Goal: Task Accomplishment & Management: Use online tool/utility

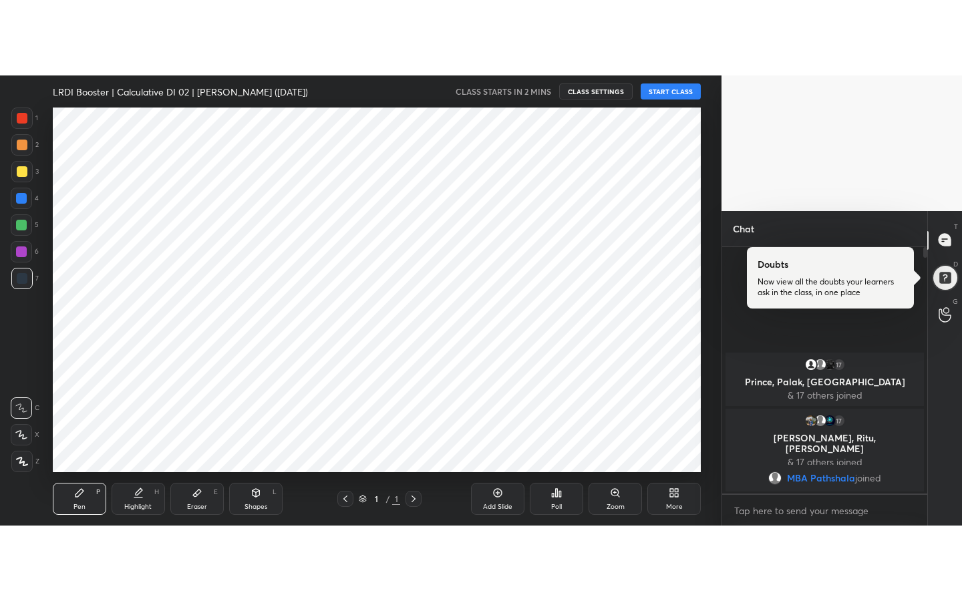
scroll to position [66426, 66123]
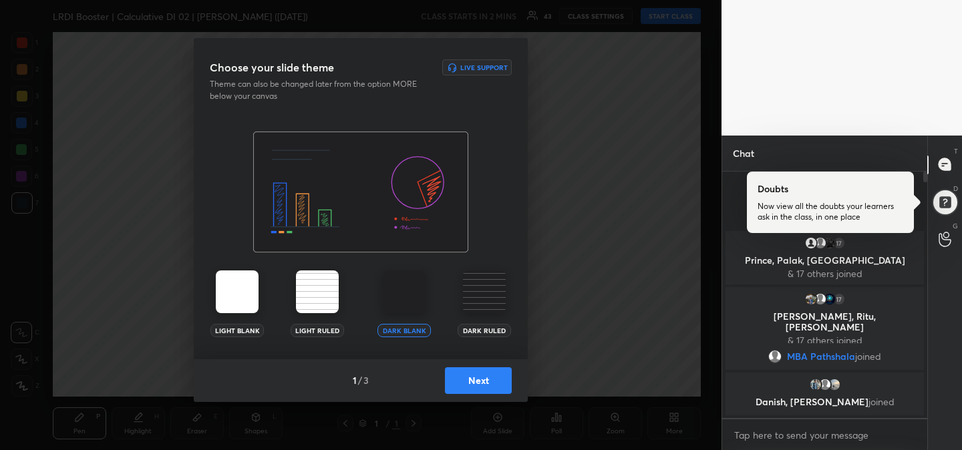
click at [473, 379] on button "Next" at bounding box center [478, 380] width 67 height 27
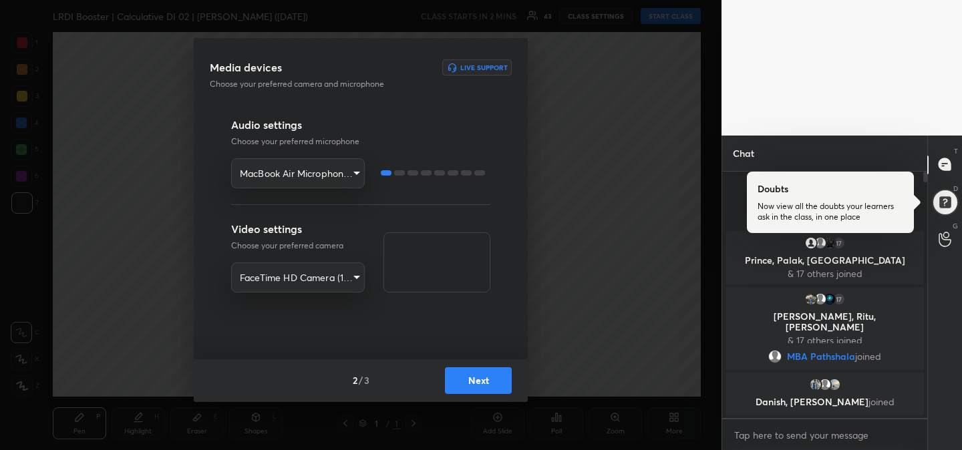
click at [473, 379] on button "Next" at bounding box center [478, 380] width 67 height 27
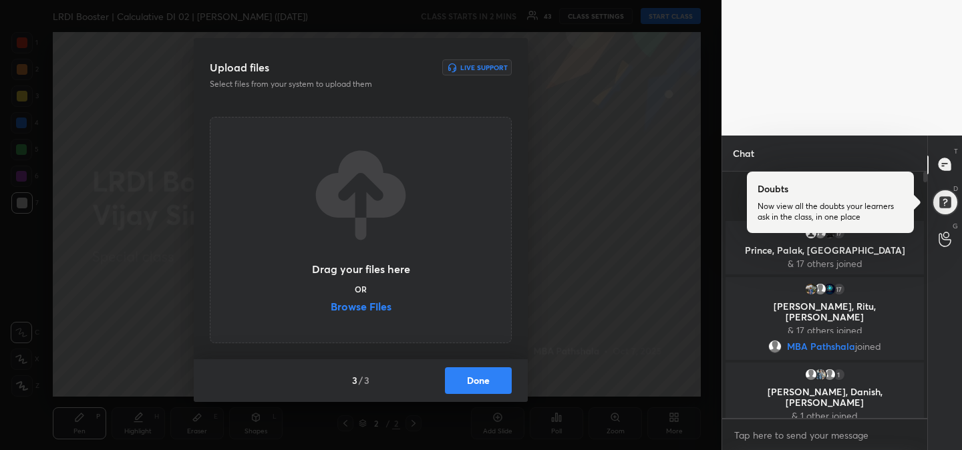
click at [363, 304] on label "Browse Files" at bounding box center [361, 308] width 61 height 14
click at [331, 304] on input "Browse Files" at bounding box center [331, 308] width 0 height 14
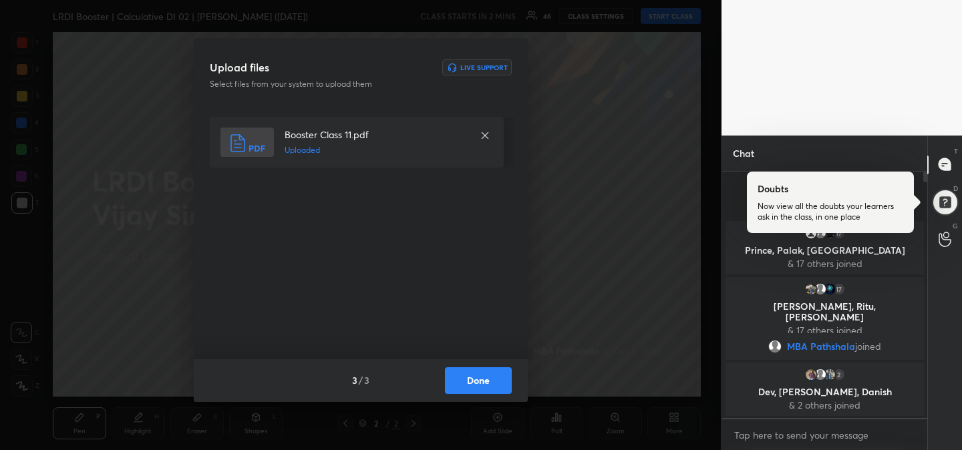
click at [488, 383] on button "Done" at bounding box center [478, 380] width 67 height 27
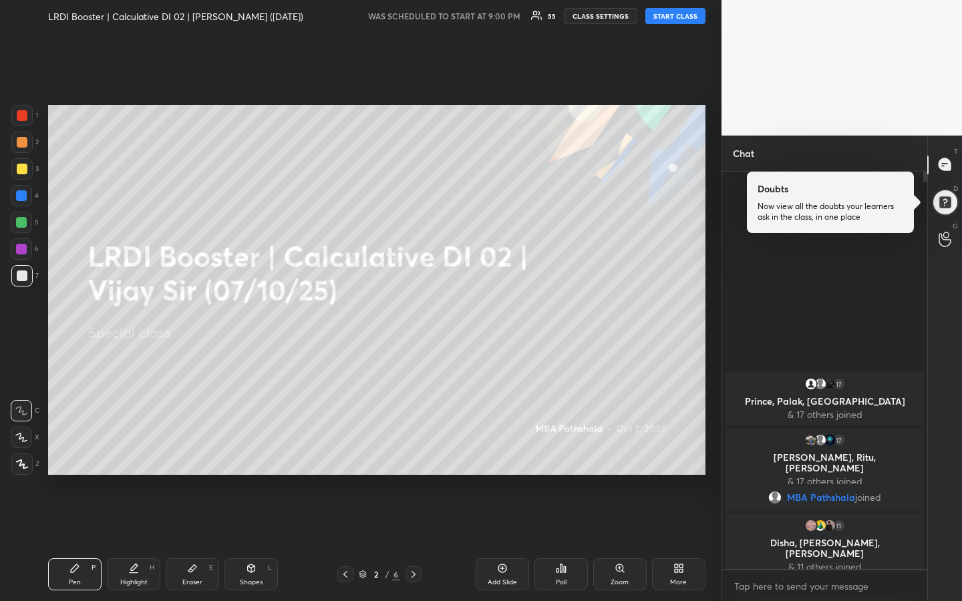
scroll to position [426, 201]
click at [670, 18] on button "START CLASS" at bounding box center [675, 16] width 60 height 16
type textarea "x"
click at [25, 144] on div at bounding box center [22, 142] width 11 height 11
click at [198, 450] on div "Eraser" at bounding box center [192, 582] width 20 height 7
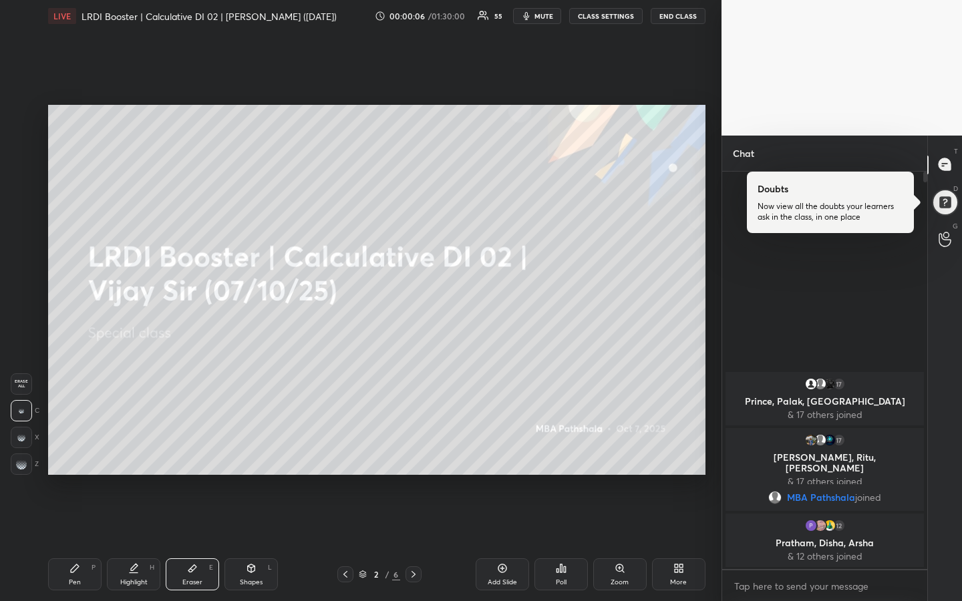
click at [20, 450] on g at bounding box center [21, 464] width 11 height 11
click at [79, 450] on div "Pen P" at bounding box center [74, 574] width 53 height 32
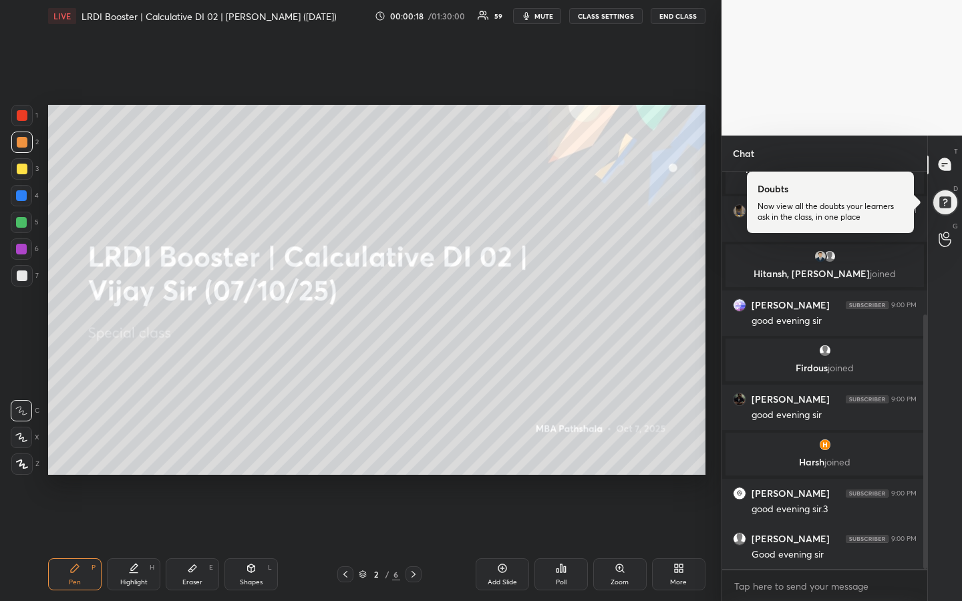
scroll to position [224, 0]
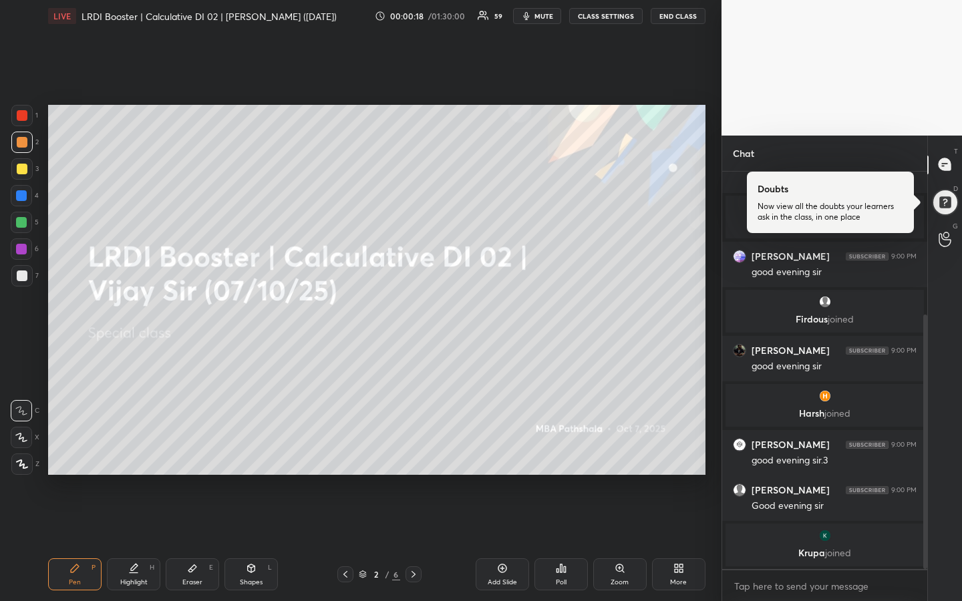
click at [21, 174] on div at bounding box center [21, 168] width 21 height 21
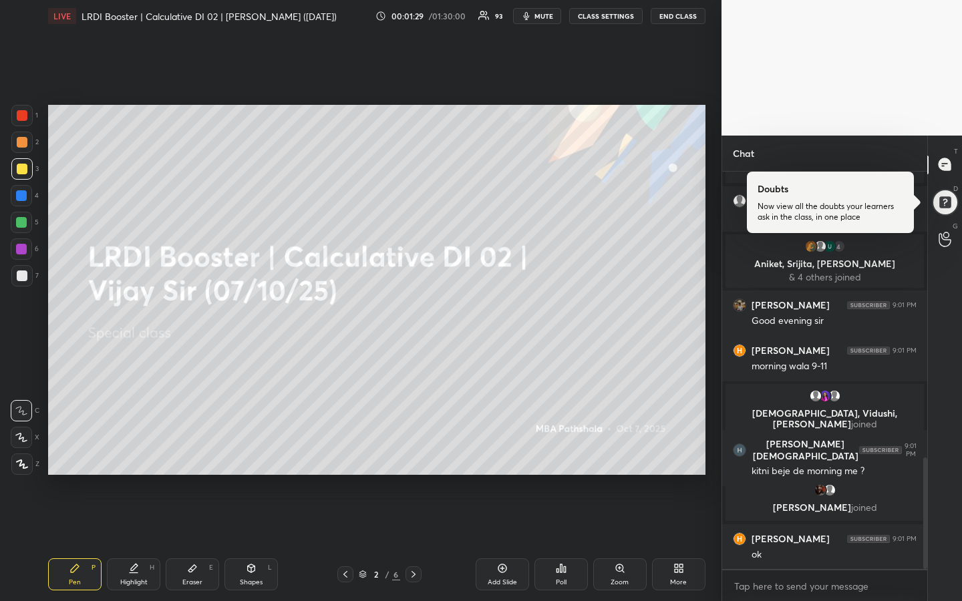
scroll to position [1078, 0]
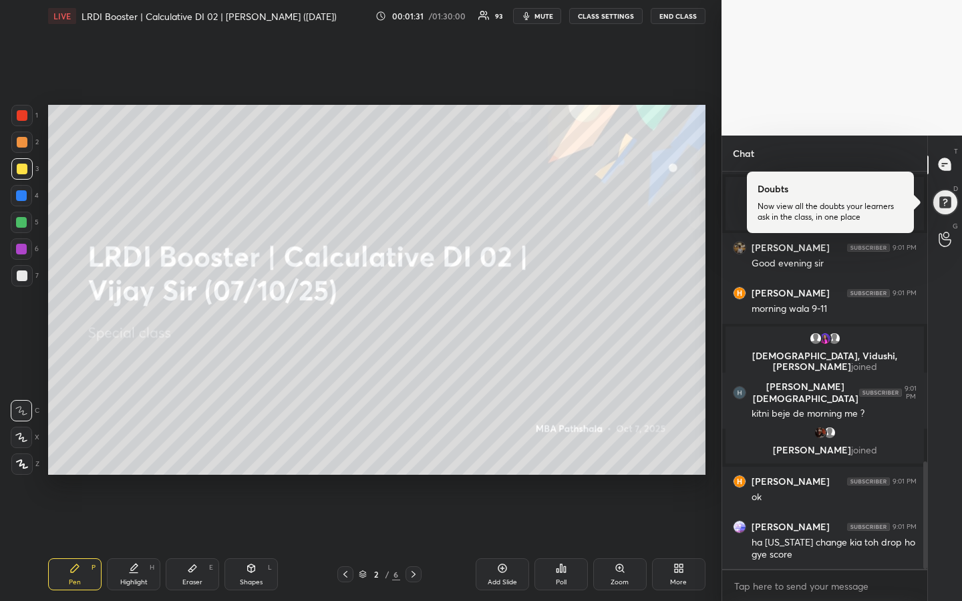
click at [714, 289] on div "1 2 3 4 5 6 7 R O A L C X Z Erase all C X Z LIVE LRDI Booster | Calculative DI …" at bounding box center [360, 300] width 721 height 601
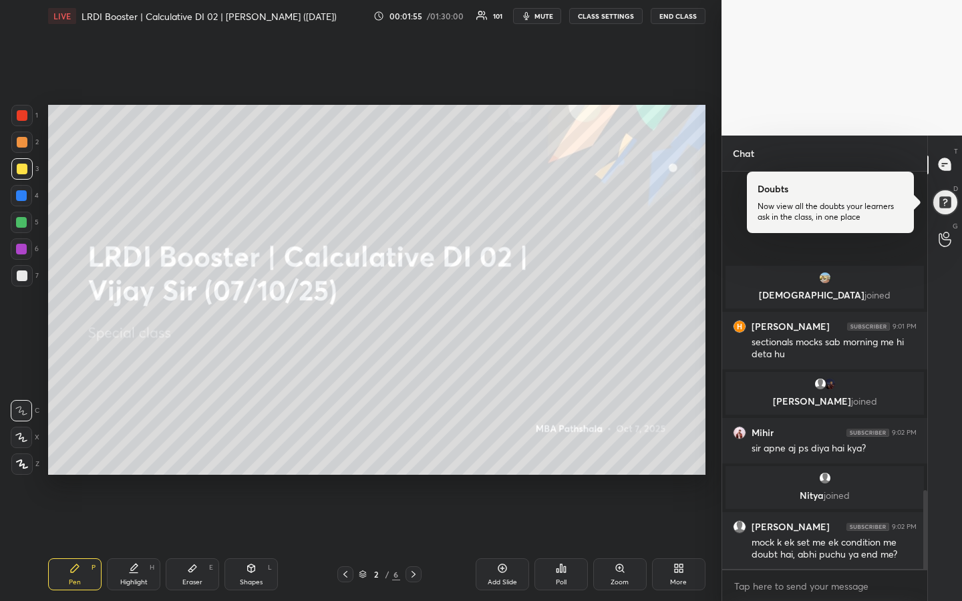
scroll to position [1600, 0]
click at [711, 385] on div "1 2 3 4 5 6 7 R O A L C X Z Erase all C X Z LIVE LRDI Booster | Calculative DI …" at bounding box center [360, 300] width 721 height 601
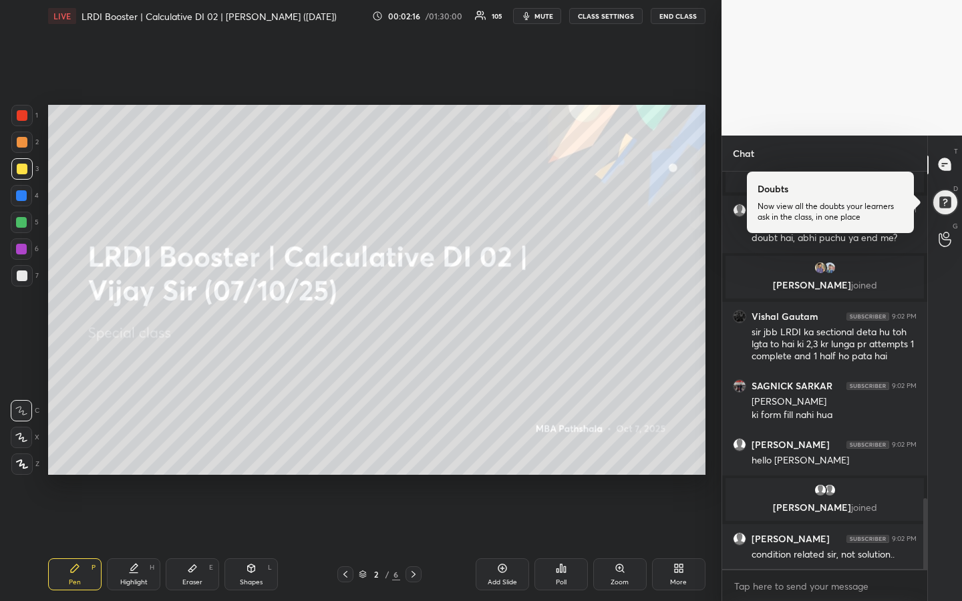
scroll to position [1873, 0]
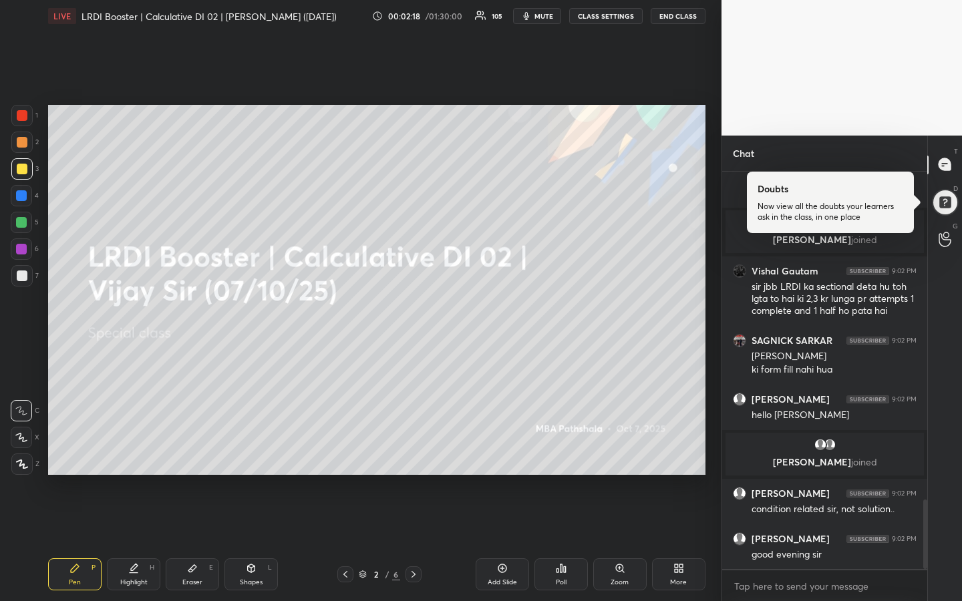
click at [712, 391] on div "1 2 3 4 5 6 7 R O A L C X Z Erase all C X Z LIVE LRDI Booster | Calculative DI …" at bounding box center [360, 300] width 721 height 601
click at [713, 391] on div "1 2 3 4 5 6 7 R O A L C X Z Erase all C X Z LIVE LRDI Booster | Calculative DI …" at bounding box center [360, 300] width 721 height 601
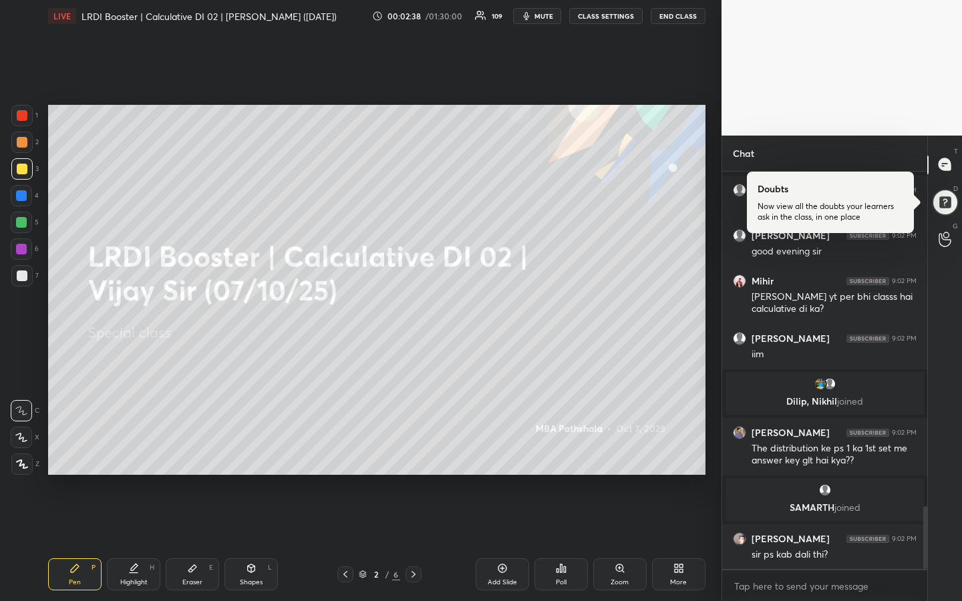
scroll to position [2116, 0]
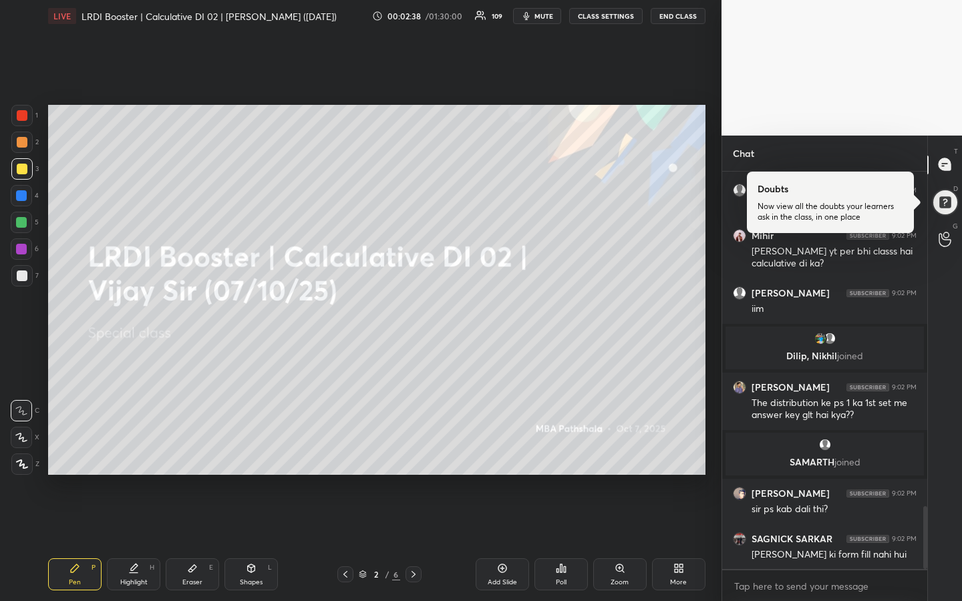
click at [940, 450] on div "T Messages (T) Doubts Now view all the doubts your learners ask in the class, i…" at bounding box center [944, 369] width 35 height 466
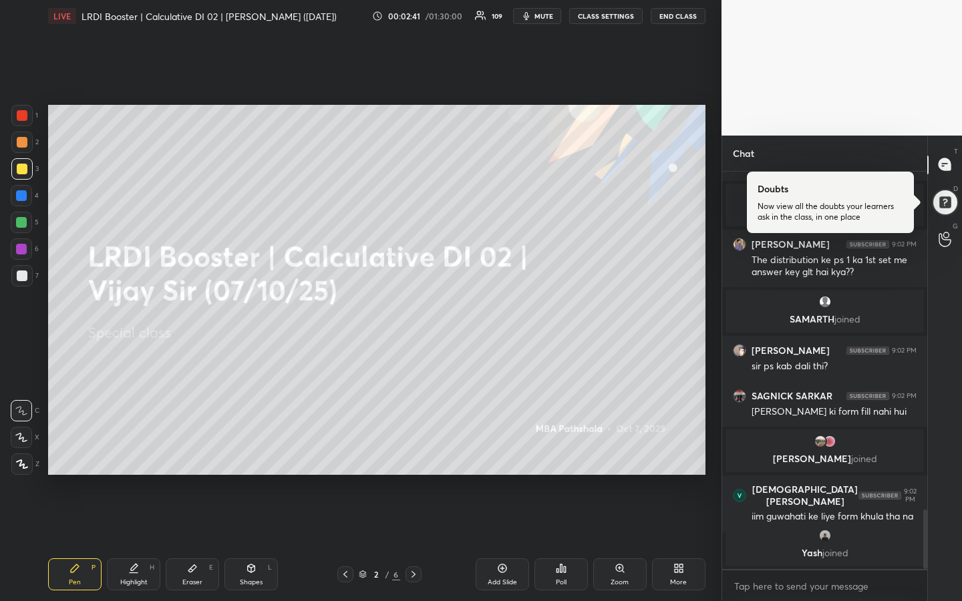
scroll to position [2280, 0]
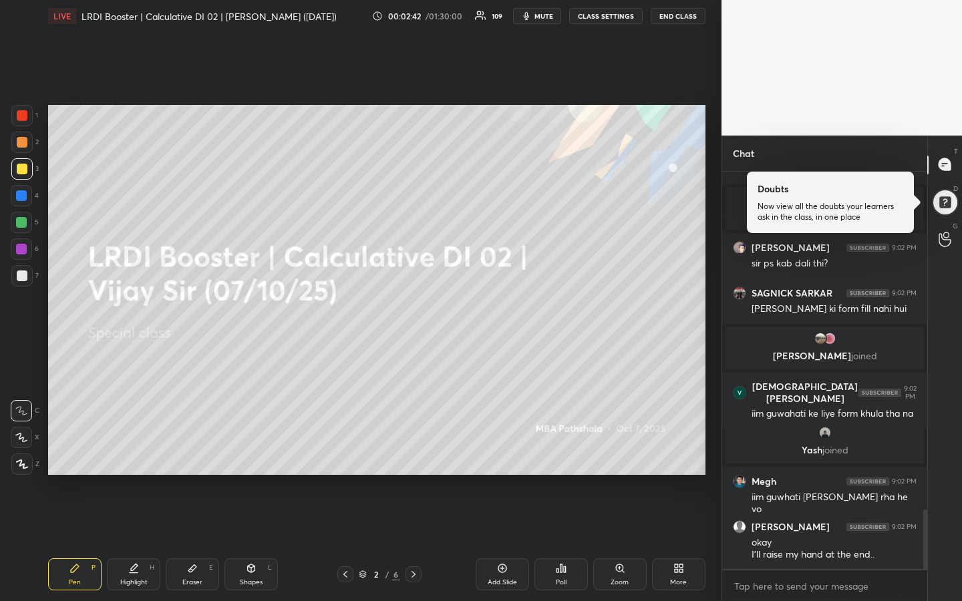
click at [944, 379] on div "T Messages (T) Doubts Now view all the doubts your learners ask in the class, i…" at bounding box center [944, 369] width 35 height 466
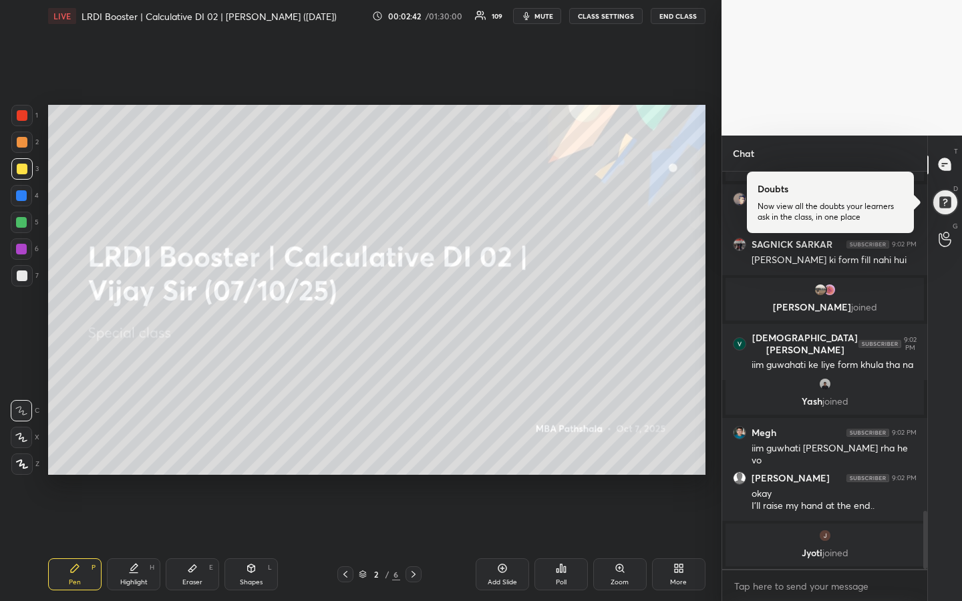
click at [944, 379] on div "T Messages (T) Doubts Now view all the doubts your learners ask in the class, i…" at bounding box center [944, 369] width 35 height 466
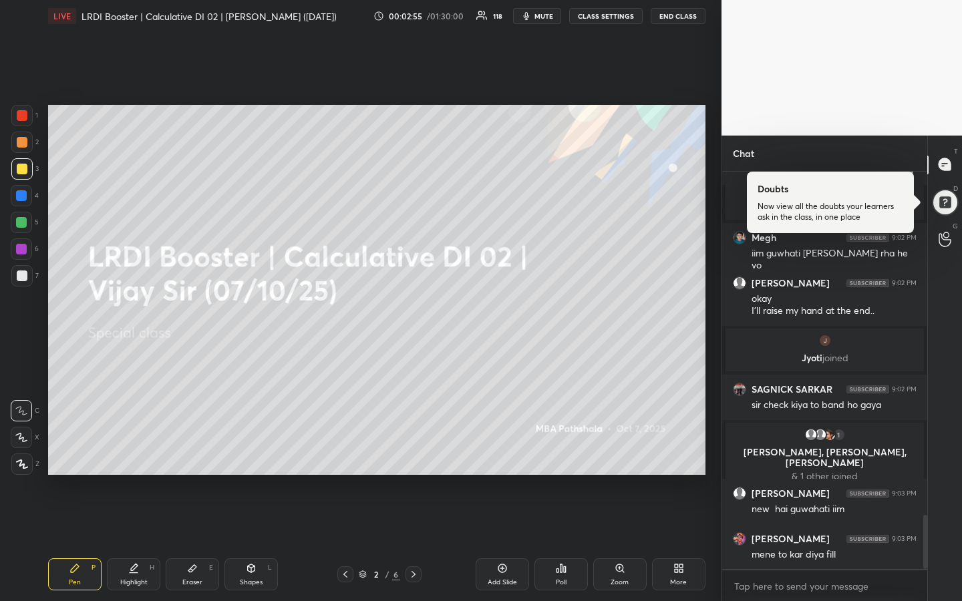
scroll to position [2521, 0]
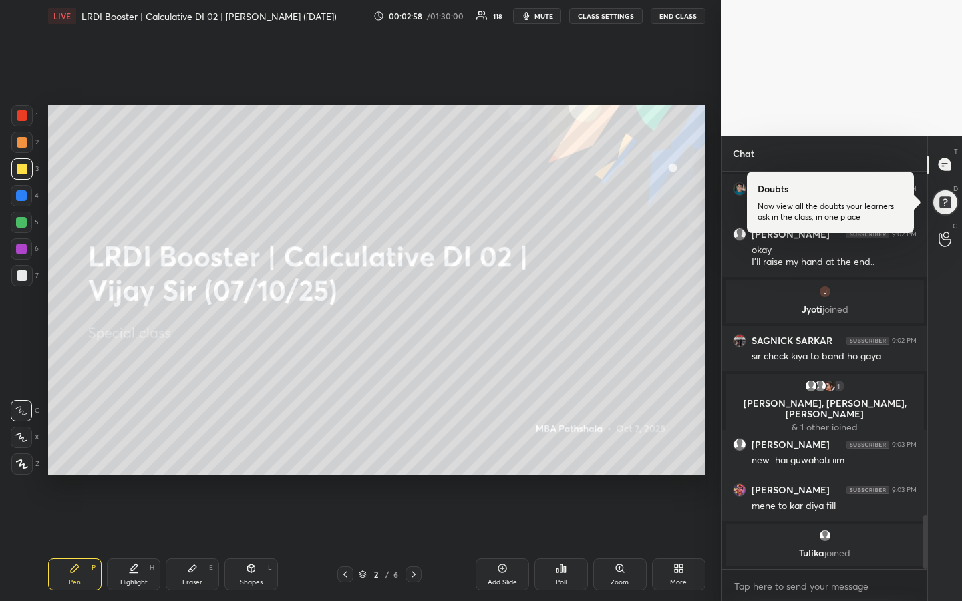
click at [944, 379] on div "T Messages (T) Doubts Now view all the doubts your learners ask in the class, i…" at bounding box center [944, 369] width 35 height 466
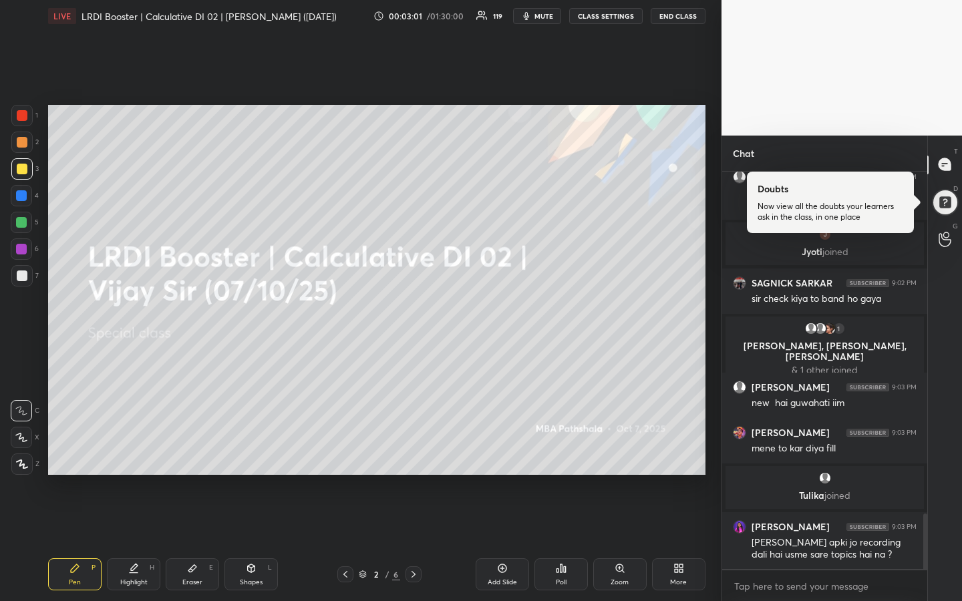
click at [943, 371] on div "T Messages (T) Doubts Now view all the doubts your learners ask in the class, i…" at bounding box center [944, 369] width 35 height 466
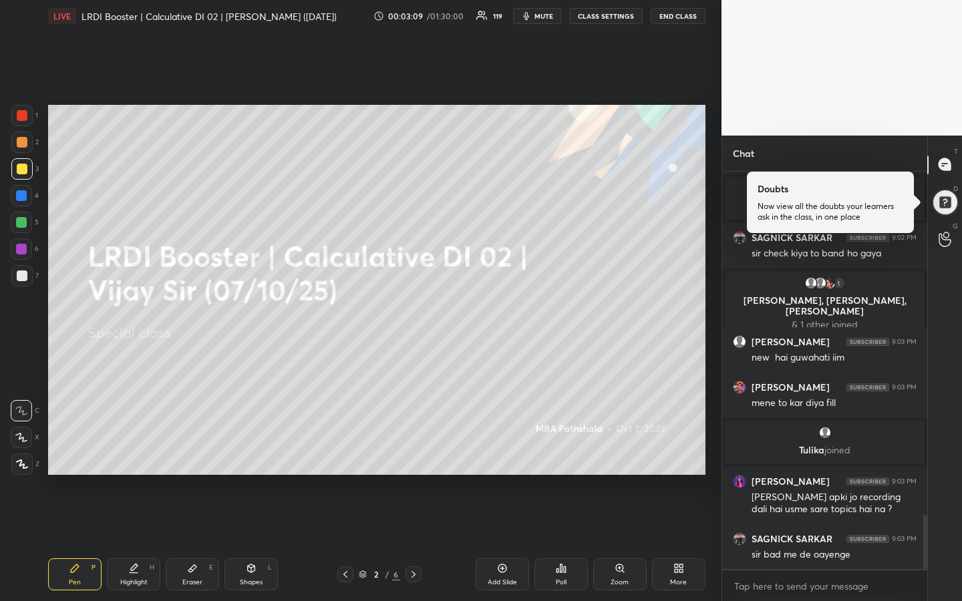
scroll to position [2565, 0]
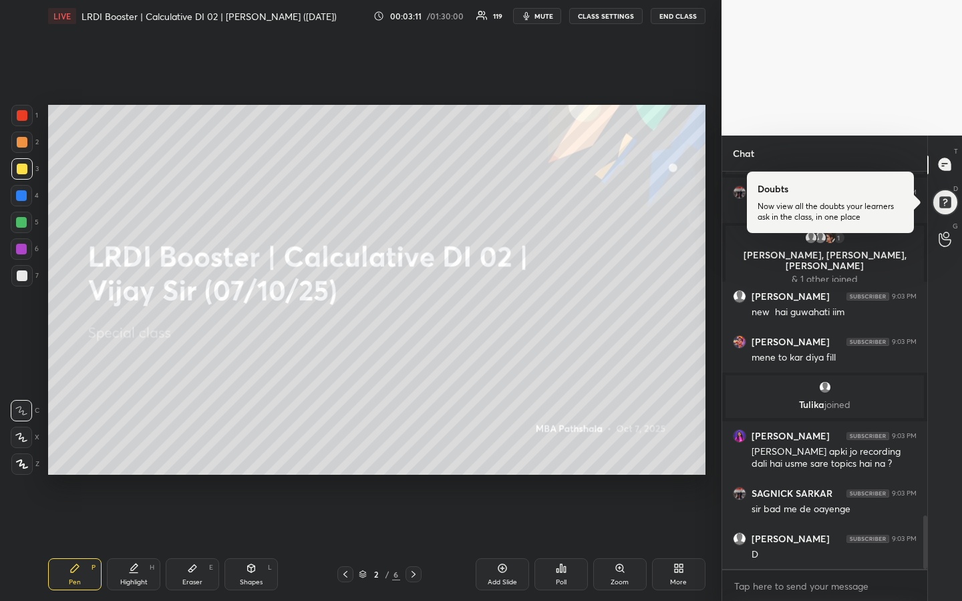
click at [943, 371] on div "T Messages (T) Doubts Now view all the doubts your learners ask in the class, i…" at bounding box center [944, 369] width 35 height 466
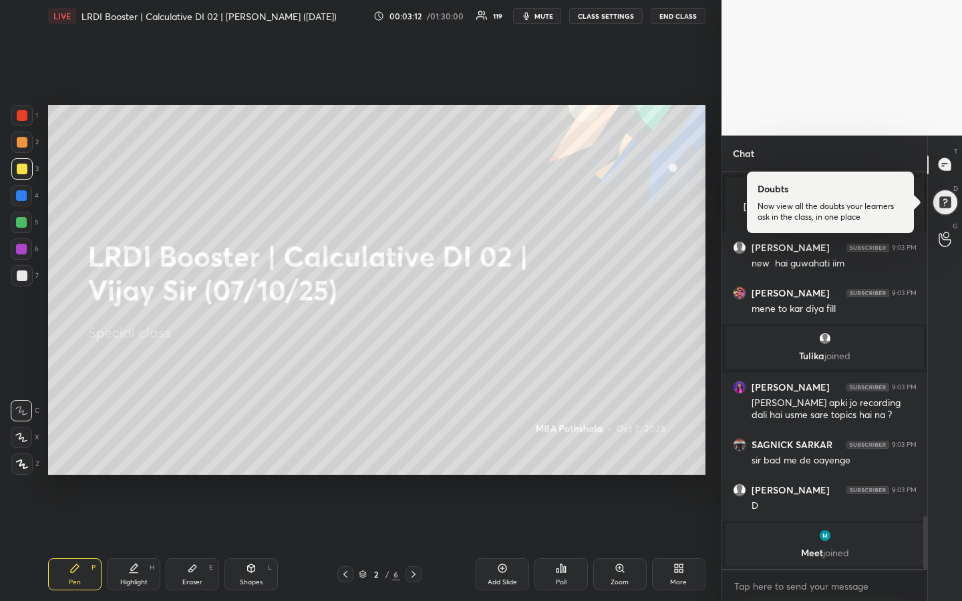
click at [943, 375] on div "T Messages (T) Doubts Now view all the doubts your learners ask in the class, i…" at bounding box center [944, 369] width 35 height 466
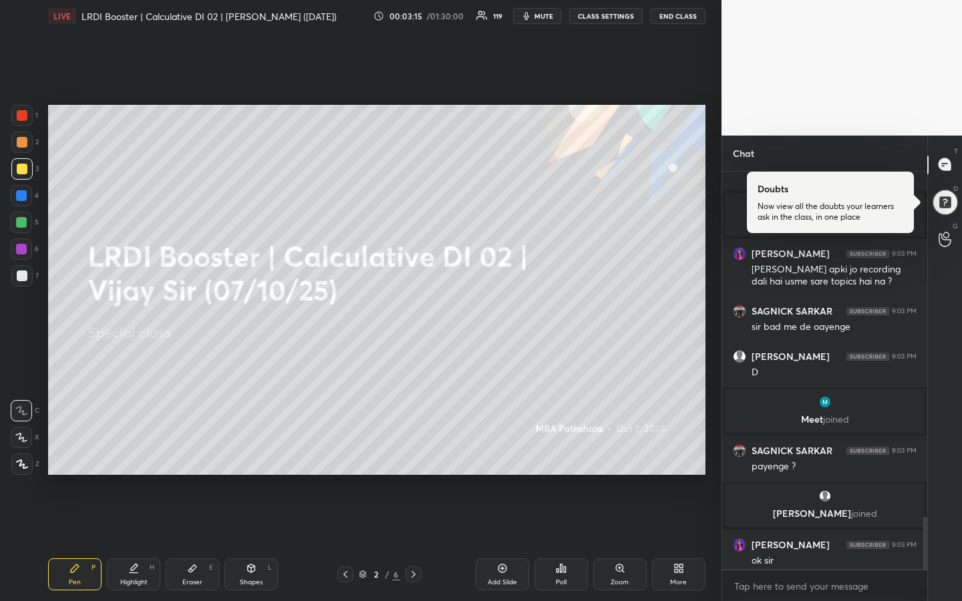
scroll to position [2654, 0]
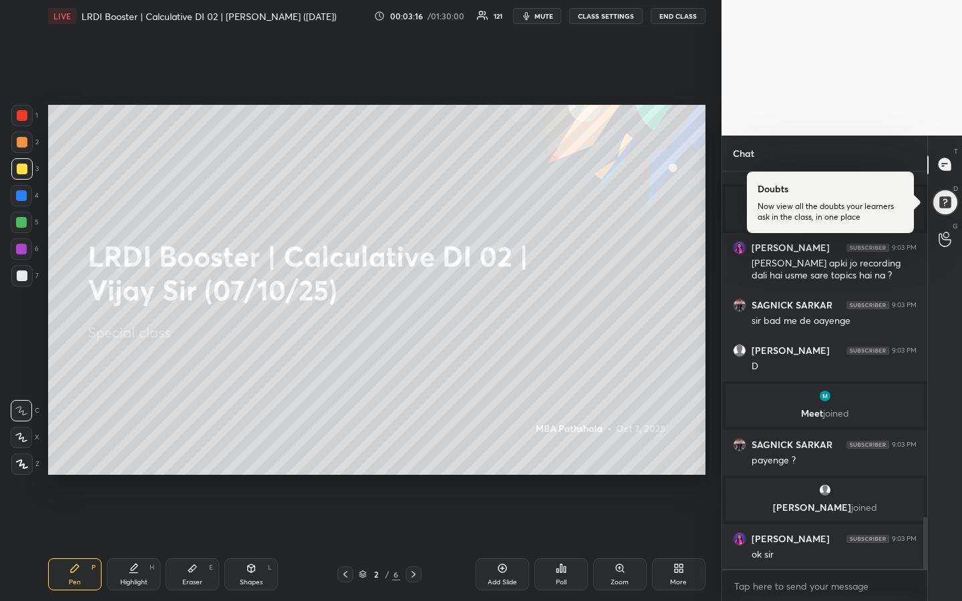
click at [943, 375] on div "T Messages (T) Doubts Now view all the doubts your learners ask in the class, i…" at bounding box center [944, 369] width 35 height 466
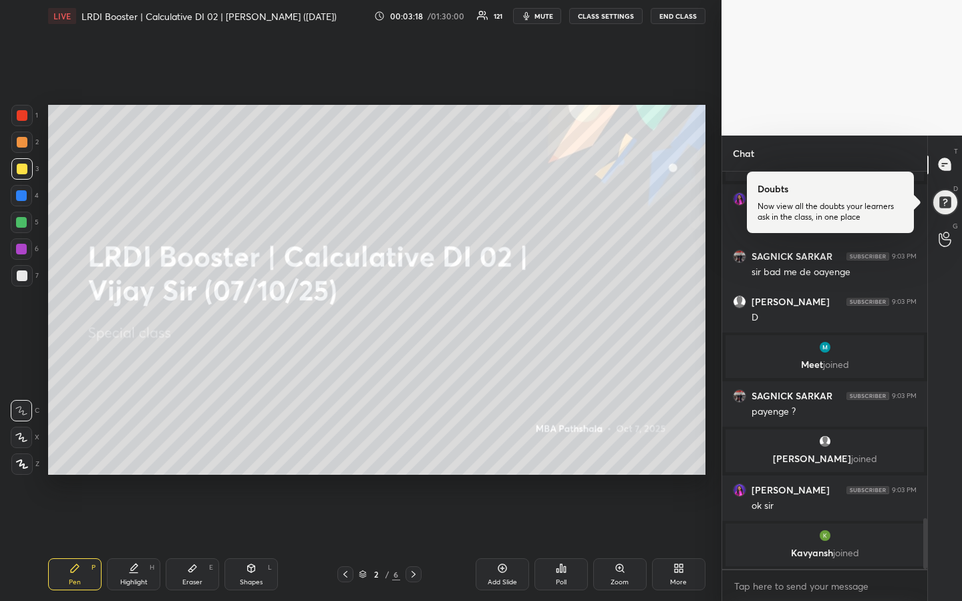
click at [940, 352] on div "T Messages (T) Doubts Now view all the doubts your learners ask in the class, i…" at bounding box center [944, 369] width 35 height 466
click at [945, 357] on div "T Messages (T) Doubts Now view all the doubts your learners ask in the class, i…" at bounding box center [944, 369] width 35 height 466
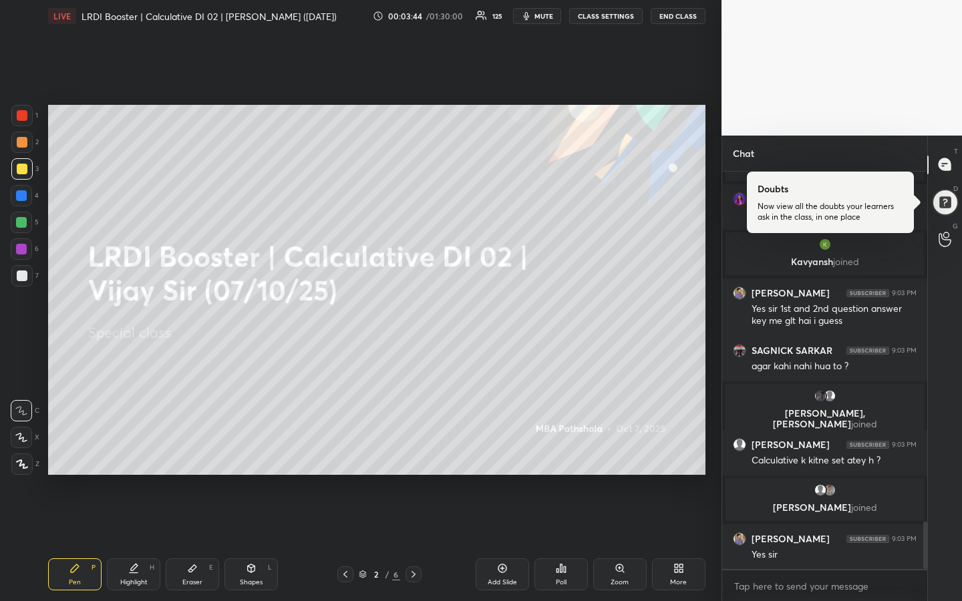
scroll to position [2960, 0]
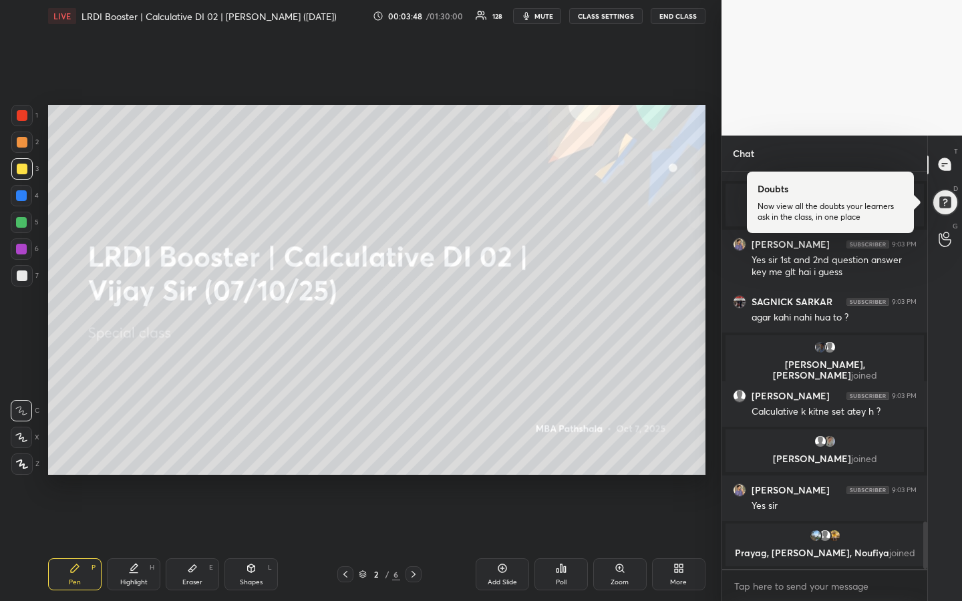
click at [711, 372] on div "1 2 3 4 5 6 7 R O A L C X Z Erase all C X Z LIVE LRDI Booster | Calculative DI …" at bounding box center [360, 300] width 721 height 601
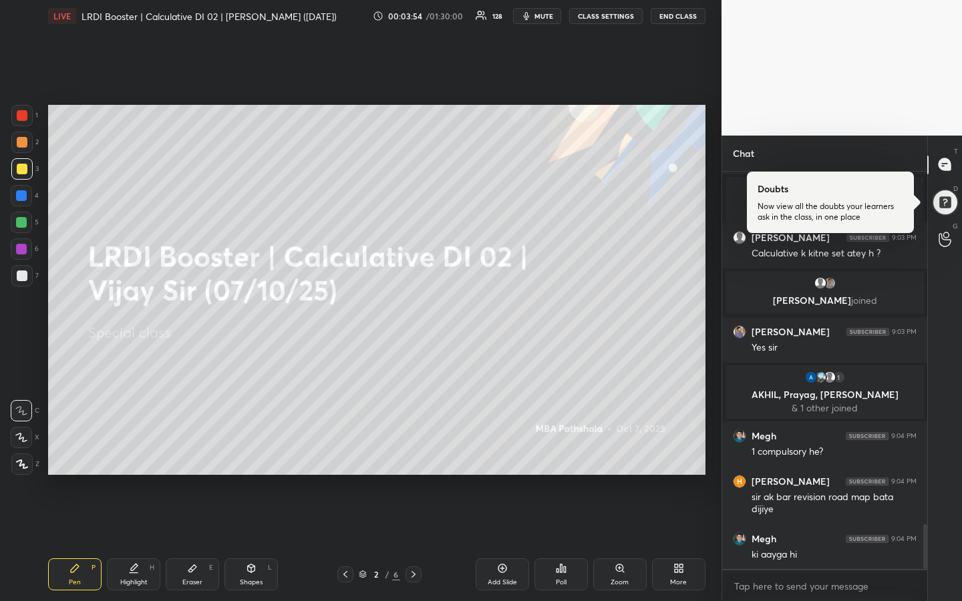
scroll to position [3131, 0]
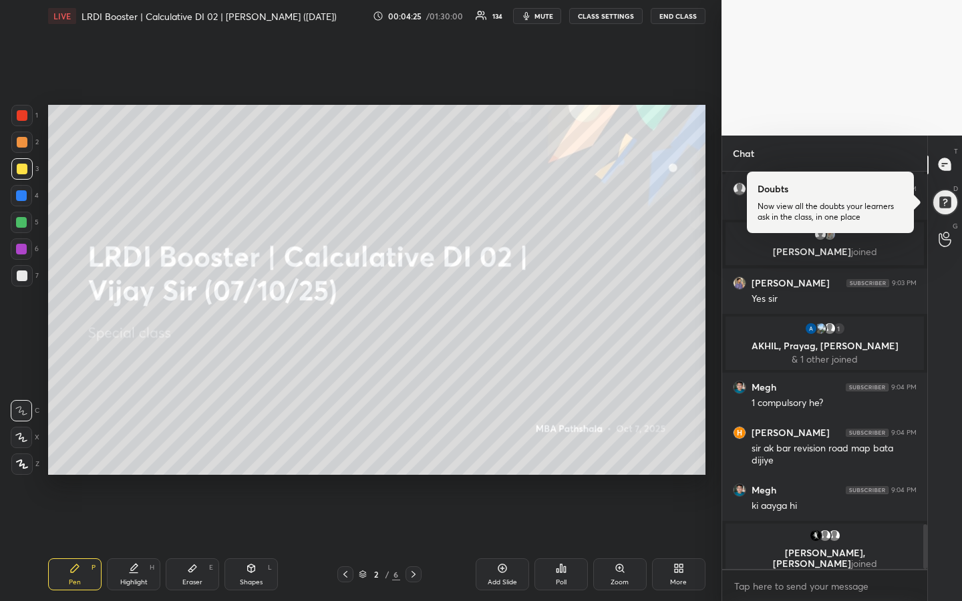
click at [712, 371] on div "1 2 3 4 5 6 7 R O A L C X Z Erase all C X Z LIVE LRDI Booster | Calculative DI …" at bounding box center [360, 300] width 721 height 601
drag, startPoint x: 605, startPoint y: 10, endPoint x: 605, endPoint y: 532, distance: 521.6
click at [605, 10] on button "CLASS SETTINGS" at bounding box center [605, 16] width 73 height 16
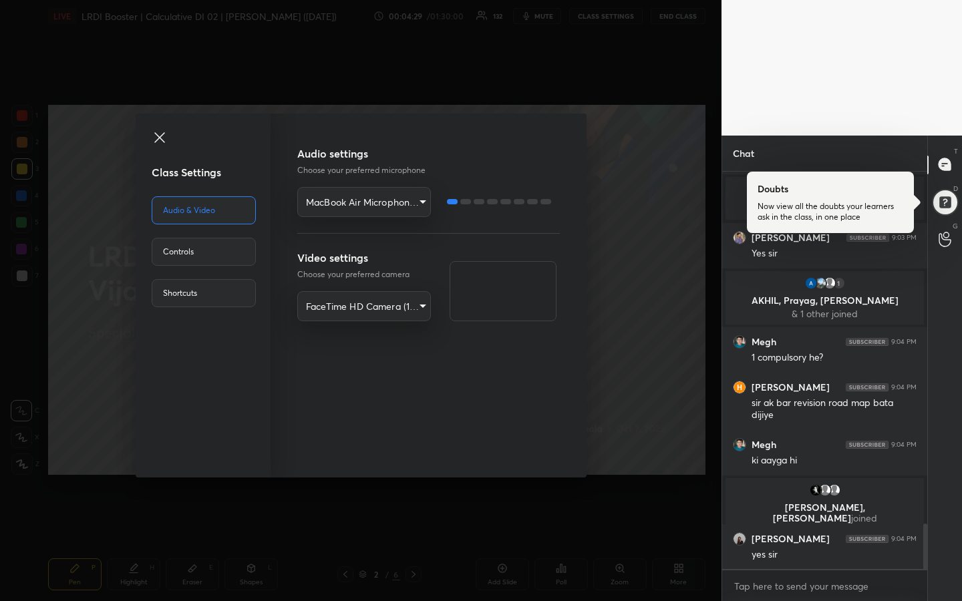
scroll to position [3149, 0]
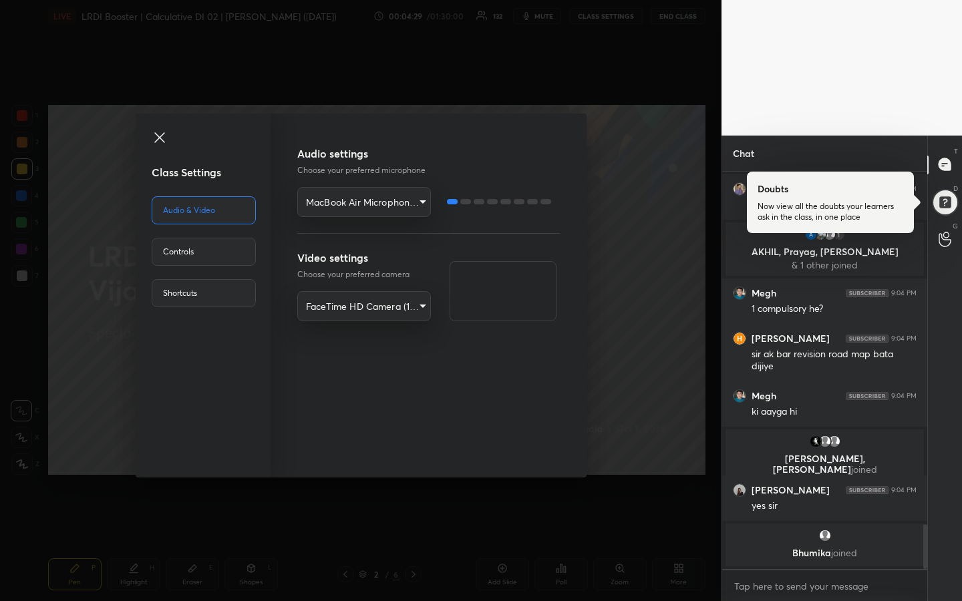
click at [200, 249] on div "Controls" at bounding box center [204, 252] width 104 height 28
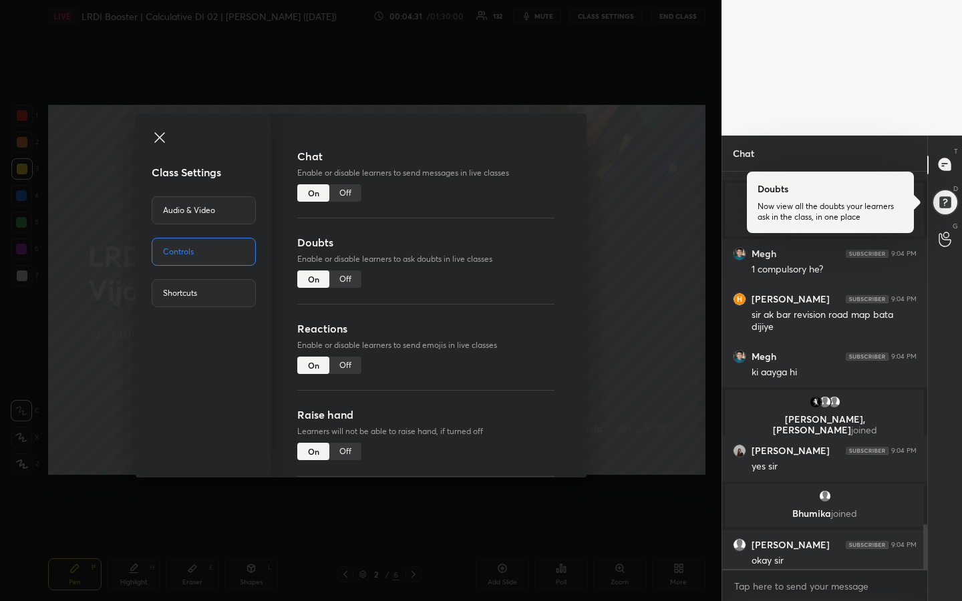
scroll to position [3155, 0]
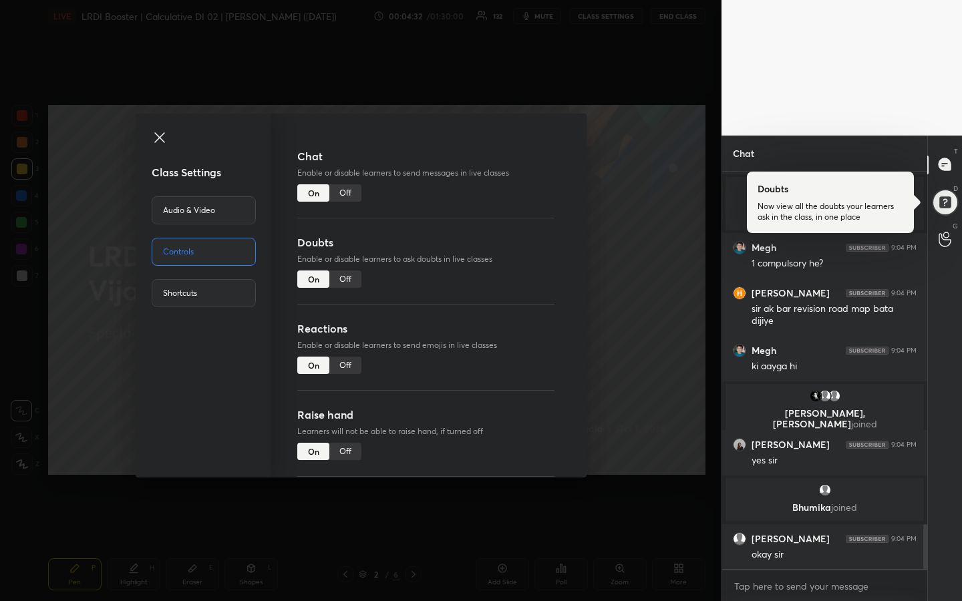
click at [347, 193] on div "Off" at bounding box center [345, 192] width 32 height 17
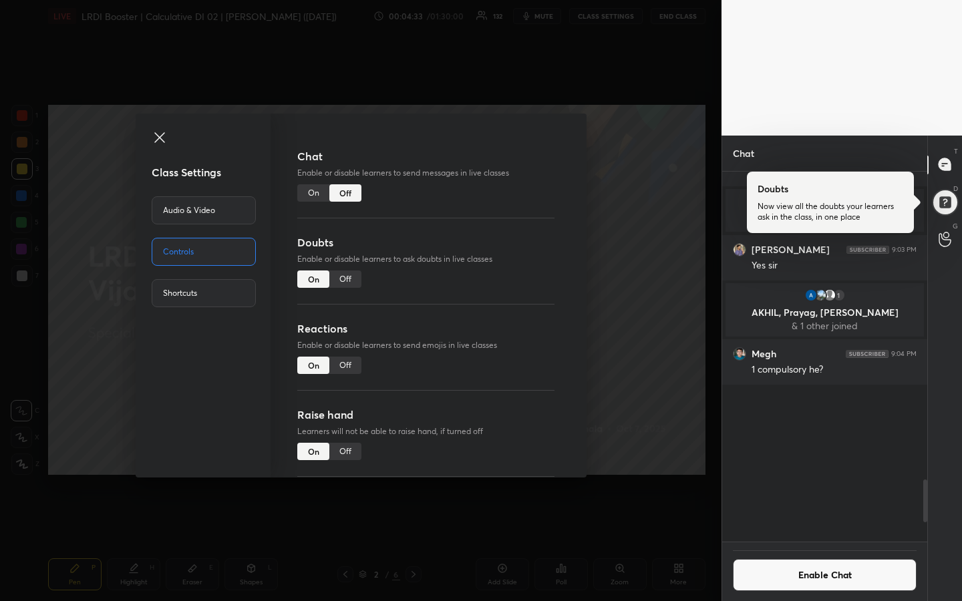
scroll to position [366, 201]
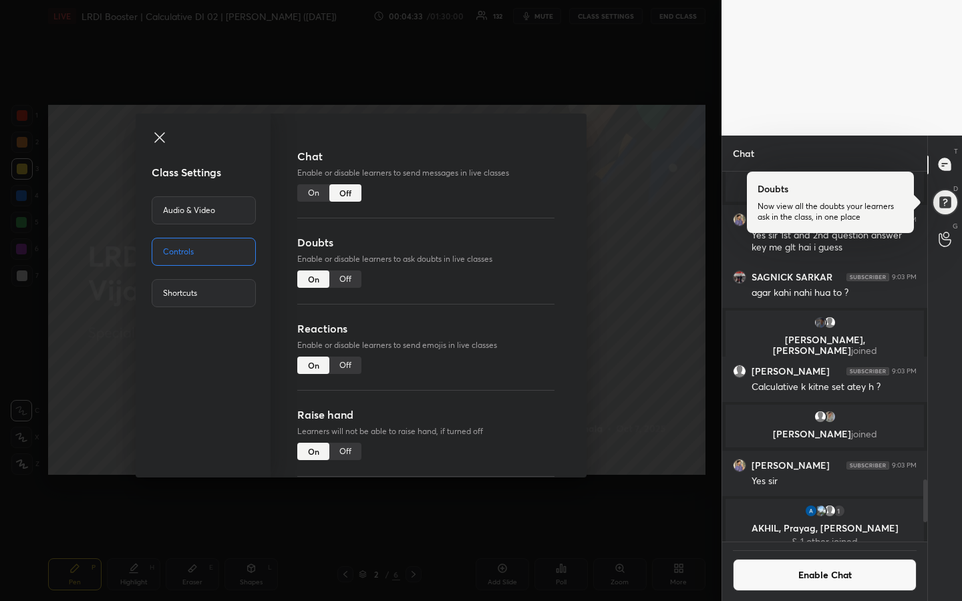
click at [156, 132] on icon at bounding box center [160, 138] width 16 height 16
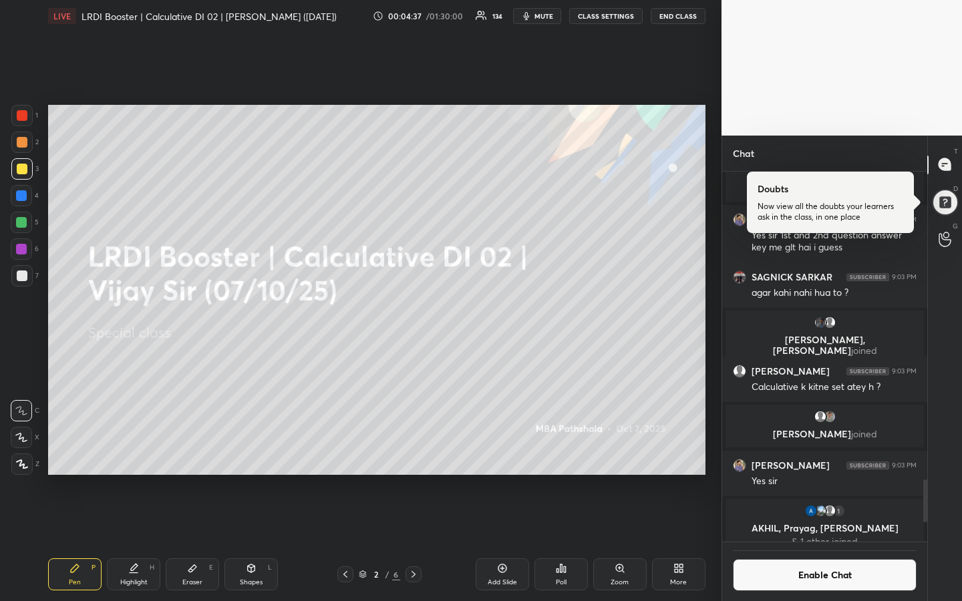
scroll to position [3245, 0]
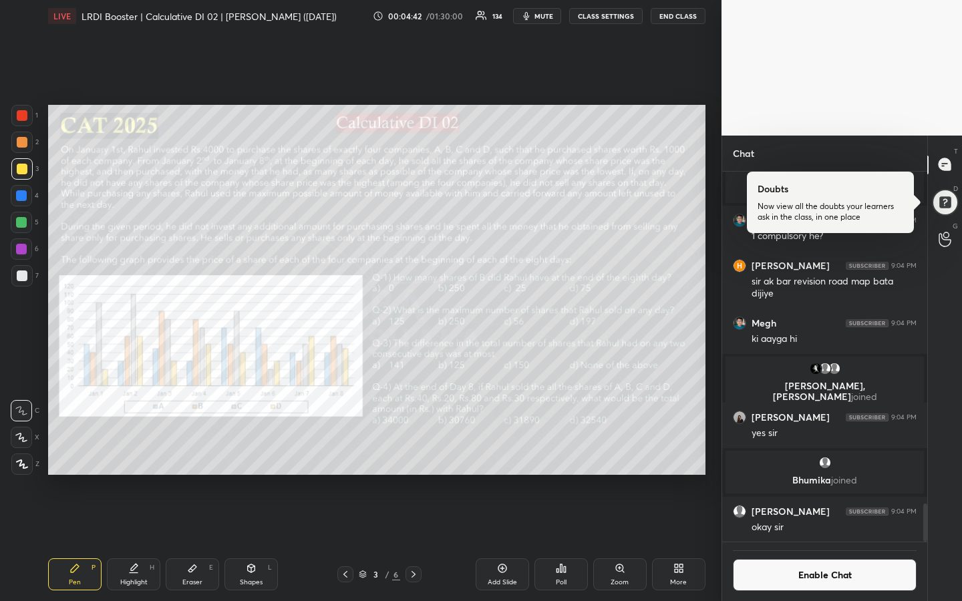
click at [562, 450] on div "Poll" at bounding box center [560, 574] width 53 height 32
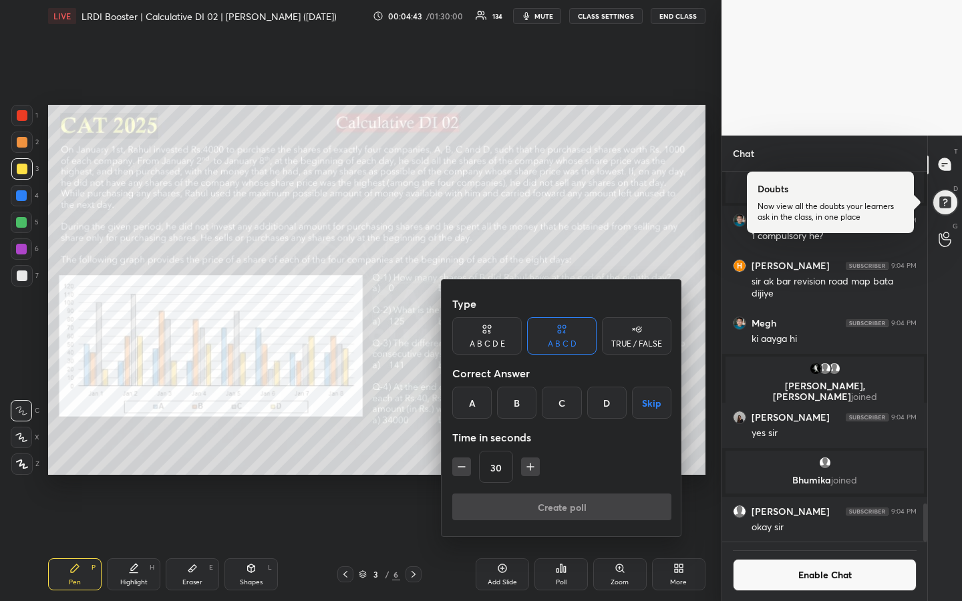
click at [562, 450] on div at bounding box center [481, 300] width 962 height 601
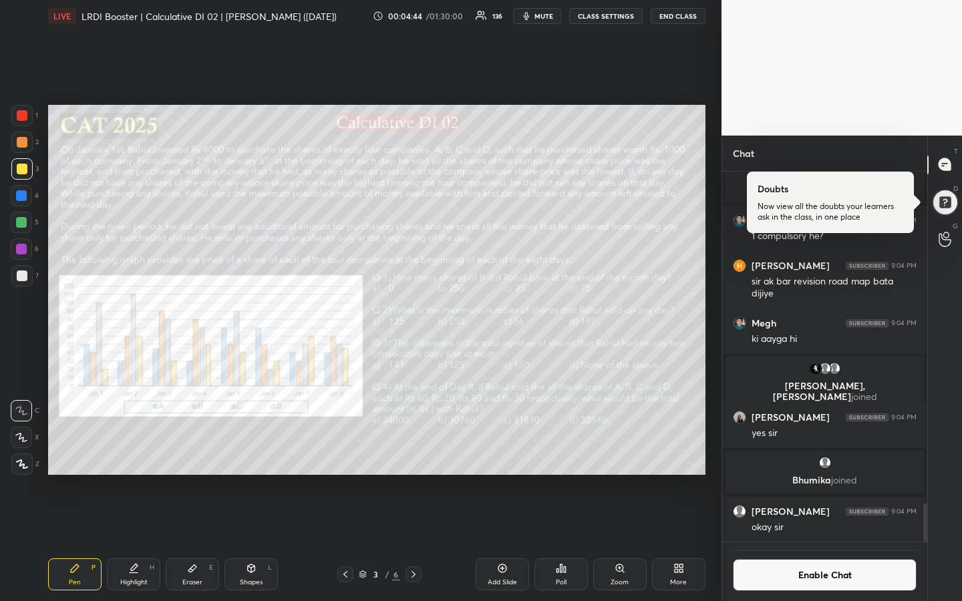
click at [562, 450] on div "Type A B C D E A B C D TRUE / FALSE Correct Answer A B C D Skip Time in seconds…" at bounding box center [481, 300] width 962 height 601
click at [560, 450] on div "Poll" at bounding box center [561, 582] width 11 height 7
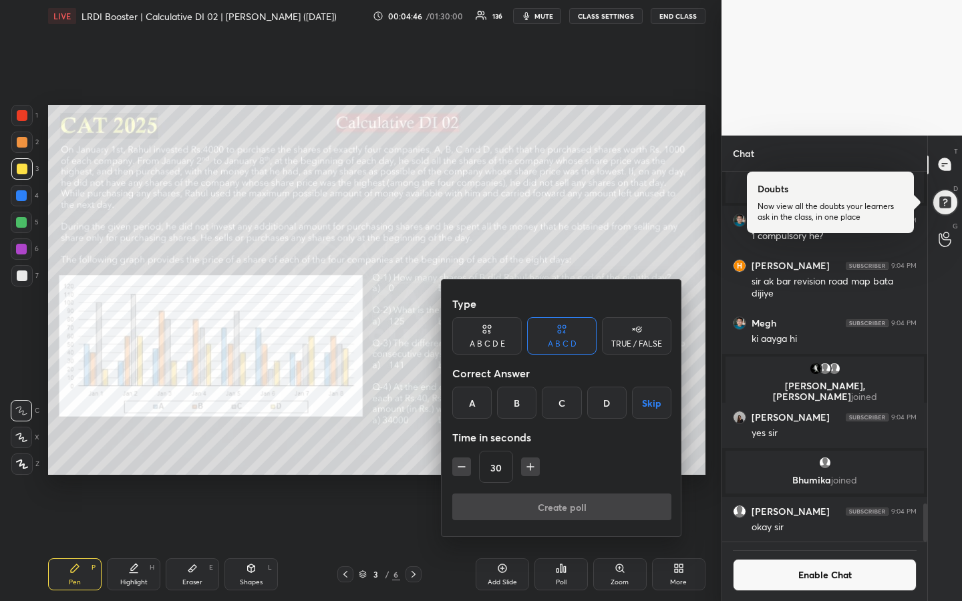
click at [475, 406] on div "A" at bounding box center [471, 403] width 39 height 32
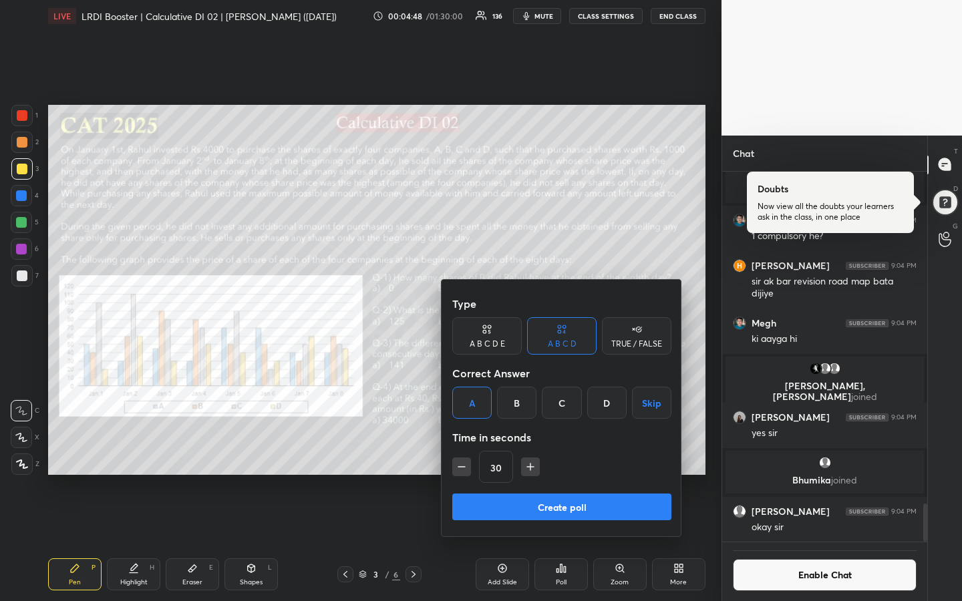
click at [530, 450] on icon "button" at bounding box center [530, 467] width 0 height 7
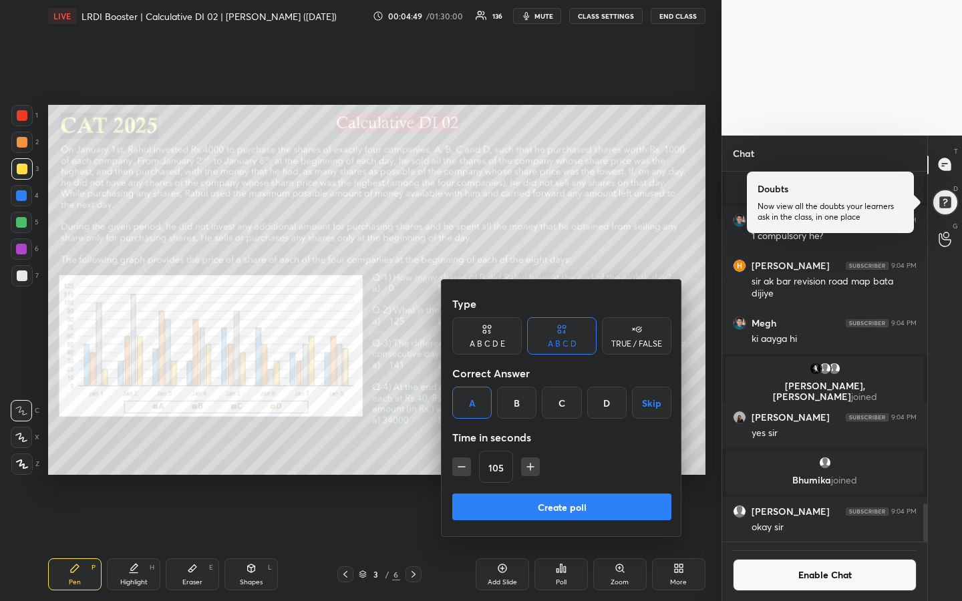
click at [530, 450] on icon "button" at bounding box center [530, 466] width 13 height 13
click at [530, 450] on icon "button" at bounding box center [536, 466] width 13 height 13
click at [540, 450] on icon "button" at bounding box center [536, 466] width 13 height 13
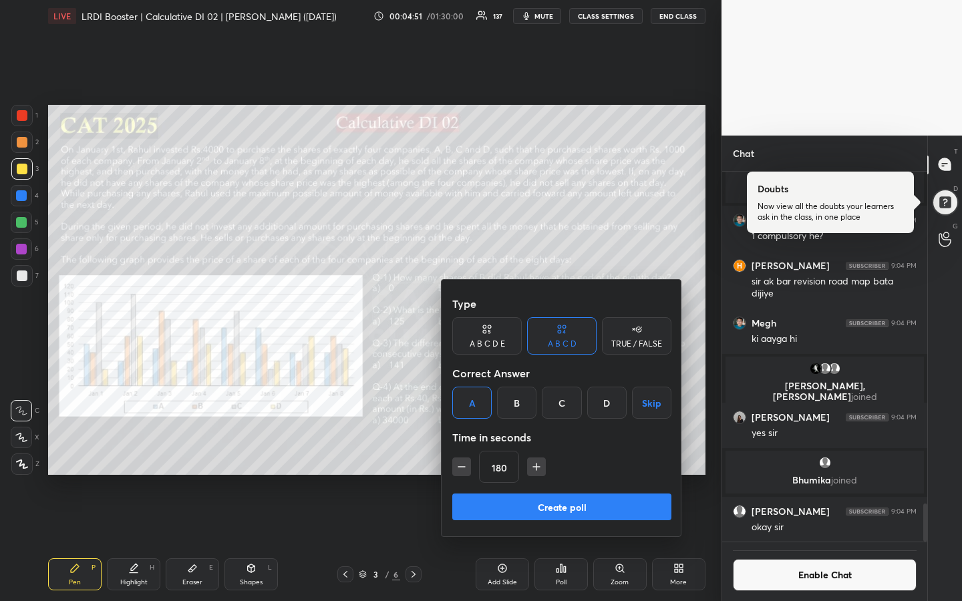
click at [538, 450] on icon "button" at bounding box center [536, 466] width 13 height 13
click at [537, 450] on icon "button" at bounding box center [536, 466] width 13 height 13
click at [536, 450] on icon "button" at bounding box center [536, 466] width 13 height 13
click at [537, 450] on icon "button" at bounding box center [536, 466] width 13 height 13
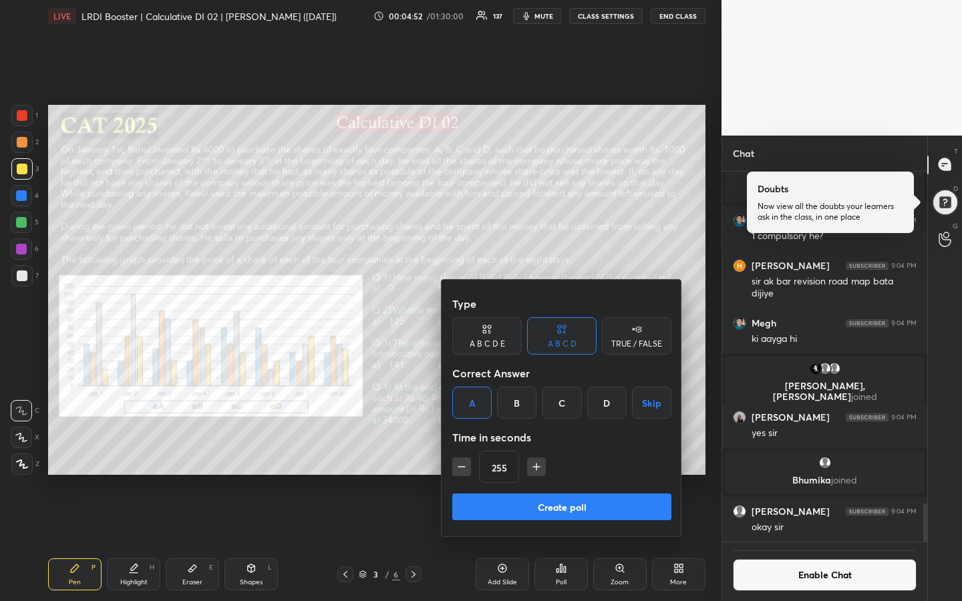
click at [536, 450] on icon "button" at bounding box center [536, 466] width 13 height 13
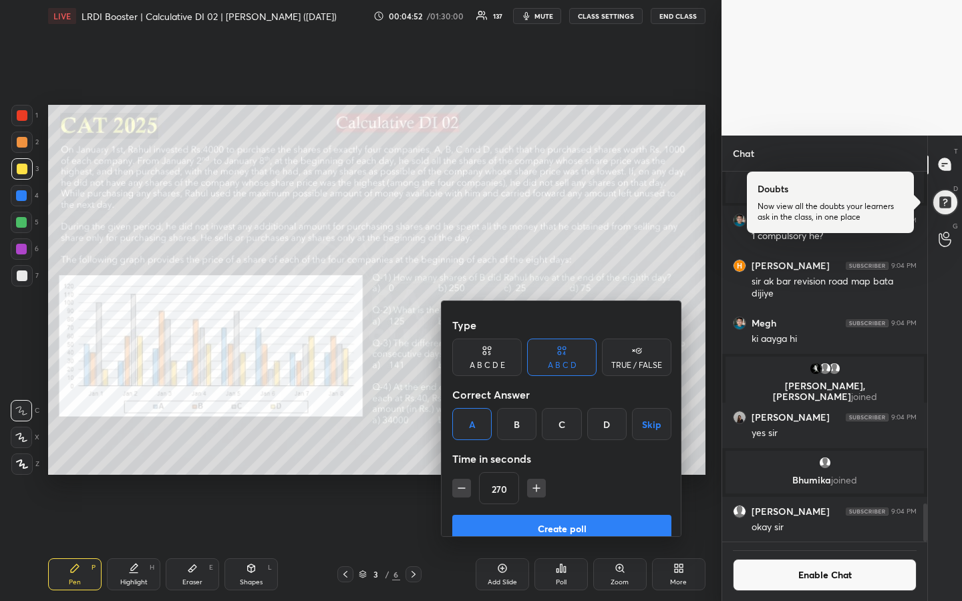
click at [538, 450] on icon "button" at bounding box center [536, 488] width 13 height 13
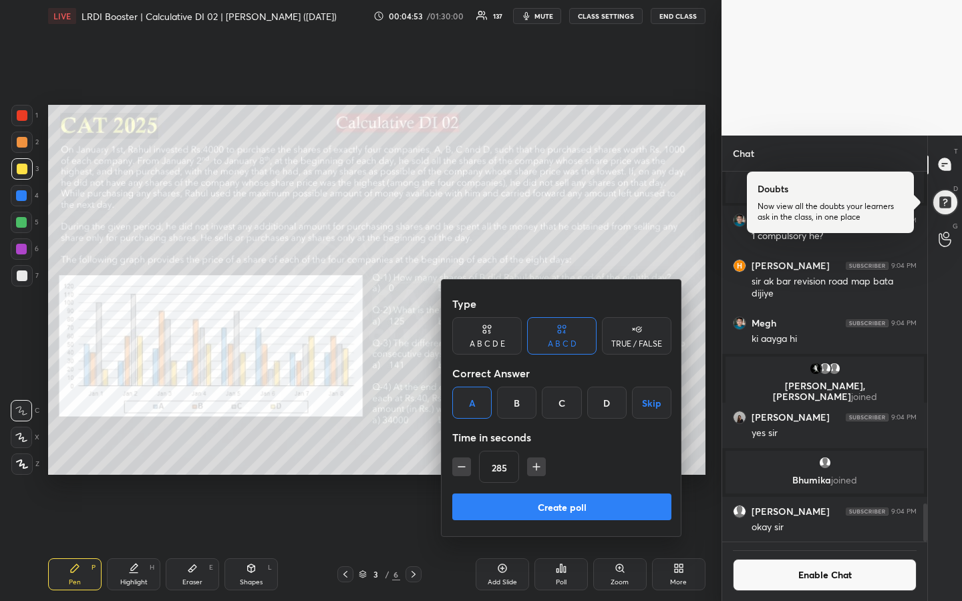
click at [539, 450] on icon "button" at bounding box center [536, 466] width 13 height 13
click at [540, 450] on icon "button" at bounding box center [536, 466] width 13 height 13
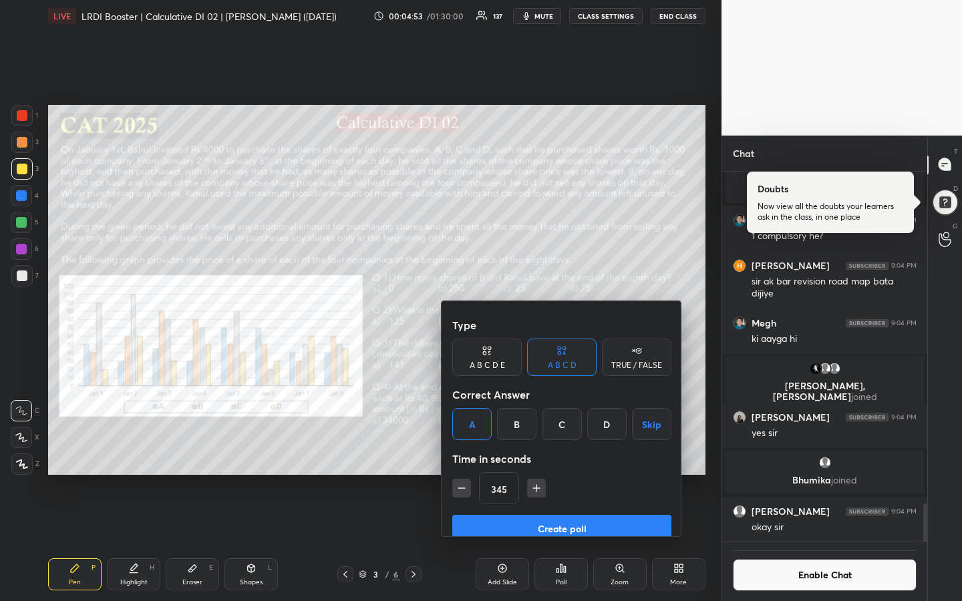
click at [540, 450] on icon "button" at bounding box center [536, 488] width 13 height 13
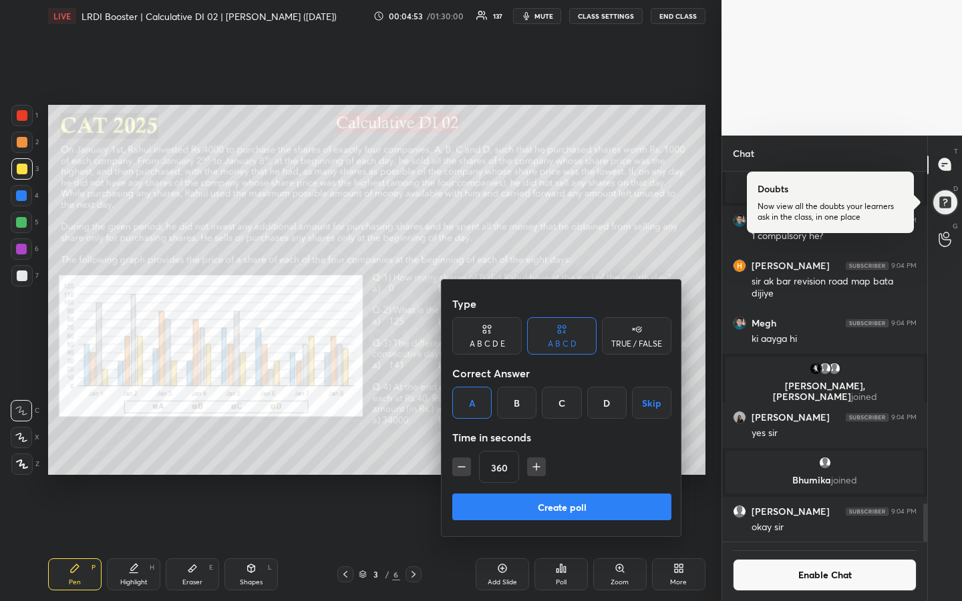
click at [540, 450] on icon "button" at bounding box center [536, 466] width 13 height 13
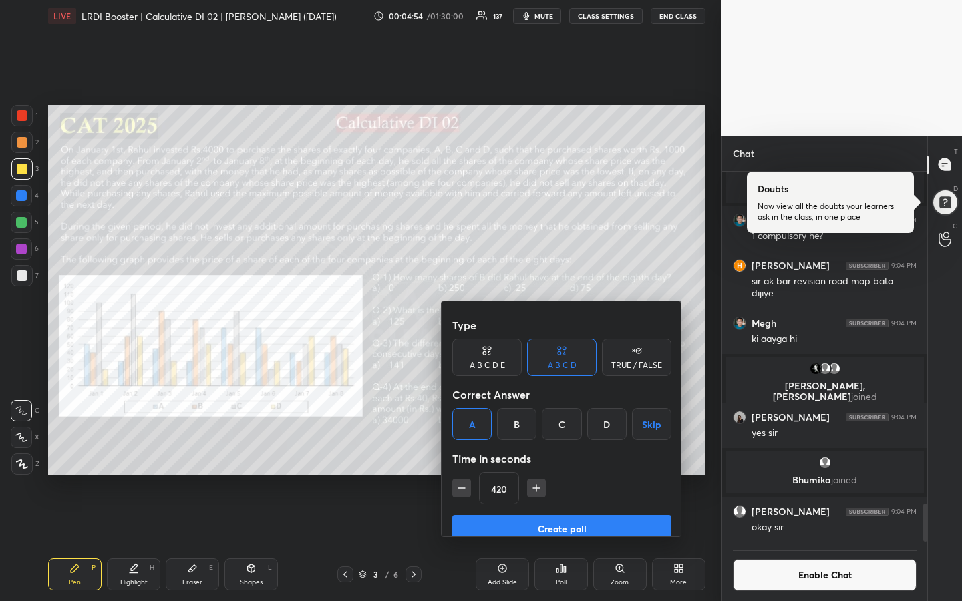
click at [540, 450] on icon "button" at bounding box center [536, 488] width 13 height 13
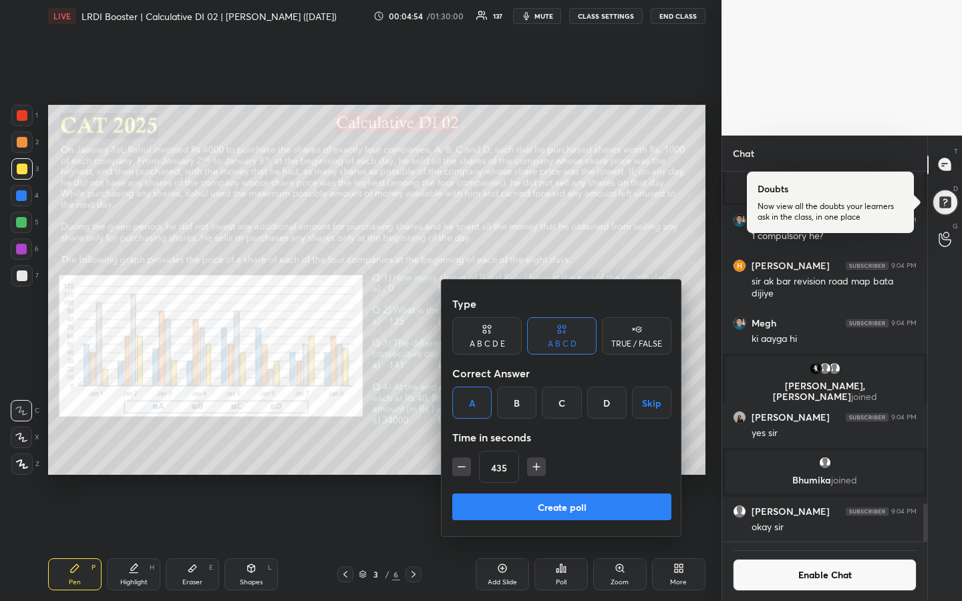
click at [540, 450] on icon "button" at bounding box center [536, 466] width 13 height 13
click at [541, 450] on icon "button" at bounding box center [536, 466] width 13 height 13
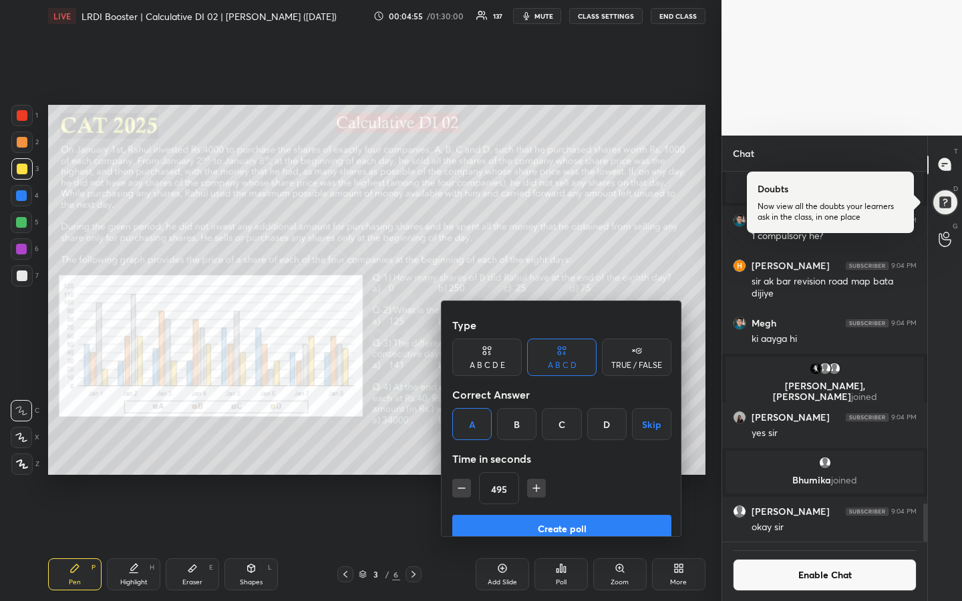
click at [541, 450] on icon "button" at bounding box center [536, 488] width 13 height 13
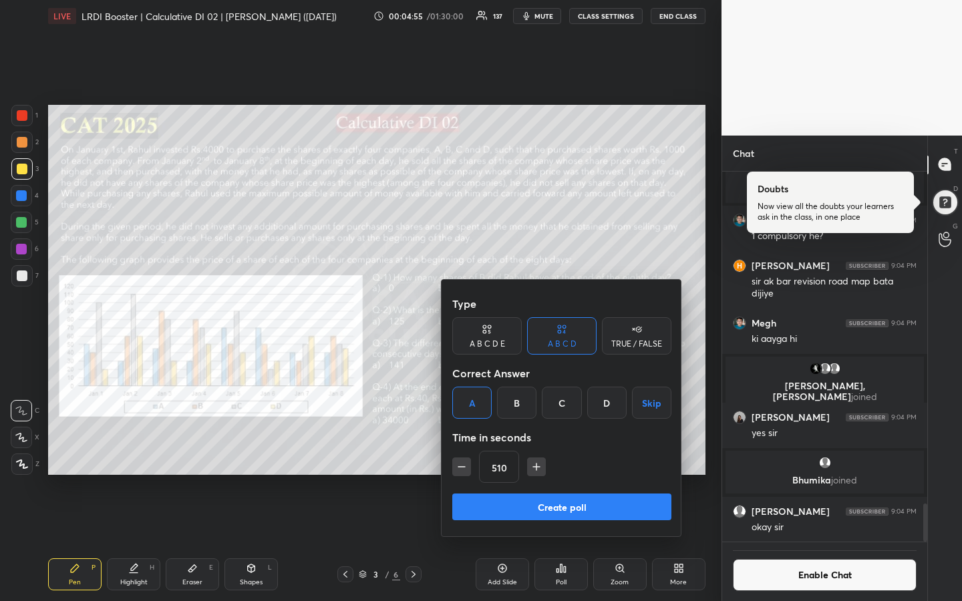
click at [540, 450] on icon "button" at bounding box center [536, 466] width 13 height 13
click at [539, 450] on icon "button" at bounding box center [536, 466] width 13 height 13
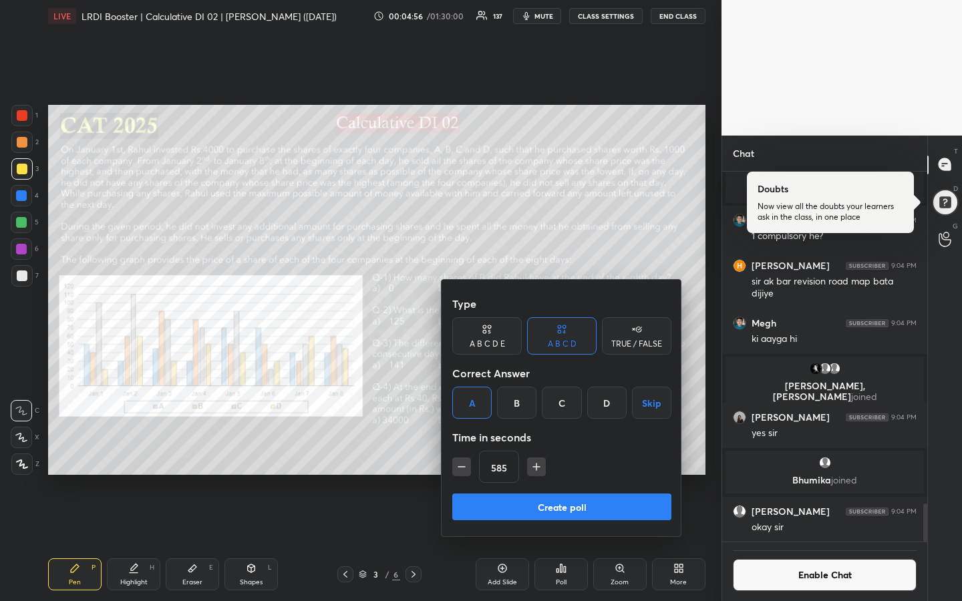
click at [540, 450] on icon "button" at bounding box center [536, 466] width 13 height 13
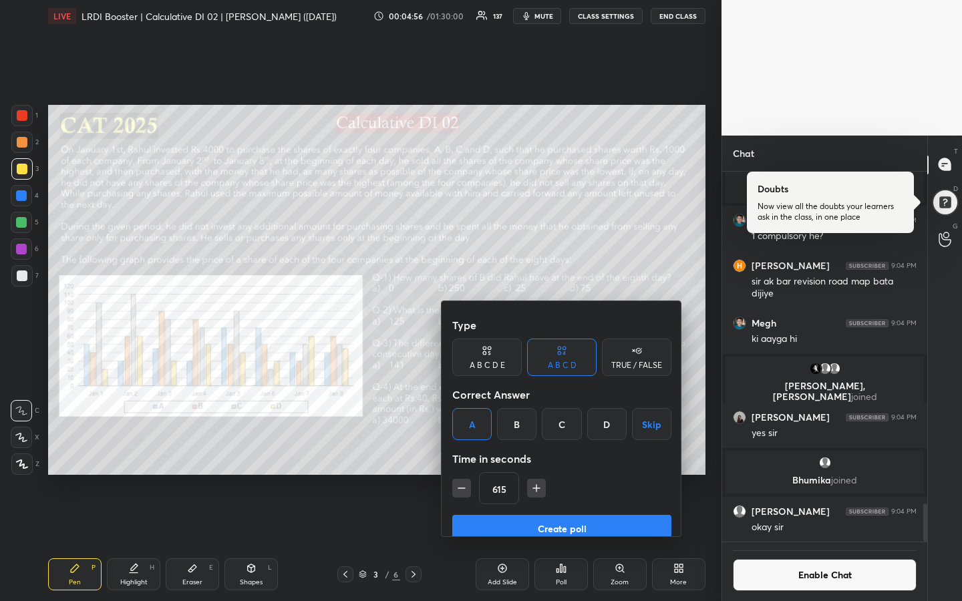
click at [540, 450] on icon "button" at bounding box center [536, 488] width 13 height 13
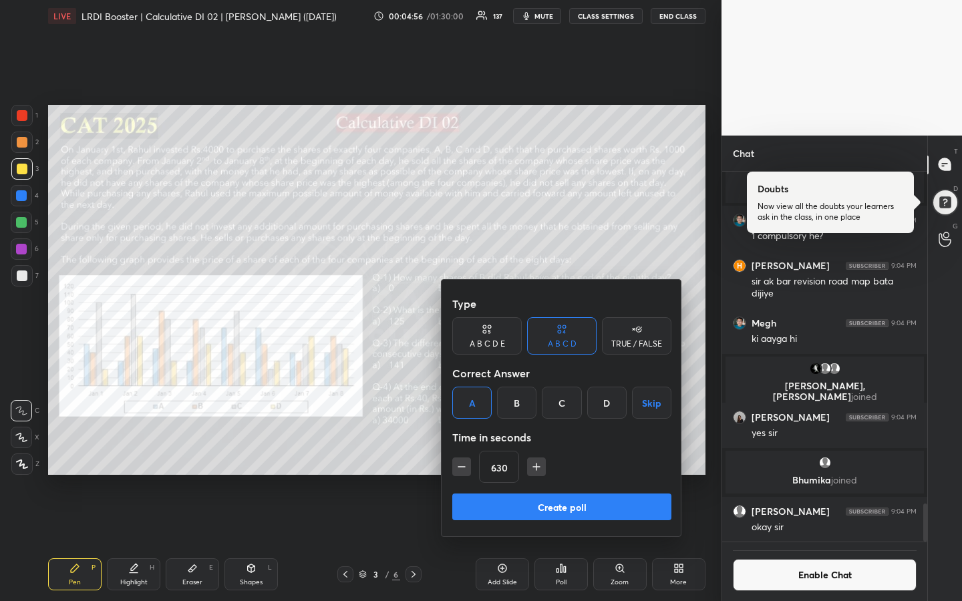
click at [540, 450] on icon "button" at bounding box center [536, 466] width 13 height 13
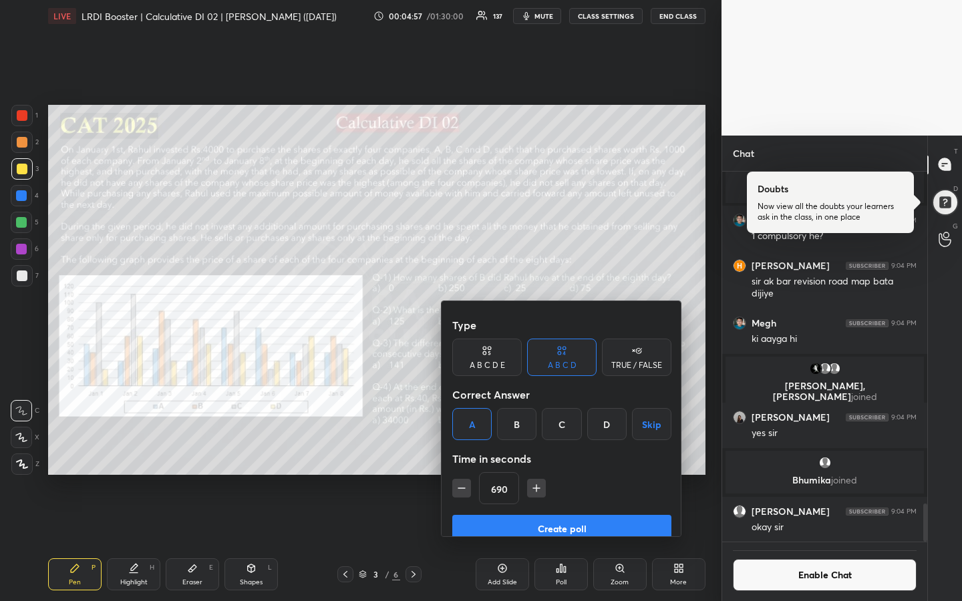
click at [540, 450] on icon "button" at bounding box center [536, 488] width 13 height 13
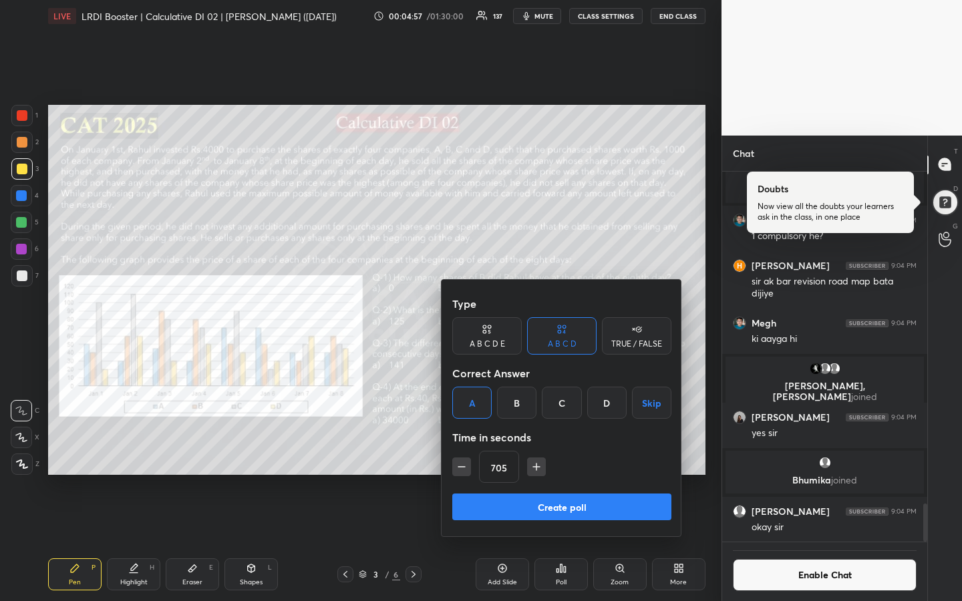
click at [541, 450] on icon "button" at bounding box center [536, 466] width 13 height 13
click at [540, 450] on icon "button" at bounding box center [536, 466] width 13 height 13
click at [539, 450] on icon "button" at bounding box center [536, 466] width 13 height 13
click at [538, 450] on icon "button" at bounding box center [536, 466] width 13 height 13
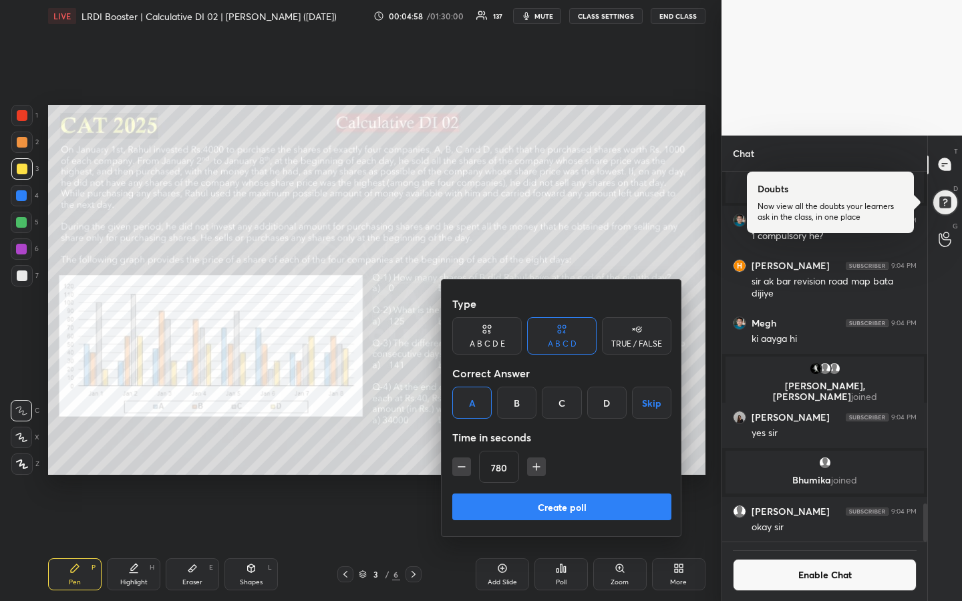
click at [539, 450] on icon "button" at bounding box center [536, 466] width 13 height 13
click at [538, 450] on icon "button" at bounding box center [536, 466] width 13 height 13
click at [536, 450] on icon "button" at bounding box center [536, 467] width 7 height 0
type input "840"
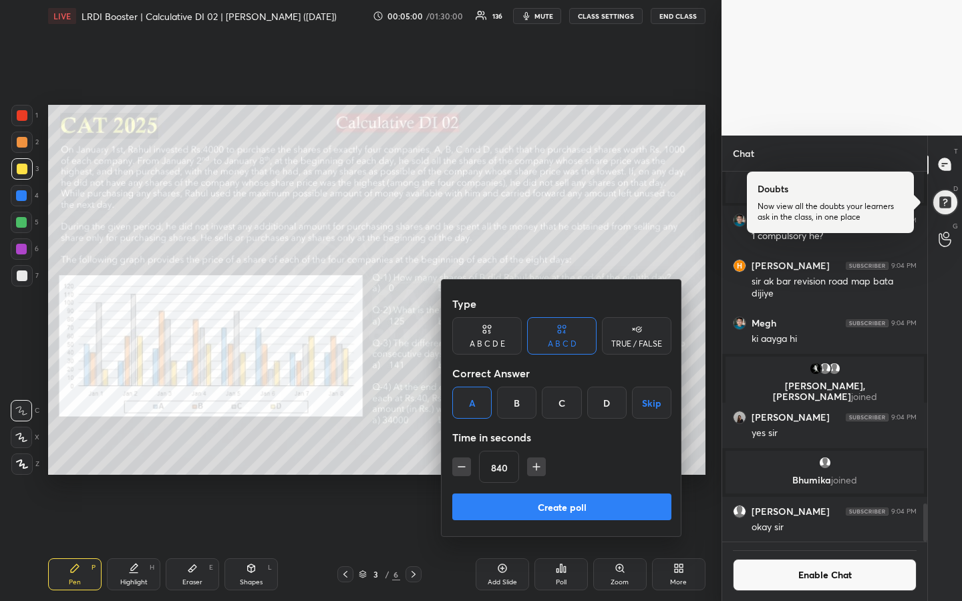
click at [568, 450] on button "Create poll" at bounding box center [561, 507] width 219 height 27
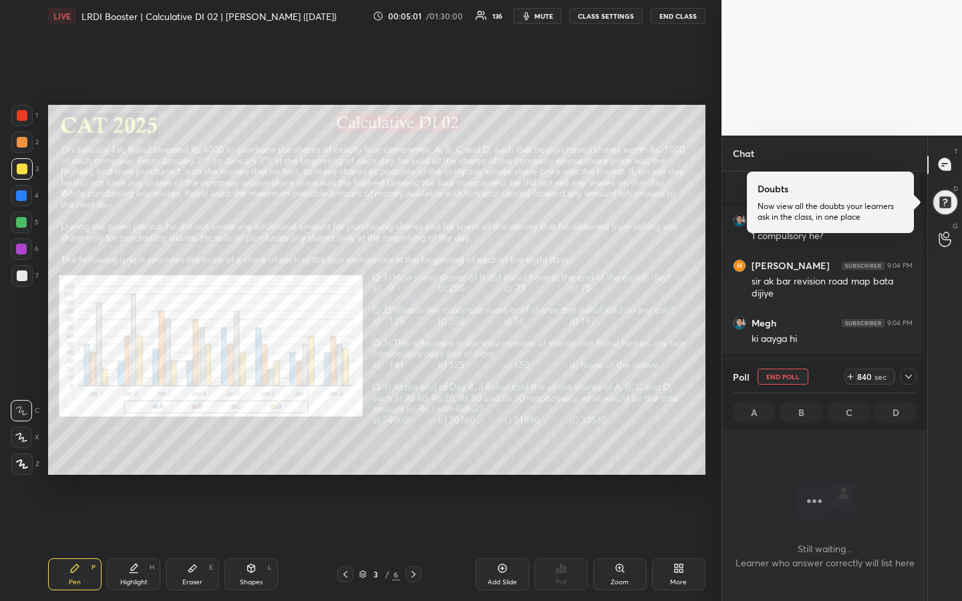
scroll to position [0, 0]
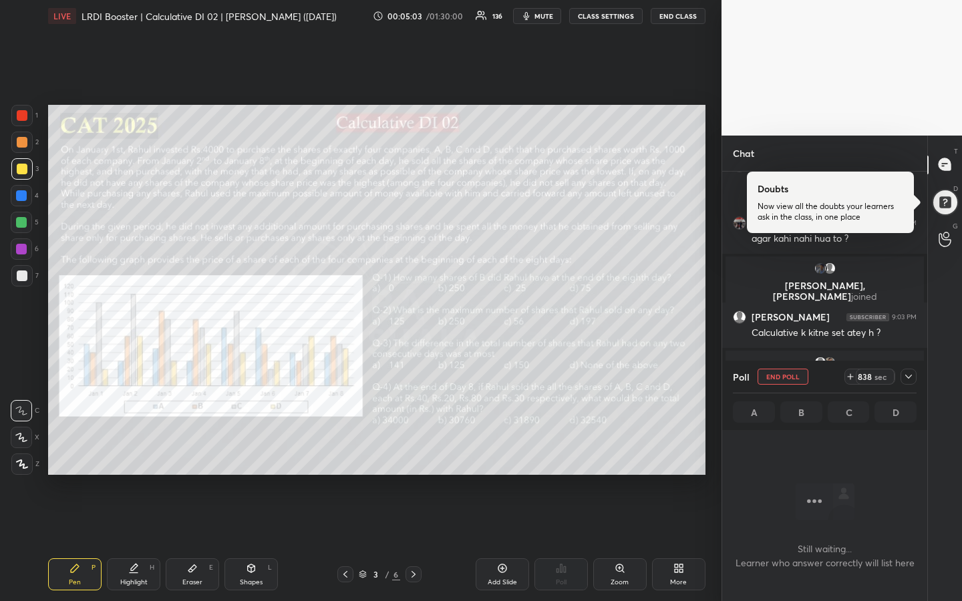
click at [21, 145] on div at bounding box center [22, 142] width 11 height 11
click at [122, 450] on div "Highlight" at bounding box center [133, 582] width 27 height 7
click at [65, 450] on div "Pen P" at bounding box center [74, 574] width 53 height 32
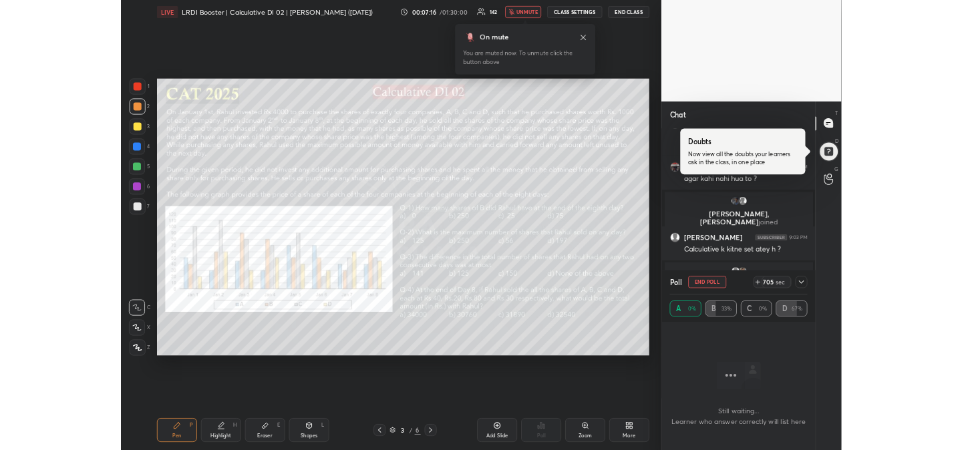
scroll to position [66426, 66123]
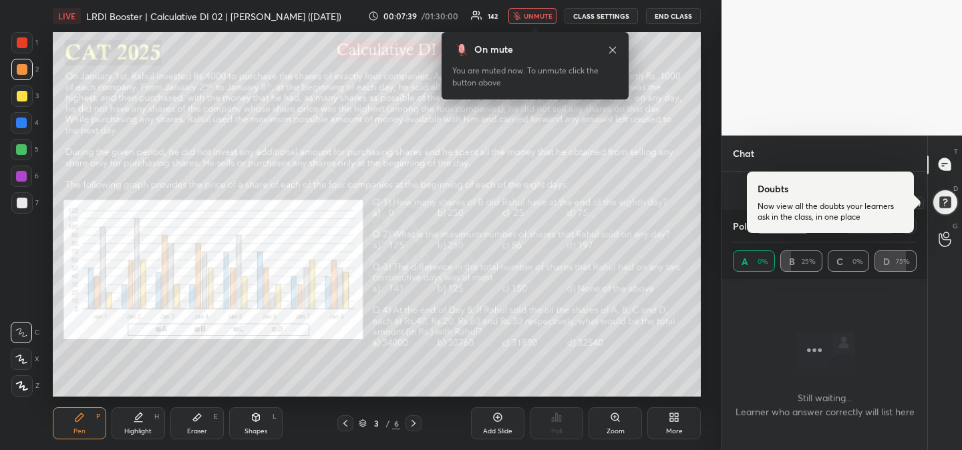
click at [943, 204] on div at bounding box center [944, 201] width 27 height 27
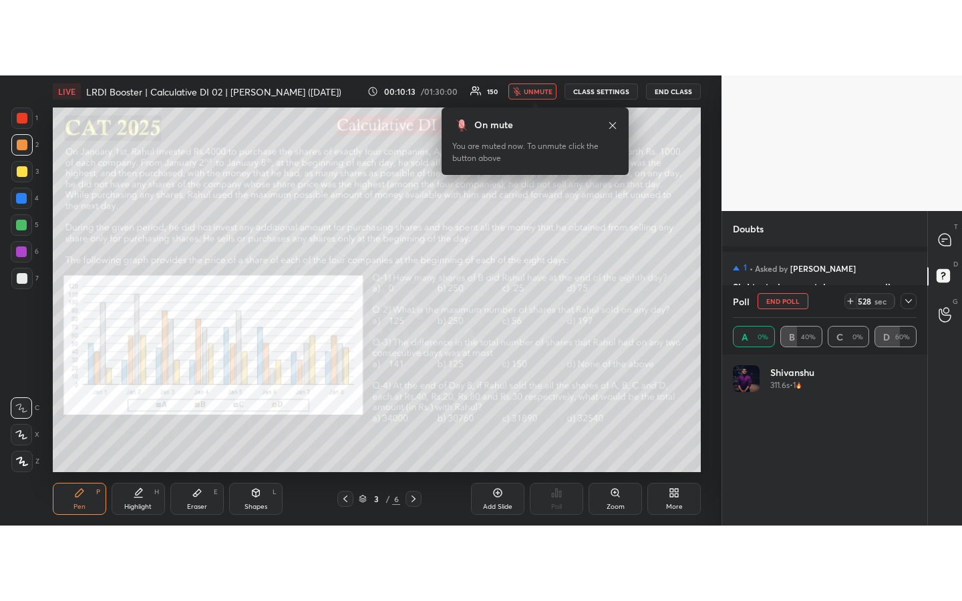
scroll to position [156, 180]
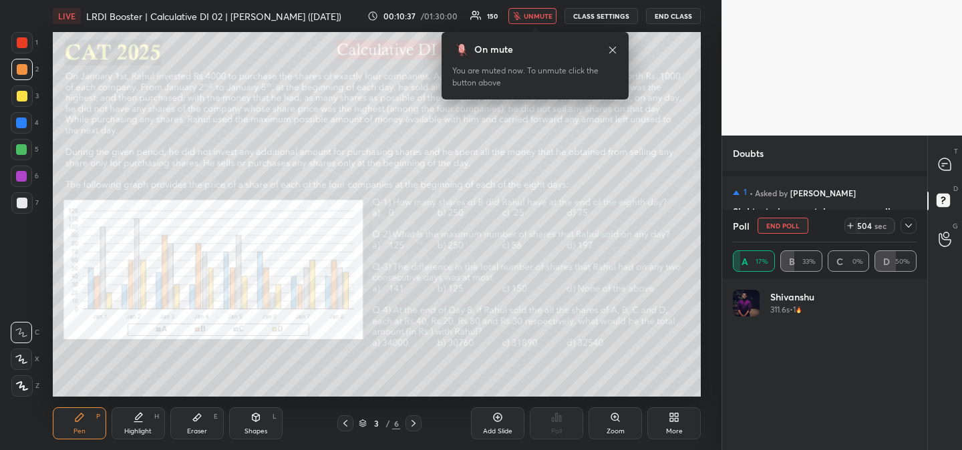
click at [608, 51] on icon at bounding box center [612, 50] width 11 height 11
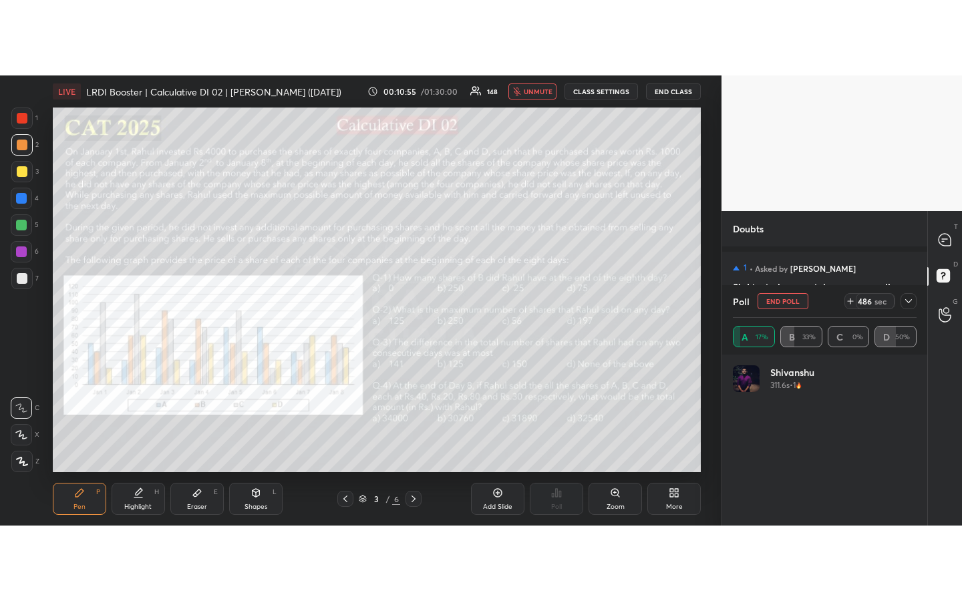
scroll to position [357, 201]
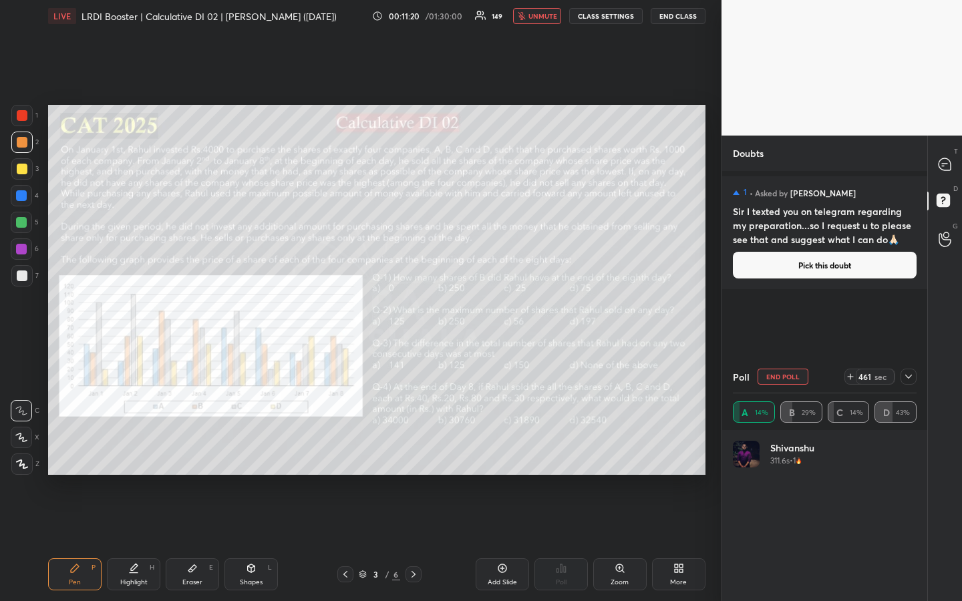
click at [713, 450] on div "1 2 3 4 5 6 7 R O A L C X Z Erase all C X Z LIVE LRDI Booster | Calculative DI …" at bounding box center [360, 300] width 721 height 601
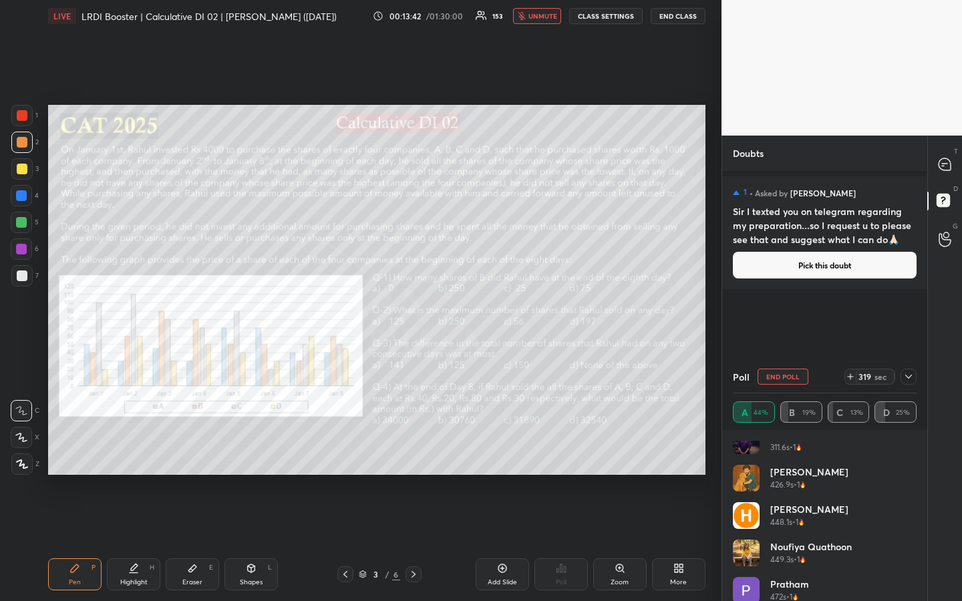
scroll to position [0, 0]
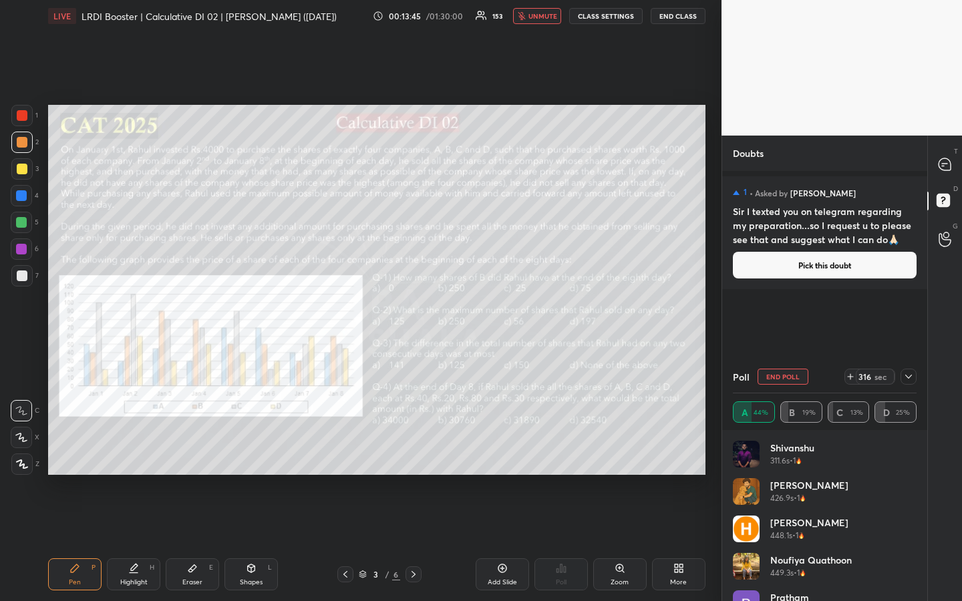
click at [713, 403] on div "1 2 3 4 5 6 7 R O A L C X Z Erase all C X Z LIVE LRDI Booster | Calculative DI …" at bounding box center [360, 300] width 721 height 601
click at [713, 405] on div "1 2 3 4 5 6 7 R O A L C X Z Erase all C X Z LIVE LRDI Booster | Calculative DI …" at bounding box center [360, 300] width 721 height 601
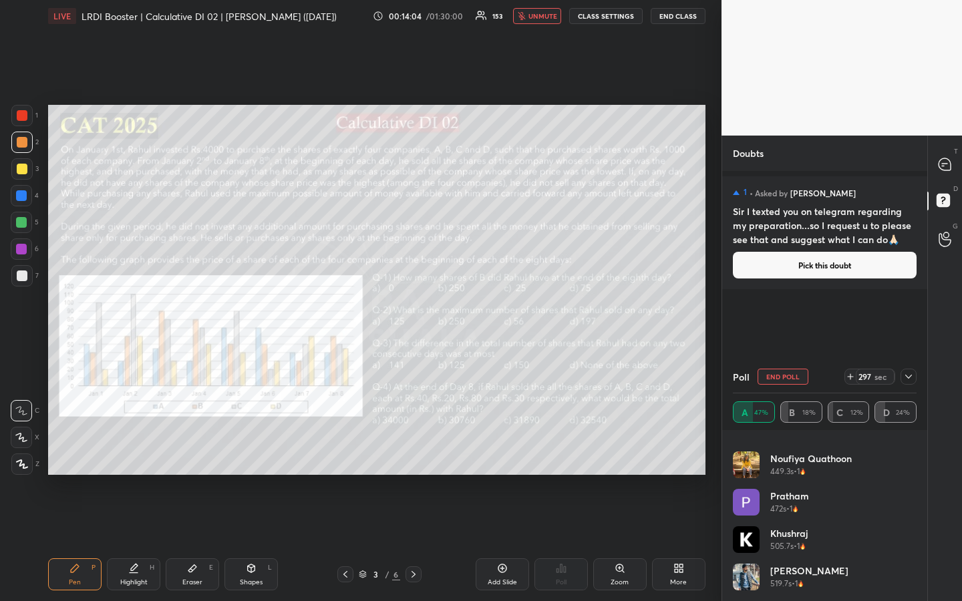
click at [713, 450] on div "1 2 3 4 5 6 7 R O A L C X Z Erase all C X Z LIVE LRDI Booster | Calculative DI …" at bounding box center [360, 300] width 721 height 601
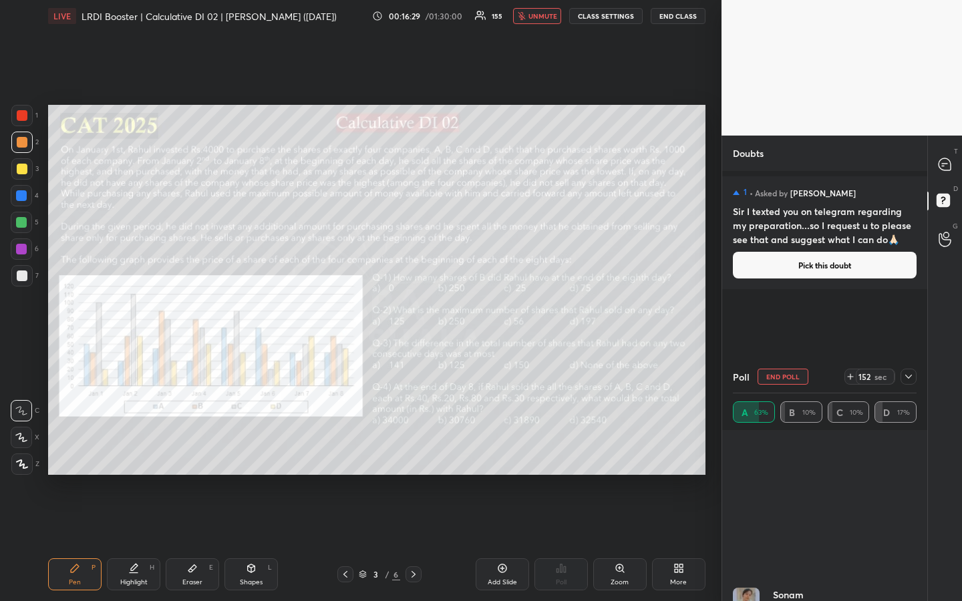
scroll to position [812, 0]
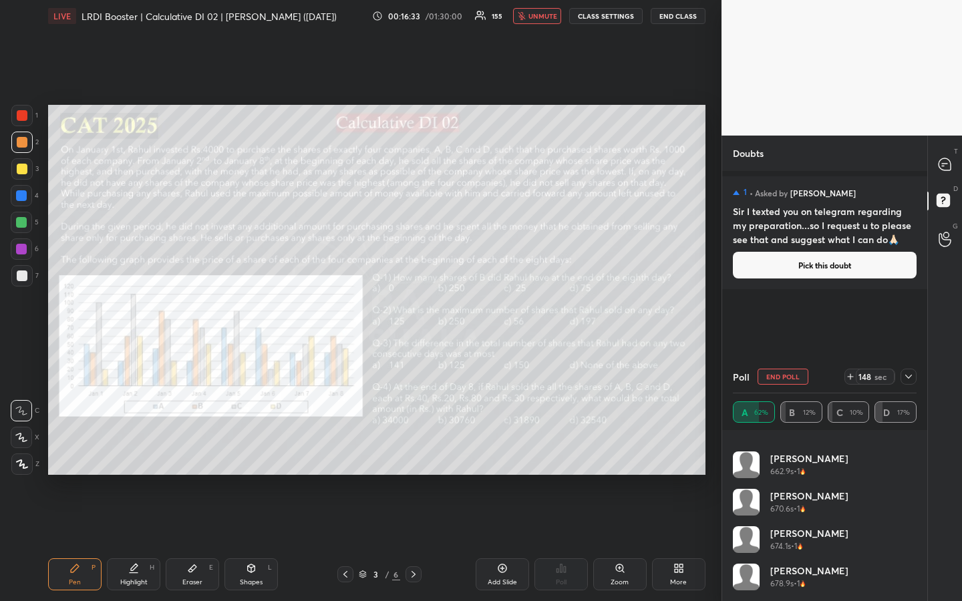
click at [713, 415] on div "1 2 3 4 5 6 7 R O A L C X Z Erase all C X Z LIVE LRDI Booster | Calculative DI …" at bounding box center [360, 300] width 721 height 601
click at [192, 450] on div "Eraser" at bounding box center [192, 582] width 20 height 7
click at [70, 450] on div "Pen P" at bounding box center [74, 574] width 53 height 32
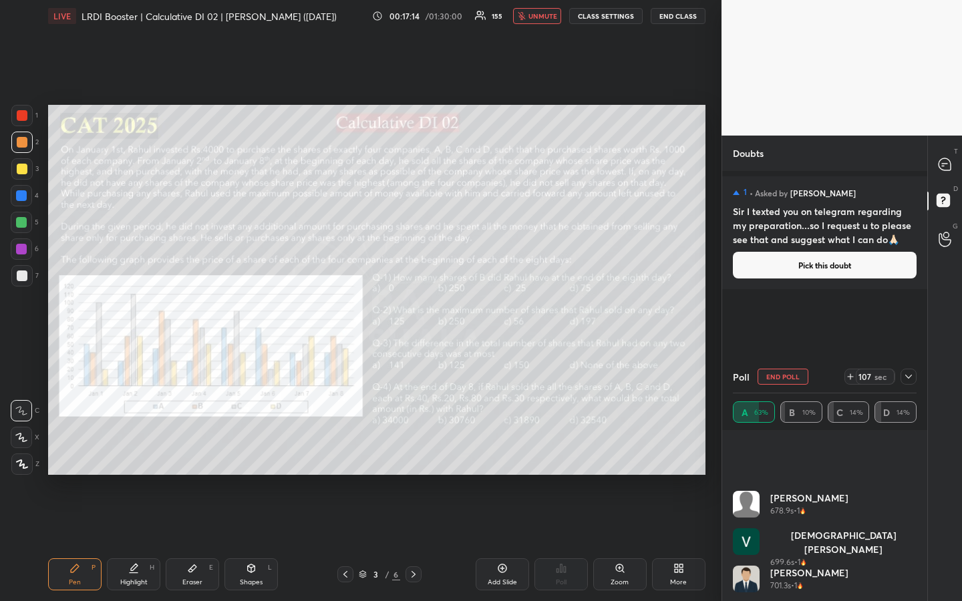
scroll to position [1037, 0]
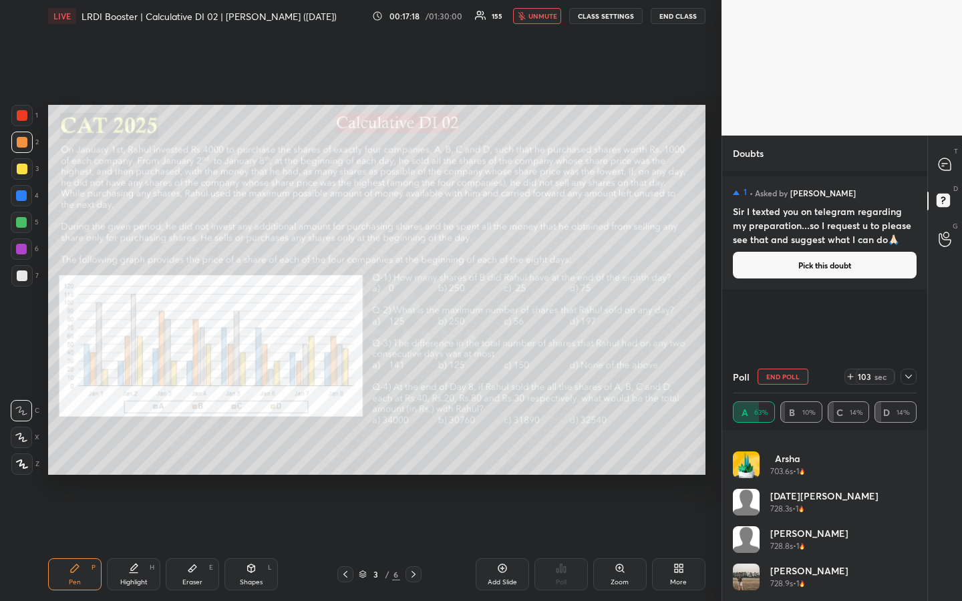
click at [831, 427] on div "A 63% B 10% C 14% D 14%" at bounding box center [825, 411] width 184 height 37
click at [713, 450] on div "1 2 3 4 5 6 7 R O A L C X Z Erase all C X Z LIVE LRDI Booster | Calculative DI …" at bounding box center [360, 300] width 721 height 601
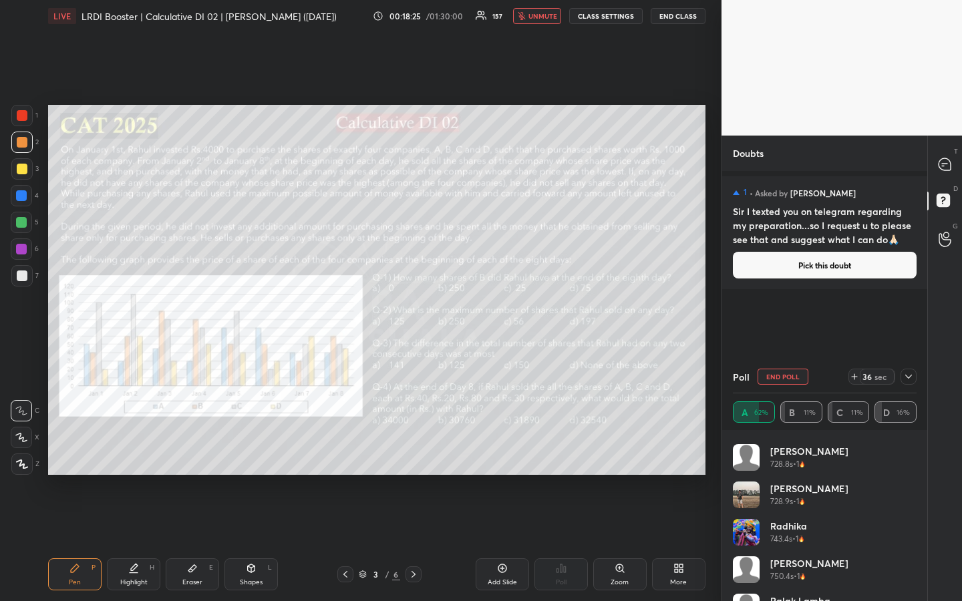
scroll to position [1523, 0]
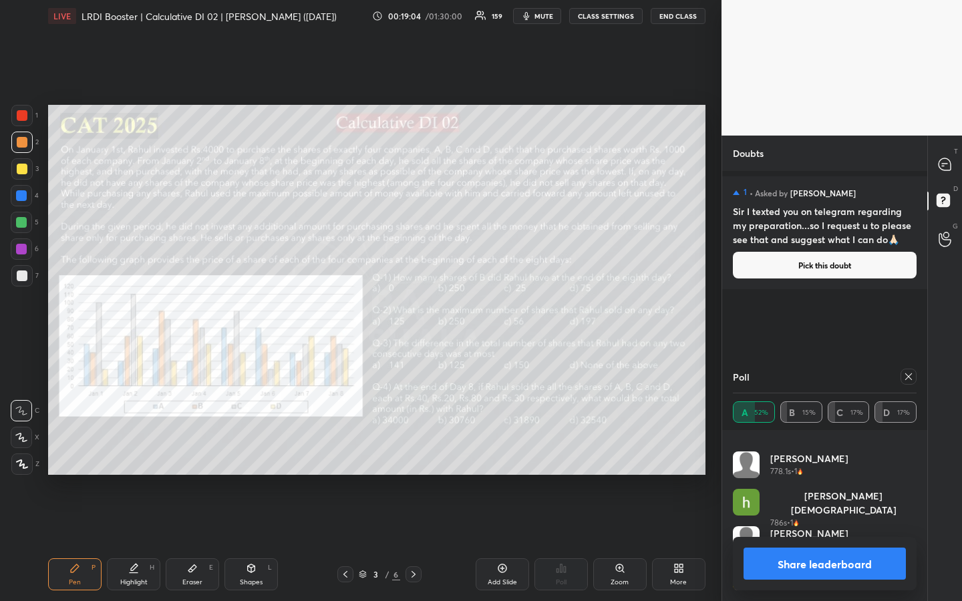
click at [909, 377] on icon at bounding box center [908, 376] width 11 height 11
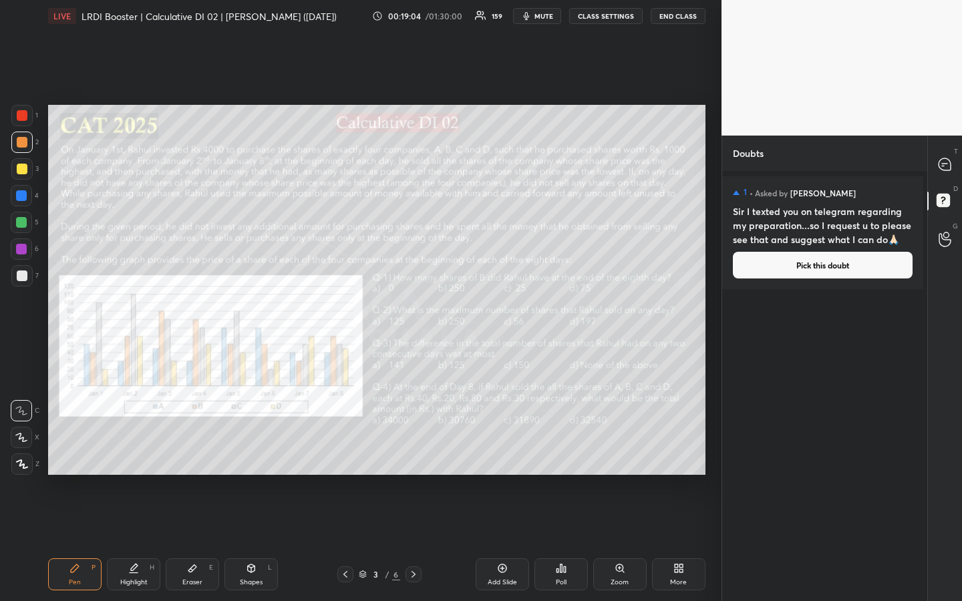
scroll to position [426, 201]
click at [564, 450] on icon at bounding box center [565, 569] width 2 height 6
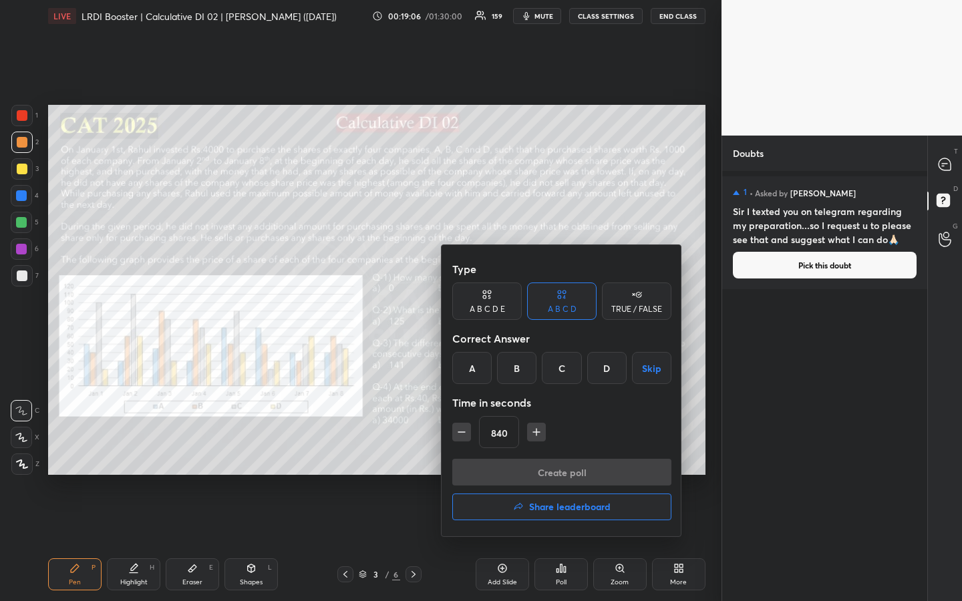
click at [508, 431] on div "Type A B C D E A B C D TRUE / FALSE Correct Answer A B C D Skip Time in seconds…" at bounding box center [561, 390] width 240 height 291
type input "15"
click at [512, 369] on div "B" at bounding box center [516, 368] width 39 height 32
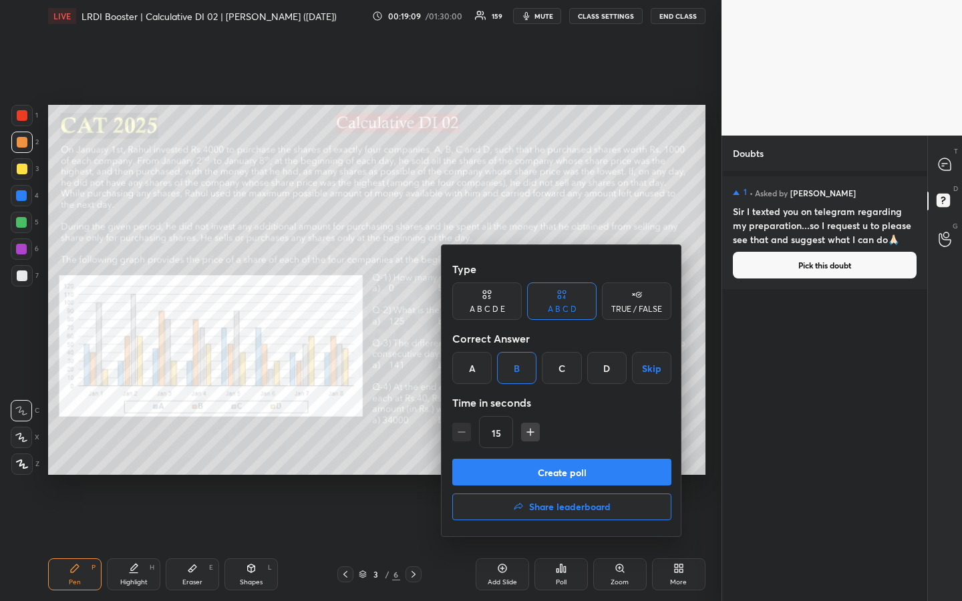
click at [574, 450] on button "Create poll" at bounding box center [561, 472] width 219 height 27
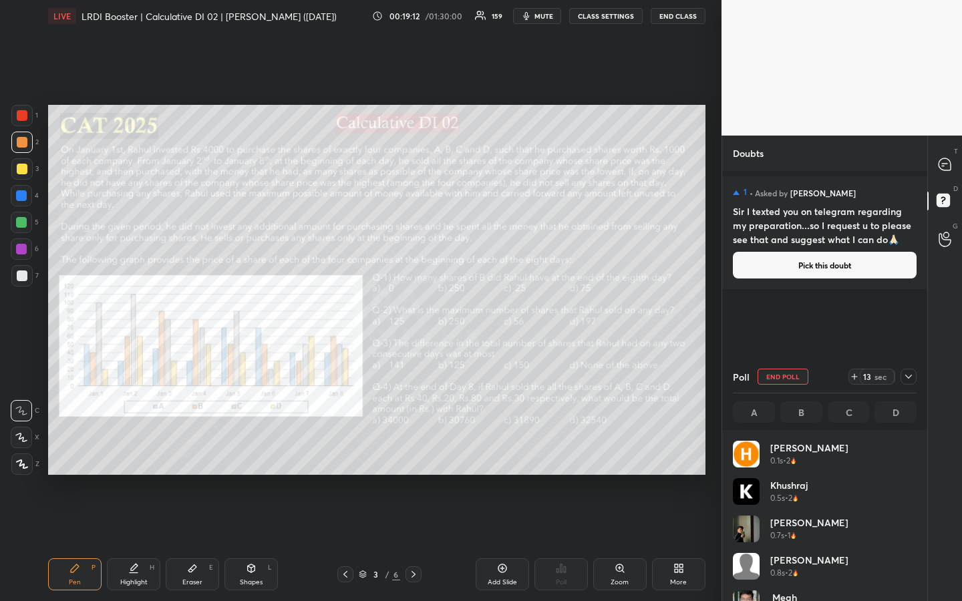
scroll to position [156, 180]
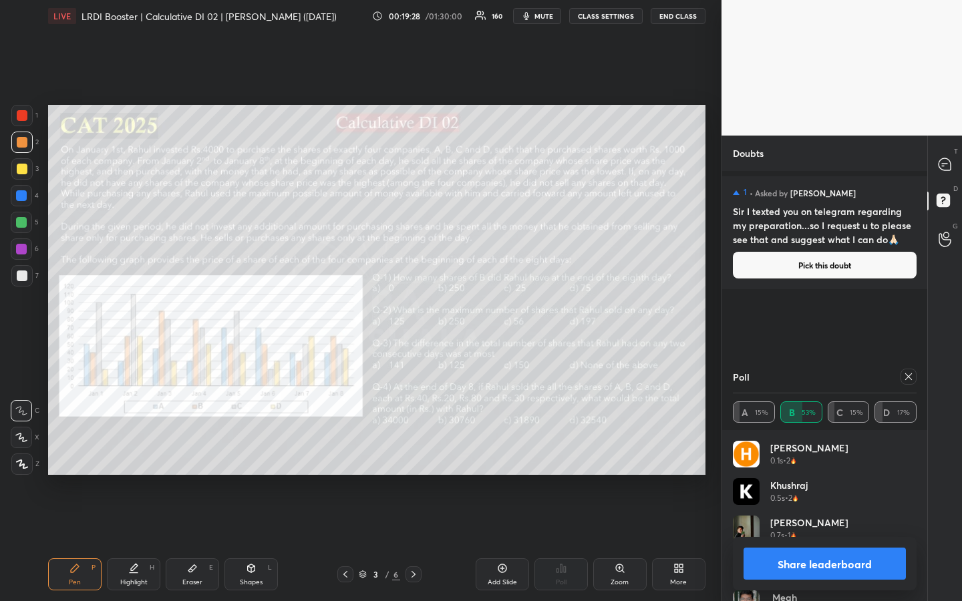
click at [906, 377] on icon at bounding box center [908, 376] width 11 height 11
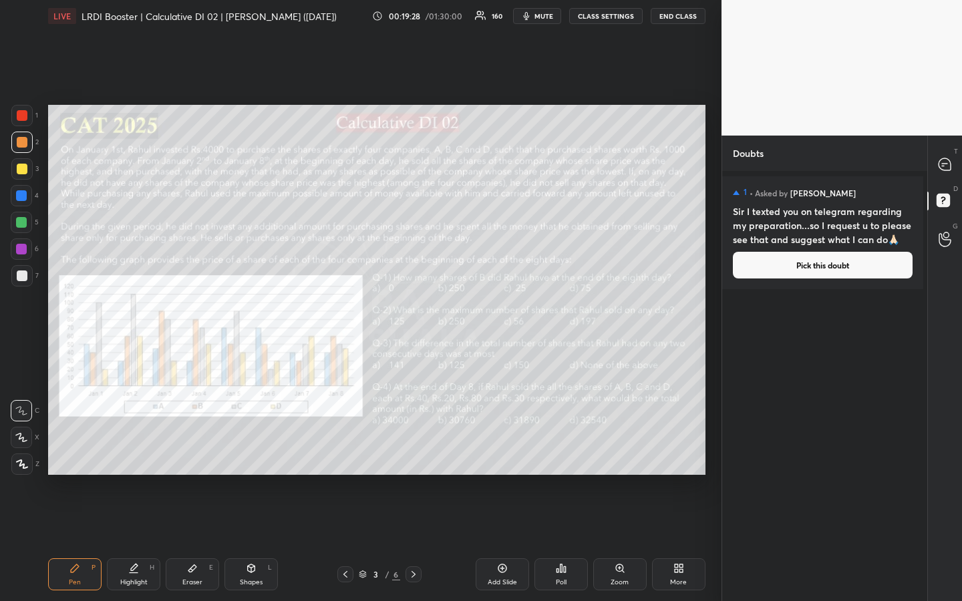
scroll to position [426, 201]
click at [560, 450] on icon at bounding box center [561, 568] width 2 height 8
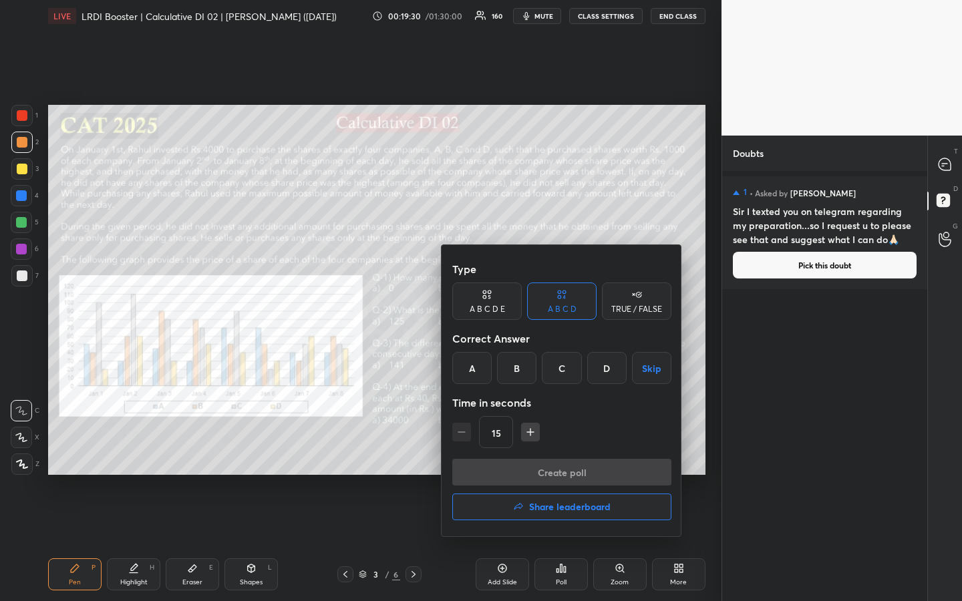
click at [480, 370] on div "A" at bounding box center [471, 368] width 39 height 32
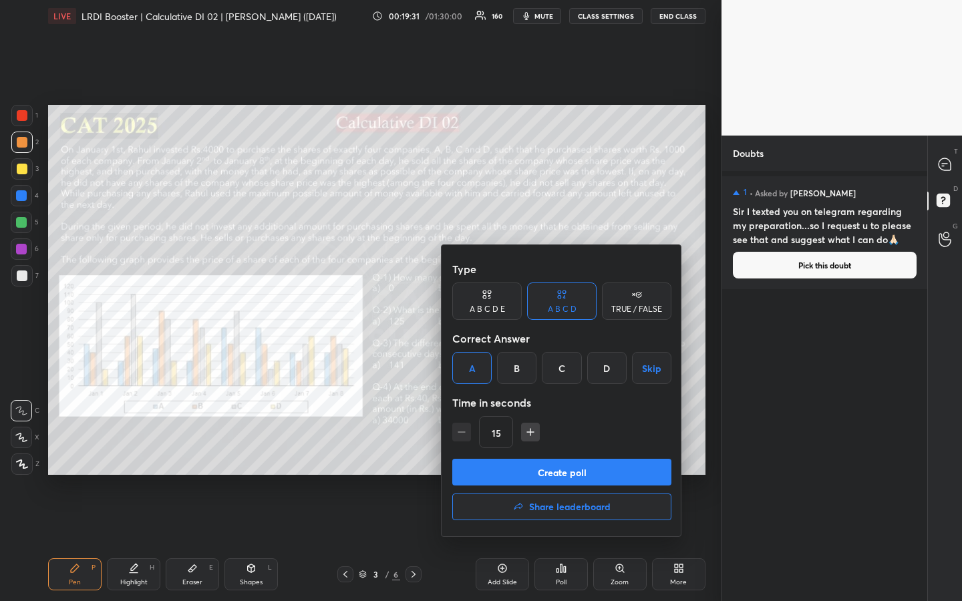
click at [561, 450] on button "Create poll" at bounding box center [561, 472] width 219 height 27
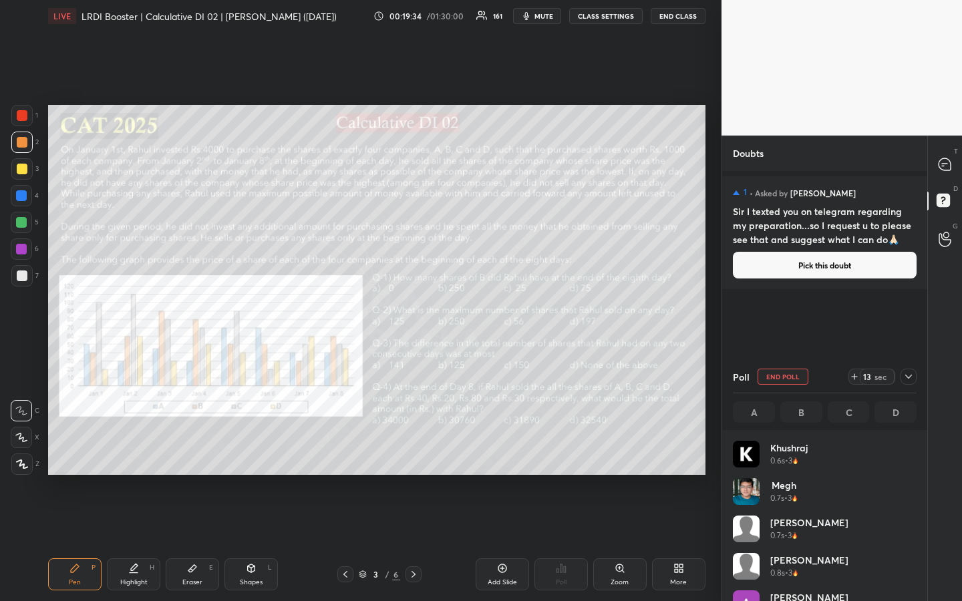
scroll to position [156, 180]
click at [710, 450] on div "Setting up your live class Poll for secs No correct answer Start poll" at bounding box center [377, 290] width 668 height 516
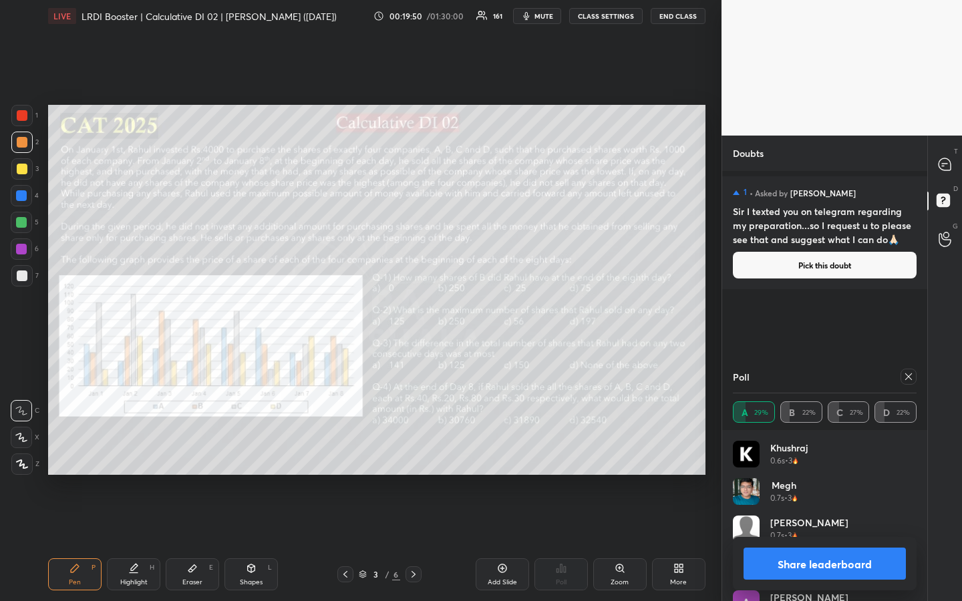
click at [908, 375] on icon at bounding box center [908, 376] width 11 height 11
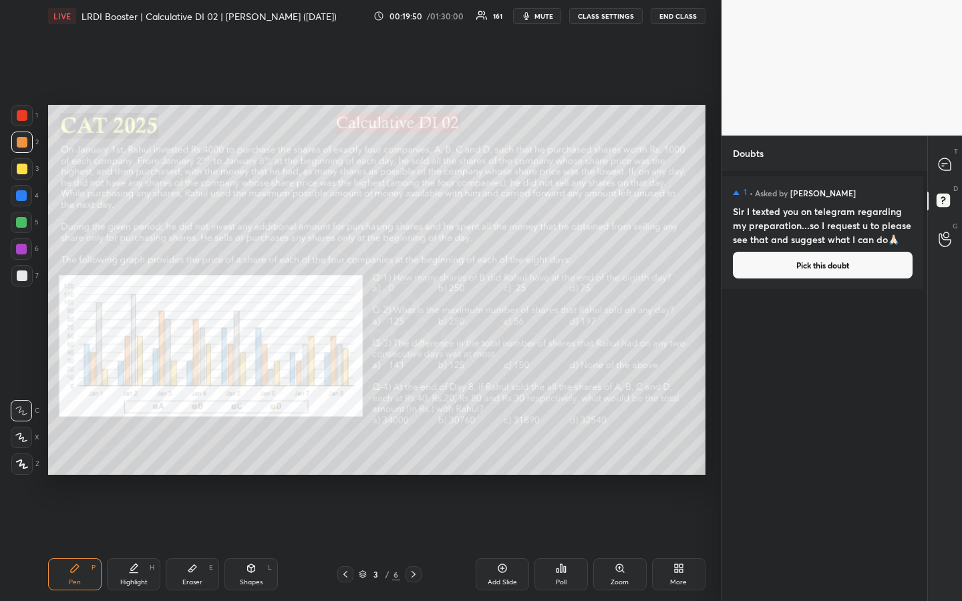
scroll to position [1, 5]
click at [567, 450] on div "Poll" at bounding box center [560, 574] width 53 height 32
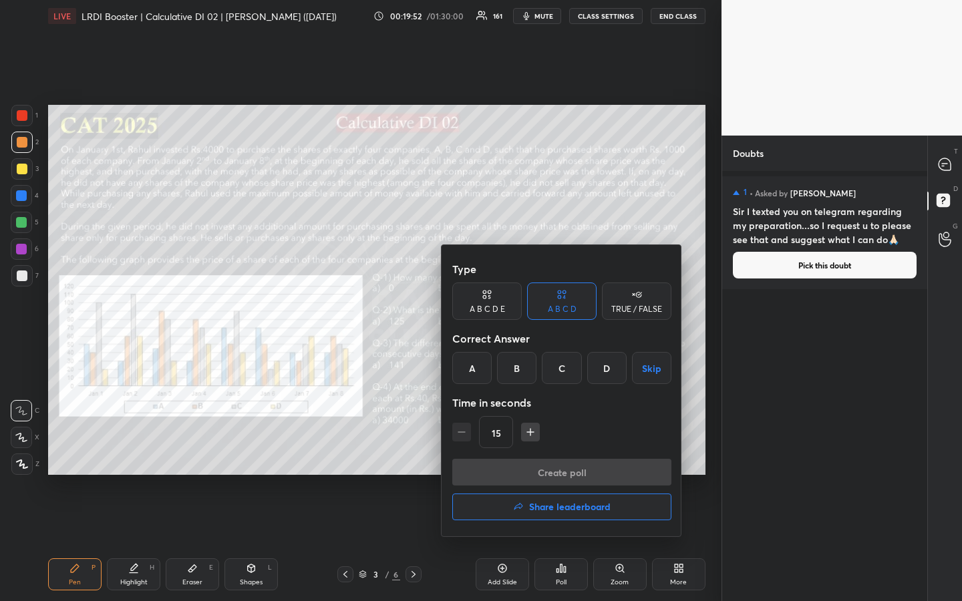
click at [518, 373] on div "B" at bounding box center [516, 368] width 39 height 32
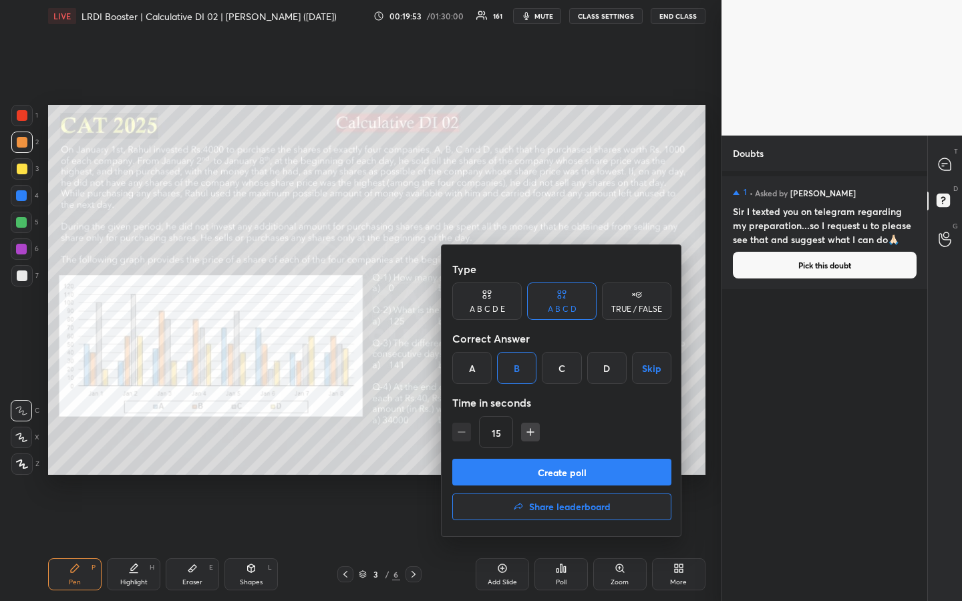
click at [566, 450] on button "Create poll" at bounding box center [561, 472] width 219 height 27
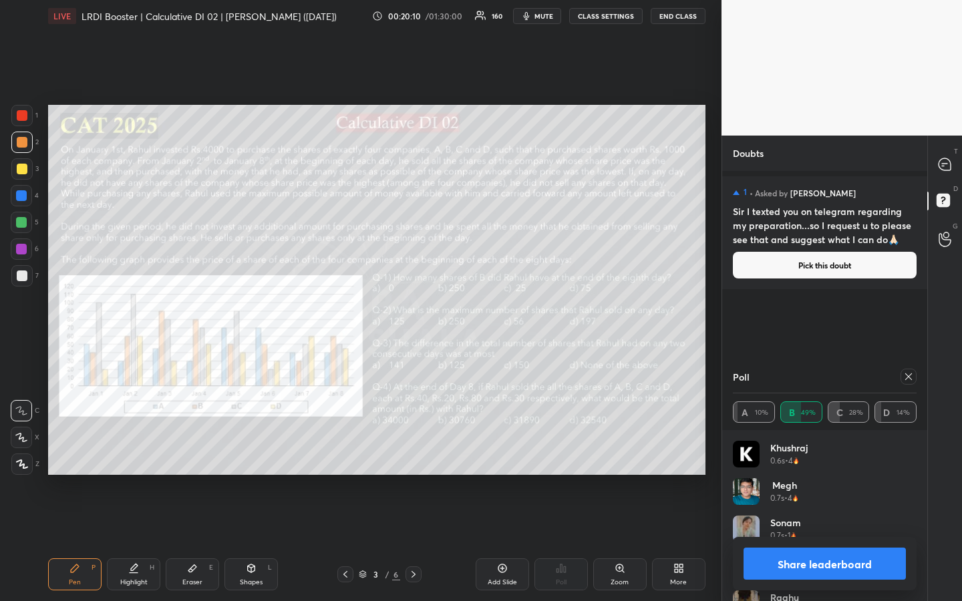
click at [816, 450] on button "Share leaderboard" at bounding box center [824, 564] width 162 height 32
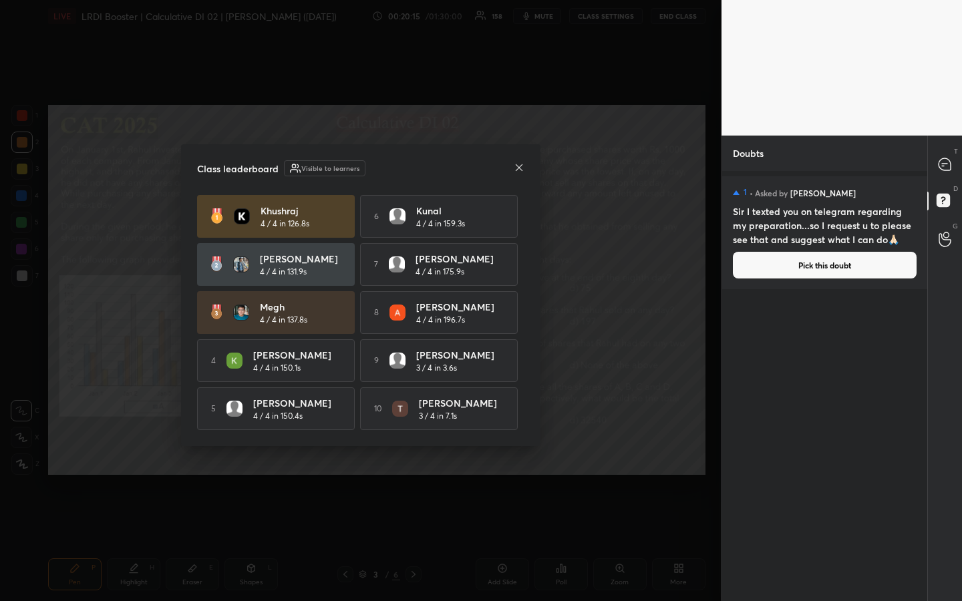
click at [518, 167] on icon at bounding box center [519, 167] width 11 height 11
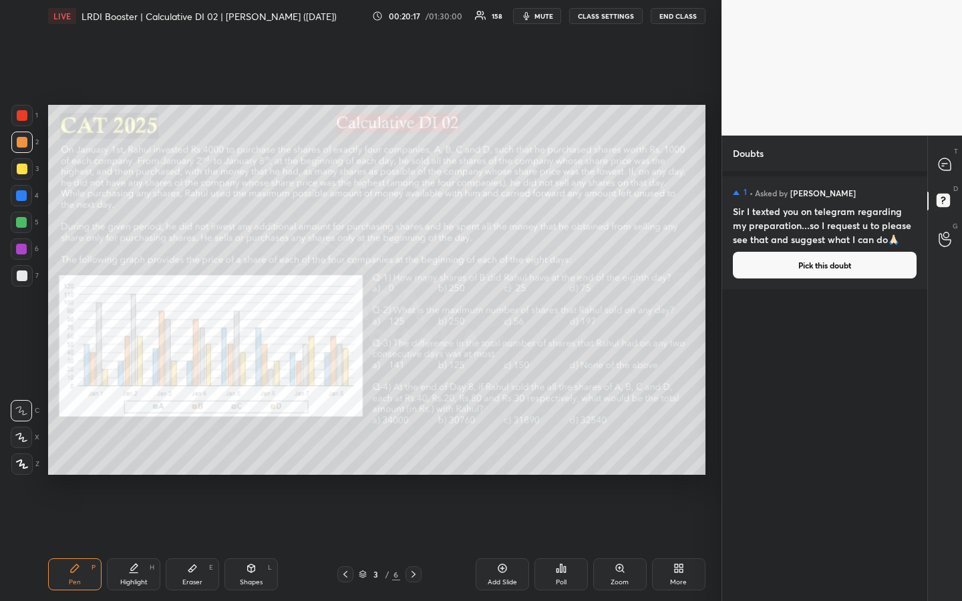
drag, startPoint x: 600, startPoint y: 13, endPoint x: 600, endPoint y: 535, distance: 521.6
click at [600, 13] on button "CLASS SETTINGS" at bounding box center [605, 16] width 73 height 16
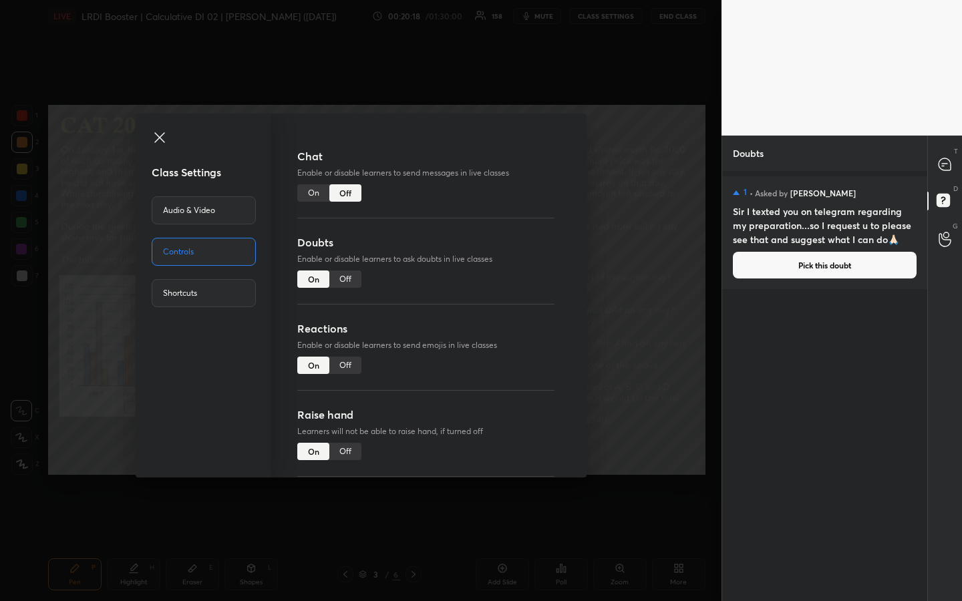
click at [311, 188] on div "On" at bounding box center [313, 192] width 32 height 17
click at [157, 140] on icon at bounding box center [160, 138] width 16 height 16
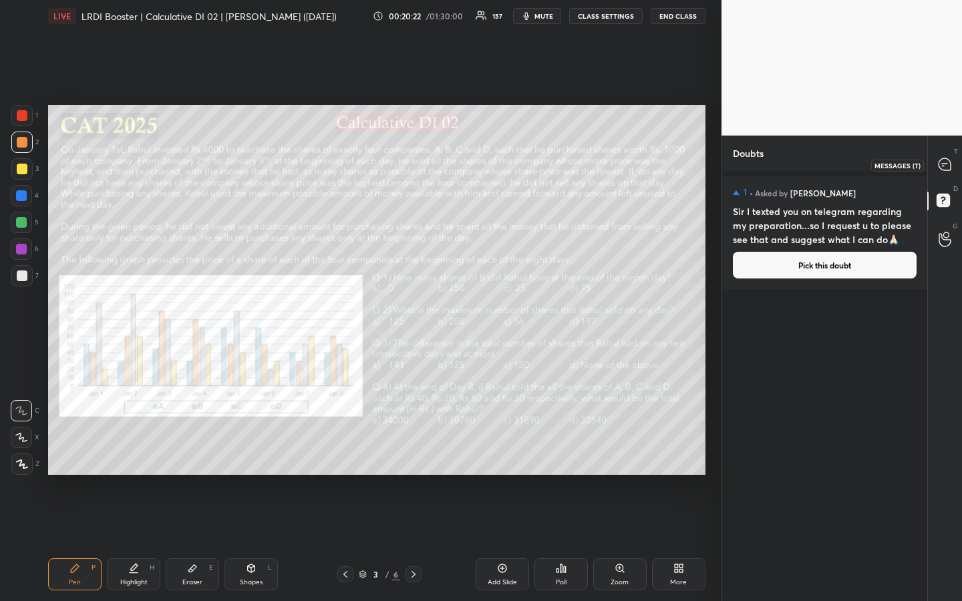
click at [946, 168] on icon at bounding box center [944, 164] width 12 height 12
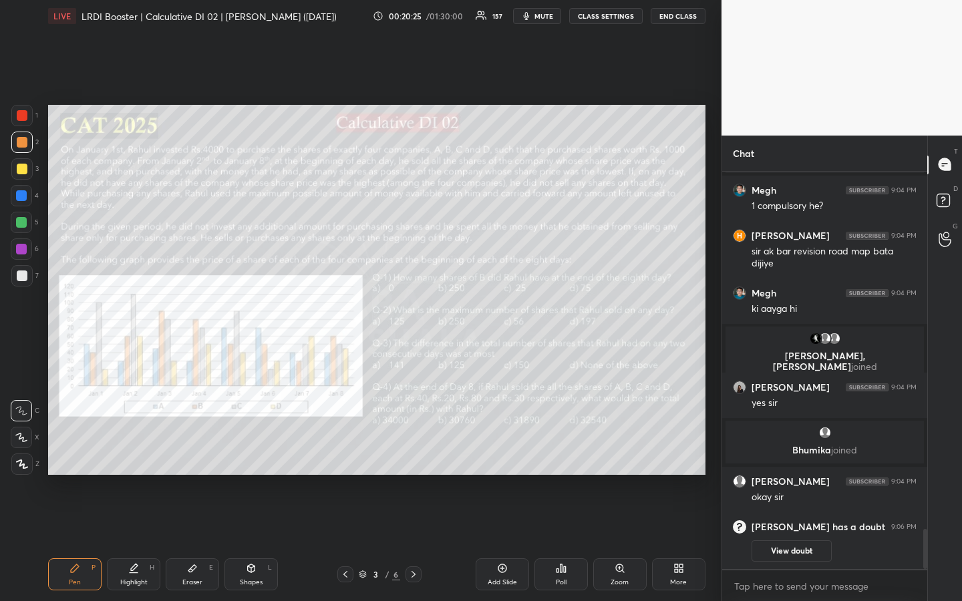
click at [78, 450] on div "Pen P" at bounding box center [74, 574] width 53 height 32
click at [25, 172] on div at bounding box center [21, 168] width 21 height 21
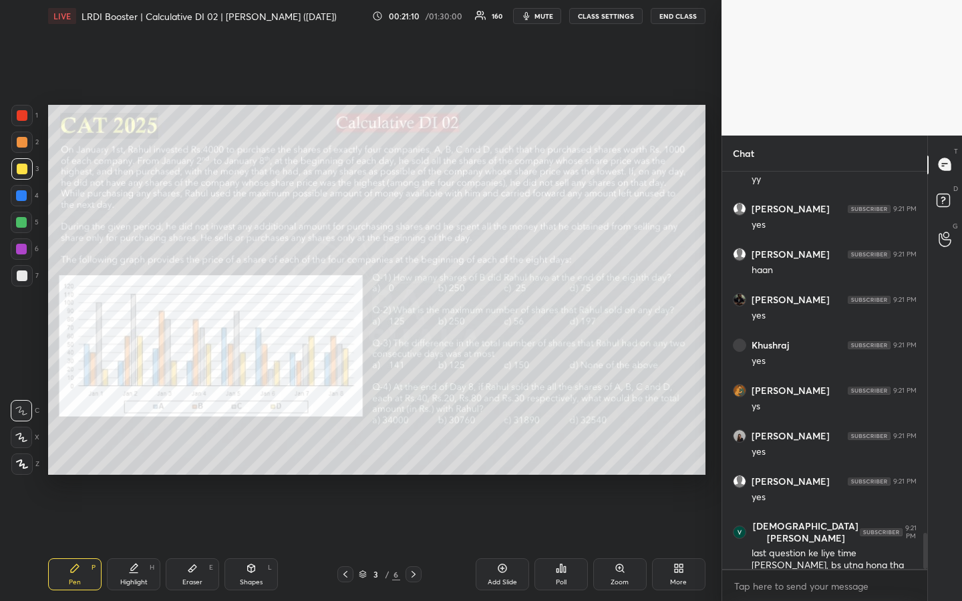
scroll to position [4002, 0]
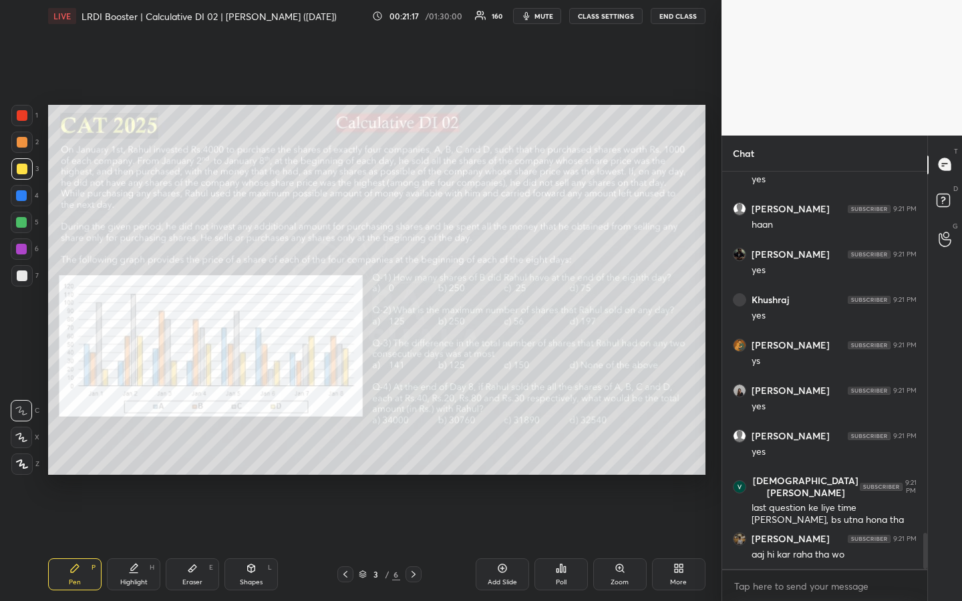
click at [77, 450] on div "Pen" at bounding box center [75, 582] width 12 height 7
click at [142, 450] on div "Highlight H" at bounding box center [133, 574] width 53 height 32
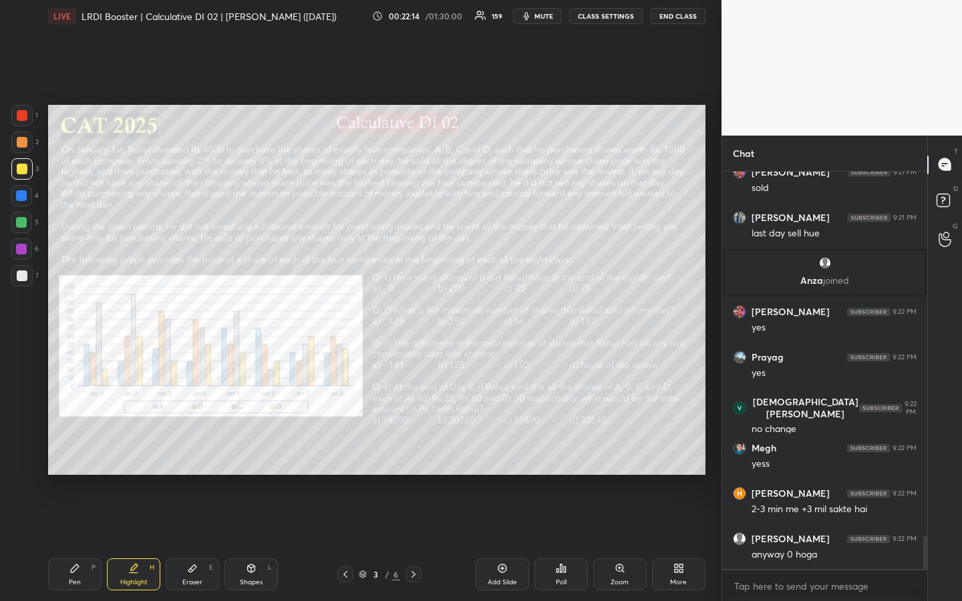
scroll to position [4499, 0]
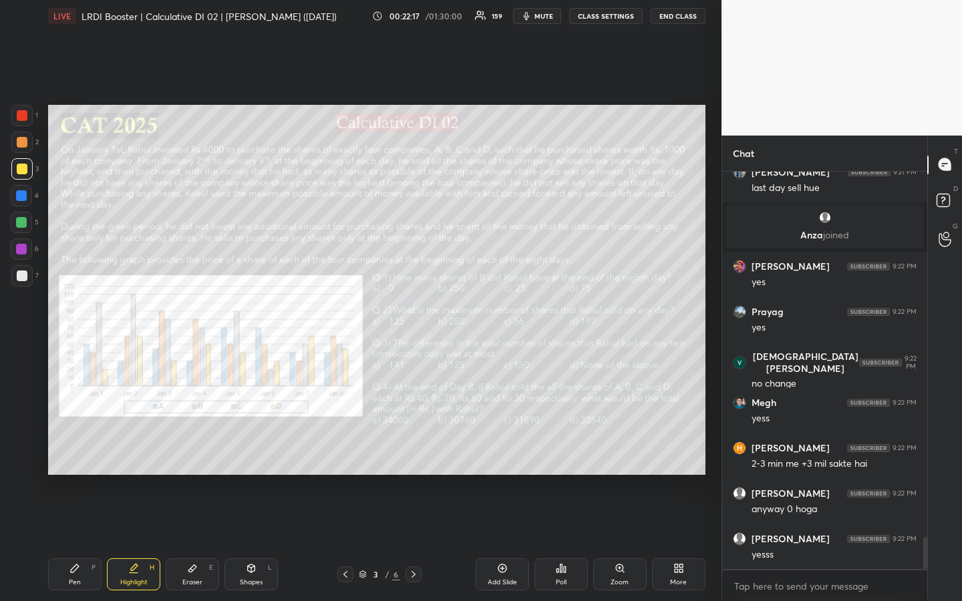
drag, startPoint x: 83, startPoint y: 576, endPoint x: 104, endPoint y: 570, distance: 22.0
click at [83, 450] on div "Pen P" at bounding box center [74, 574] width 53 height 32
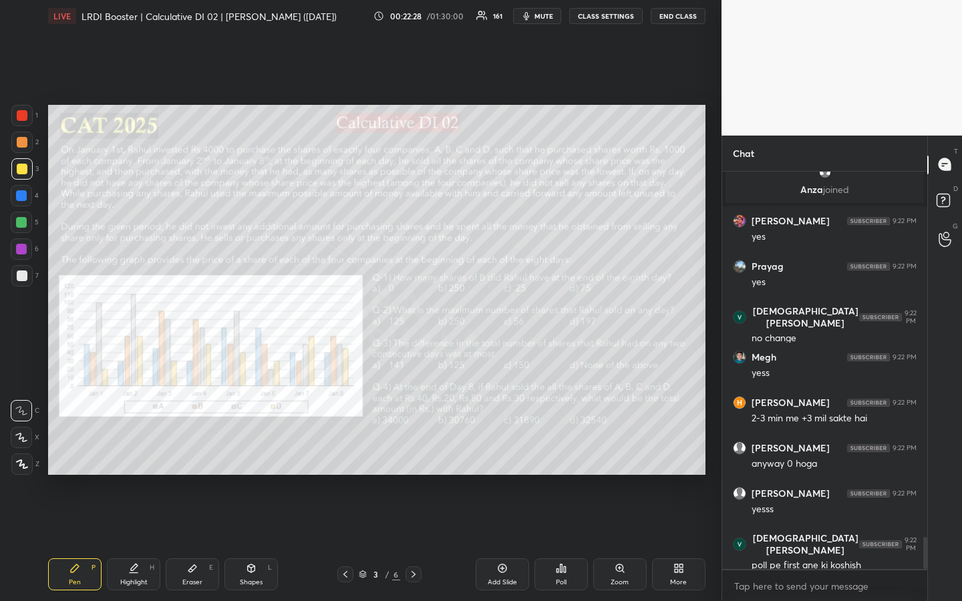
click at [24, 172] on div at bounding box center [22, 169] width 11 height 11
click at [133, 450] on div "Highlight H" at bounding box center [133, 574] width 53 height 32
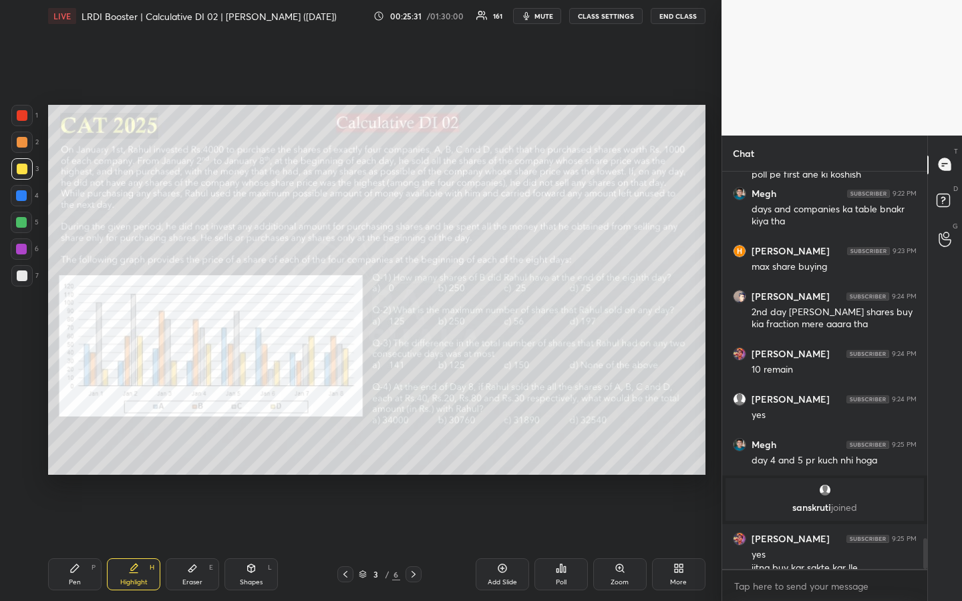
scroll to position [4744, 0]
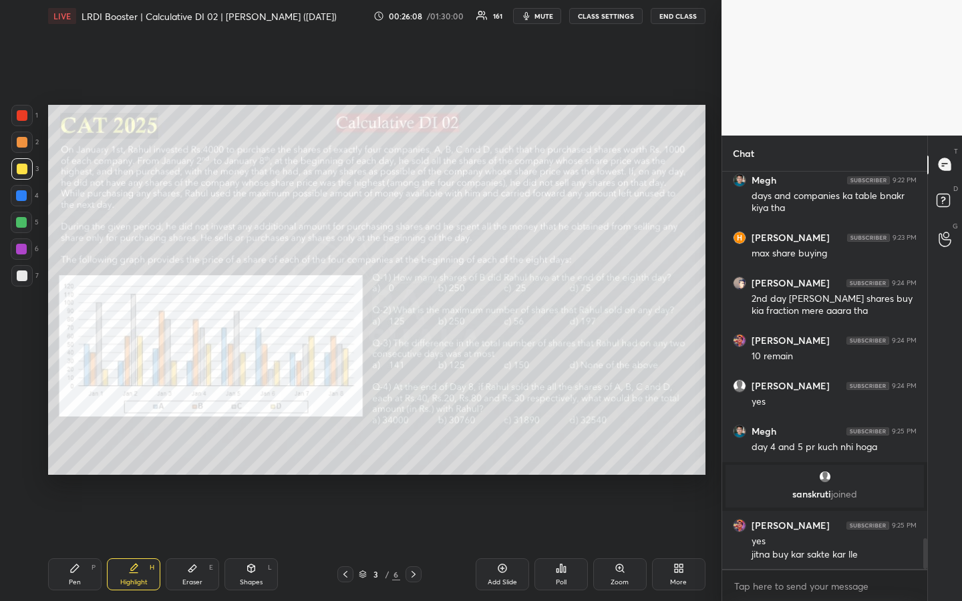
click at [74, 450] on div "Pen" at bounding box center [75, 582] width 12 height 7
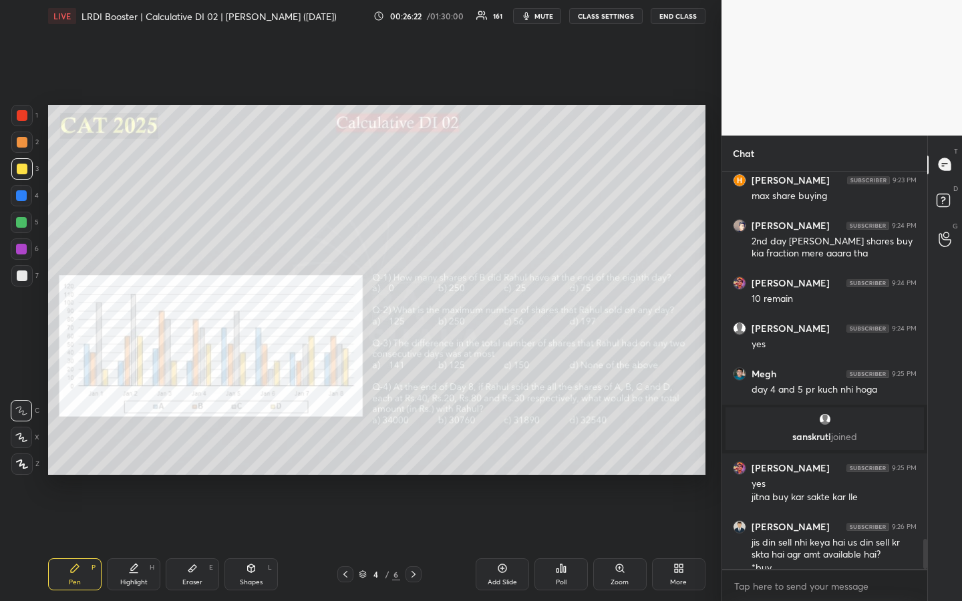
scroll to position [4815, 0]
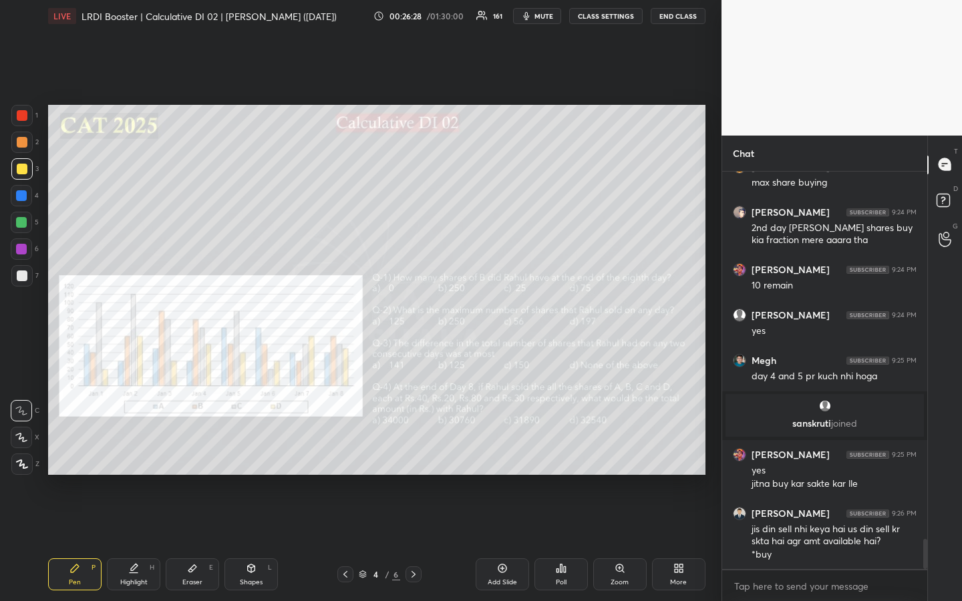
click at [254, 450] on div "Shapes L" at bounding box center [250, 574] width 53 height 32
drag, startPoint x: 24, startPoint y: 462, endPoint x: 18, endPoint y: 466, distance: 7.2
click at [24, 450] on icon at bounding box center [22, 463] width 7 height 7
click at [79, 450] on icon at bounding box center [74, 568] width 11 height 11
click at [22, 230] on div at bounding box center [21, 222] width 21 height 21
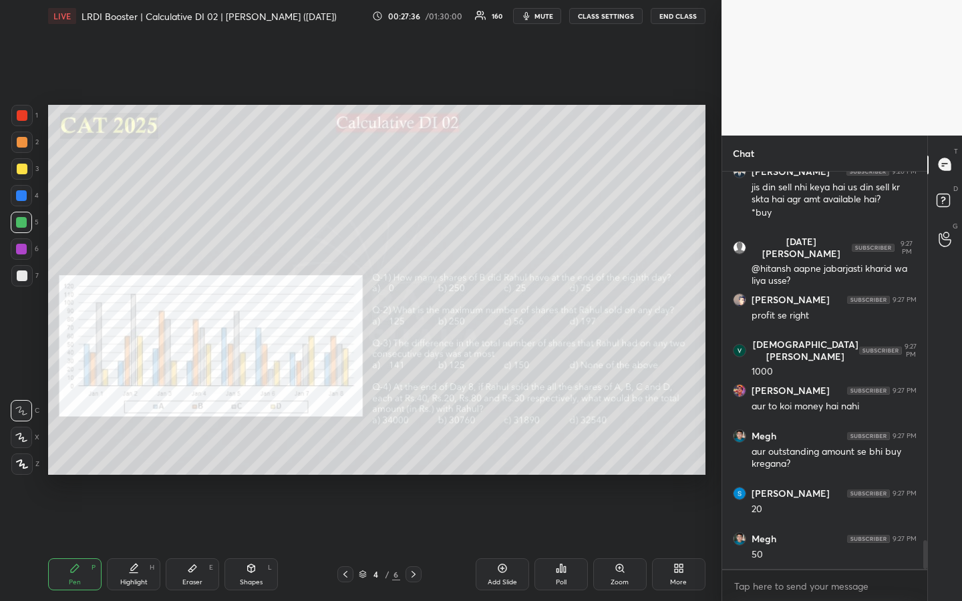
scroll to position [5202, 0]
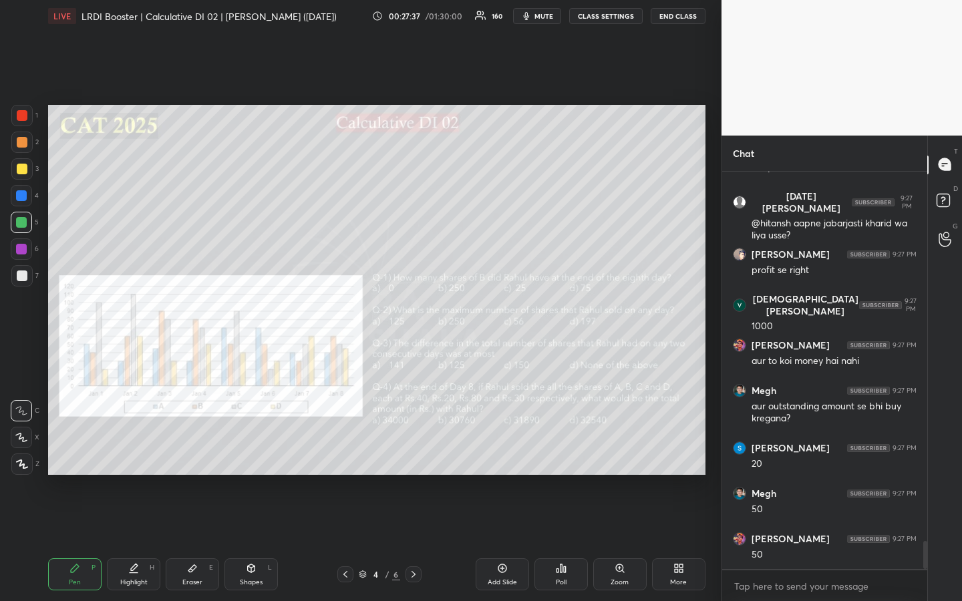
click at [24, 279] on div at bounding box center [22, 276] width 11 height 11
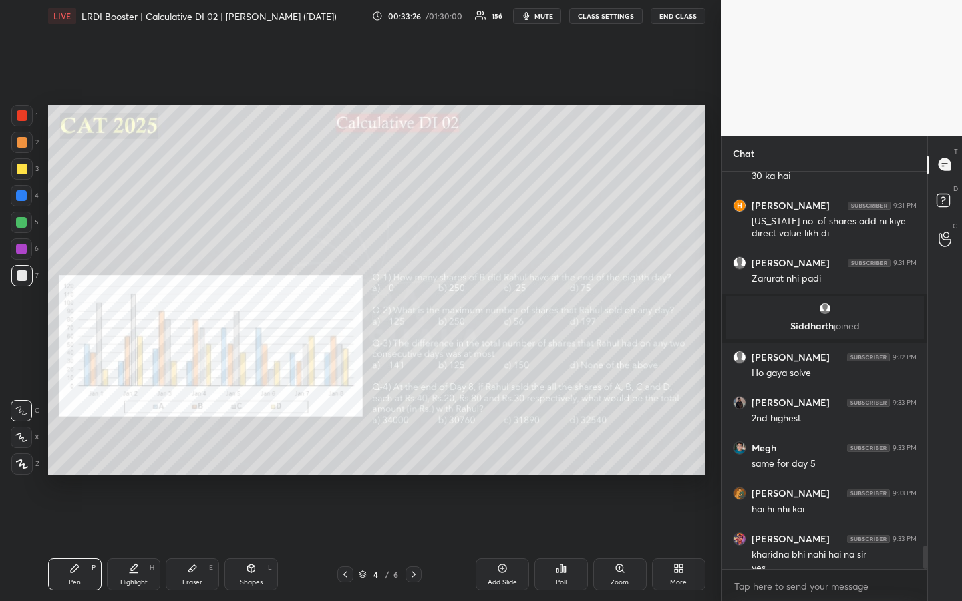
scroll to position [6440, 0]
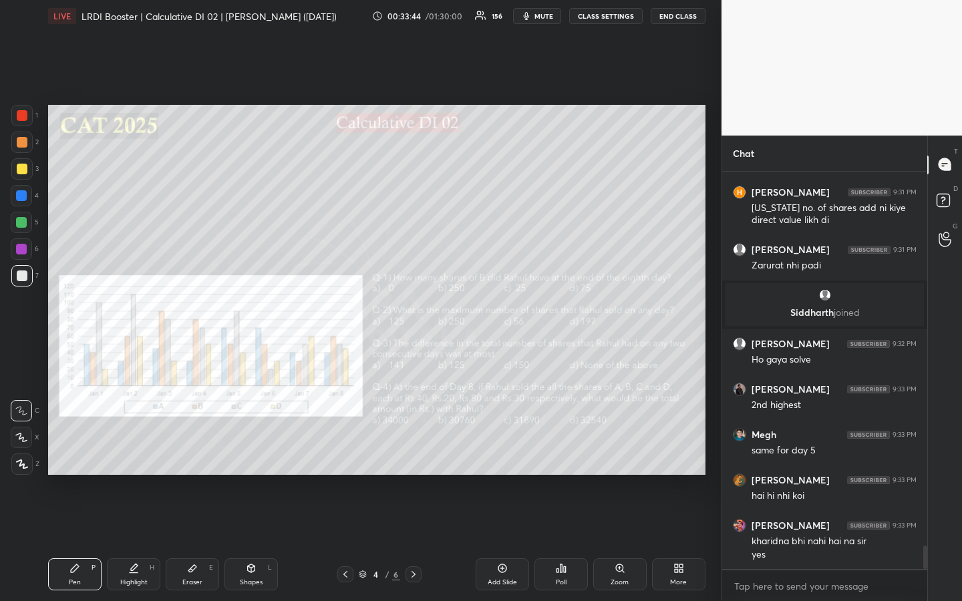
click at [196, 450] on div "Eraser" at bounding box center [192, 582] width 20 height 7
click at [83, 450] on div "Pen P" at bounding box center [74, 574] width 53 height 32
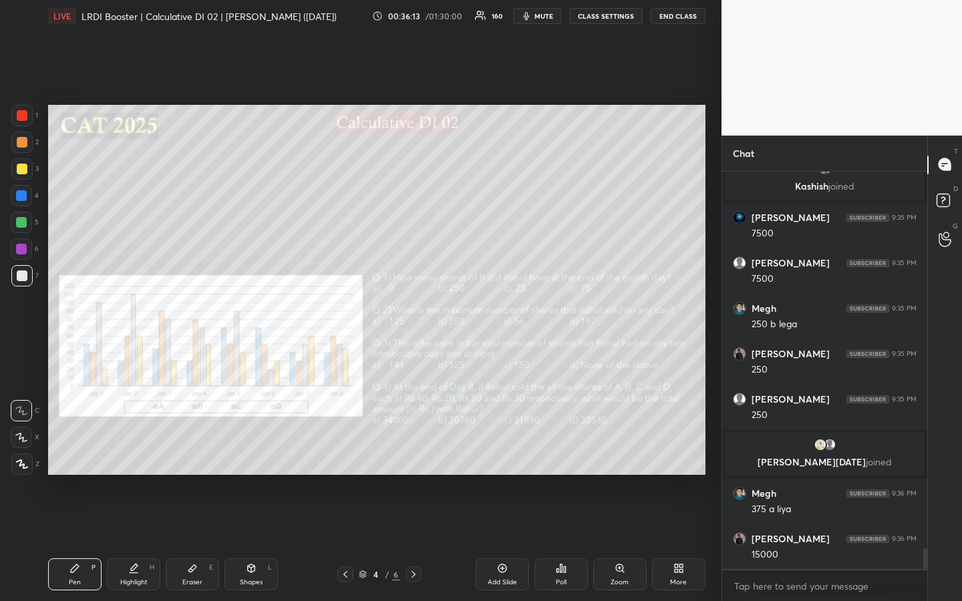
scroll to position [7138, 0]
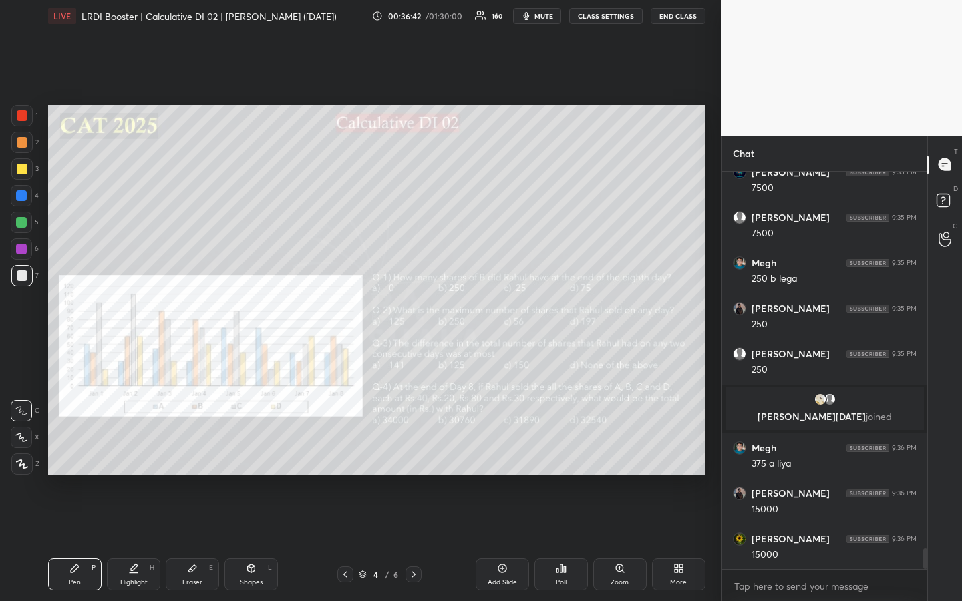
click at [76, 450] on div "Pen P" at bounding box center [74, 574] width 53 height 32
click at [22, 221] on div at bounding box center [21, 222] width 11 height 11
click at [29, 146] on div at bounding box center [21, 142] width 21 height 21
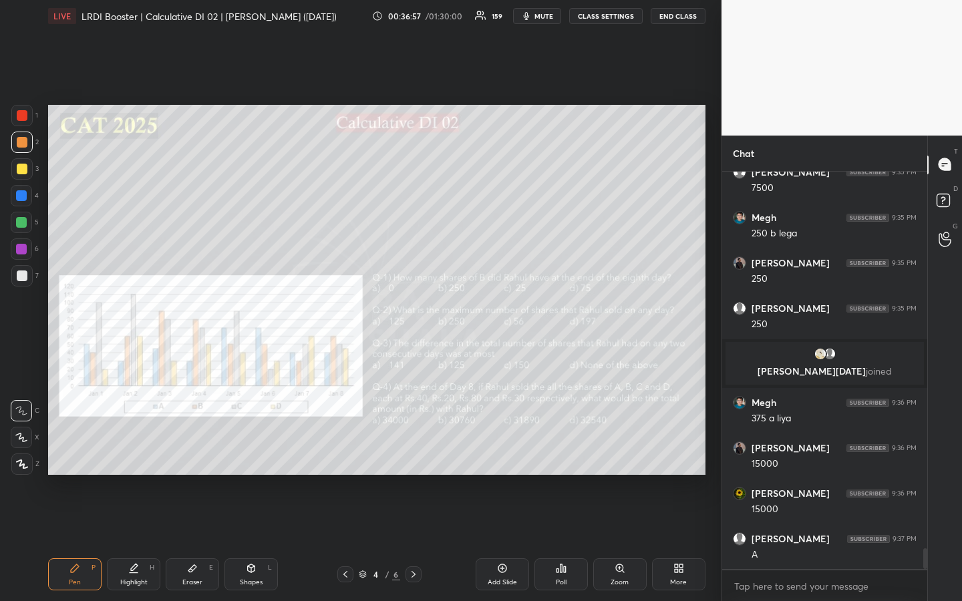
click at [150, 450] on div "Highlight H" at bounding box center [133, 574] width 53 height 32
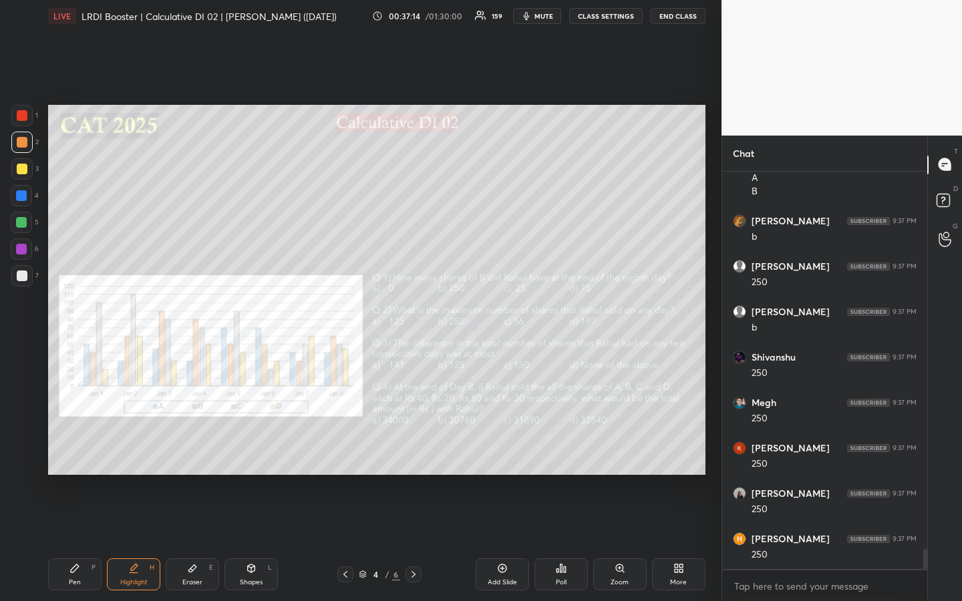
scroll to position [7605, 0]
click at [75, 450] on icon at bounding box center [74, 568] width 11 height 11
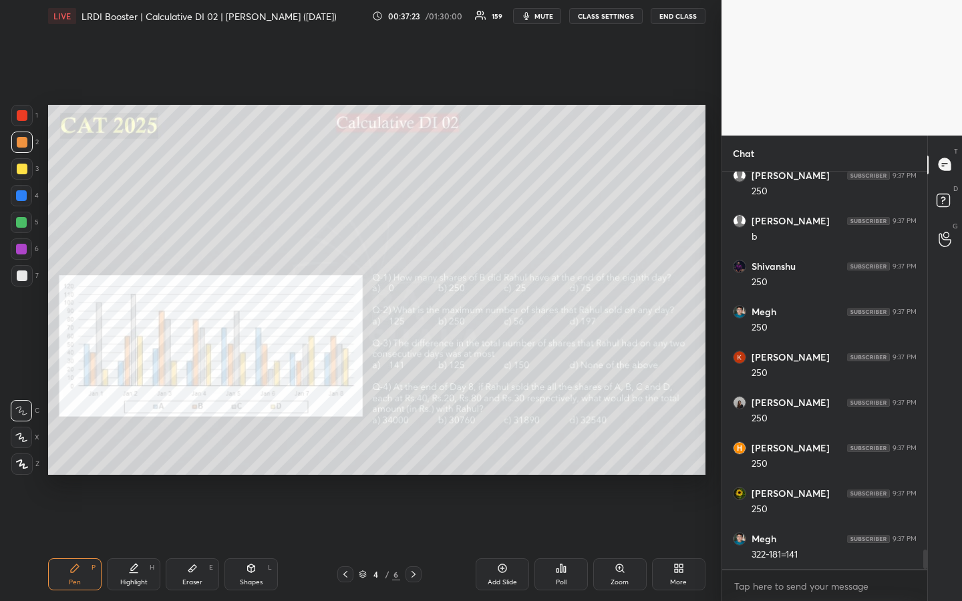
scroll to position [7696, 0]
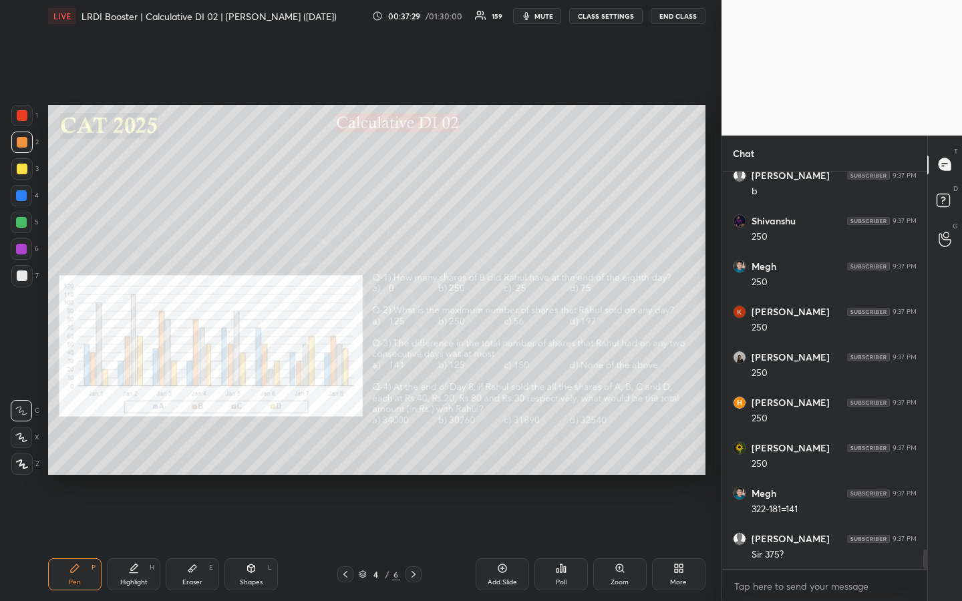
click at [132, 450] on div "Highlight" at bounding box center [133, 582] width 27 height 7
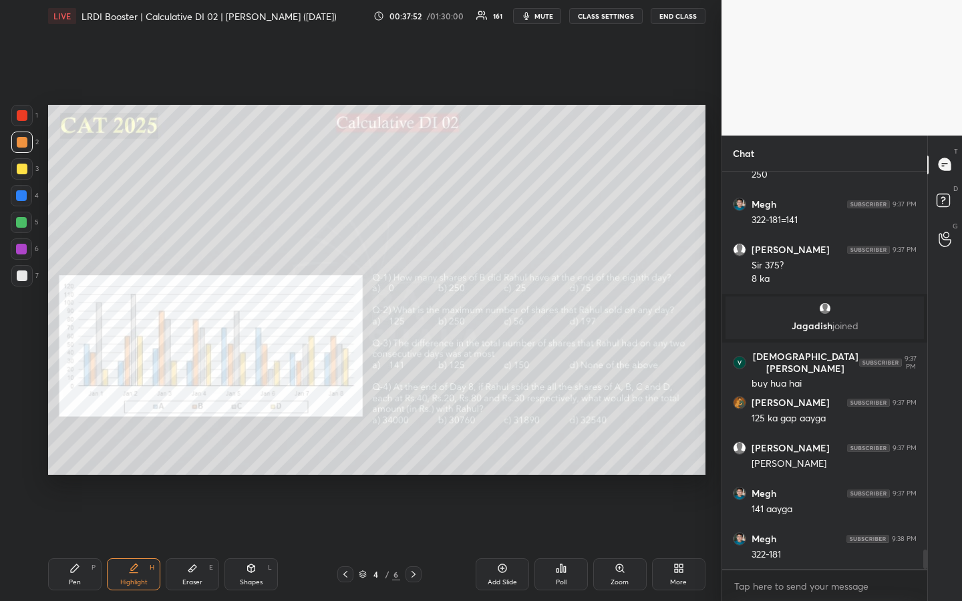
scroll to position [7808, 0]
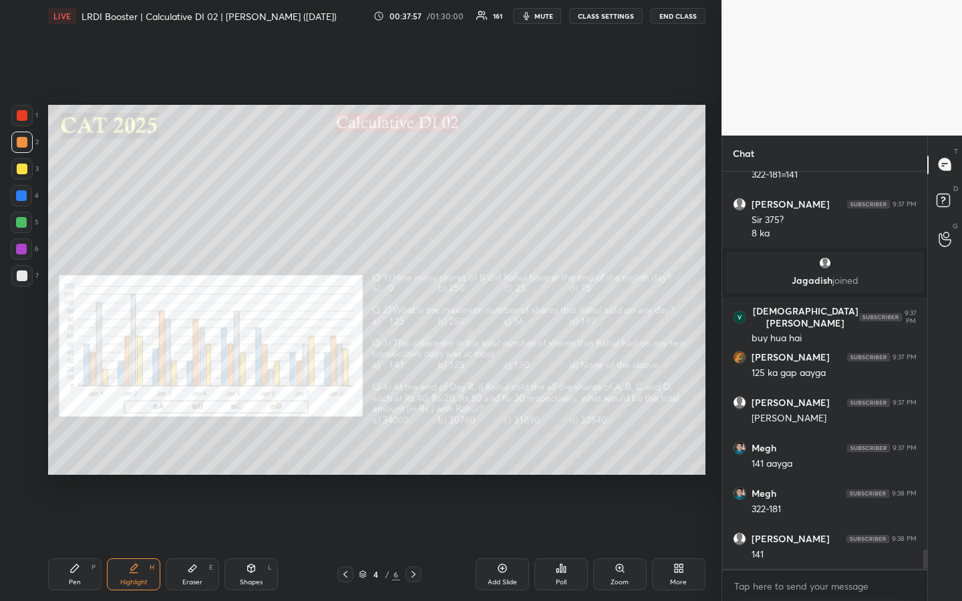
click at [73, 450] on div "Pen" at bounding box center [75, 582] width 12 height 7
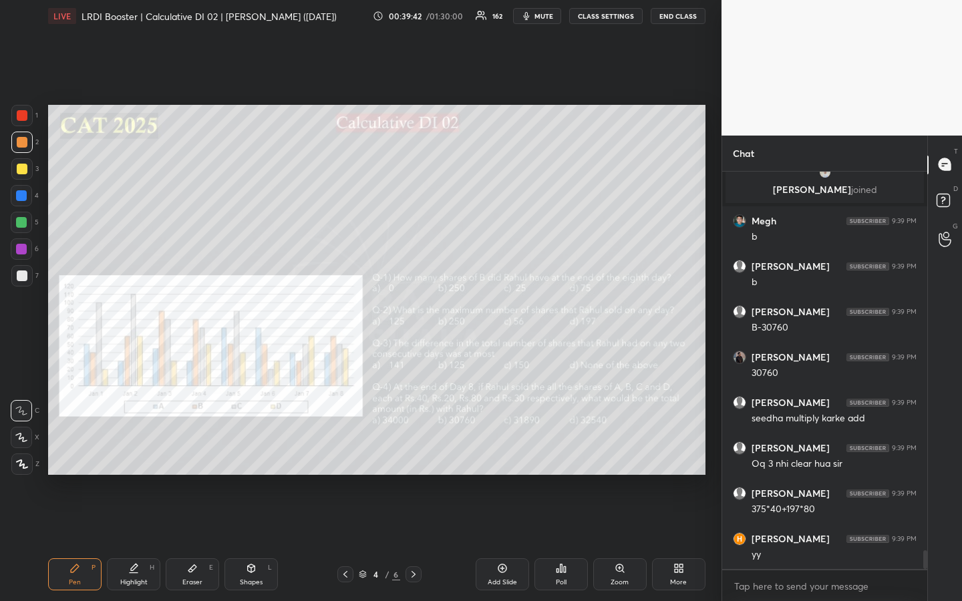
scroll to position [8233, 0]
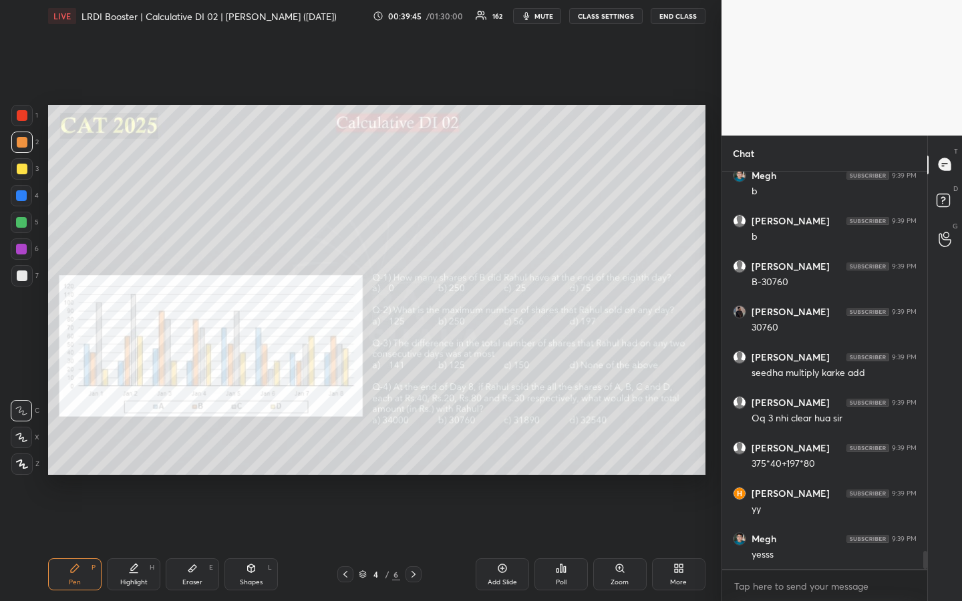
click at [124, 450] on div "Highlight" at bounding box center [133, 582] width 27 height 7
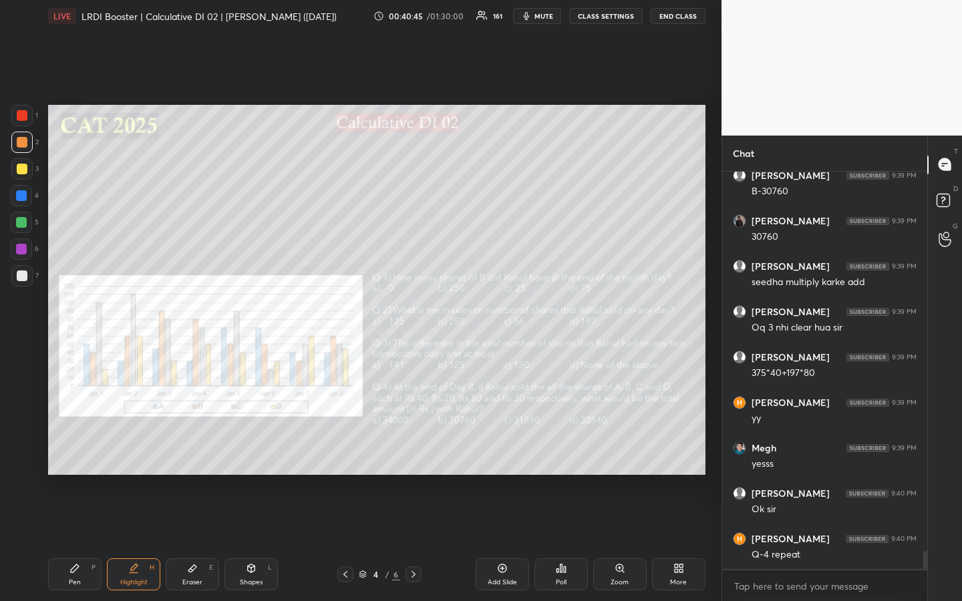
scroll to position [5, 5]
type textarea "x"
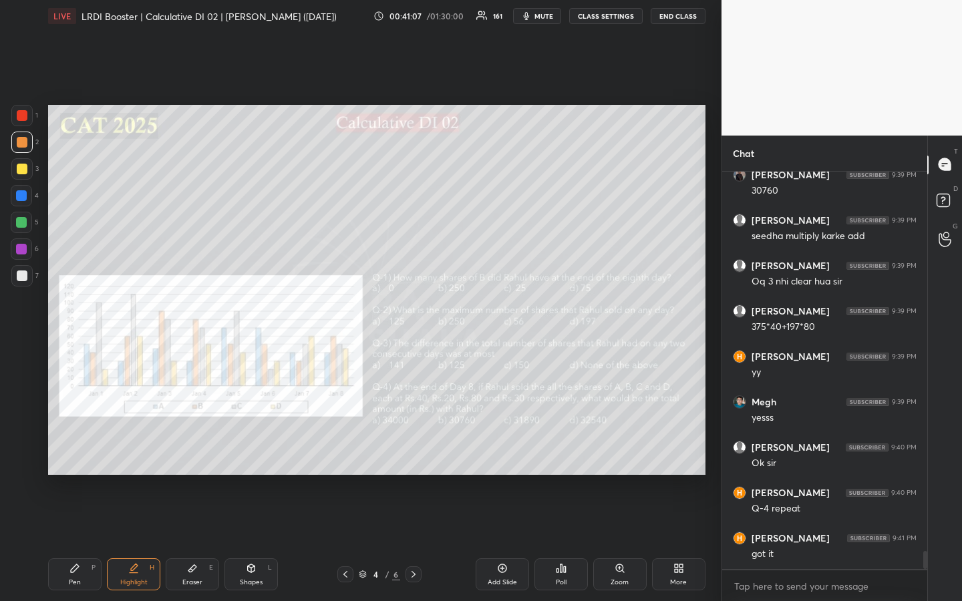
click at [596, 11] on button "CLASS SETTINGS" at bounding box center [605, 16] width 73 height 16
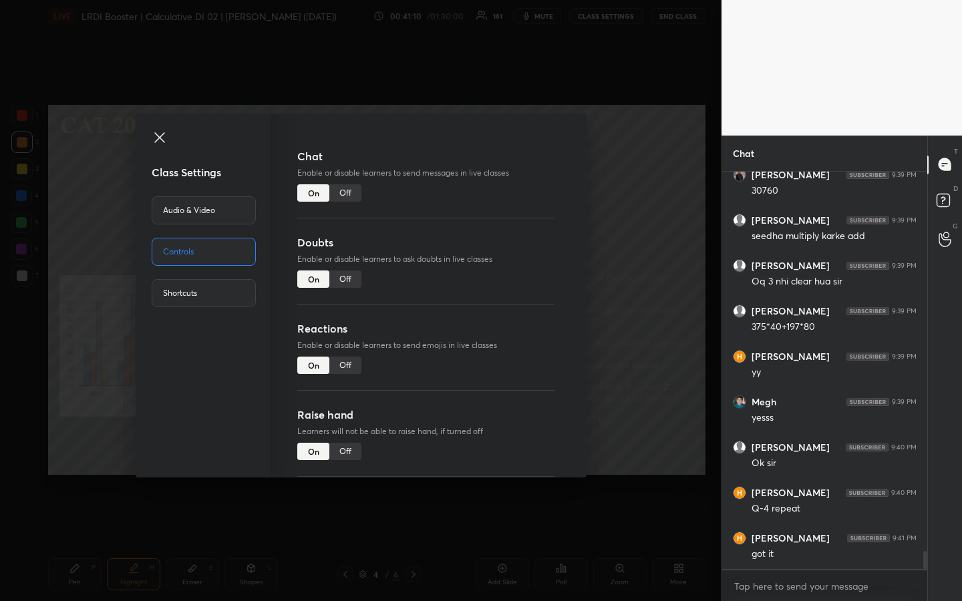
drag, startPoint x: 345, startPoint y: 194, endPoint x: 320, endPoint y: 196, distance: 24.7
click at [345, 194] on div "Off" at bounding box center [345, 192] width 32 height 17
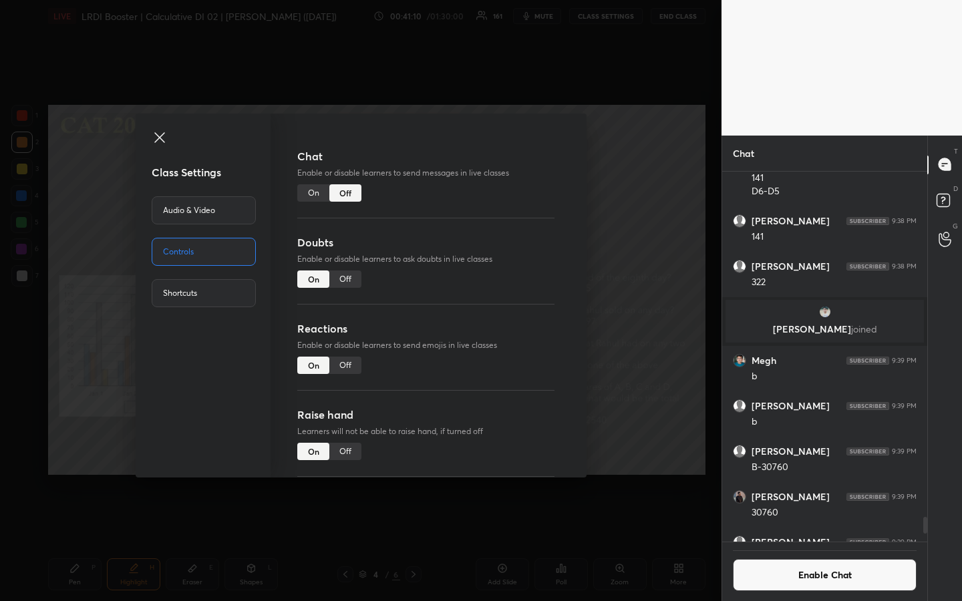
drag, startPoint x: 154, startPoint y: 136, endPoint x: 168, endPoint y: 136, distance: 14.0
click at [156, 140] on icon at bounding box center [160, 138] width 16 height 16
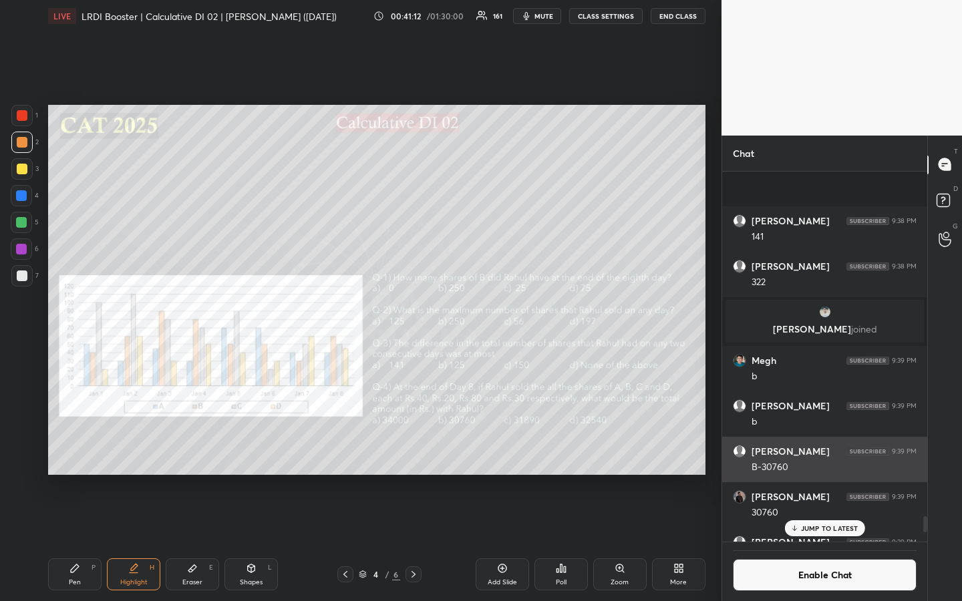
scroll to position [8324, 0]
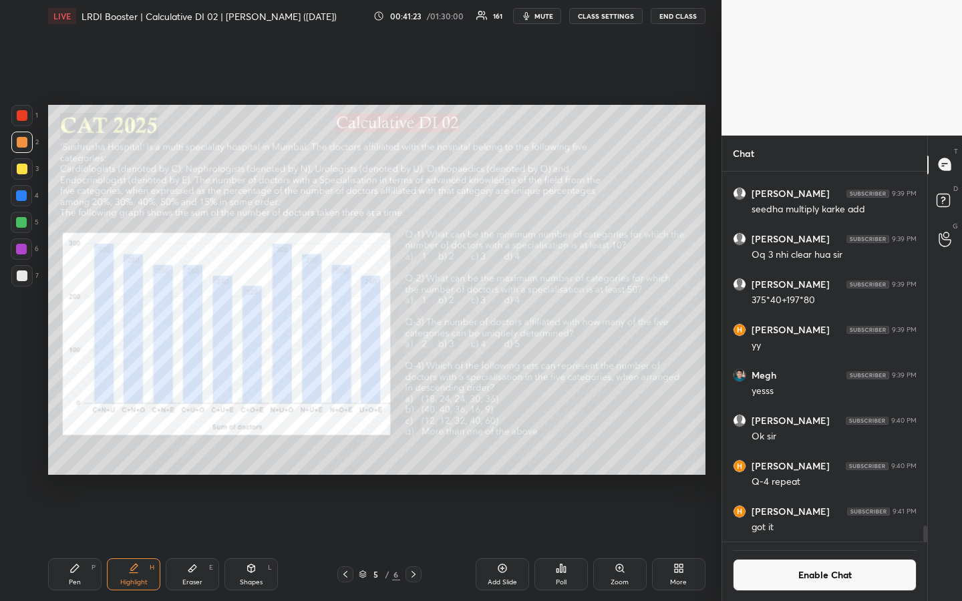
click at [610, 17] on button "CLASS SETTINGS" at bounding box center [605, 16] width 73 height 16
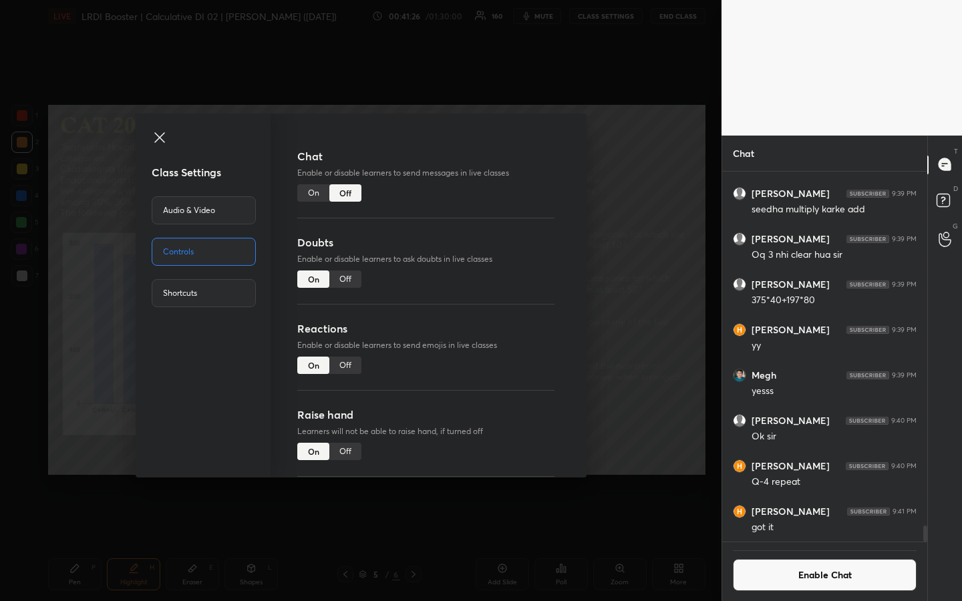
click at [160, 138] on icon at bounding box center [159, 137] width 10 height 10
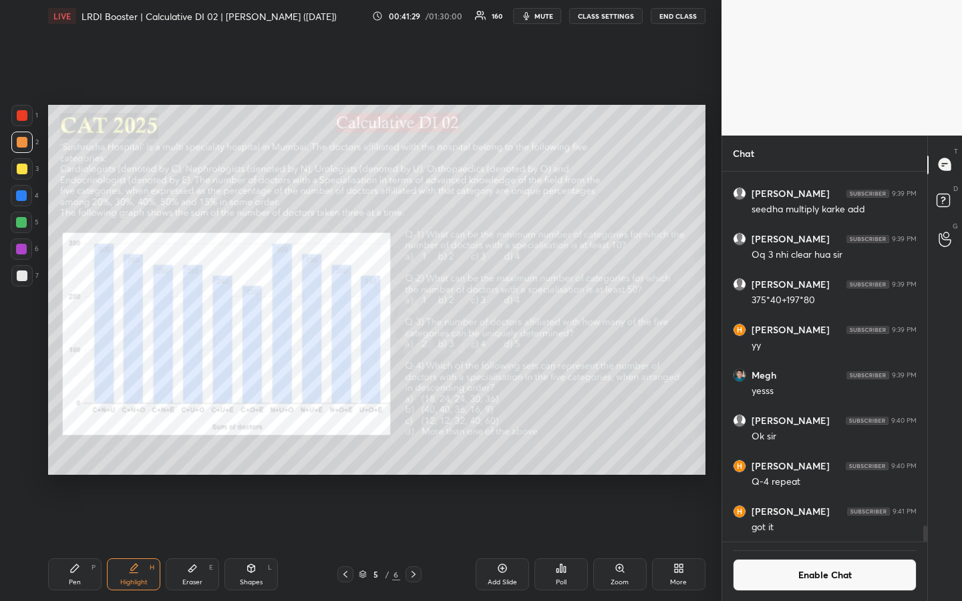
click at [568, 450] on div "Poll" at bounding box center [560, 574] width 53 height 32
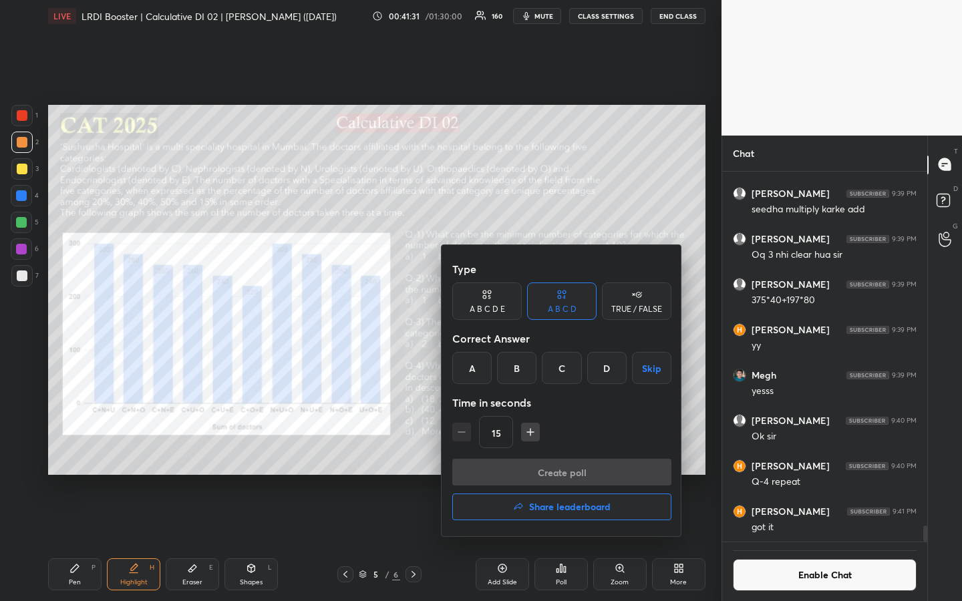
click at [562, 450] on div at bounding box center [481, 300] width 962 height 601
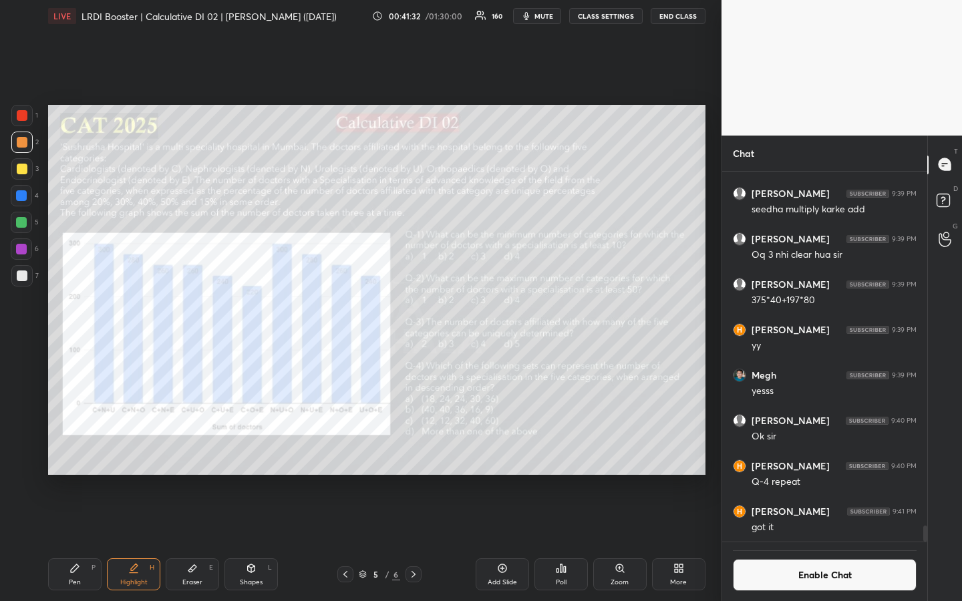
click at [562, 450] on div "Poll" at bounding box center [561, 582] width 11 height 7
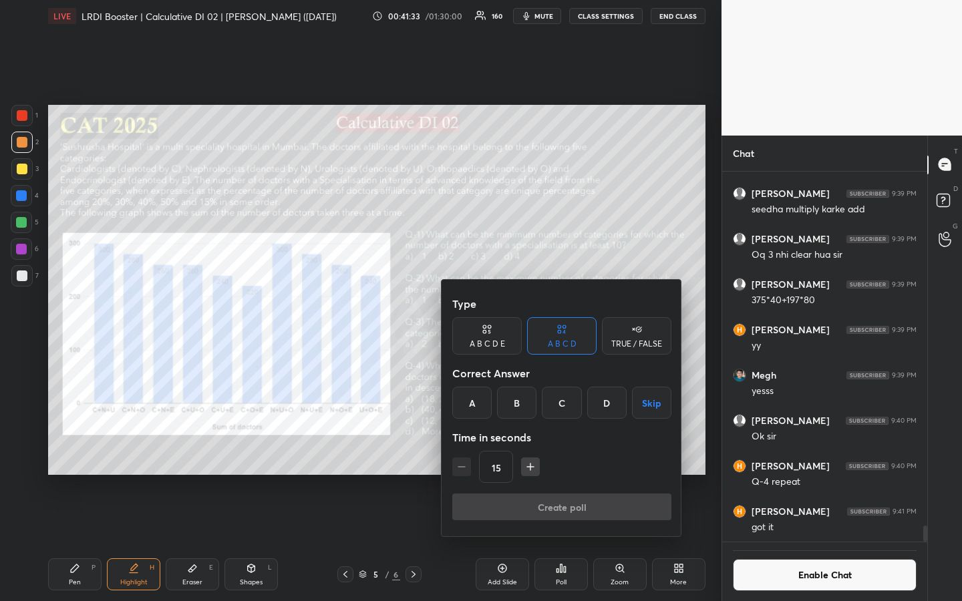
click at [605, 409] on div "D" at bounding box center [606, 403] width 39 height 32
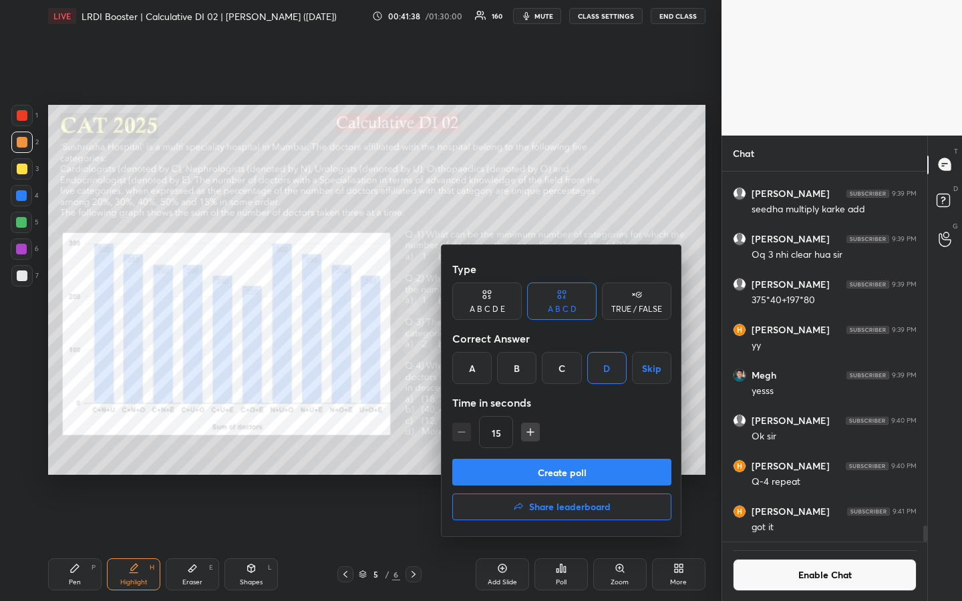
click at [530, 433] on icon "button" at bounding box center [530, 431] width 13 height 13
click at [531, 433] on icon "button" at bounding box center [530, 431] width 13 height 13
click at [530, 433] on icon "button" at bounding box center [530, 431] width 13 height 13
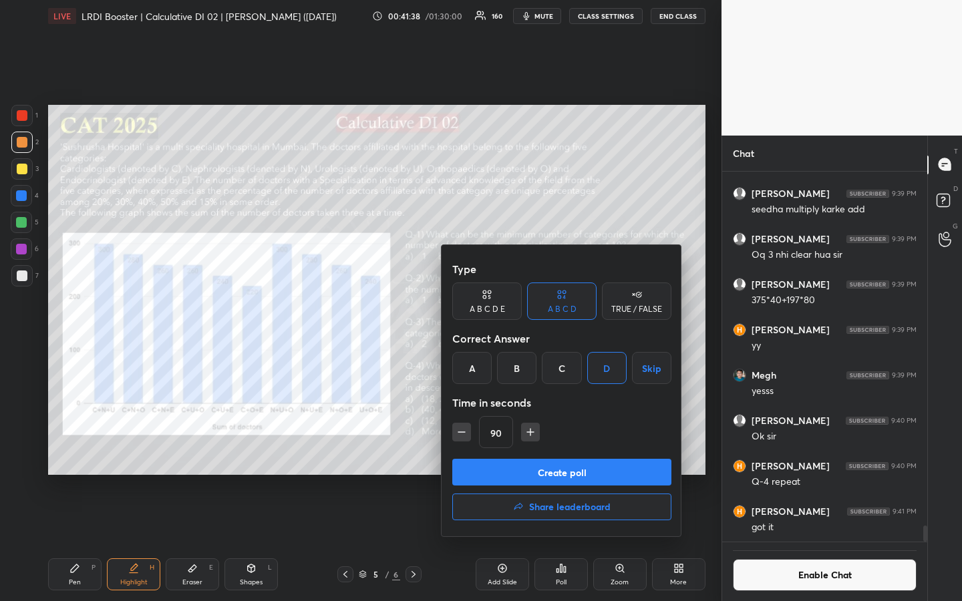
click at [531, 433] on icon "button" at bounding box center [530, 431] width 13 height 13
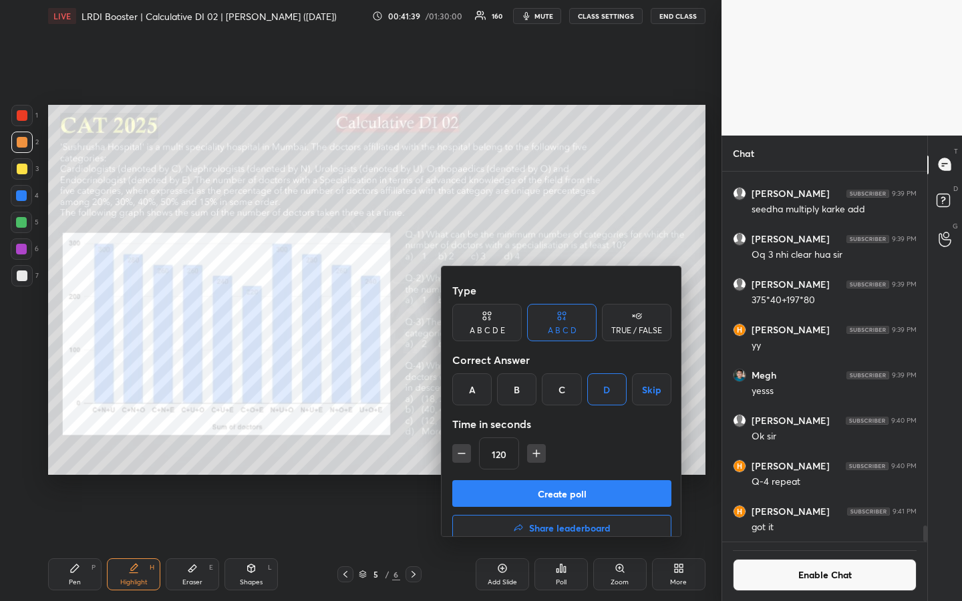
click at [532, 447] on icon "button" at bounding box center [536, 453] width 13 height 13
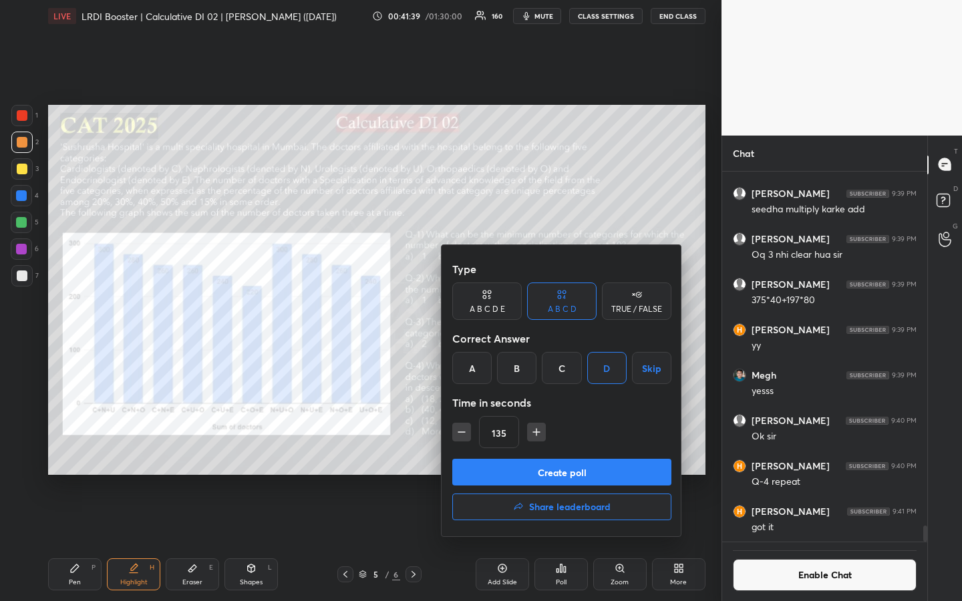
click at [534, 432] on icon "button" at bounding box center [536, 432] width 7 height 0
click at [536, 432] on icon "button" at bounding box center [536, 432] width 0 height 7
click at [537, 432] on icon "button" at bounding box center [536, 431] width 13 height 13
click at [536, 433] on icon "button" at bounding box center [536, 431] width 13 height 13
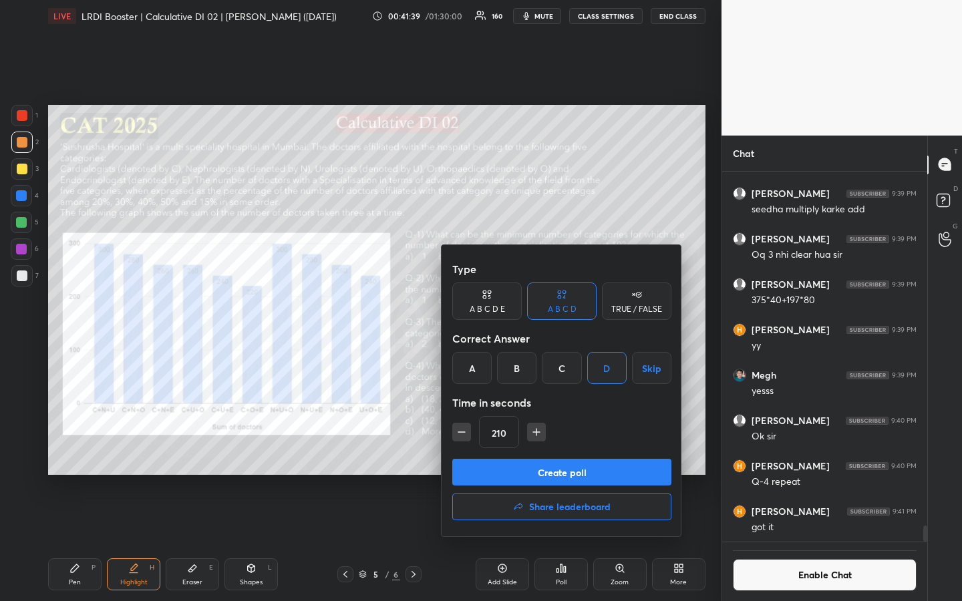
click at [536, 433] on icon "button" at bounding box center [536, 431] width 13 height 13
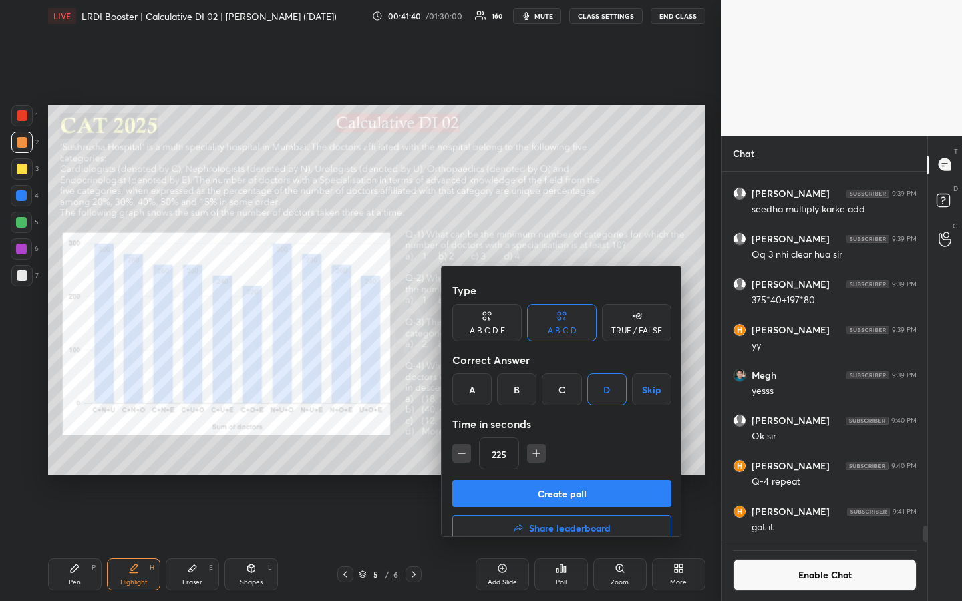
click at [536, 447] on icon "button" at bounding box center [536, 453] width 13 height 13
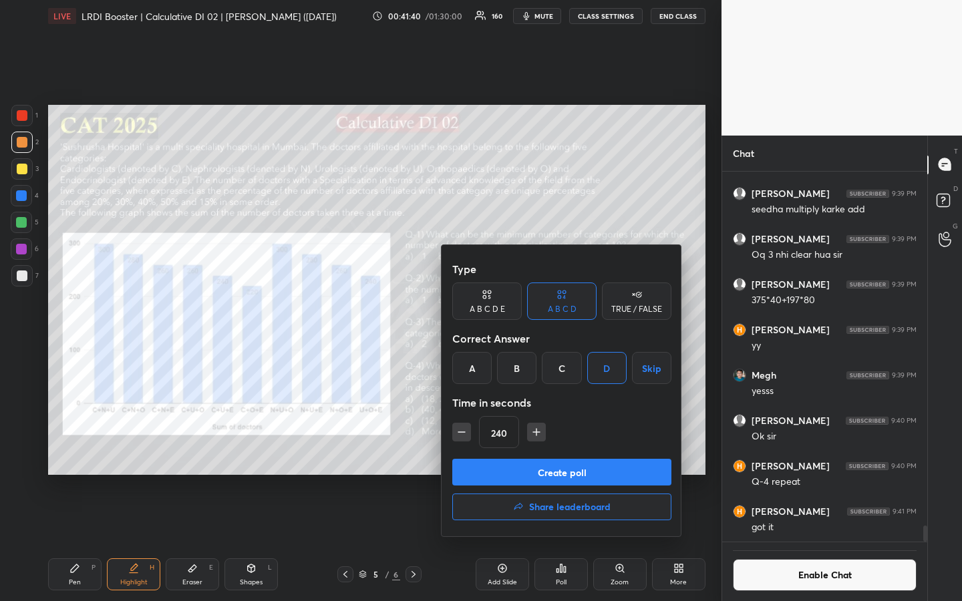
click at [536, 433] on icon "button" at bounding box center [536, 431] width 13 height 13
click at [537, 432] on icon "button" at bounding box center [536, 431] width 13 height 13
click at [535, 433] on icon "button" at bounding box center [536, 431] width 13 height 13
click at [537, 432] on icon "button" at bounding box center [536, 431] width 13 height 13
click at [538, 433] on icon "button" at bounding box center [536, 431] width 13 height 13
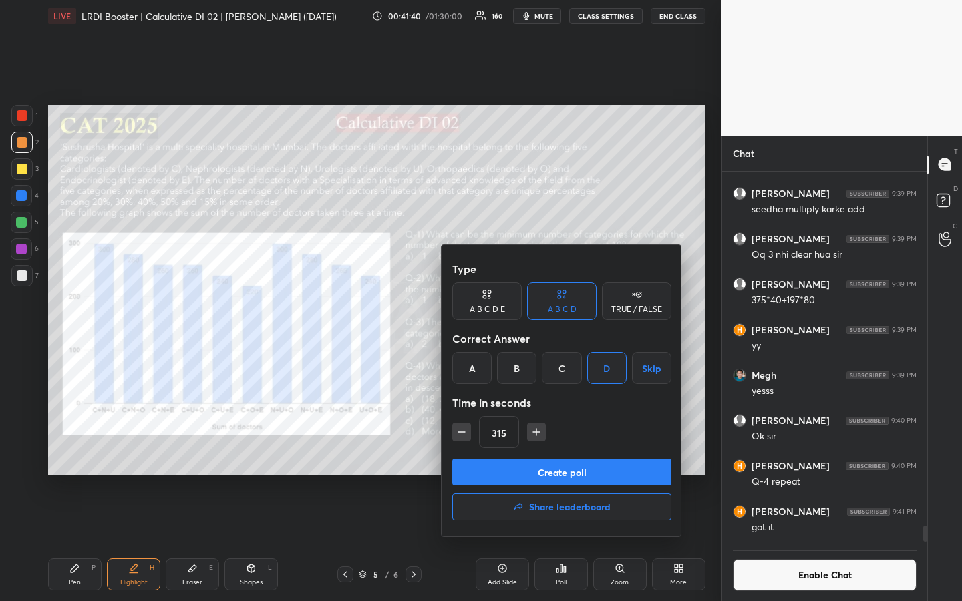
click at [538, 433] on icon "button" at bounding box center [536, 431] width 13 height 13
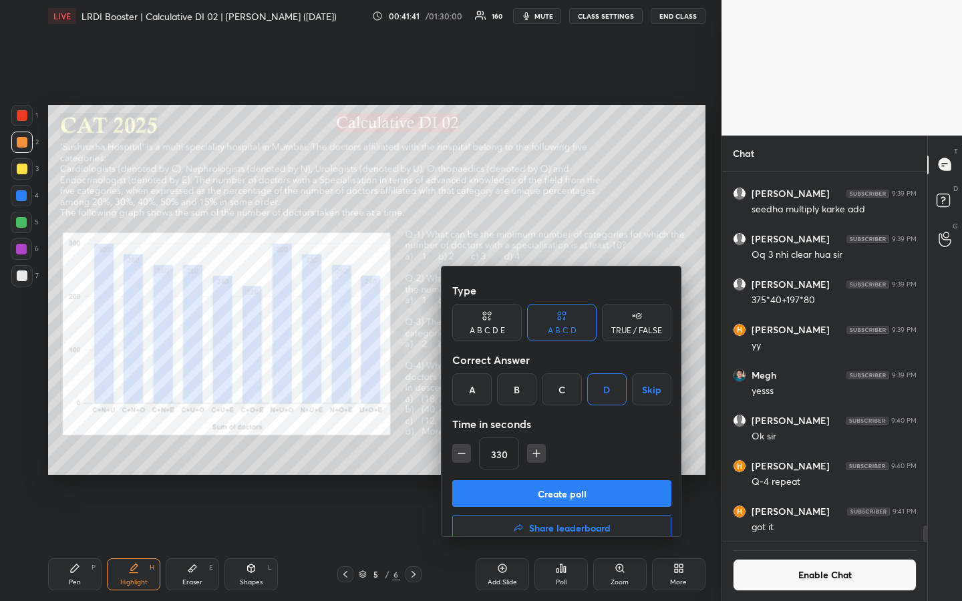
click at [537, 447] on icon "button" at bounding box center [536, 453] width 13 height 13
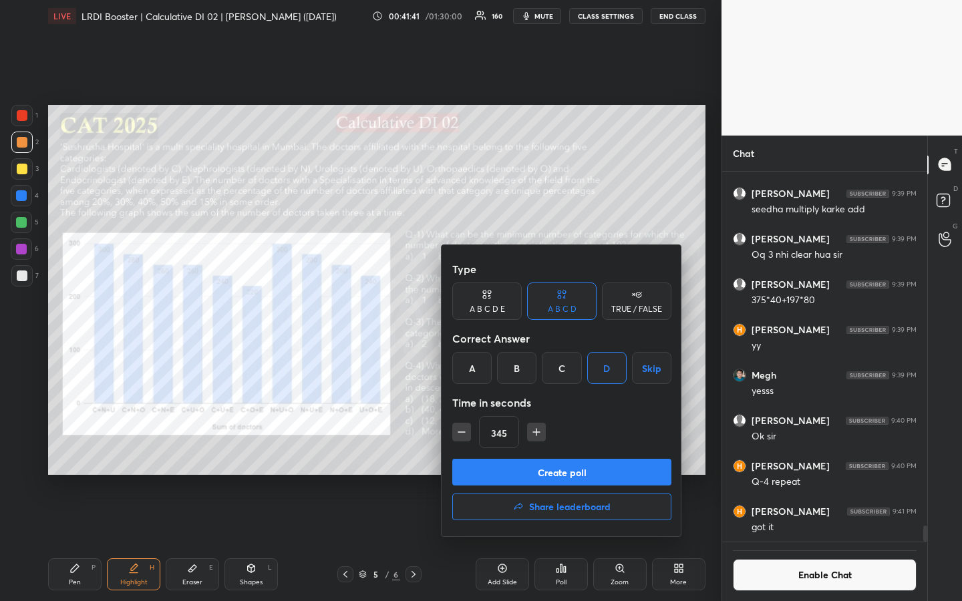
click at [536, 432] on icon "button" at bounding box center [536, 431] width 13 height 13
click at [537, 432] on icon "button" at bounding box center [536, 431] width 13 height 13
click at [538, 432] on icon "button" at bounding box center [536, 431] width 13 height 13
click at [537, 432] on icon "button" at bounding box center [536, 431] width 13 height 13
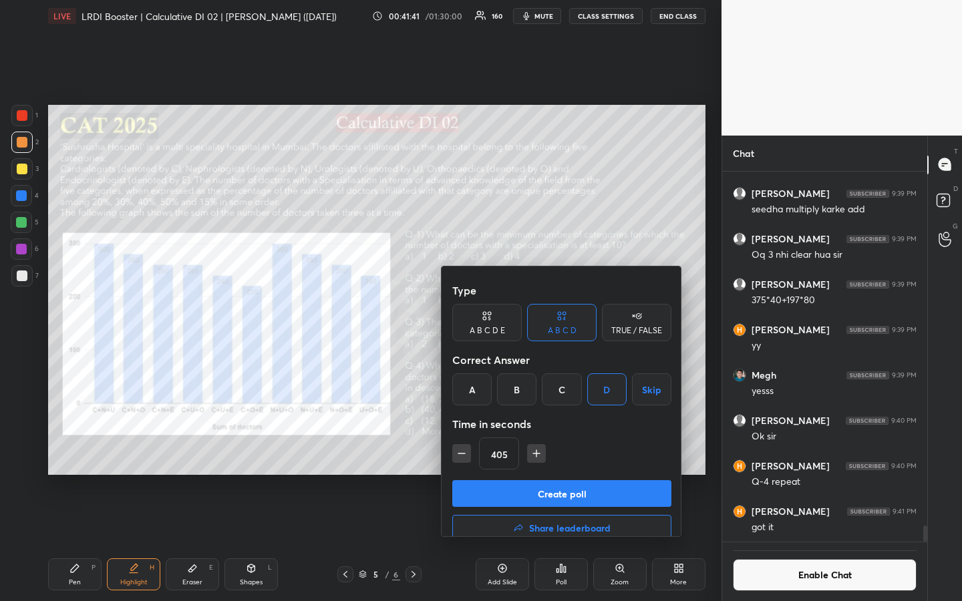
click at [538, 447] on icon "button" at bounding box center [536, 453] width 13 height 13
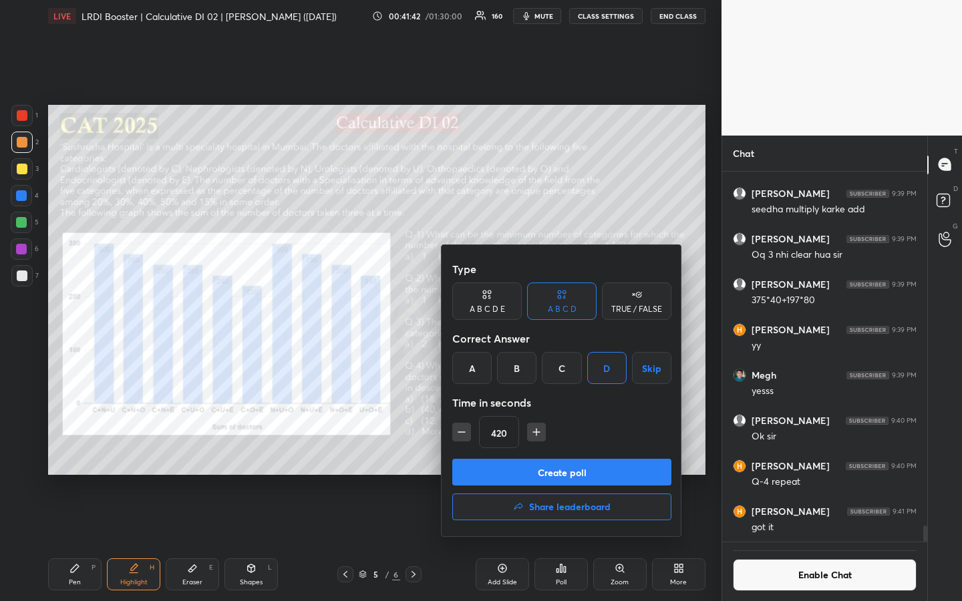
click at [537, 433] on icon "button" at bounding box center [536, 431] width 13 height 13
click at [537, 434] on icon "button" at bounding box center [536, 431] width 13 height 13
click at [537, 433] on icon "button" at bounding box center [536, 431] width 13 height 13
click at [538, 433] on icon "button" at bounding box center [536, 431] width 13 height 13
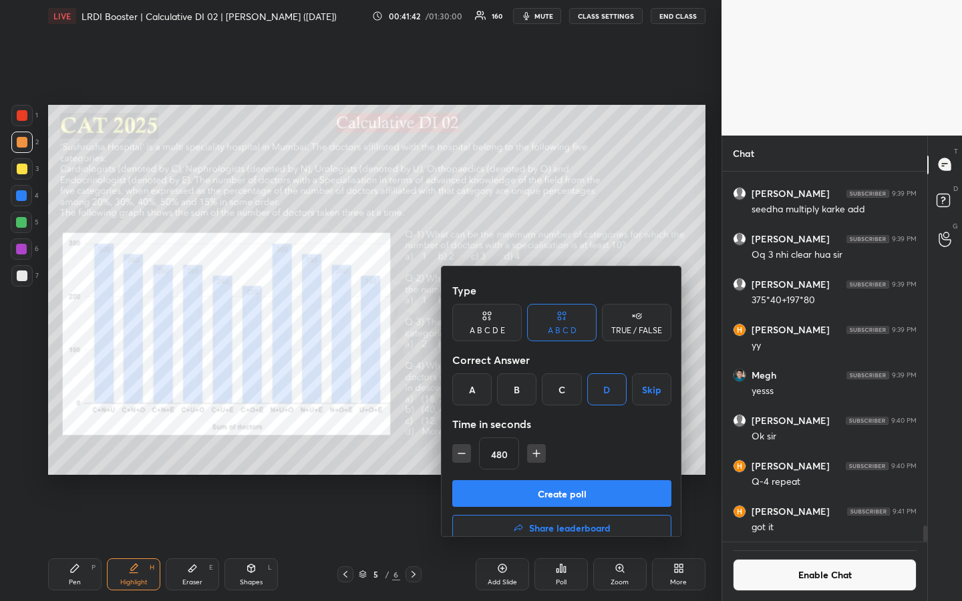
click at [537, 447] on icon "button" at bounding box center [536, 453] width 13 height 13
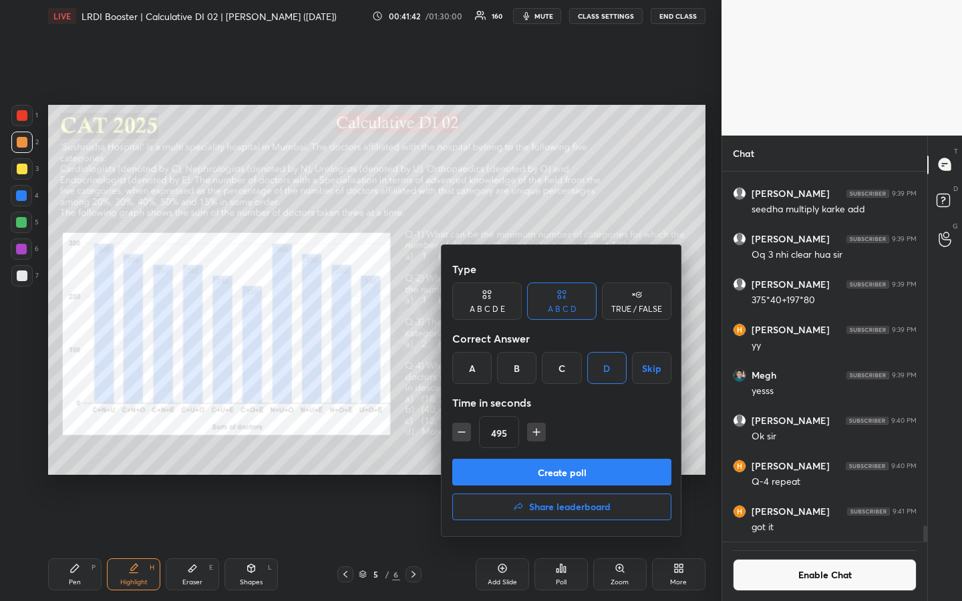
click at [537, 432] on icon "button" at bounding box center [536, 432] width 7 height 0
click at [537, 431] on icon "button" at bounding box center [536, 431] width 13 height 13
click at [537, 431] on div "Type A B C D E A B C D TRUE / FALSE Correct Answer A B C D Skip Time in seconds…" at bounding box center [561, 390] width 240 height 291
click at [536, 432] on icon "button" at bounding box center [536, 432] width 7 height 0
click at [536, 431] on icon "button" at bounding box center [536, 431] width 13 height 13
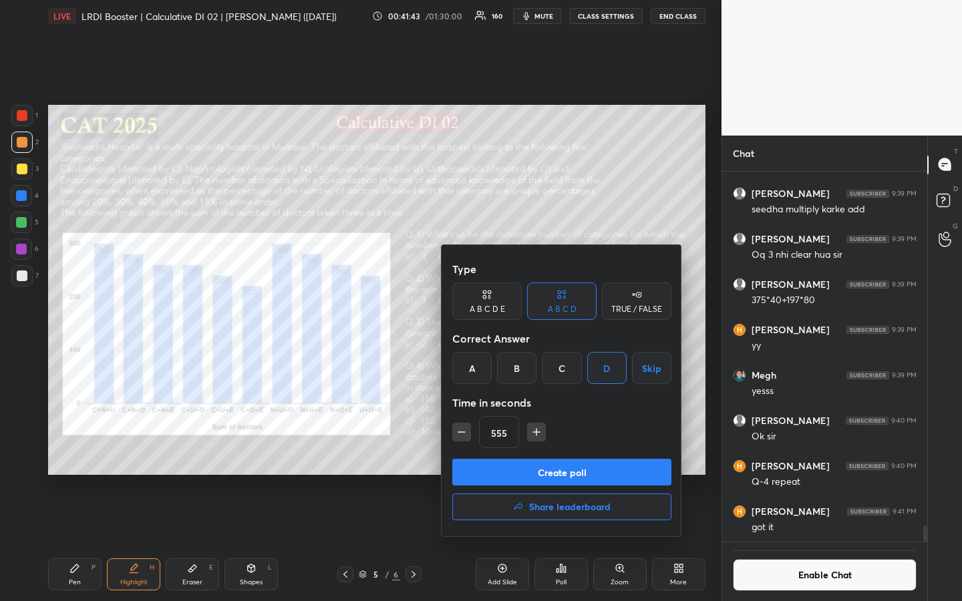
click at [536, 432] on icon "button" at bounding box center [536, 432] width 7 height 0
click at [537, 433] on icon "button" at bounding box center [536, 431] width 13 height 13
click at [536, 433] on icon "button" at bounding box center [536, 431] width 13 height 13
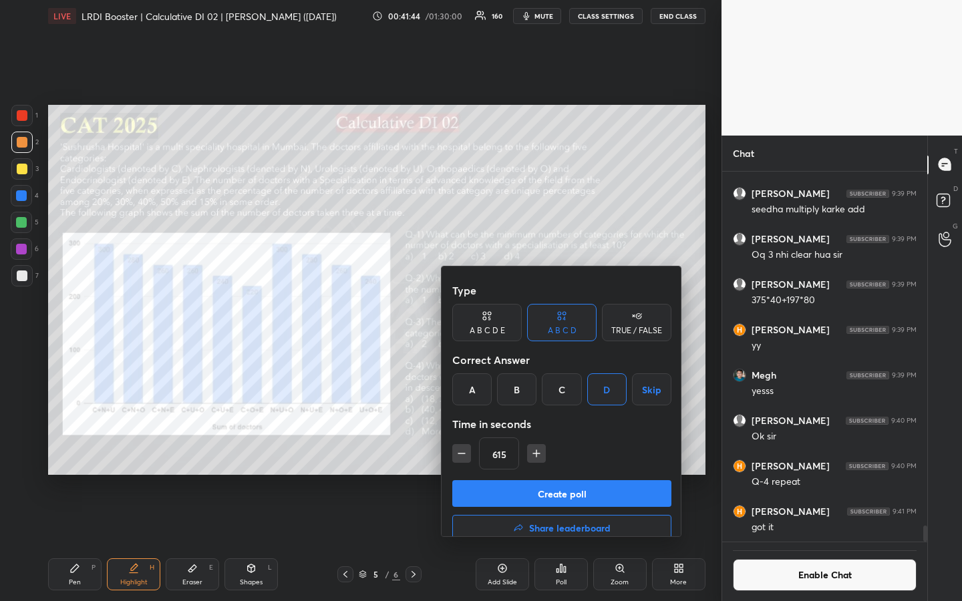
click at [537, 447] on icon "button" at bounding box center [536, 453] width 13 height 13
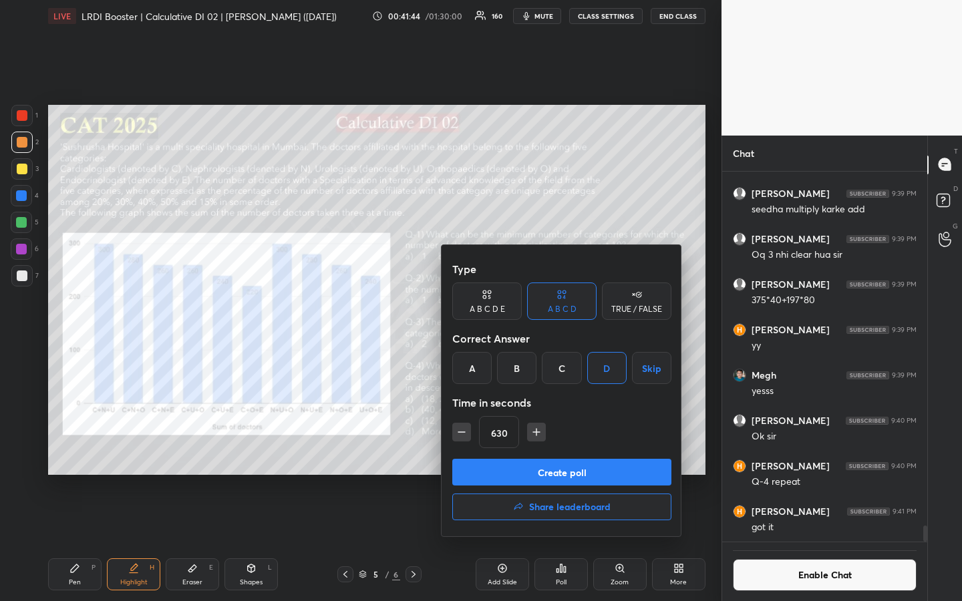
click at [537, 433] on icon "button" at bounding box center [536, 431] width 13 height 13
click at [536, 433] on icon "button" at bounding box center [536, 431] width 13 height 13
click at [535, 433] on icon "button" at bounding box center [536, 431] width 13 height 13
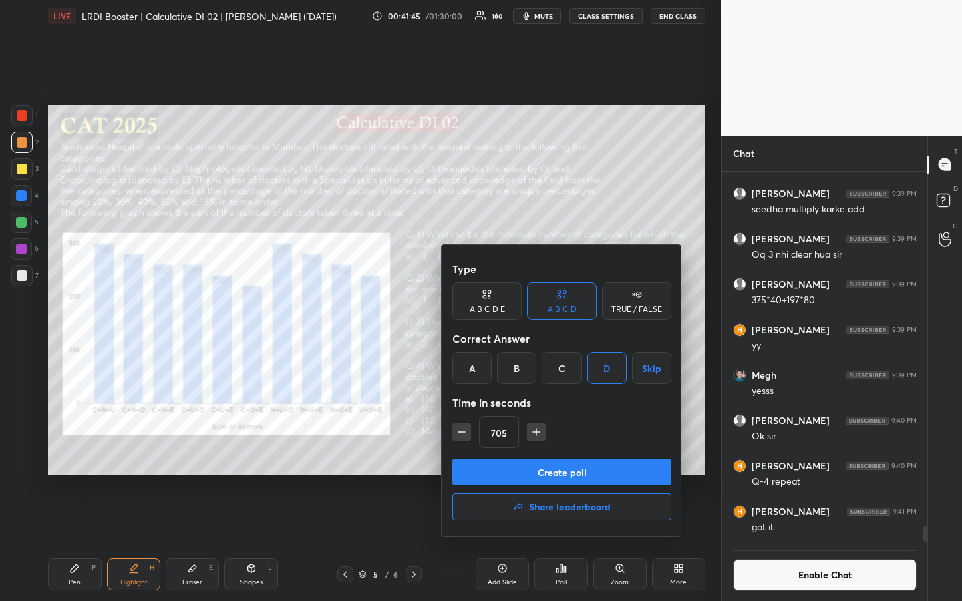
click at [536, 434] on icon "button" at bounding box center [536, 432] width 0 height 7
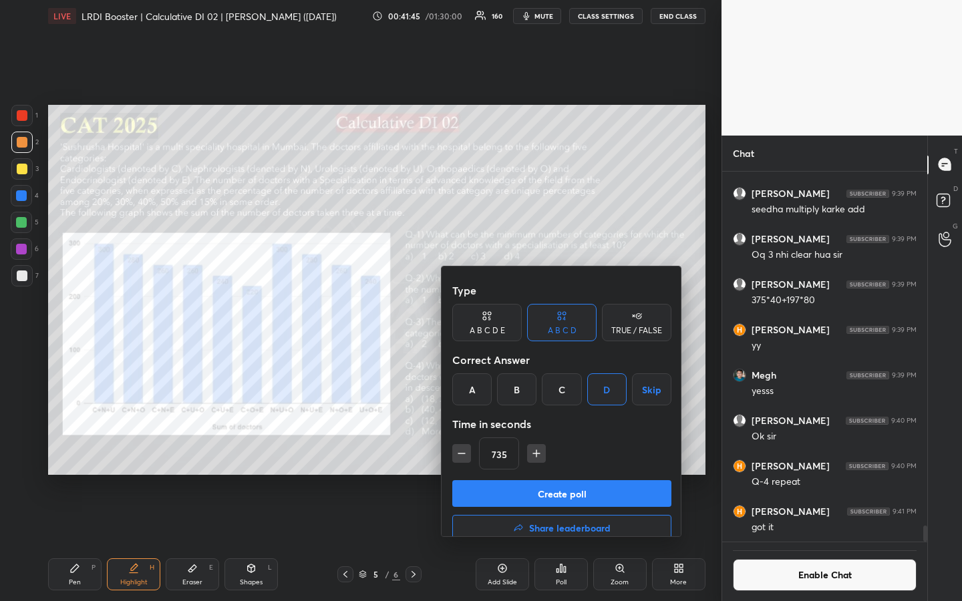
click at [536, 447] on icon "button" at bounding box center [536, 453] width 13 height 13
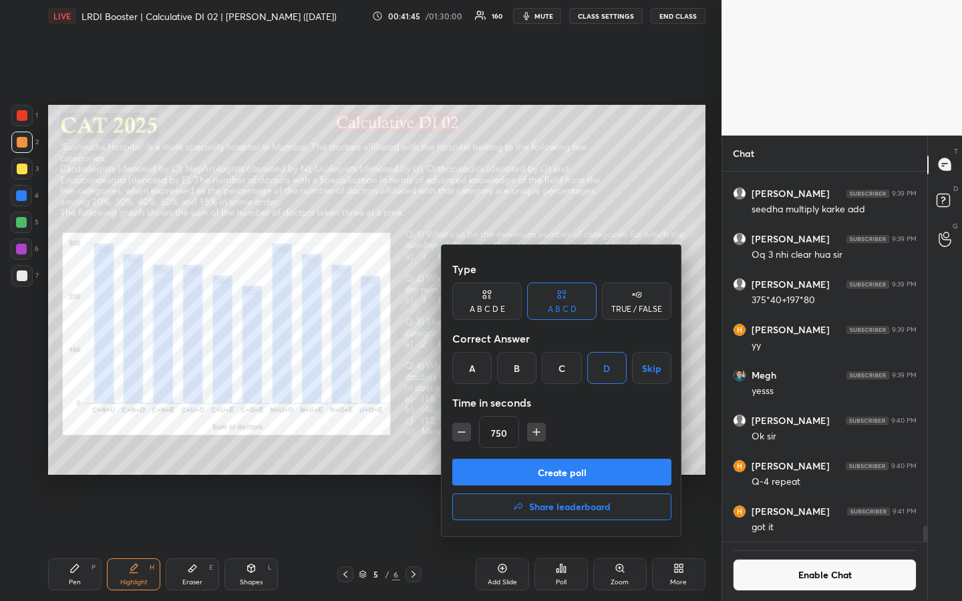
click at [536, 435] on icon "button" at bounding box center [536, 431] width 13 height 13
click at [536, 434] on icon "button" at bounding box center [536, 432] width 0 height 7
click at [536, 434] on icon "button" at bounding box center [536, 431] width 13 height 13
click at [535, 435] on icon "button" at bounding box center [536, 431] width 13 height 13
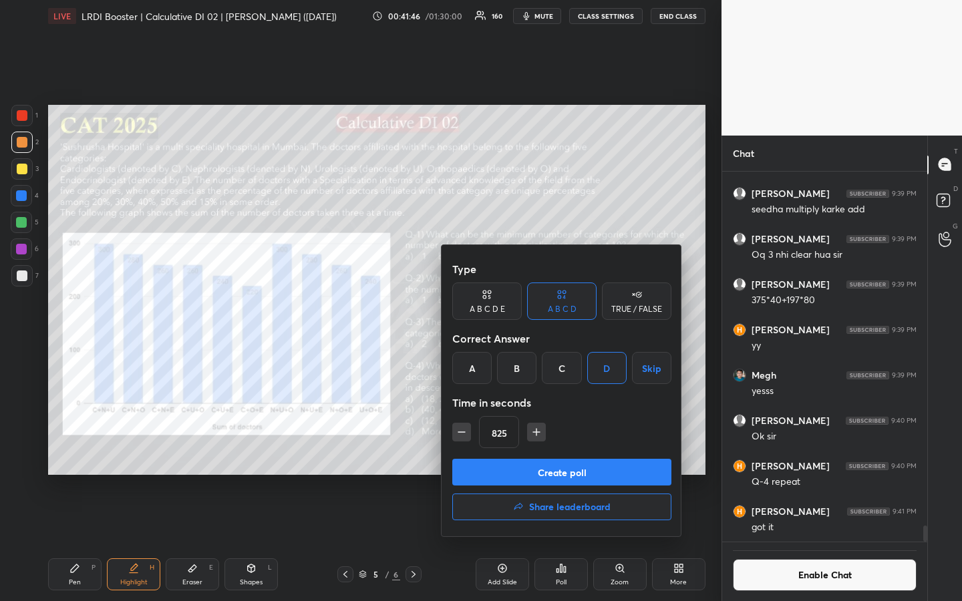
click at [533, 433] on icon "button" at bounding box center [536, 431] width 13 height 13
click at [533, 431] on icon "button" at bounding box center [536, 431] width 13 height 13
click at [534, 432] on icon "button" at bounding box center [536, 432] width 7 height 0
click at [533, 434] on icon "button" at bounding box center [536, 431] width 13 height 13
click at [534, 431] on icon "button" at bounding box center [536, 431] width 13 height 13
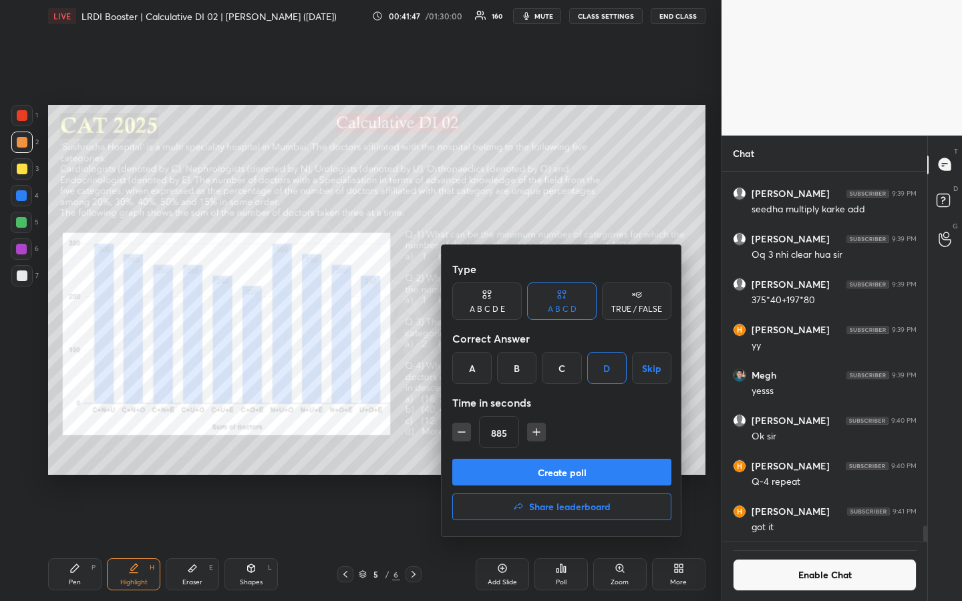
type input "900"
click at [576, 450] on button "Create poll" at bounding box center [561, 472] width 219 height 27
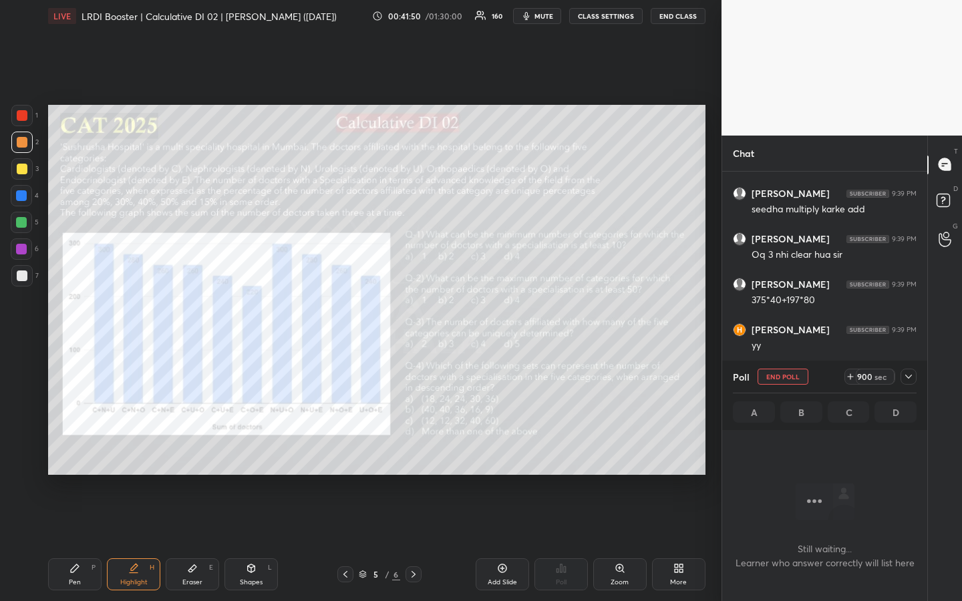
scroll to position [5, 5]
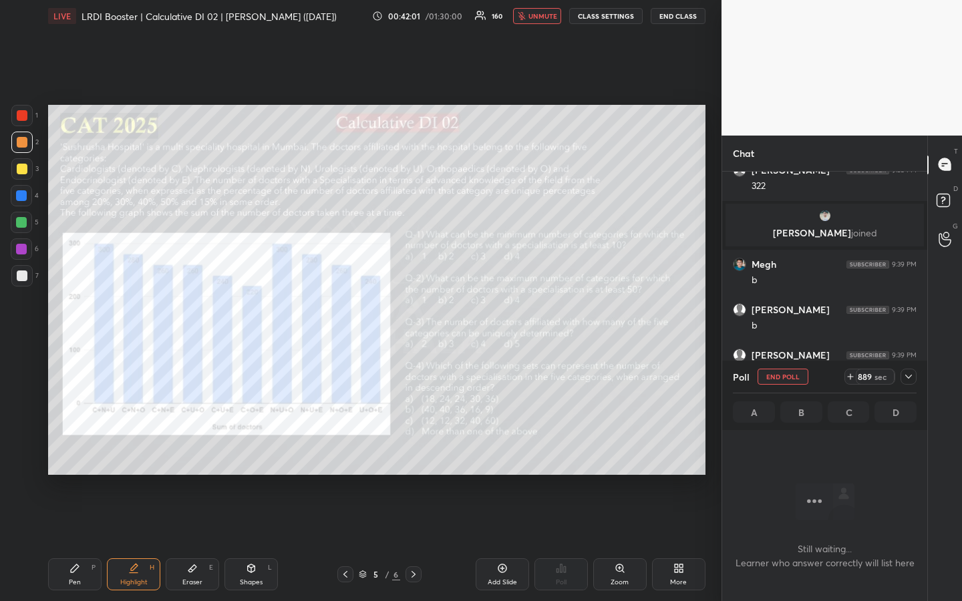
click at [79, 450] on icon at bounding box center [74, 568] width 11 height 11
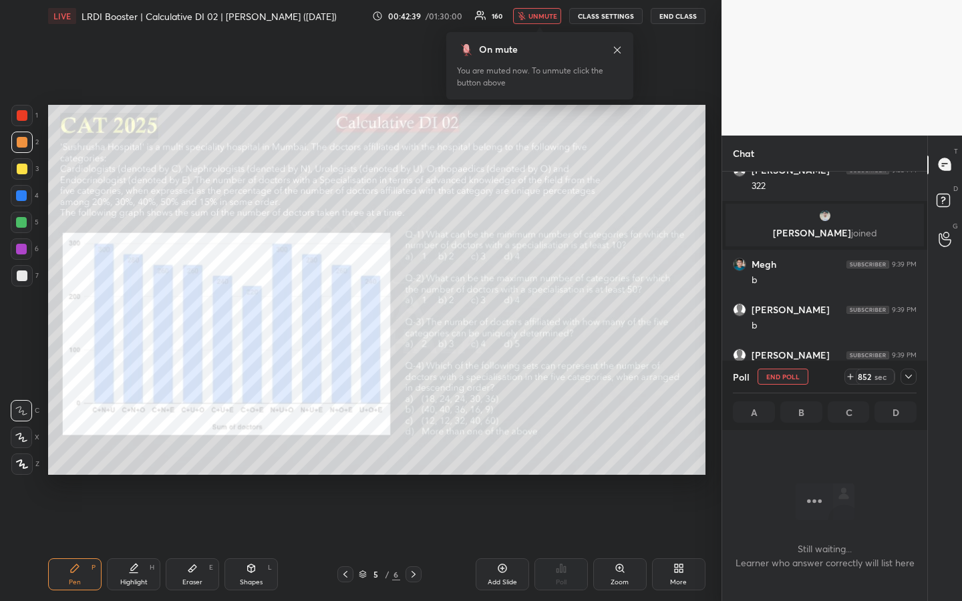
click at [22, 282] on div at bounding box center [21, 275] width 21 height 21
click at [23, 437] on icon at bounding box center [21, 437] width 11 height 8
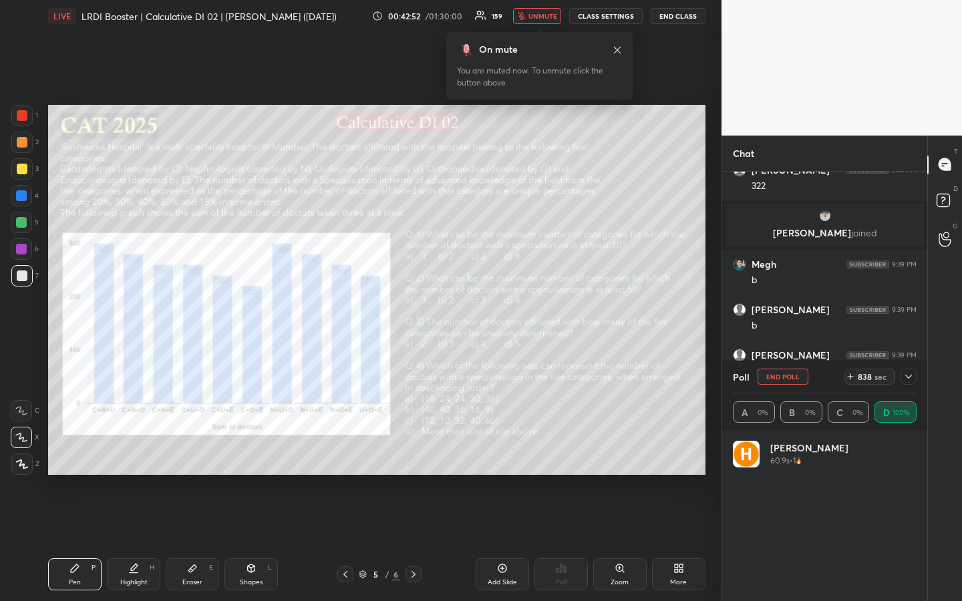
scroll to position [156, 180]
click at [906, 375] on icon at bounding box center [908, 376] width 11 height 11
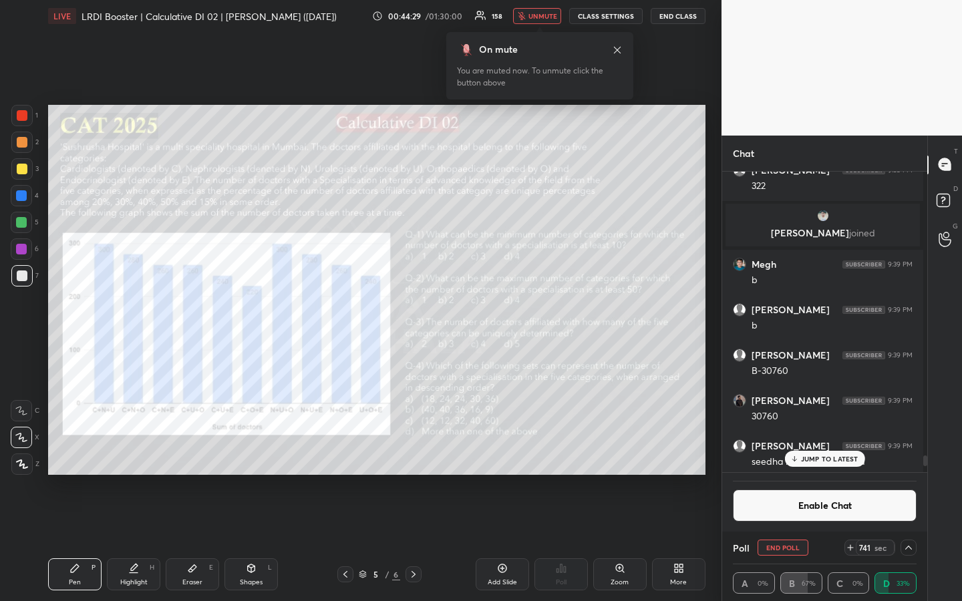
scroll to position [1, 5]
click at [839, 450] on p "JUMP TO LATEST" at bounding box center [829, 459] width 57 height 8
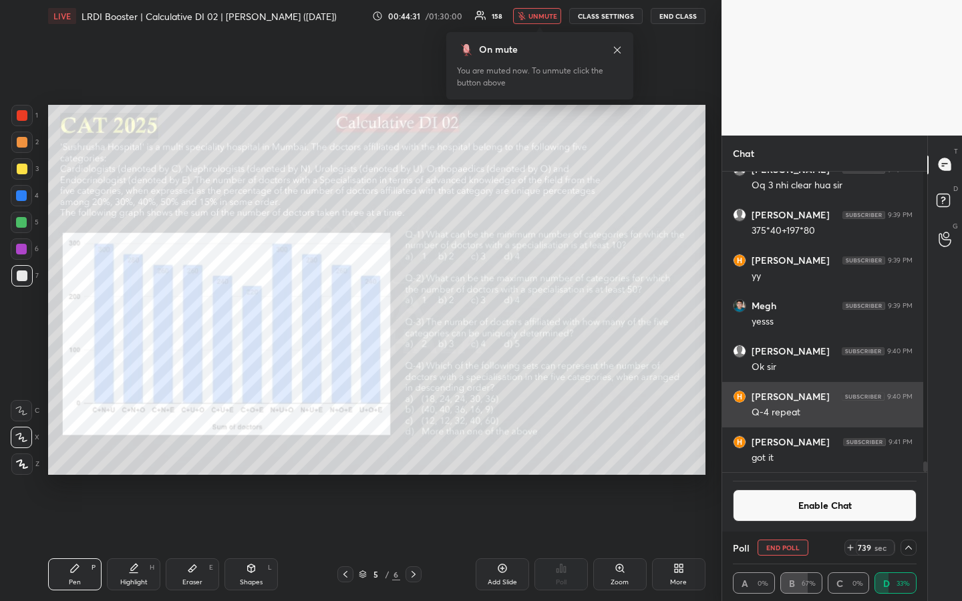
scroll to position [11, 0]
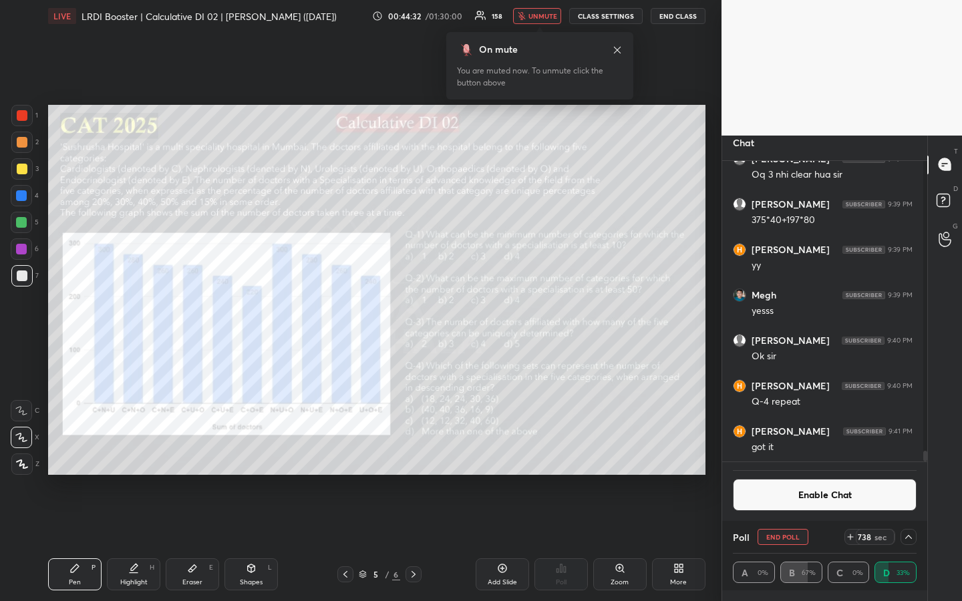
drag, startPoint x: 606, startPoint y: 13, endPoint x: 606, endPoint y: 535, distance: 521.6
click at [606, 13] on button "CLASS SETTINGS" at bounding box center [605, 16] width 73 height 16
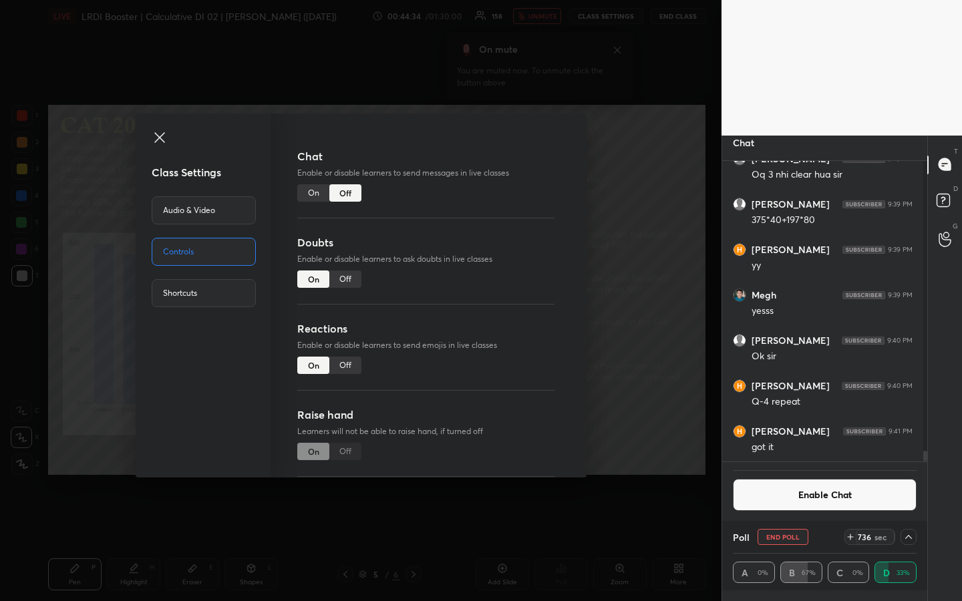
click at [162, 130] on icon at bounding box center [160, 138] width 16 height 16
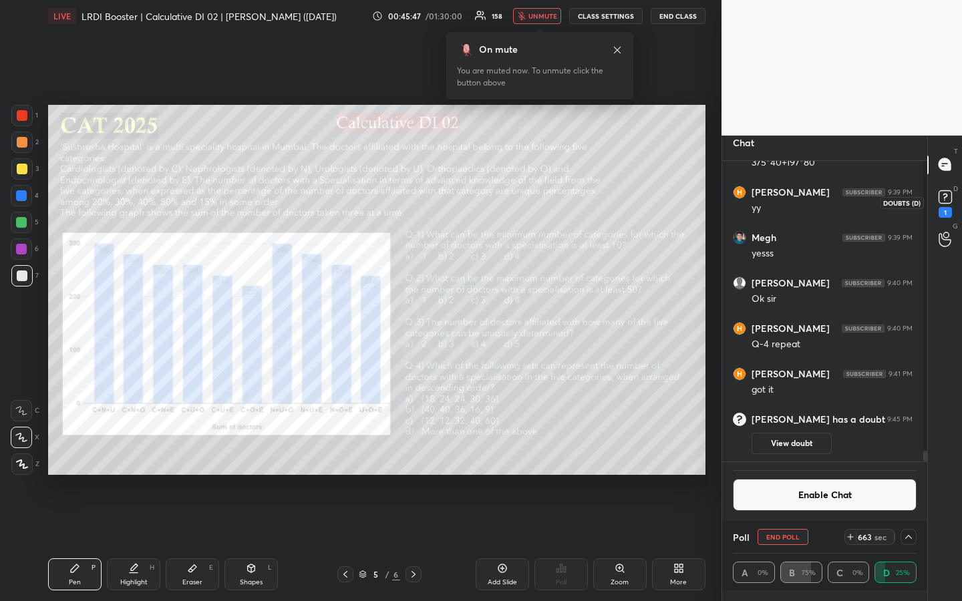
scroll to position [8384, 0]
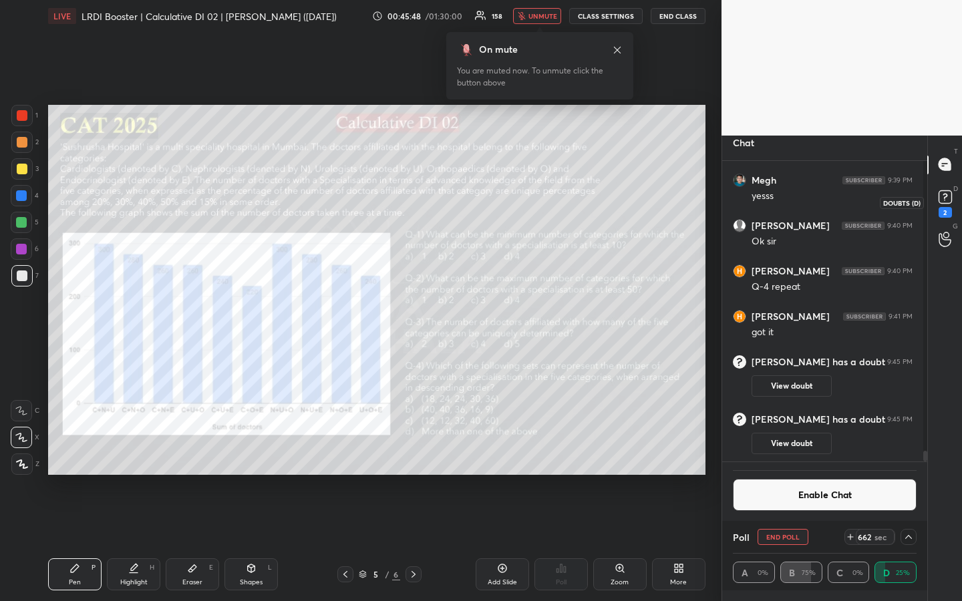
click at [944, 197] on icon at bounding box center [944, 195] width 5 height 5
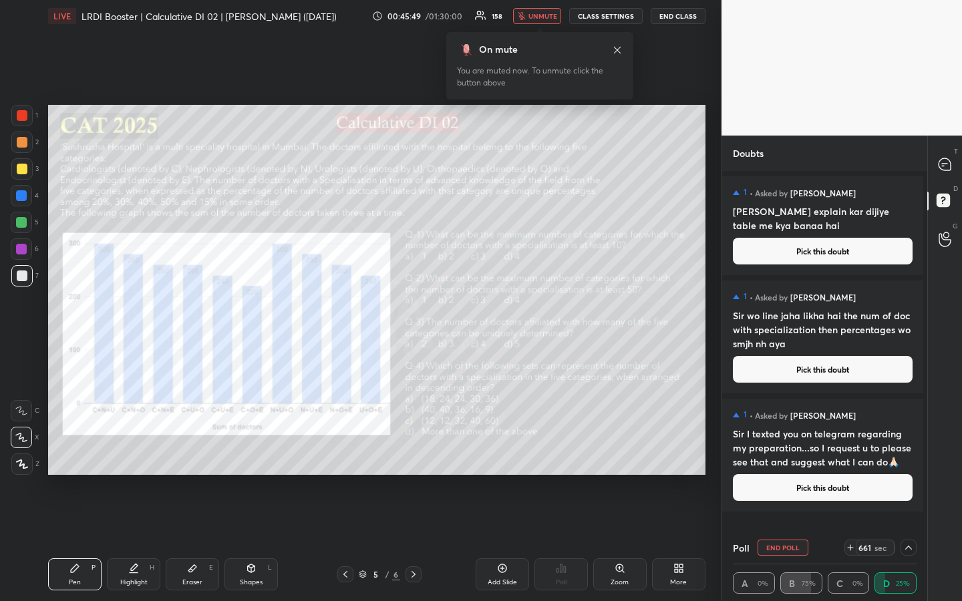
scroll to position [11, 0]
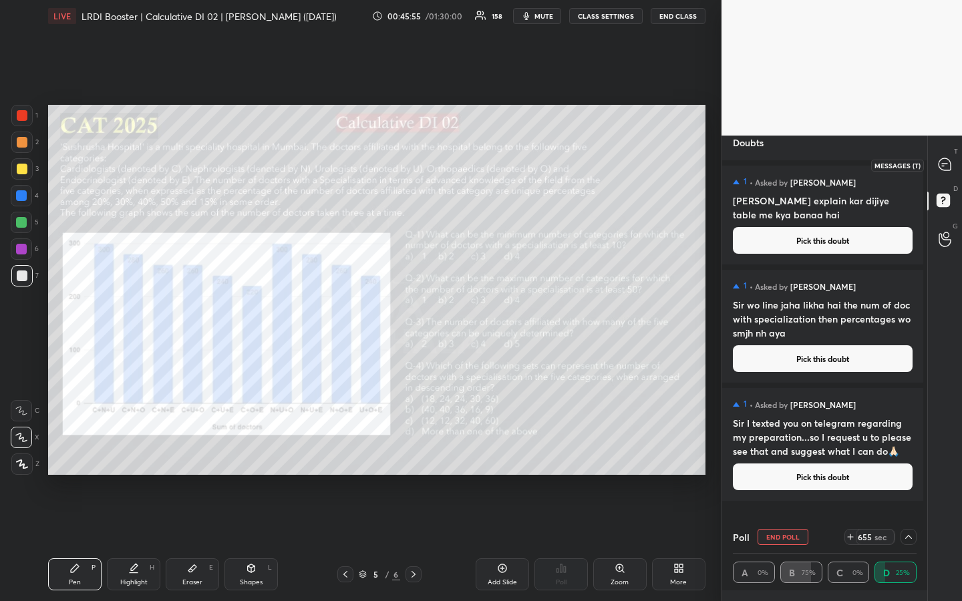
click at [947, 164] on icon at bounding box center [944, 164] width 5 height 0
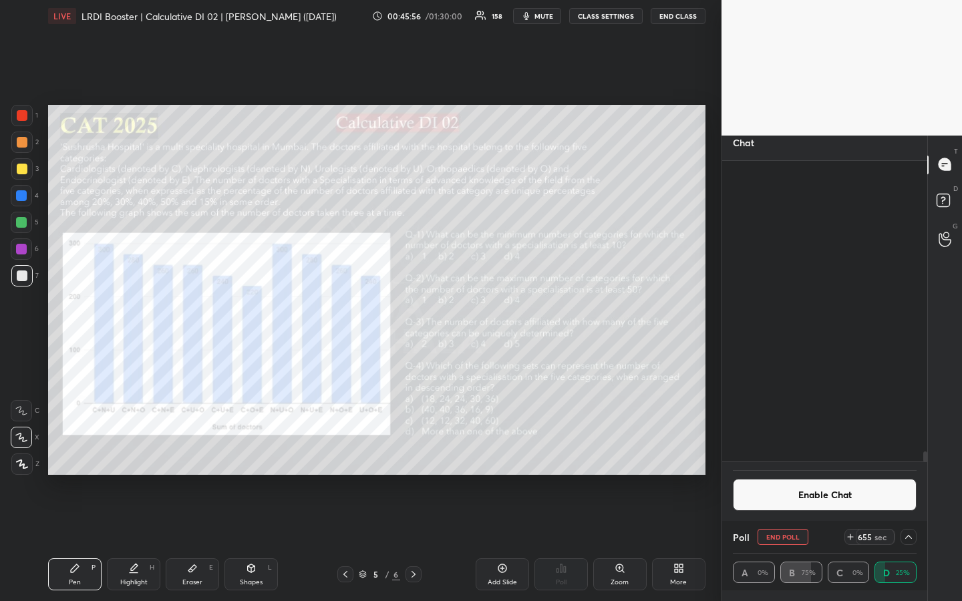
scroll to position [297, 197]
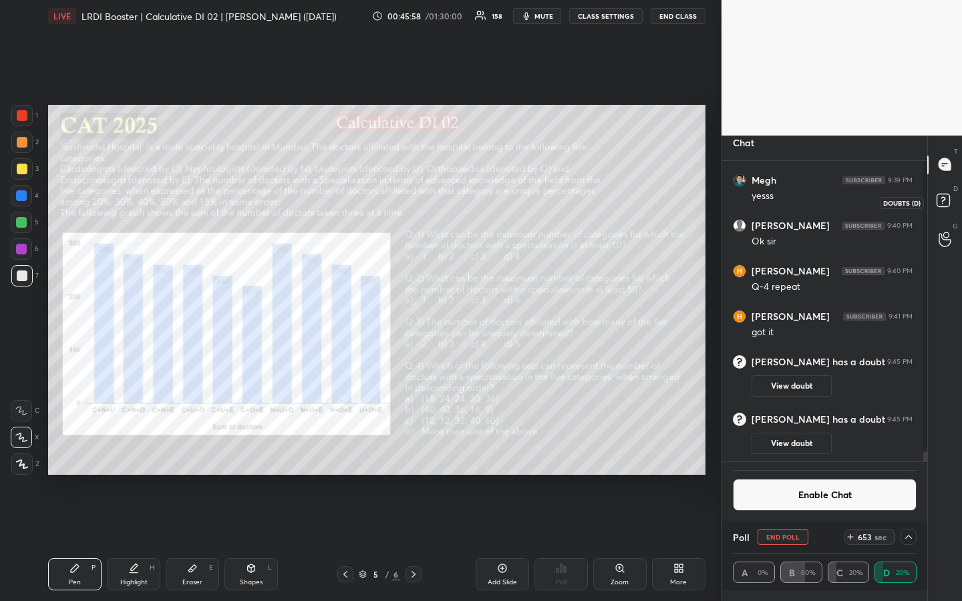
click at [944, 205] on rect at bounding box center [942, 200] width 13 height 13
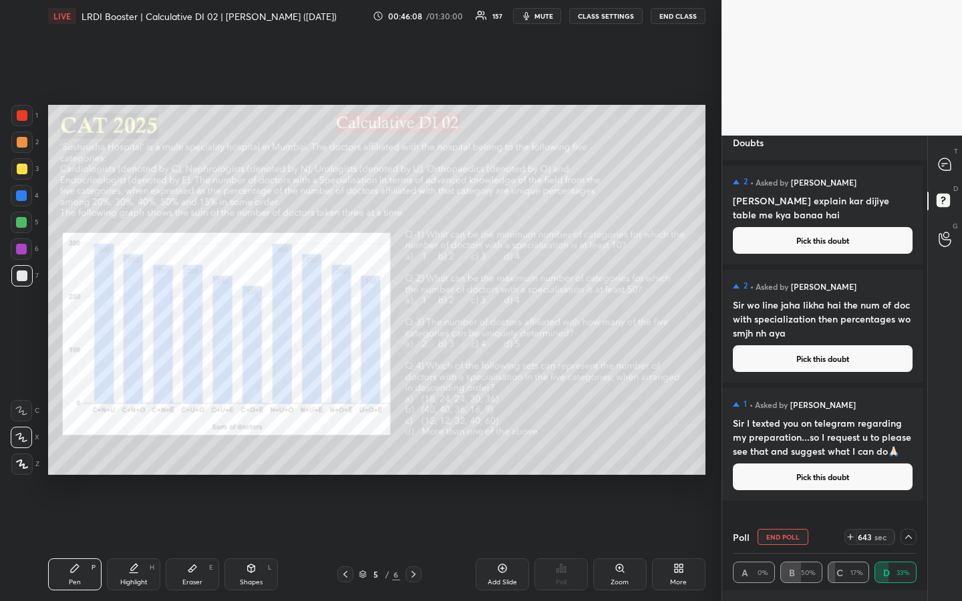
drag, startPoint x: 25, startPoint y: 281, endPoint x: 29, endPoint y: 304, distance: 23.7
click at [23, 283] on div at bounding box center [21, 275] width 21 height 21
click at [142, 450] on div "Highlight" at bounding box center [133, 582] width 27 height 7
click at [15, 219] on div at bounding box center [21, 222] width 21 height 21
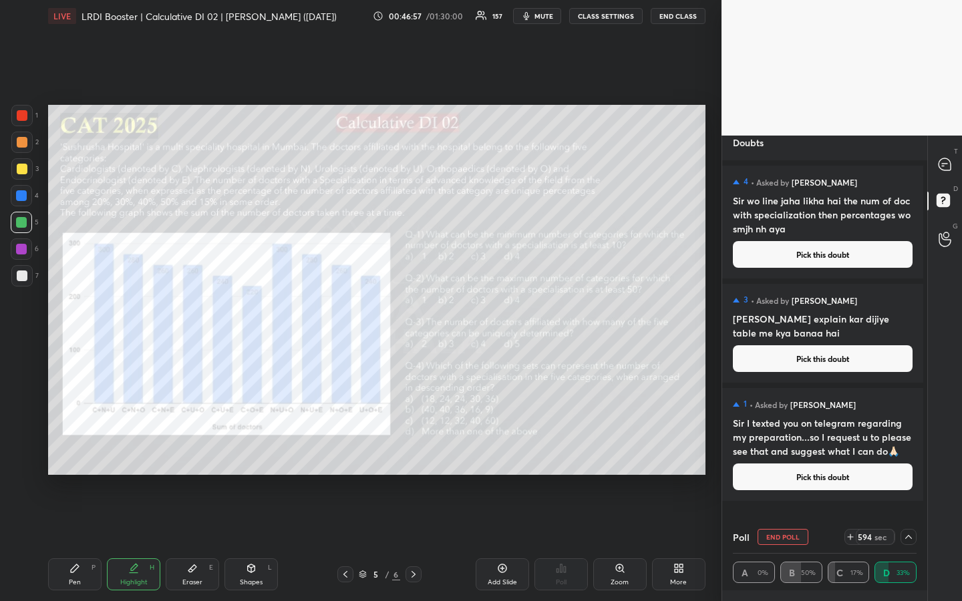
click at [71, 450] on icon at bounding box center [75, 568] width 8 height 8
click at [137, 450] on div "Highlight" at bounding box center [133, 582] width 27 height 7
click at [941, 164] on icon at bounding box center [944, 164] width 12 height 12
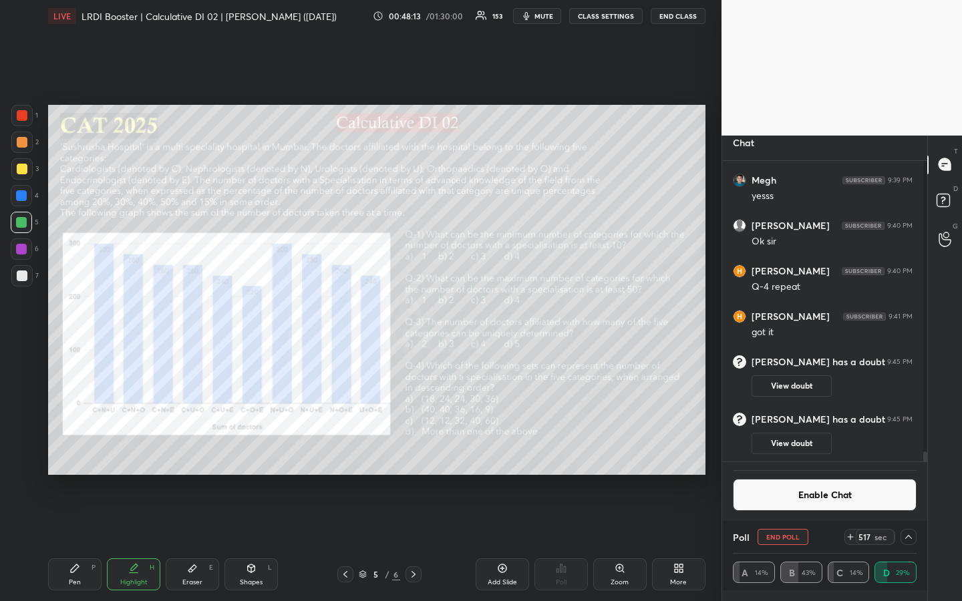
click at [71, 450] on icon at bounding box center [75, 568] width 8 height 8
click at [200, 450] on div "Eraser E" at bounding box center [192, 574] width 53 height 32
click at [79, 450] on div "Pen P" at bounding box center [74, 574] width 53 height 32
click at [25, 279] on div at bounding box center [22, 276] width 11 height 11
click at [25, 407] on icon at bounding box center [21, 410] width 12 height 9
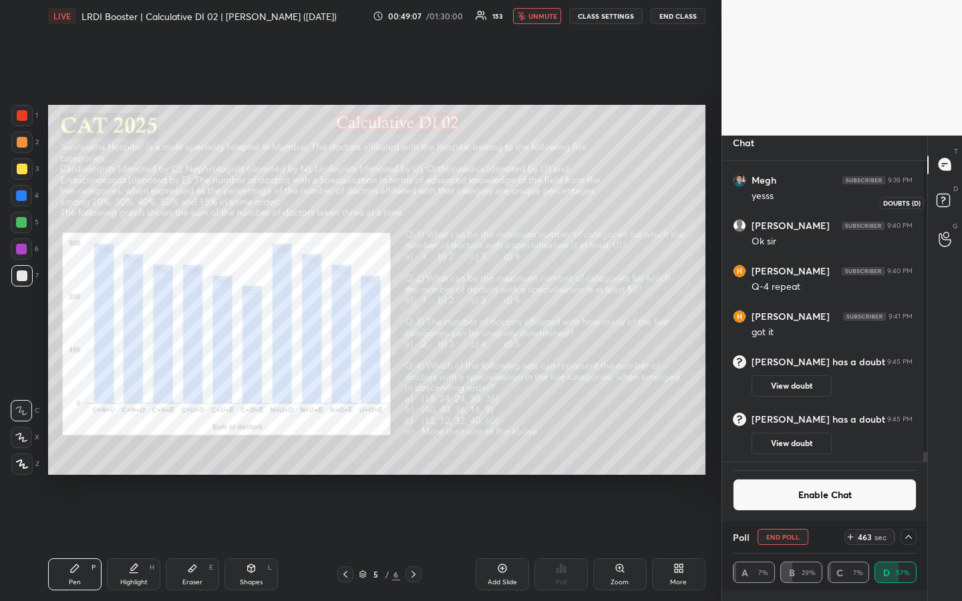
click at [936, 202] on rect at bounding box center [942, 200] width 13 height 13
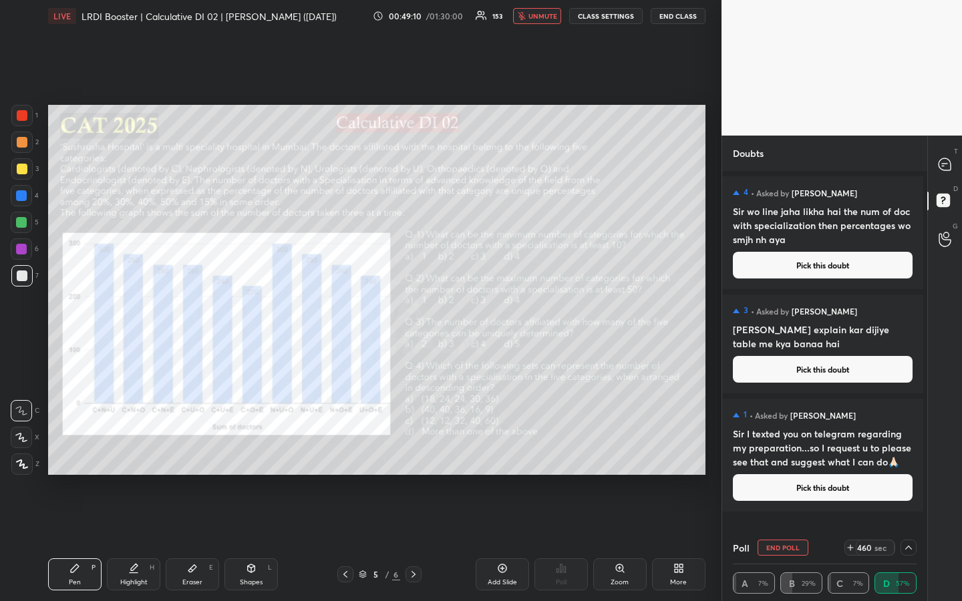
scroll to position [11, 0]
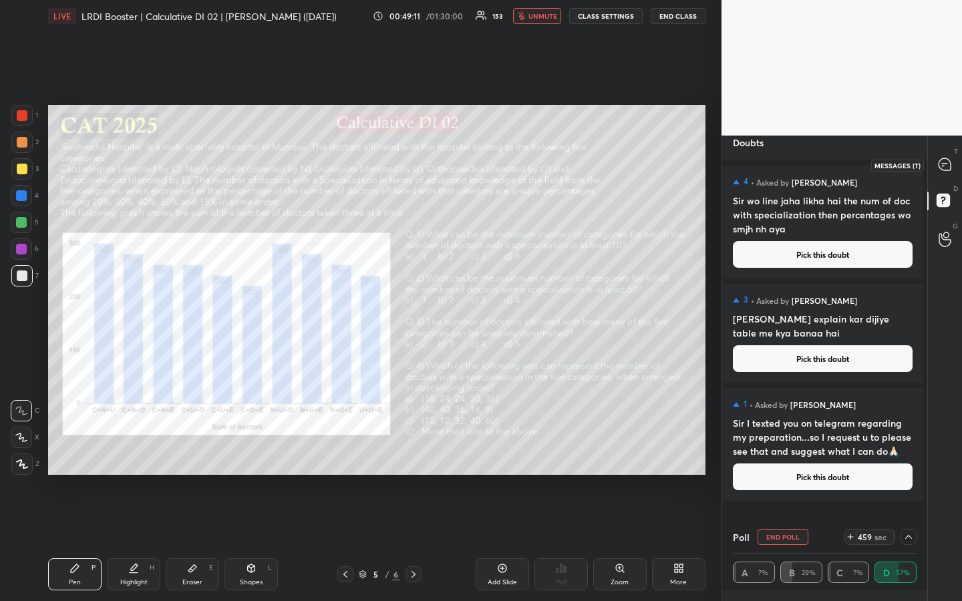
click at [945, 167] on icon at bounding box center [944, 164] width 12 height 12
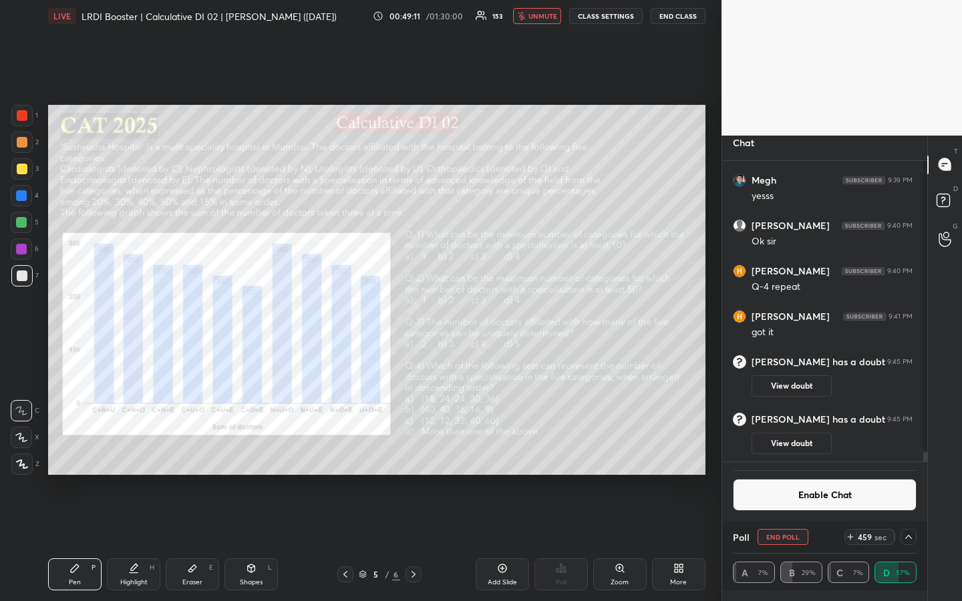
scroll to position [297, 197]
click at [712, 345] on div "1 2 3 4 5 6 7 R O A L C X Z Erase all C X Z LIVE LRDI Booster | Calculative DI …" at bounding box center [360, 300] width 721 height 601
click at [943, 431] on div "T Messages (T) D Doubts (D) G Raise Hand (G)" at bounding box center [944, 369] width 35 height 466
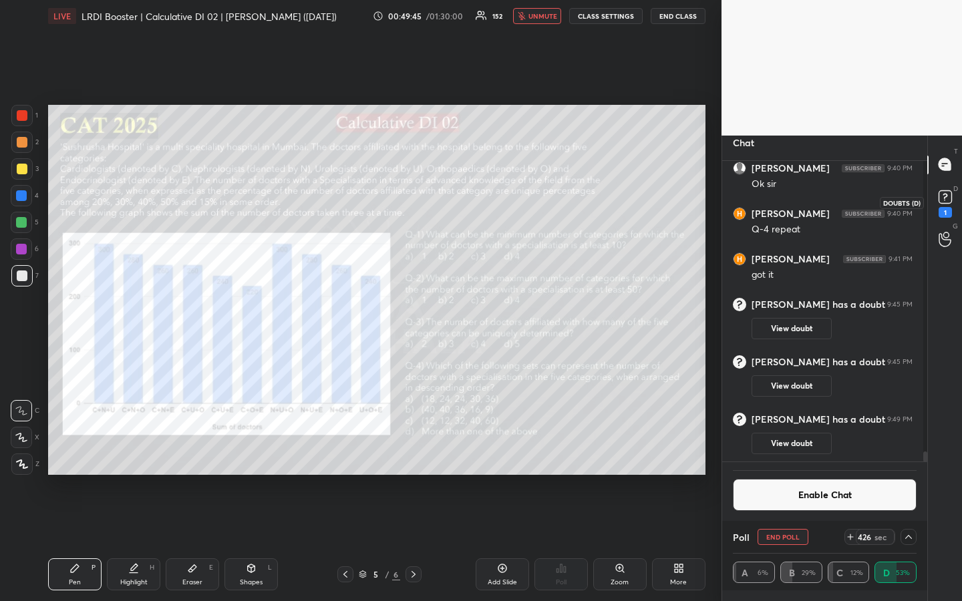
click at [951, 192] on rect at bounding box center [944, 196] width 13 height 13
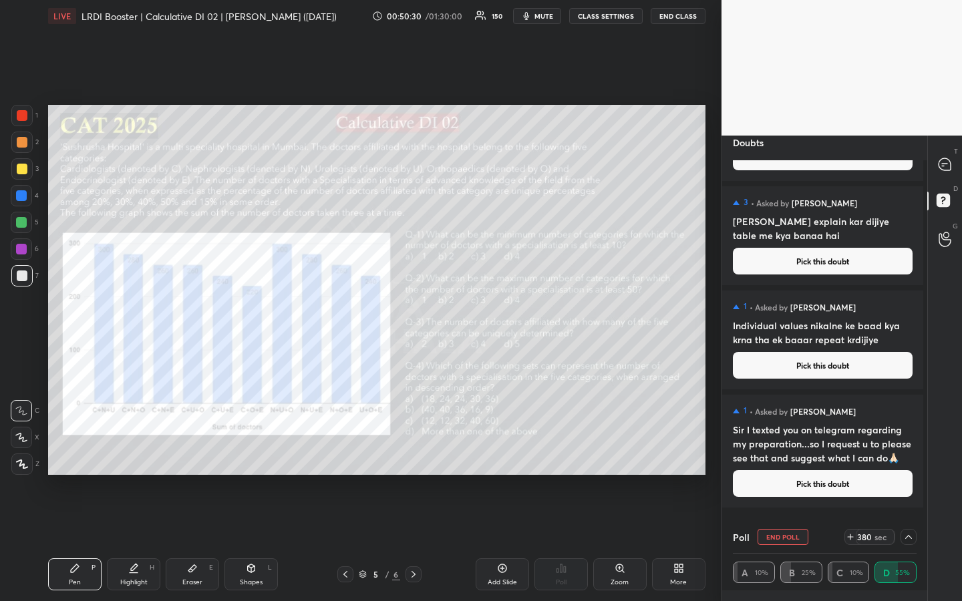
scroll to position [0, 0]
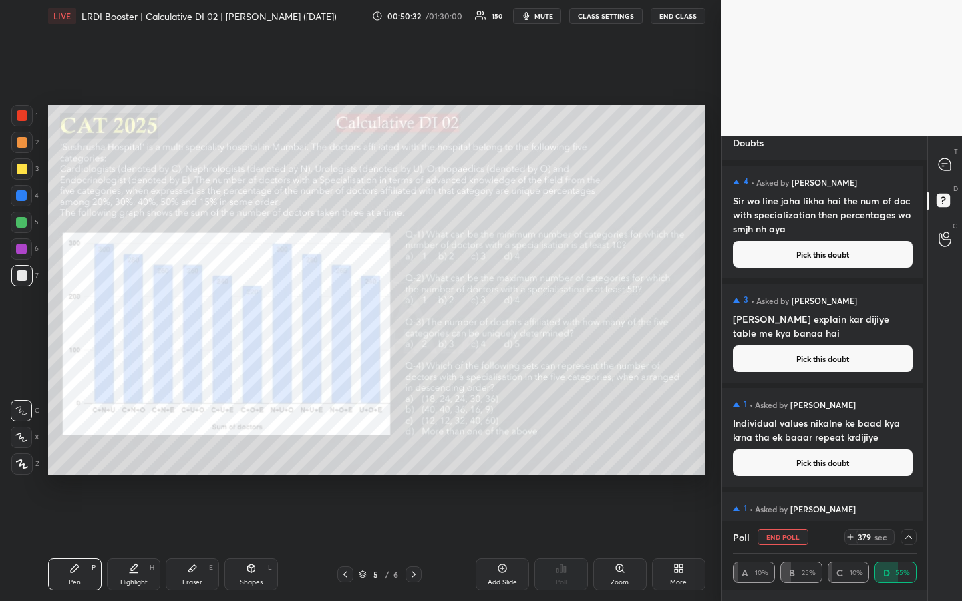
click at [942, 343] on div "T Messages (T) D Doubts (D) G Raise Hand (G)" at bounding box center [944, 369] width 35 height 466
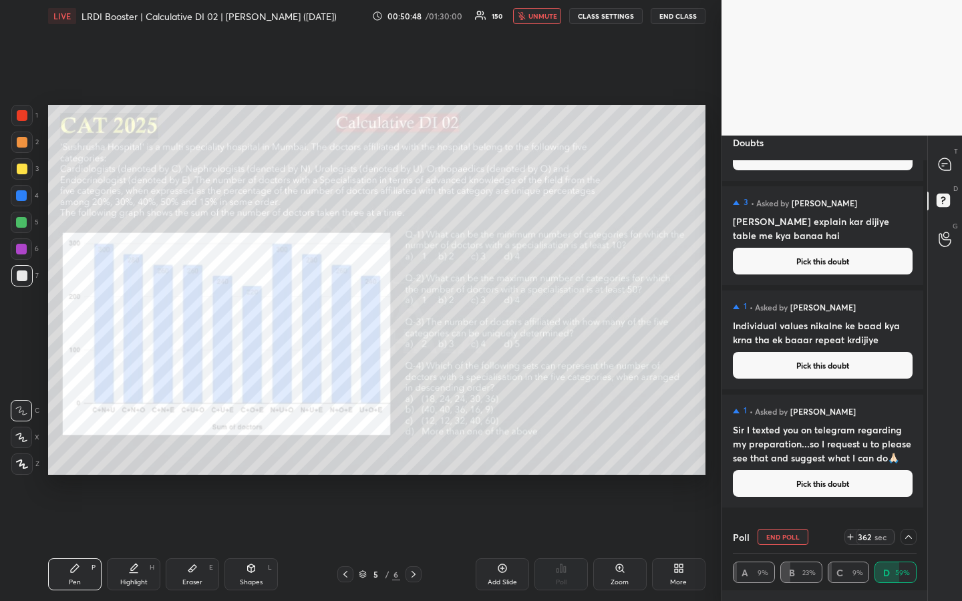
click at [907, 450] on div at bounding box center [908, 537] width 16 height 16
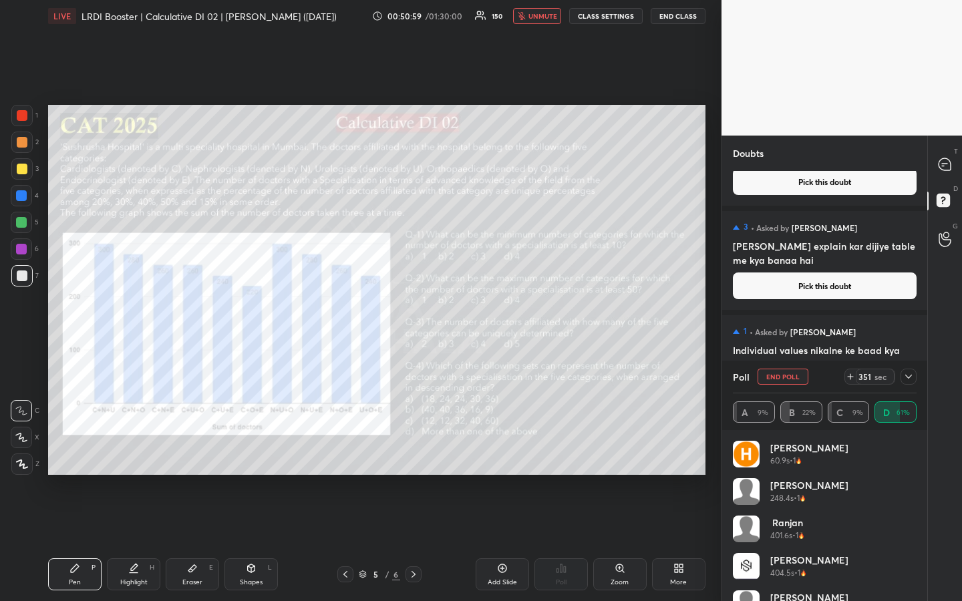
scroll to position [363, 0]
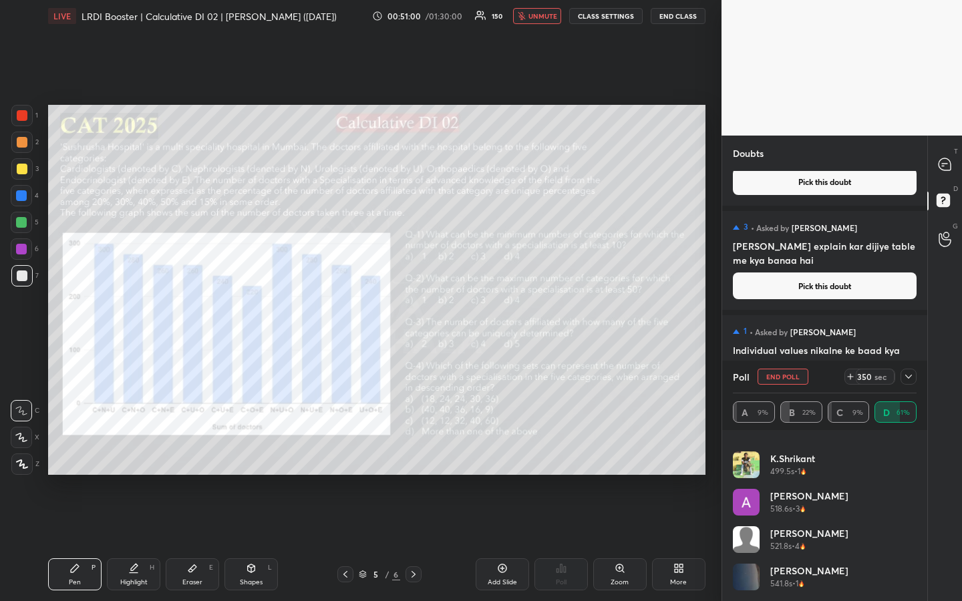
click at [908, 375] on icon at bounding box center [908, 376] width 11 height 11
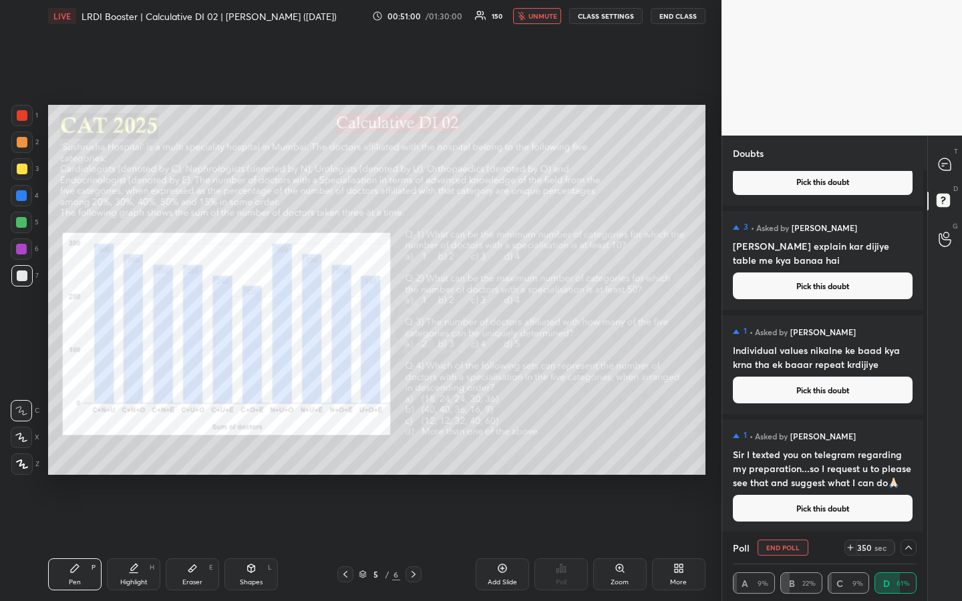
scroll to position [0, 0]
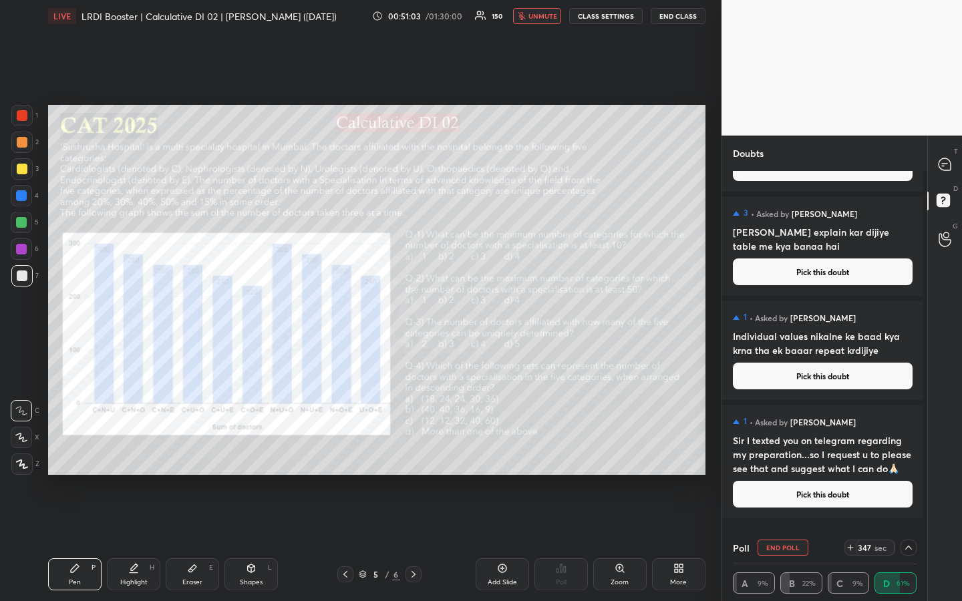
click at [711, 421] on div "1 2 3 4 5 6 7 R O A L C X Z Erase all C X Z LIVE LRDI Booster | Calculative DI …" at bounding box center [360, 300] width 721 height 601
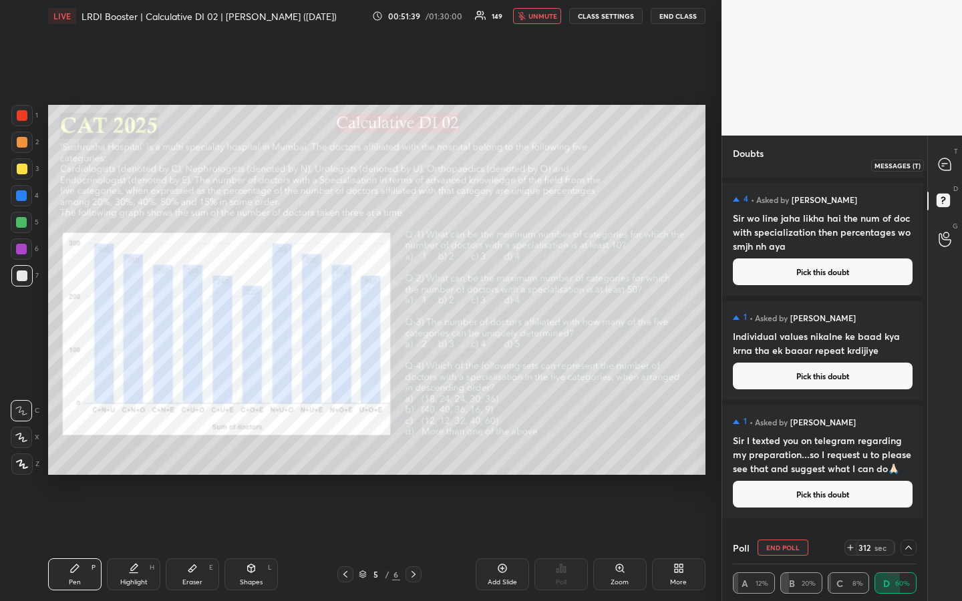
click at [942, 166] on icon at bounding box center [944, 164] width 12 height 12
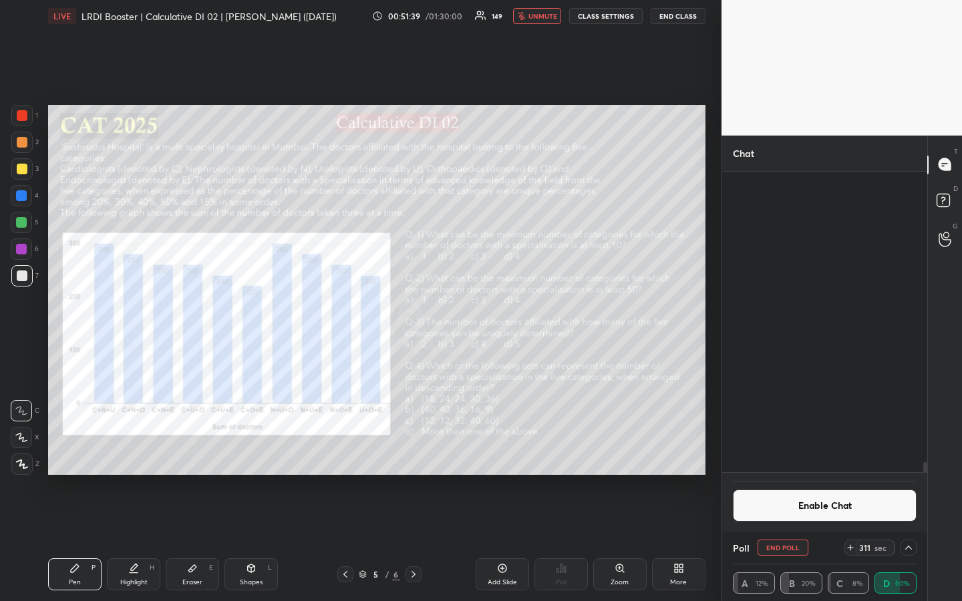
scroll to position [297, 197]
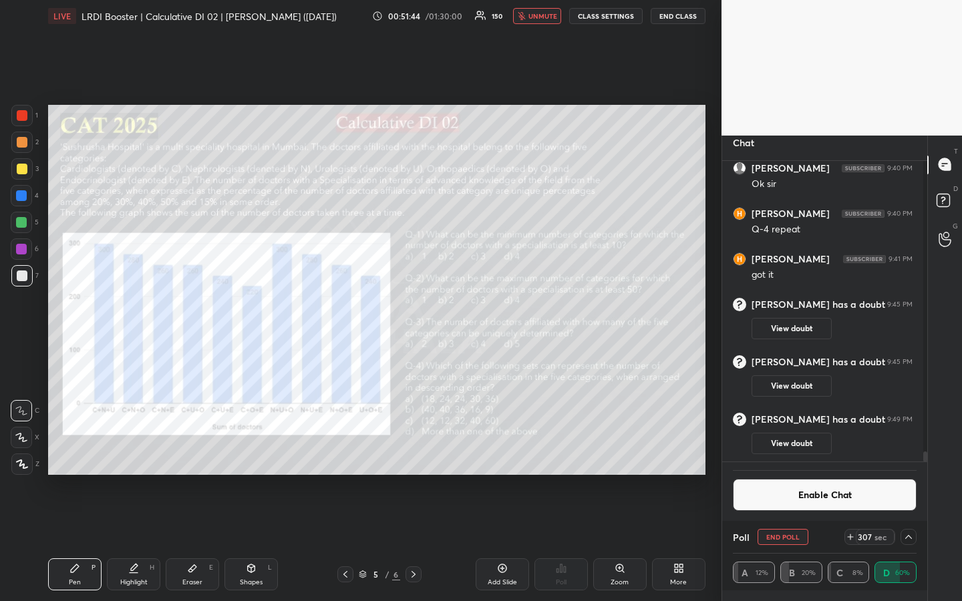
click at [713, 335] on div "1 2 3 4 5 6 7 R O A L C X Z Erase all C X Z LIVE LRDI Booster | Calculative DI …" at bounding box center [360, 300] width 721 height 601
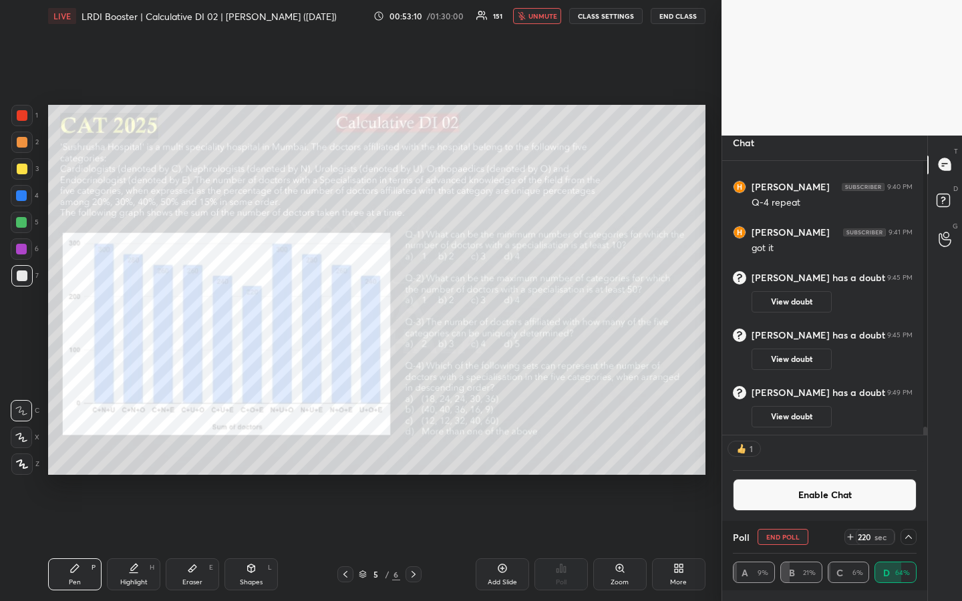
click at [942, 361] on div "T Messages (T) D Doubts (D) G Raise Hand (G)" at bounding box center [944, 369] width 35 height 466
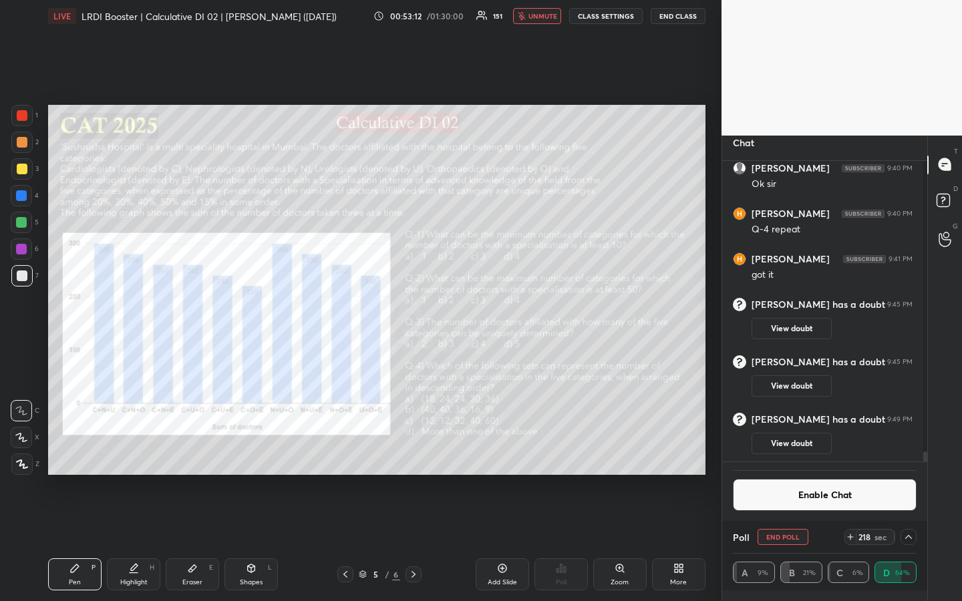
scroll to position [8931, 0]
click at [904, 450] on icon at bounding box center [908, 537] width 11 height 11
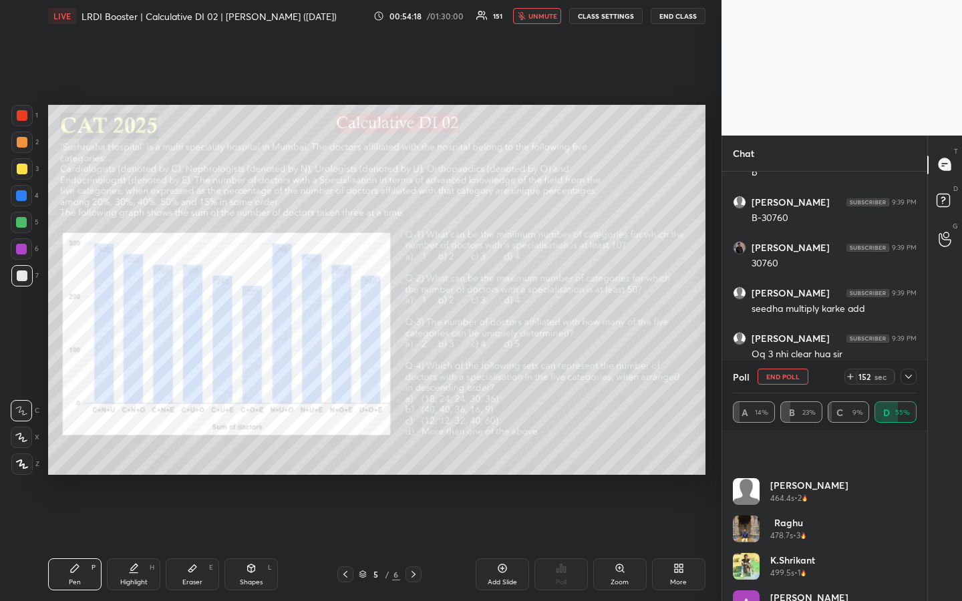
scroll to position [0, 0]
click at [713, 450] on div "1 2 3 4 5 6 7 R O A L C X Z Erase all C X Z LIVE LRDI Booster | Calculative DI …" at bounding box center [360, 300] width 721 height 601
click at [713, 415] on div "1 2 3 4 5 6 7 R O A L C X Z Erase all C X Z LIVE LRDI Booster | Calculative DI …" at bounding box center [360, 300] width 721 height 601
click at [712, 423] on div "1 2 3 4 5 6 7 R O A L C X Z Erase all C X Z LIVE LRDI Booster | Calculative DI …" at bounding box center [360, 300] width 721 height 601
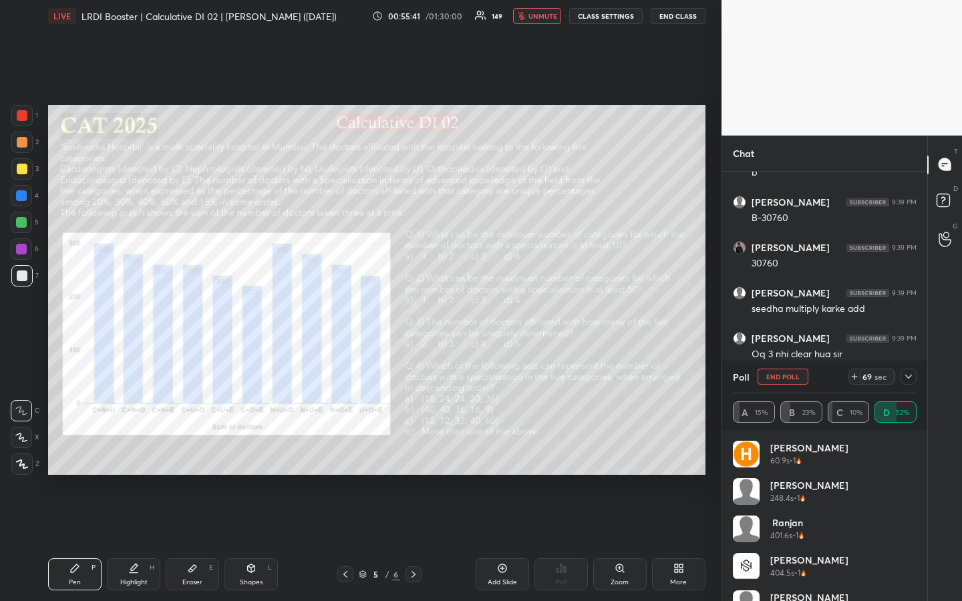
click at [713, 412] on div "1 2 3 4 5 6 7 R O A L C X Z Erase all C X Z LIVE LRDI Booster | Calculative DI …" at bounding box center [360, 300] width 721 height 601
click at [947, 193] on rect at bounding box center [944, 196] width 13 height 13
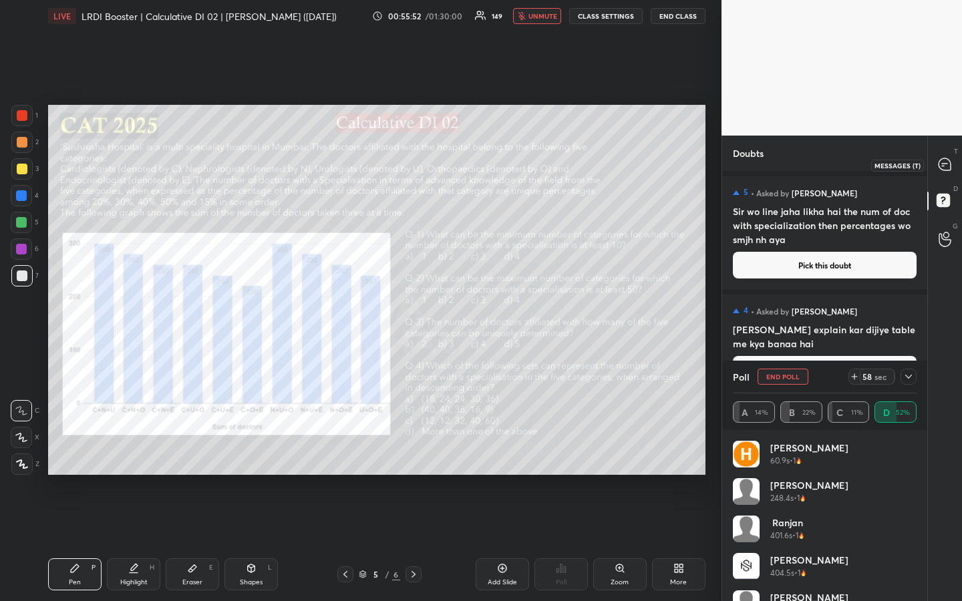
click at [947, 166] on icon at bounding box center [944, 164] width 12 height 12
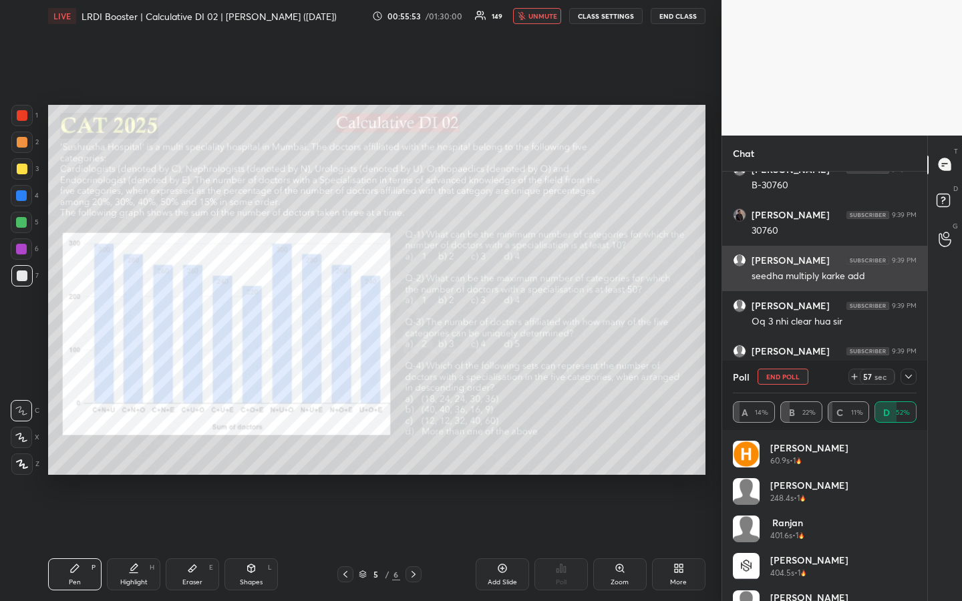
scroll to position [8839, 0]
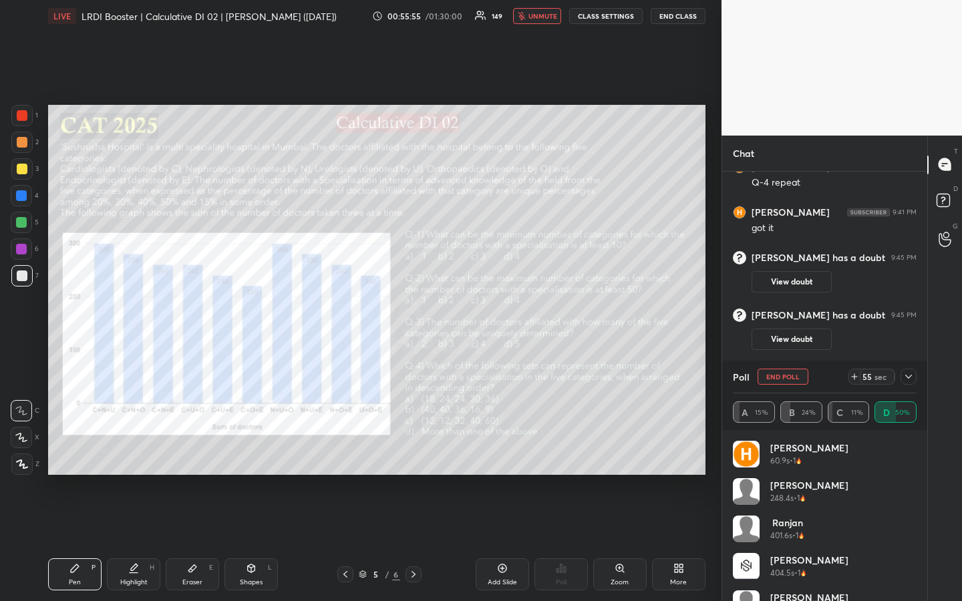
click at [908, 374] on icon at bounding box center [908, 376] width 11 height 11
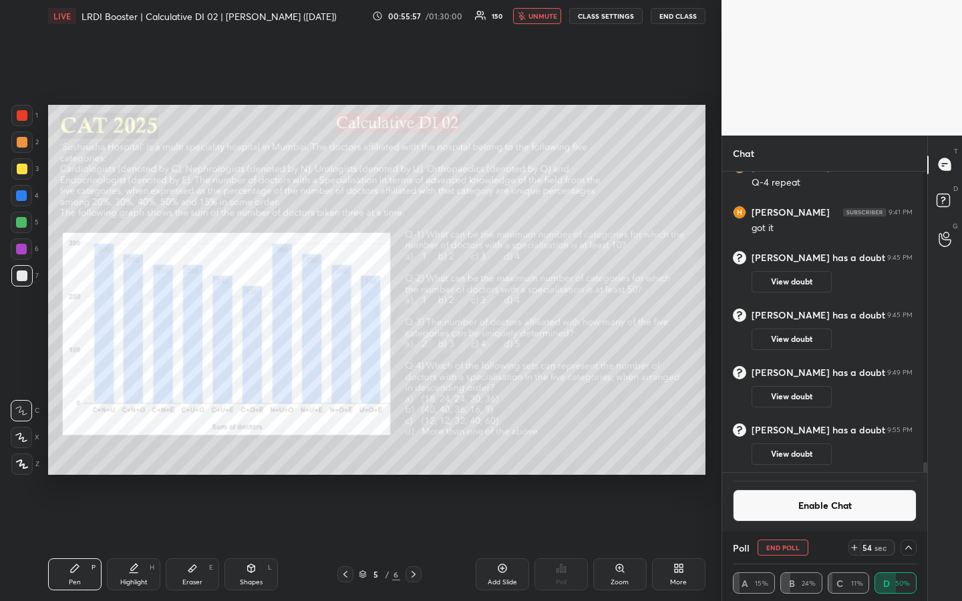
scroll to position [11, 0]
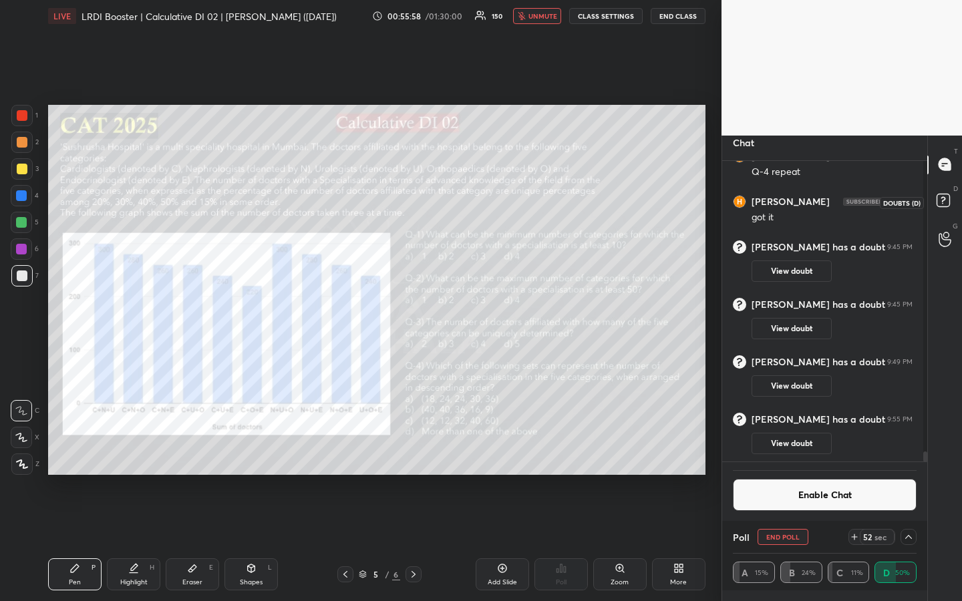
click at [948, 200] on rect at bounding box center [942, 200] width 13 height 13
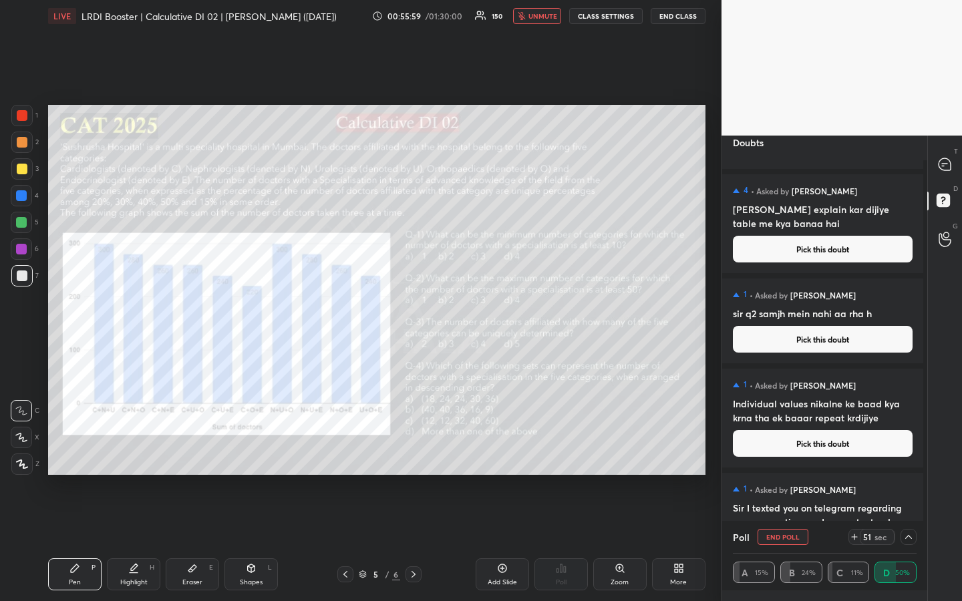
scroll to position [114, 0]
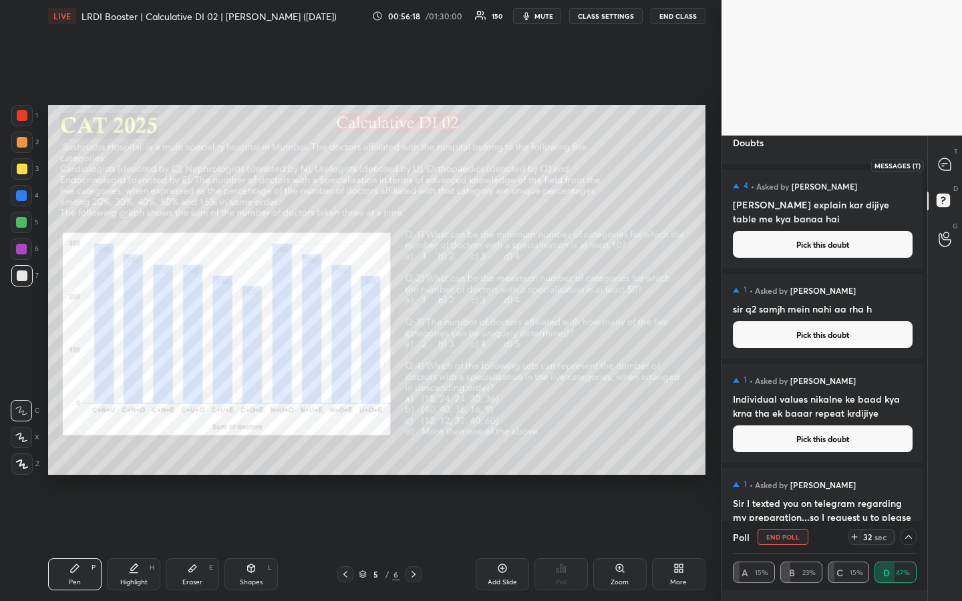
click at [942, 168] on icon at bounding box center [944, 164] width 12 height 12
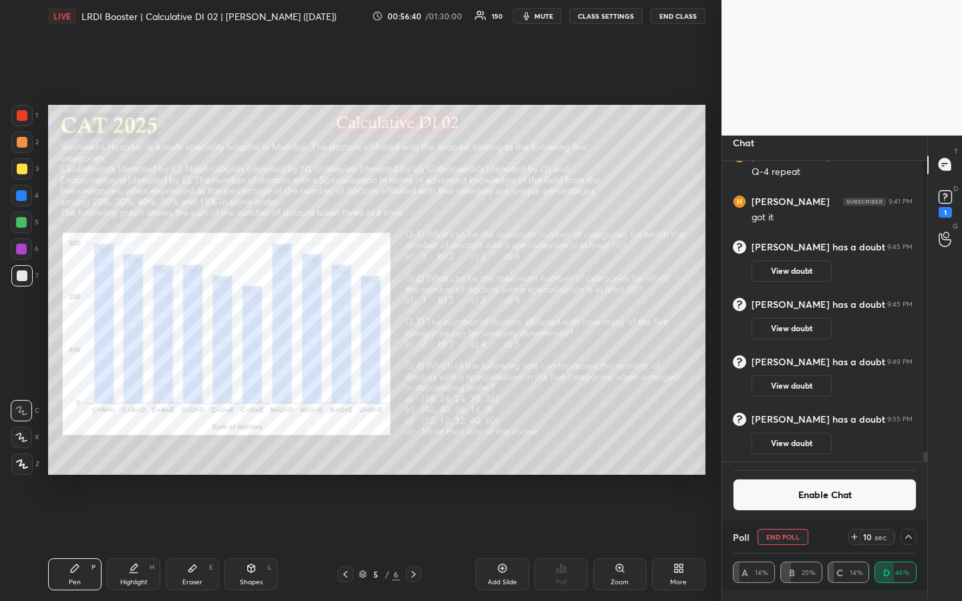
scroll to position [8885, 0]
click at [947, 198] on rect at bounding box center [944, 196] width 13 height 13
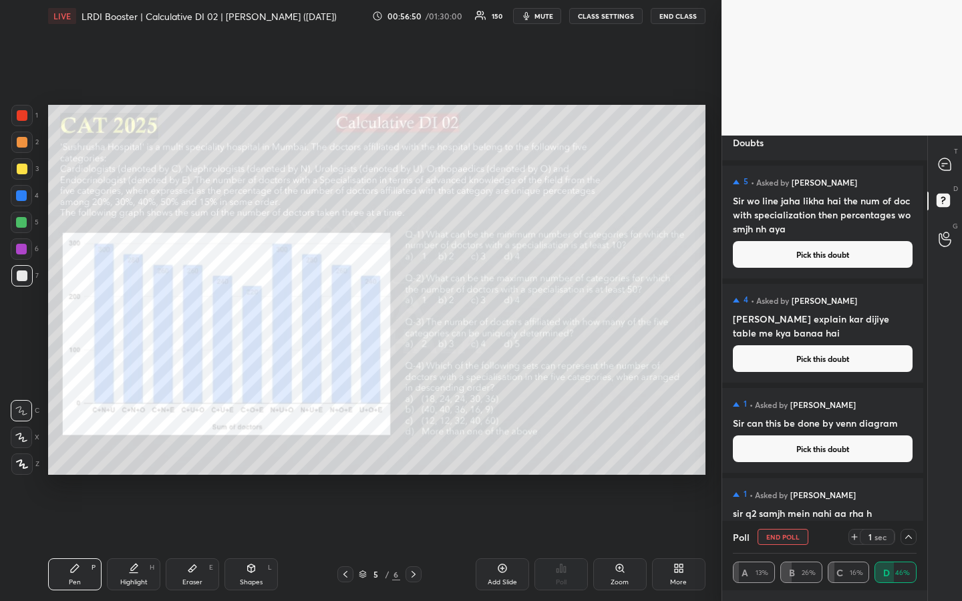
click at [715, 312] on div "1 2 3 4 5 6 7 R O A L C X Z Erase all C X Z LIVE LRDI Booster | Calculative DI …" at bounding box center [360, 300] width 721 height 601
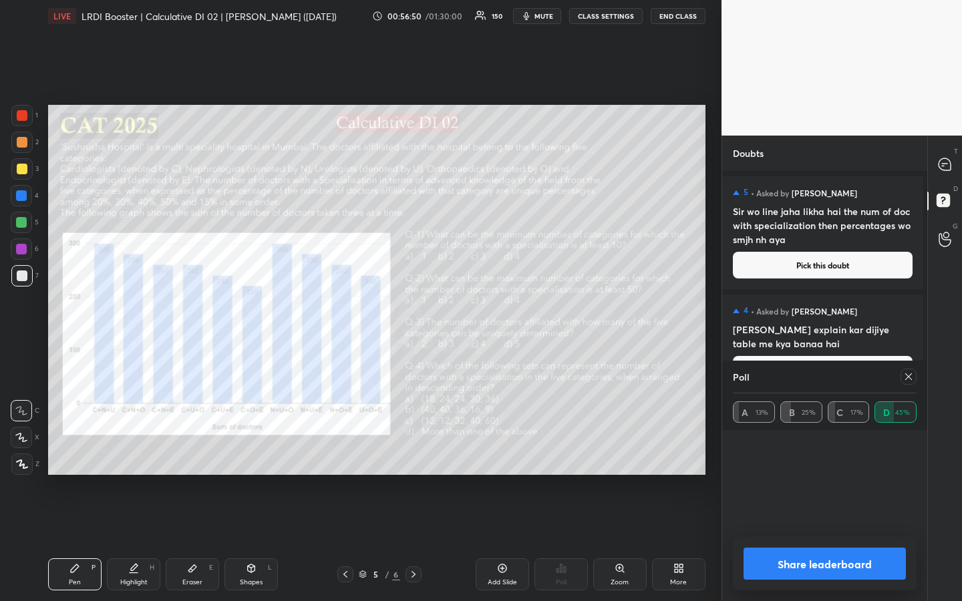
scroll to position [87, 180]
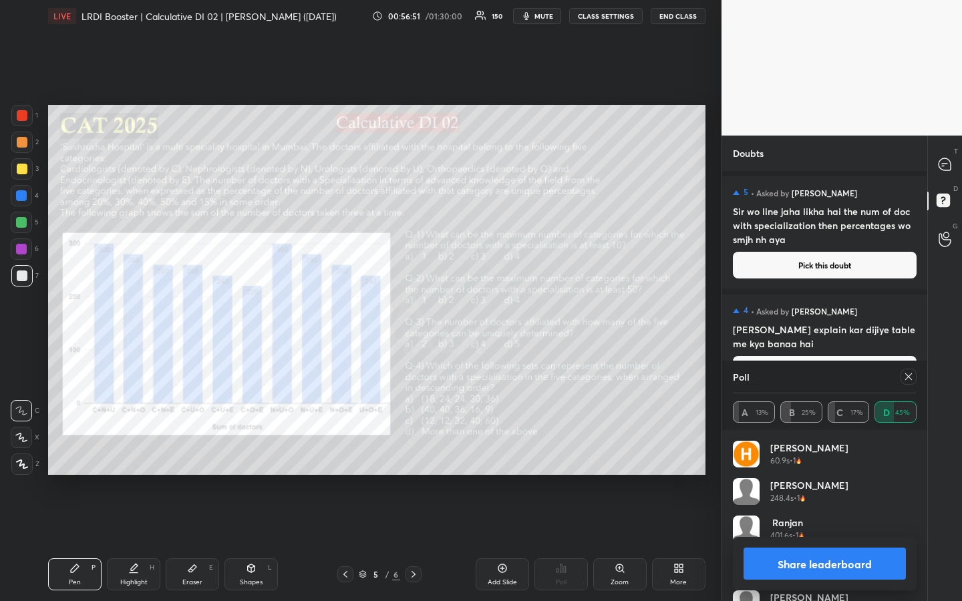
click at [715, 301] on div "1 2 3 4 5 6 7 R O A L C X Z Erase all C X Z LIVE LRDI Booster | Calculative DI …" at bounding box center [360, 300] width 721 height 601
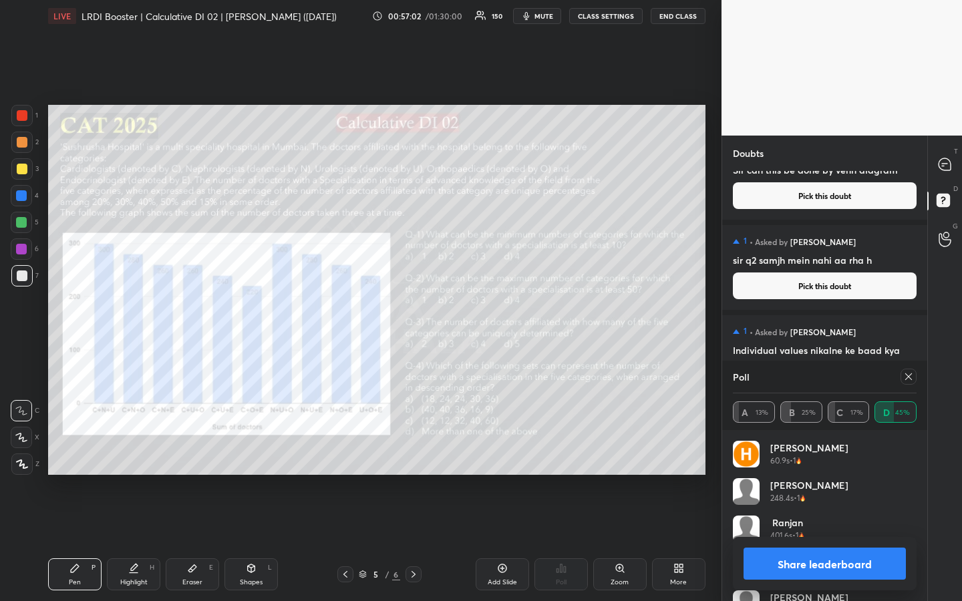
click at [906, 381] on icon at bounding box center [908, 376] width 11 height 11
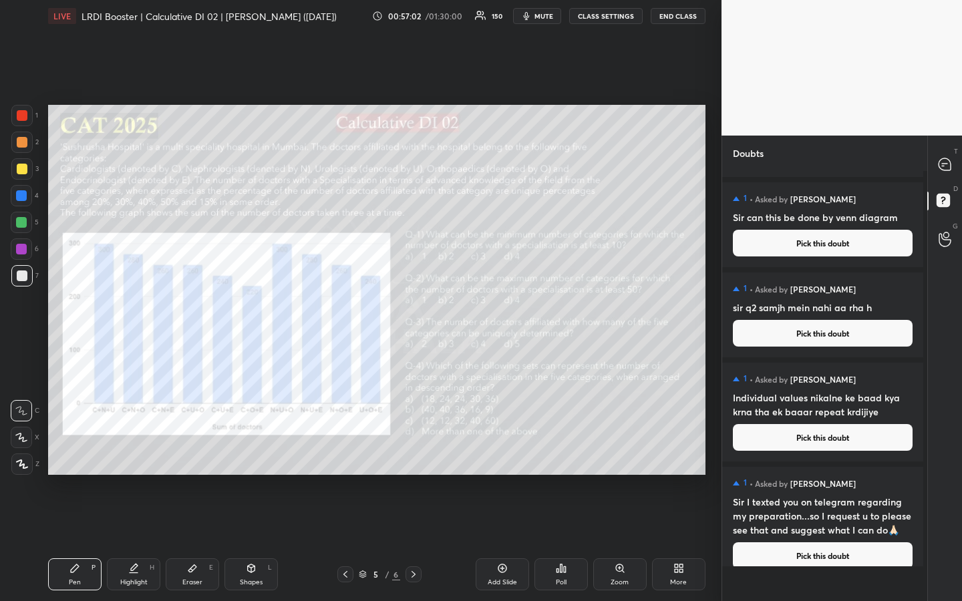
scroll to position [0, 0]
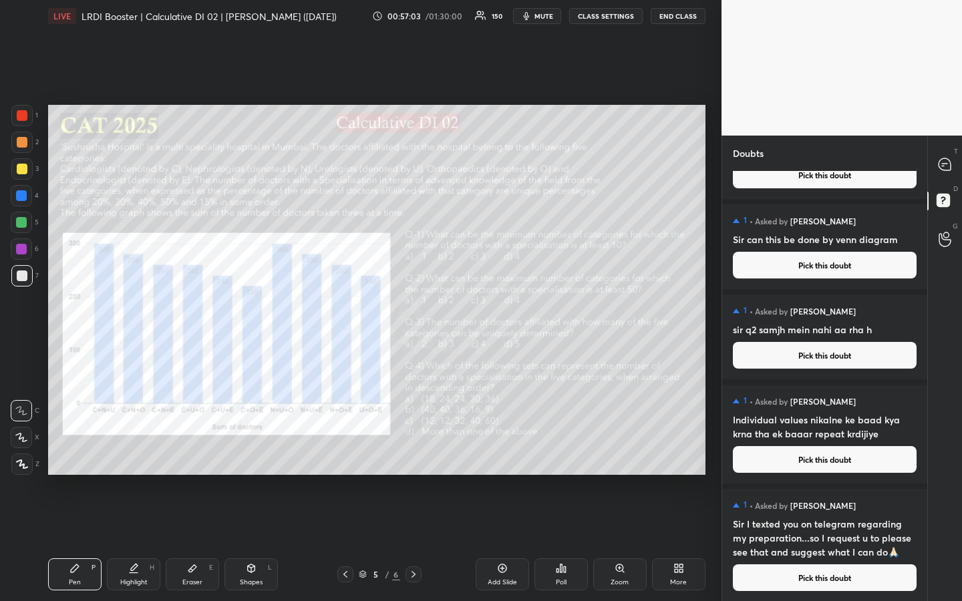
click at [569, 450] on div "Poll" at bounding box center [560, 574] width 53 height 32
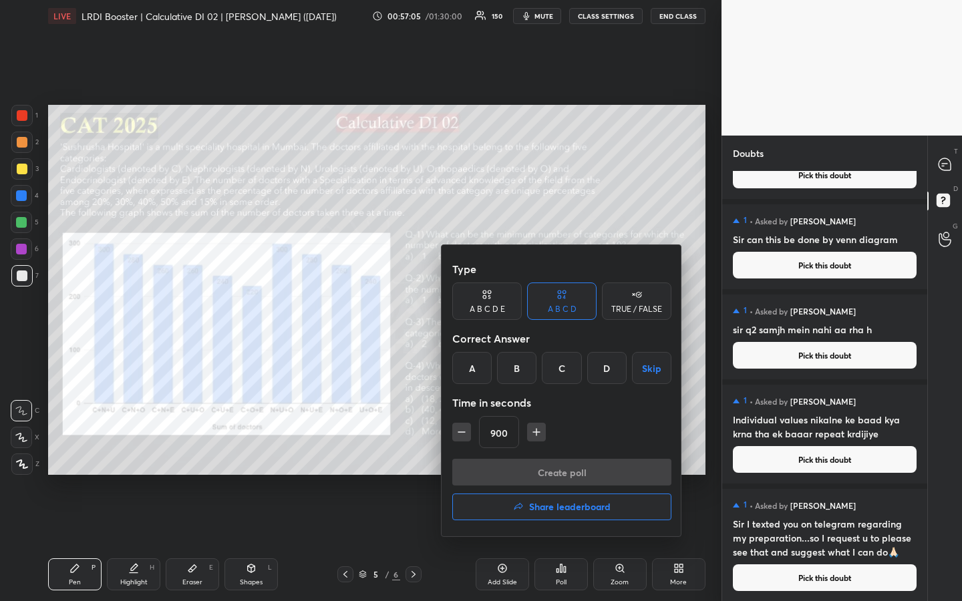
click at [510, 431] on input "900" at bounding box center [499, 433] width 39 height 32
type input "15"
click at [472, 379] on div "A" at bounding box center [471, 368] width 39 height 32
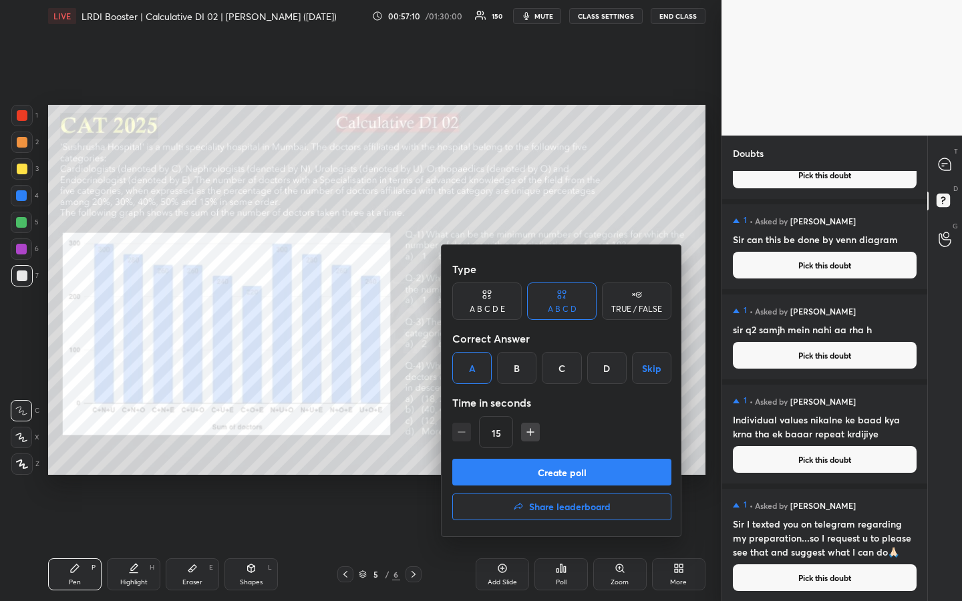
click at [572, 450] on button "Create poll" at bounding box center [561, 472] width 219 height 27
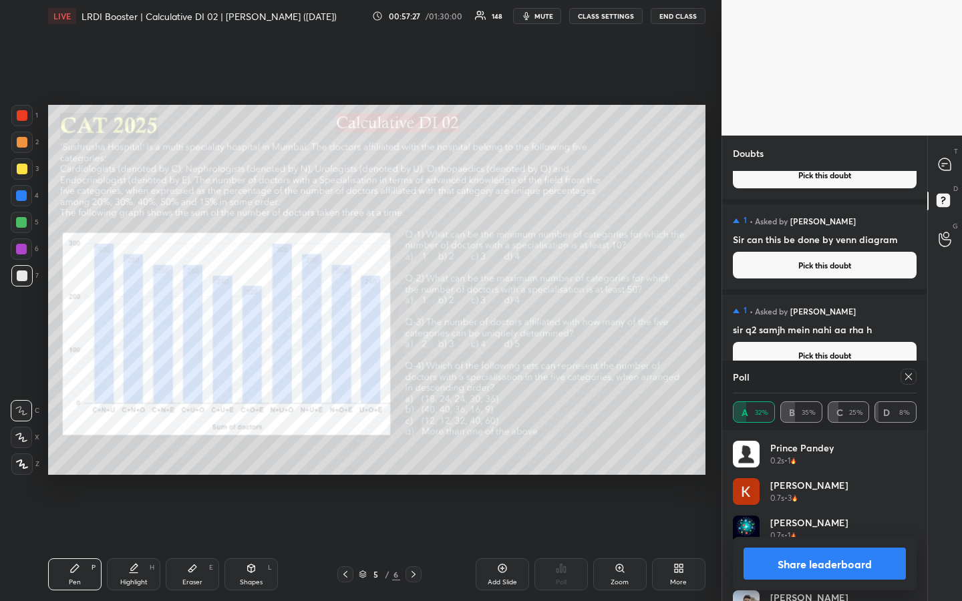
click at [908, 377] on icon at bounding box center [908, 376] width 11 height 11
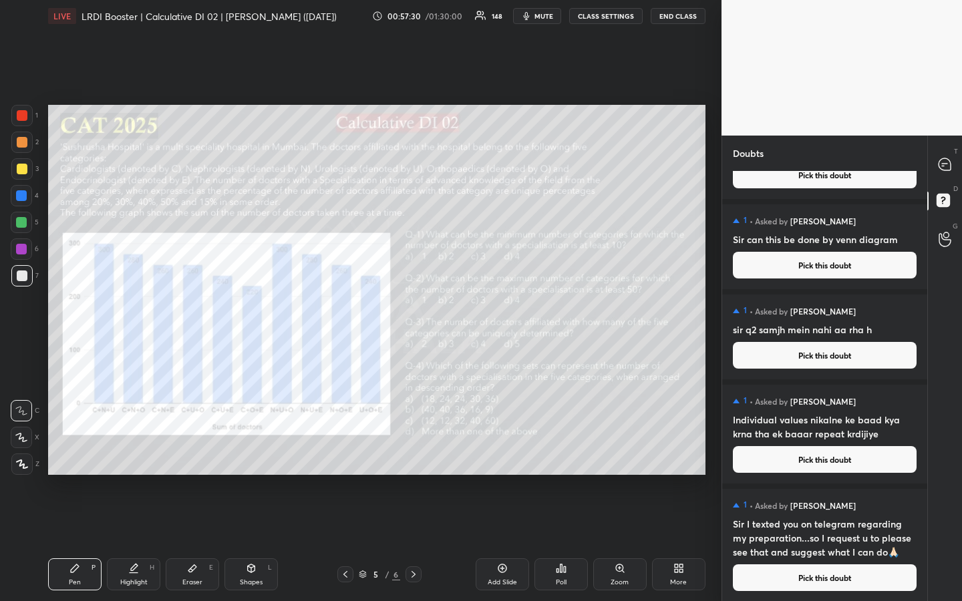
click at [560, 450] on icon at bounding box center [561, 568] width 2 height 8
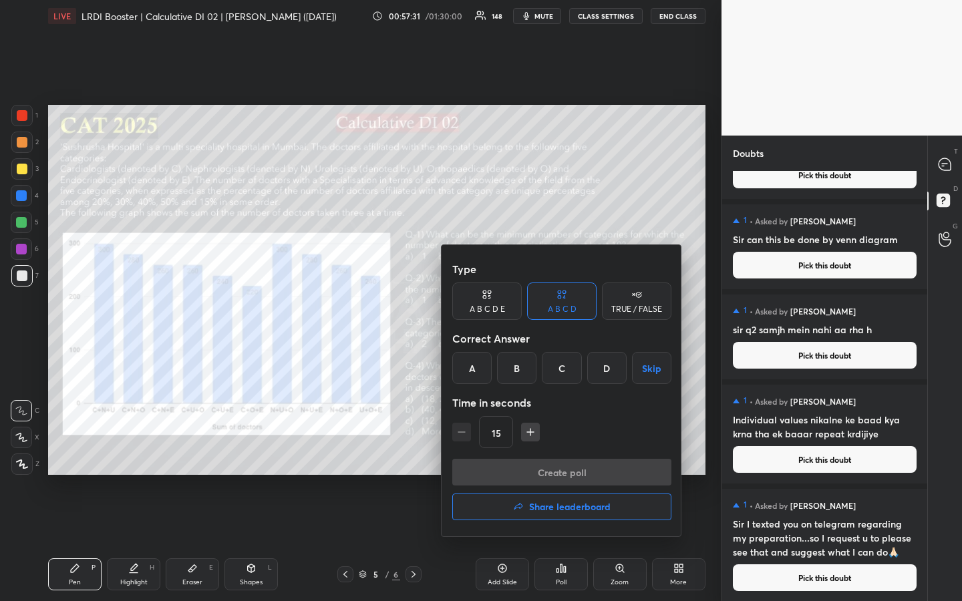
click at [606, 373] on div "D" at bounding box center [606, 368] width 39 height 32
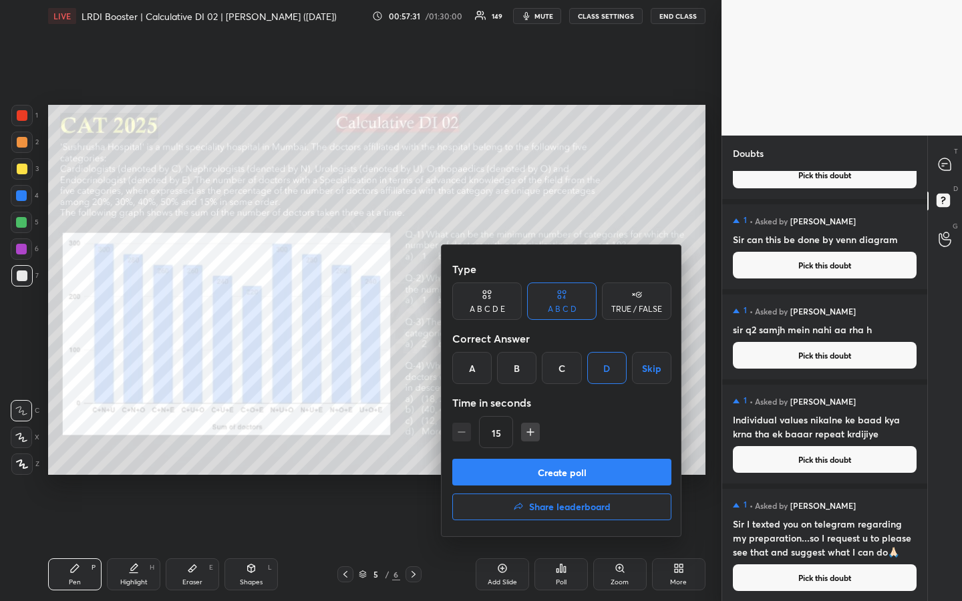
click at [586, 450] on button "Create poll" at bounding box center [561, 472] width 219 height 27
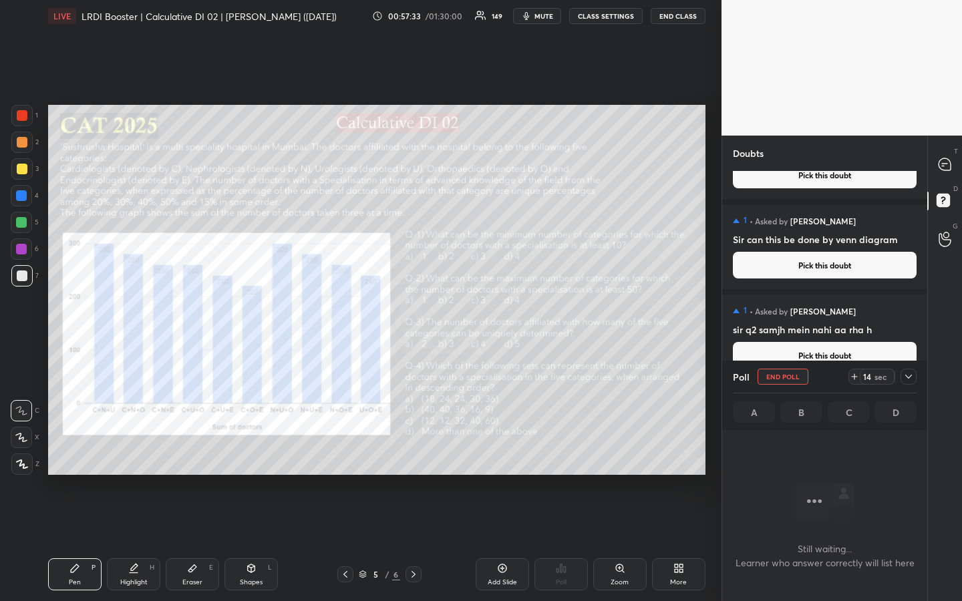
click at [712, 399] on div "1 2 3 4 5 6 7 R O A L C X Z Erase all C X Z LIVE LRDI Booster | Calculative DI …" at bounding box center [360, 300] width 721 height 601
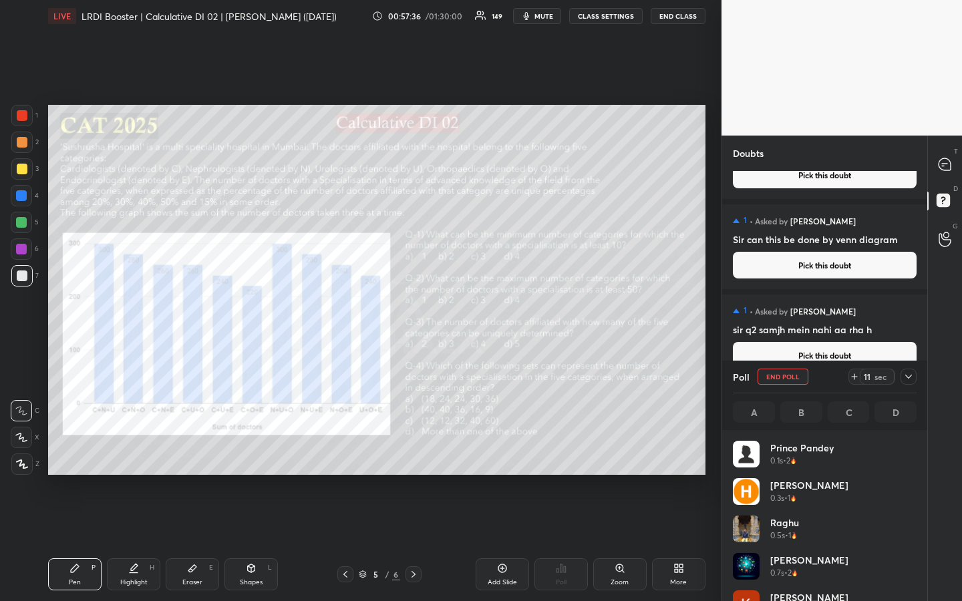
click at [713, 400] on div "1 2 3 4 5 6 7 R O A L C X Z Erase all C X Z LIVE LRDI Booster | Calculative DI …" at bounding box center [360, 300] width 721 height 601
click at [944, 414] on div "T Messages (T) D Doubts (D) G Raise Hand (G)" at bounding box center [944, 369] width 35 height 466
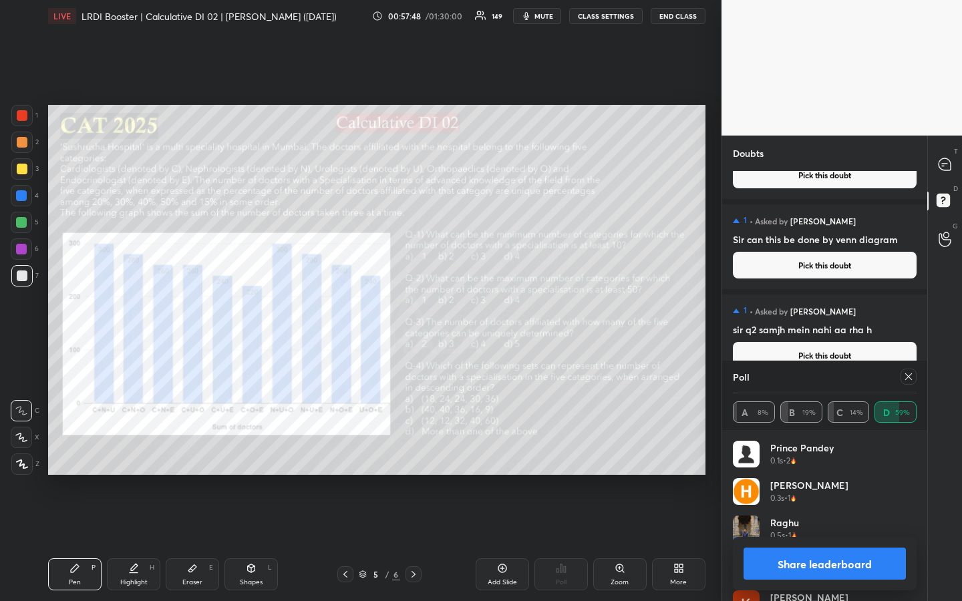
click at [908, 375] on icon at bounding box center [908, 376] width 11 height 11
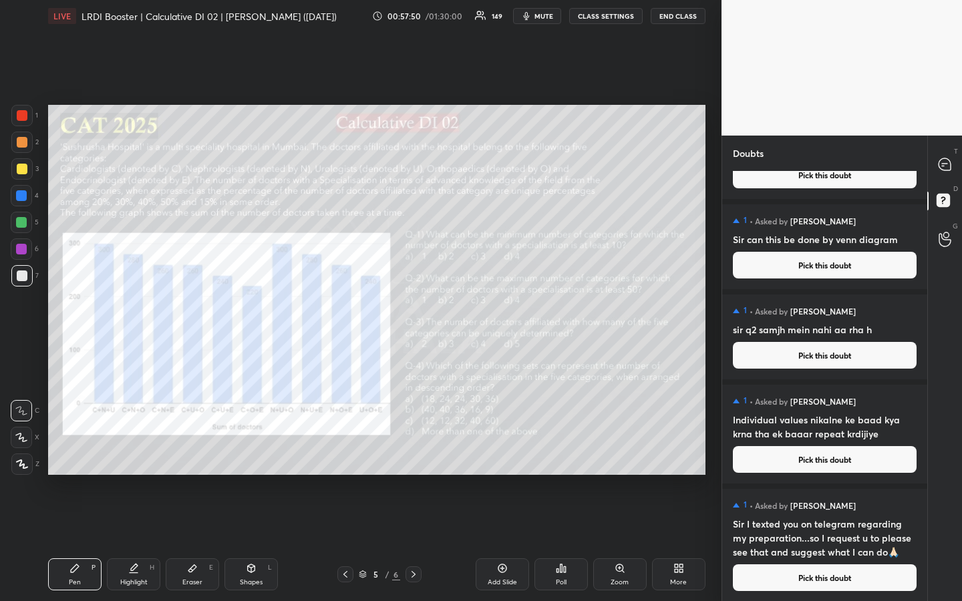
click at [564, 450] on div "Poll" at bounding box center [560, 574] width 53 height 32
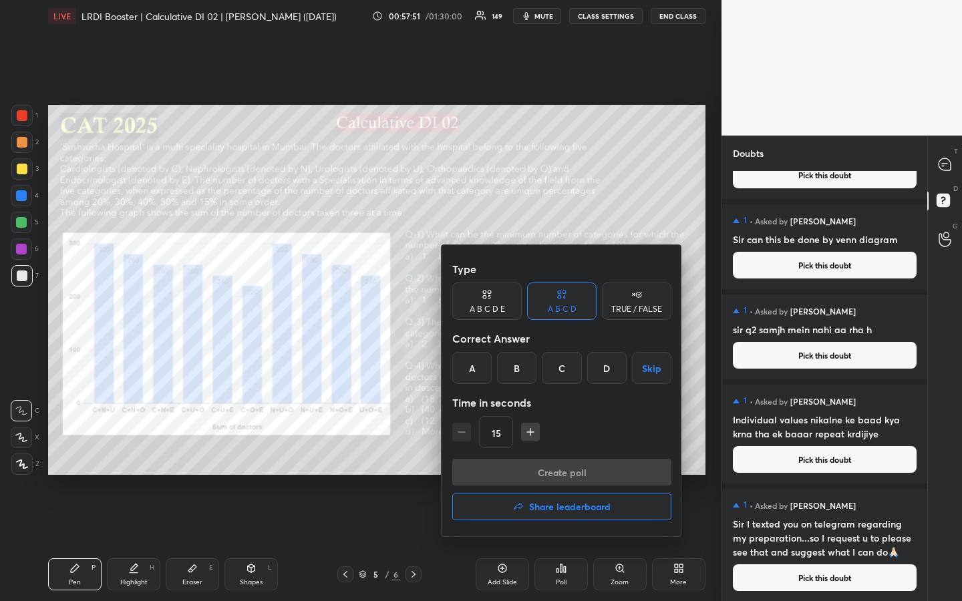
click at [514, 373] on div "B" at bounding box center [516, 368] width 39 height 32
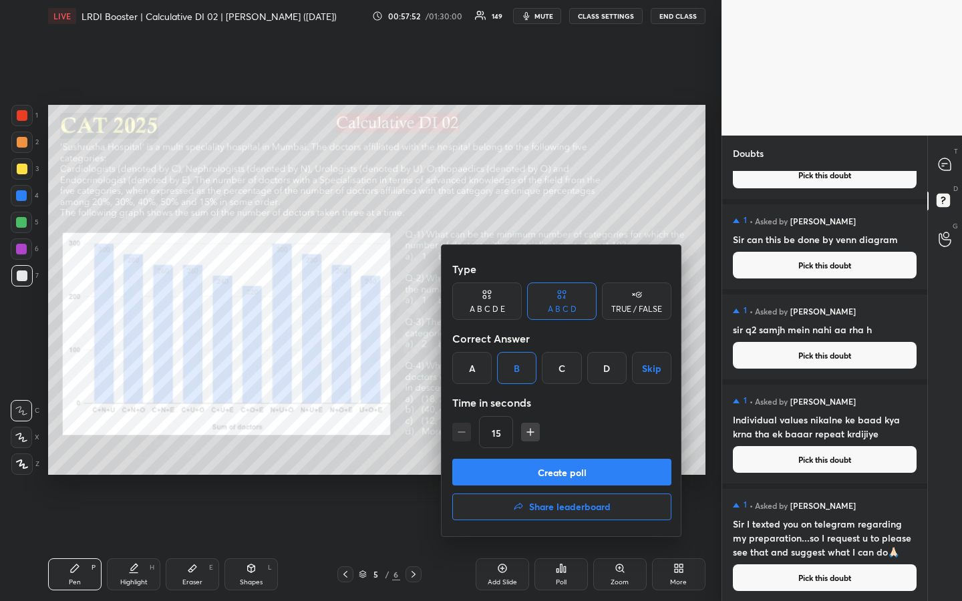
click at [578, 450] on button "Create poll" at bounding box center [561, 472] width 219 height 27
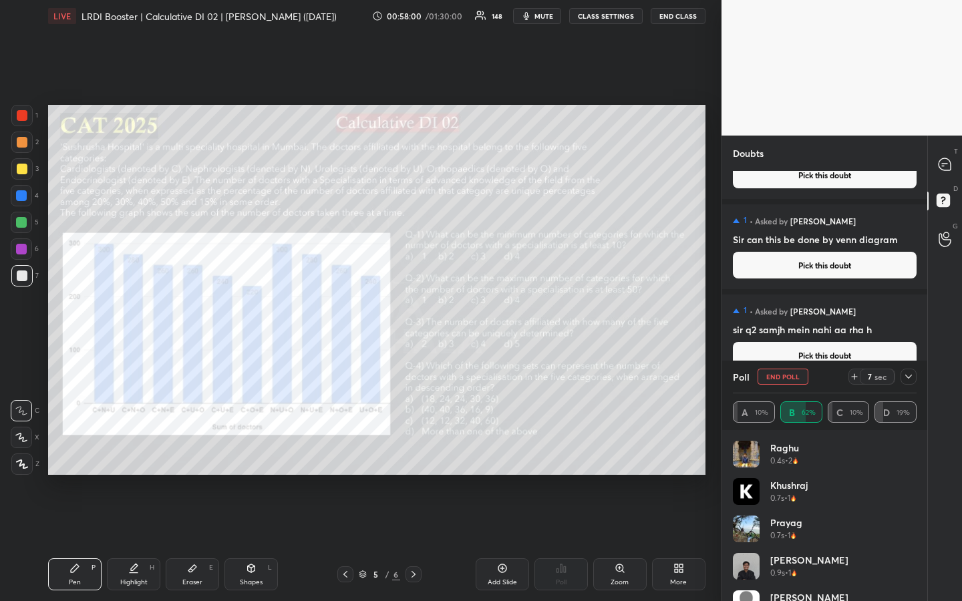
drag, startPoint x: 23, startPoint y: 172, endPoint x: 29, endPoint y: 176, distance: 6.9
click at [23, 172] on div at bounding box center [22, 169] width 11 height 11
click at [193, 450] on div "Eraser E" at bounding box center [192, 574] width 53 height 32
click at [79, 450] on div "Pen P" at bounding box center [74, 574] width 53 height 32
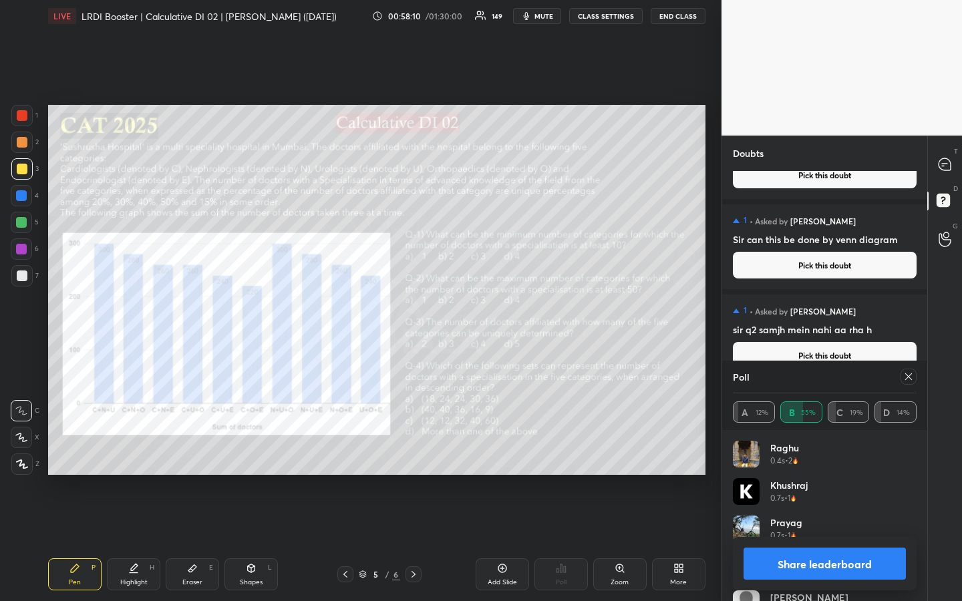
click at [818, 450] on button "Share leaderboard" at bounding box center [824, 564] width 162 height 32
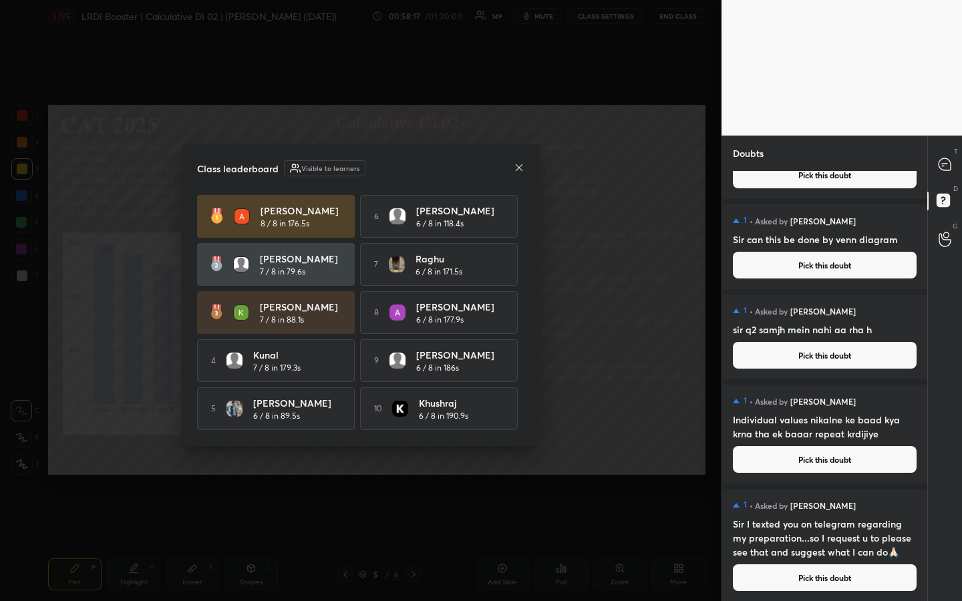
click at [527, 160] on div "Class leaderboard Visible to learners [PERSON_NAME] 8 / 8 in 176.5s 6 [PERSON_N…" at bounding box center [360, 295] width 359 height 302
click at [518, 162] on icon at bounding box center [519, 167] width 11 height 11
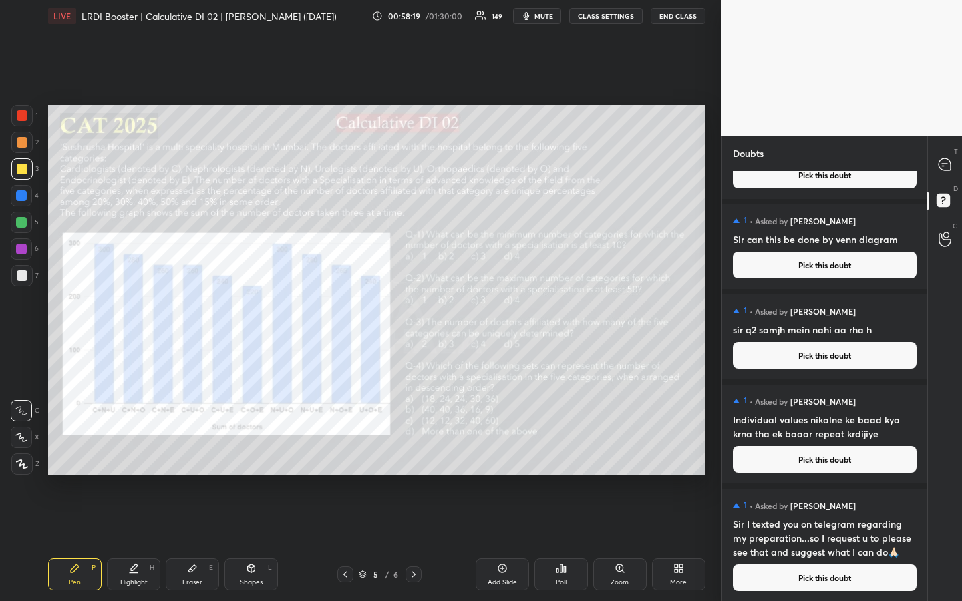
click at [603, 15] on button "CLASS SETTINGS" at bounding box center [605, 16] width 73 height 16
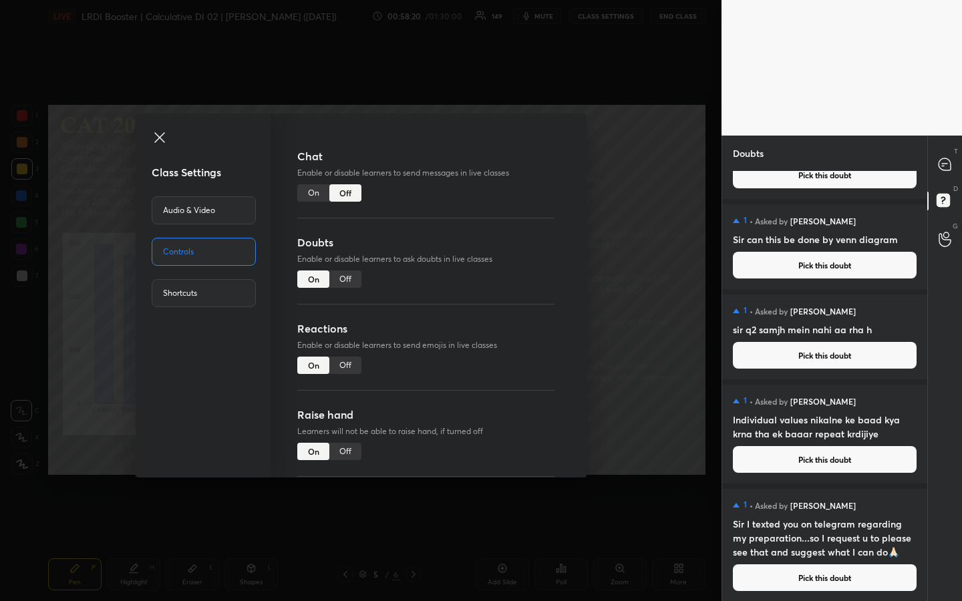
drag, startPoint x: 319, startPoint y: 188, endPoint x: 281, endPoint y: 188, distance: 37.4
click at [321, 188] on div "On" at bounding box center [313, 192] width 32 height 17
drag, startPoint x: 162, startPoint y: 133, endPoint x: 184, endPoint y: 151, distance: 28.5
click at [160, 134] on icon at bounding box center [160, 138] width 16 height 16
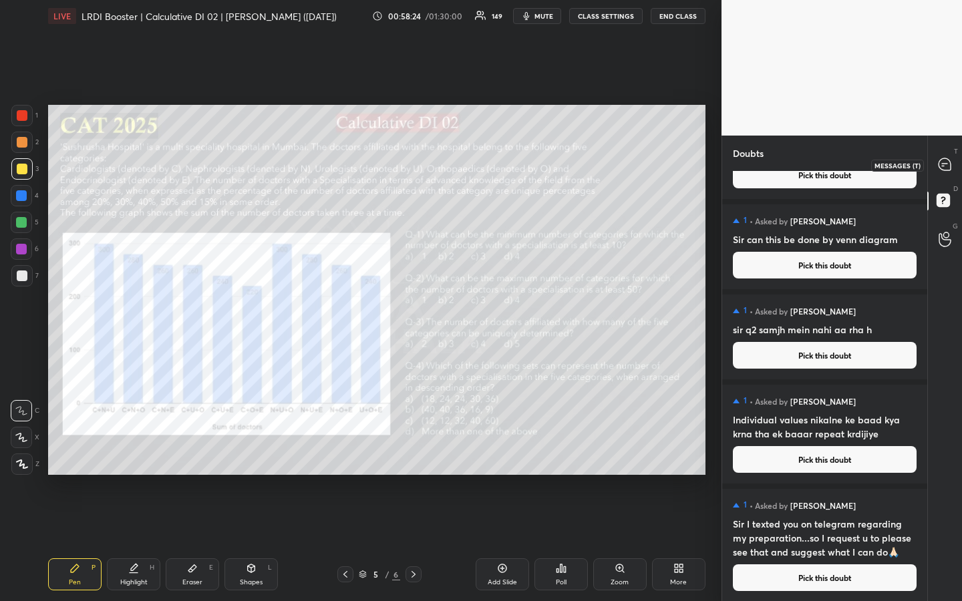
click at [944, 158] on icon at bounding box center [945, 165] width 14 height 14
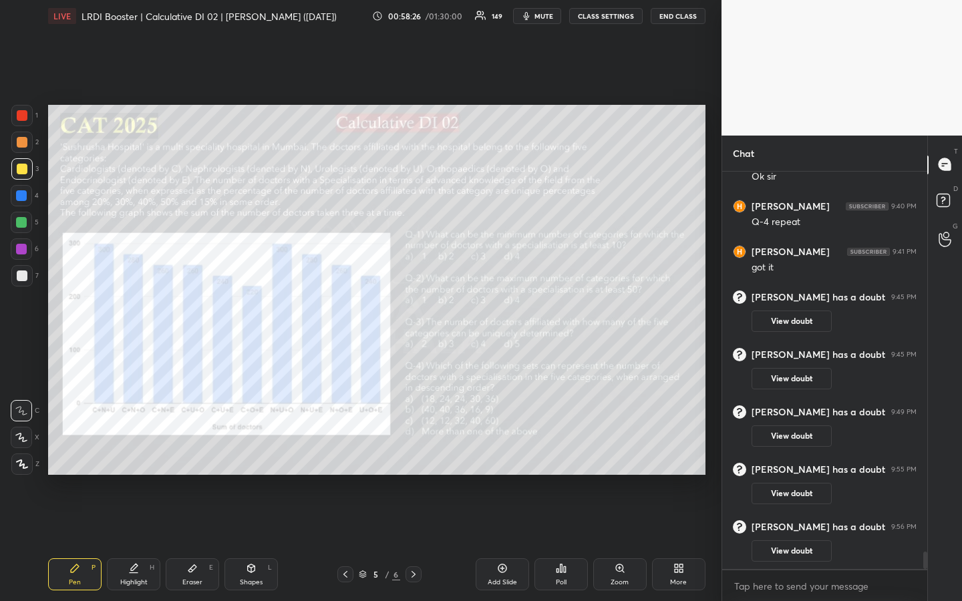
click at [68, 450] on div "Pen P" at bounding box center [74, 574] width 53 height 32
click at [21, 174] on div at bounding box center [22, 169] width 11 height 11
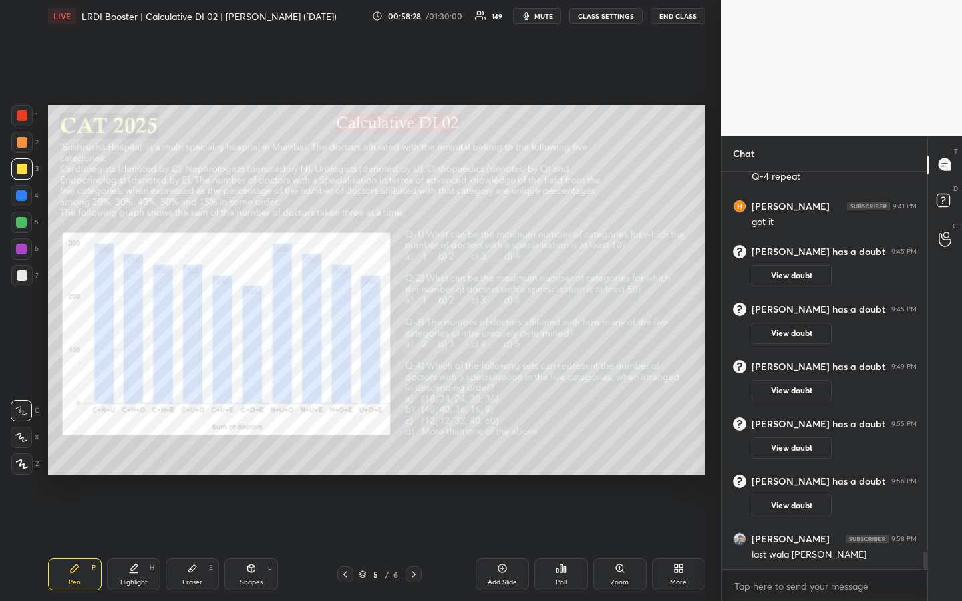
drag, startPoint x: 22, startPoint y: 142, endPoint x: 24, endPoint y: 164, distance: 22.8
click at [23, 143] on div at bounding box center [22, 142] width 11 height 11
click at [24, 168] on div at bounding box center [22, 169] width 11 height 11
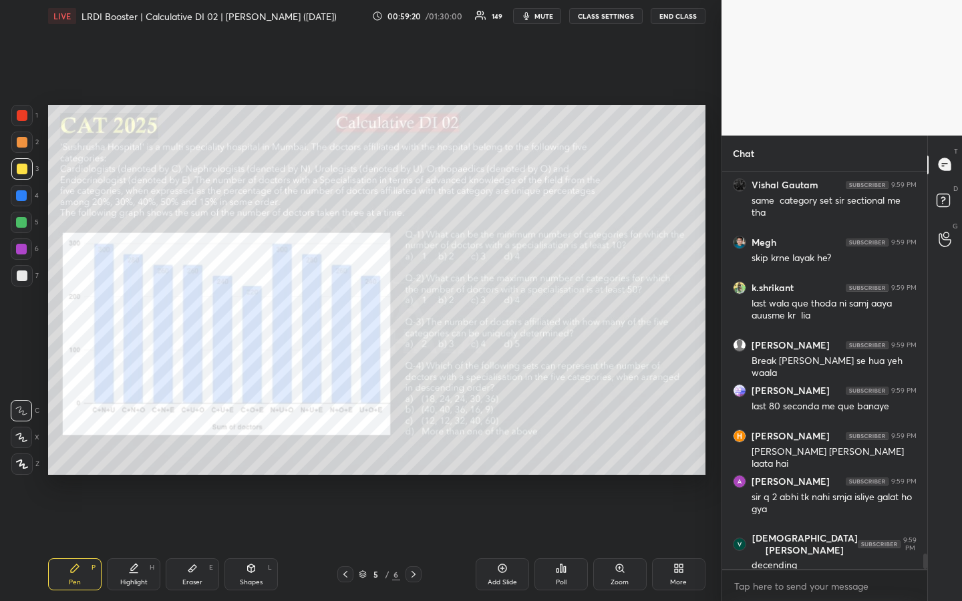
scroll to position [10132, 0]
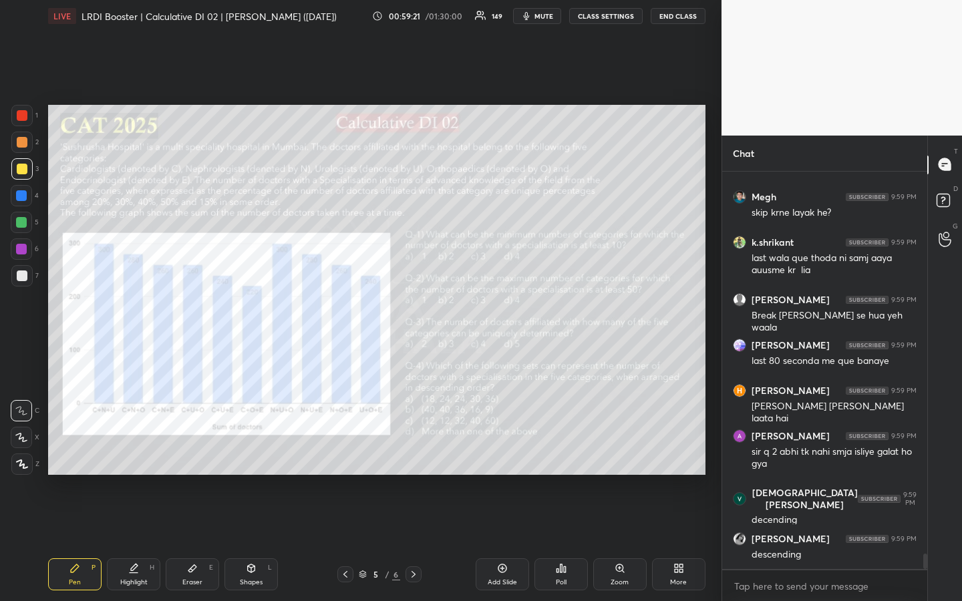
drag, startPoint x: 142, startPoint y: 580, endPoint x: 151, endPoint y: 587, distance: 11.0
click at [143, 450] on div "Highlight" at bounding box center [133, 582] width 27 height 7
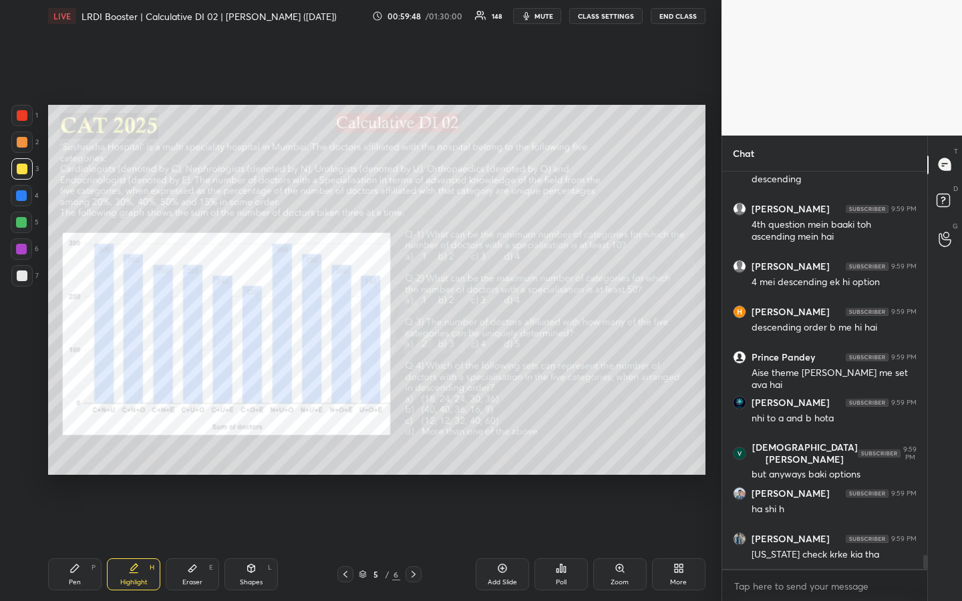
scroll to position [10689, 0]
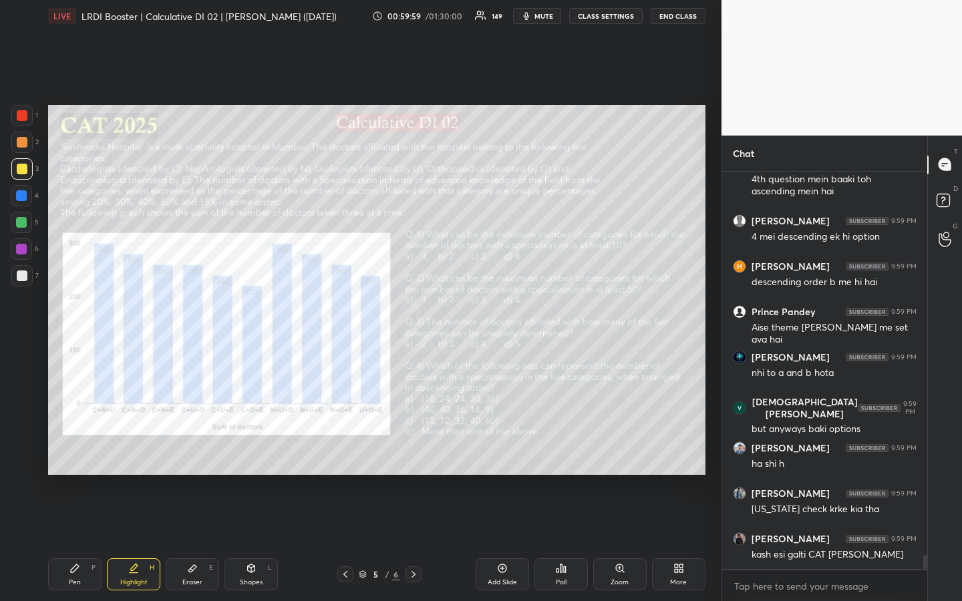
click at [79, 450] on div "Pen P" at bounding box center [74, 574] width 53 height 32
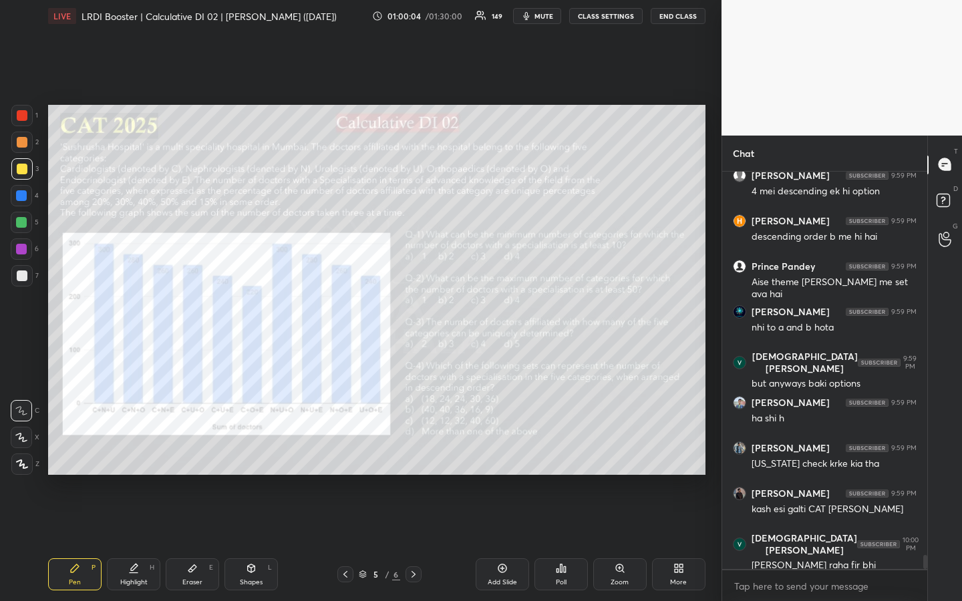
click at [128, 450] on div "Highlight" at bounding box center [133, 582] width 27 height 7
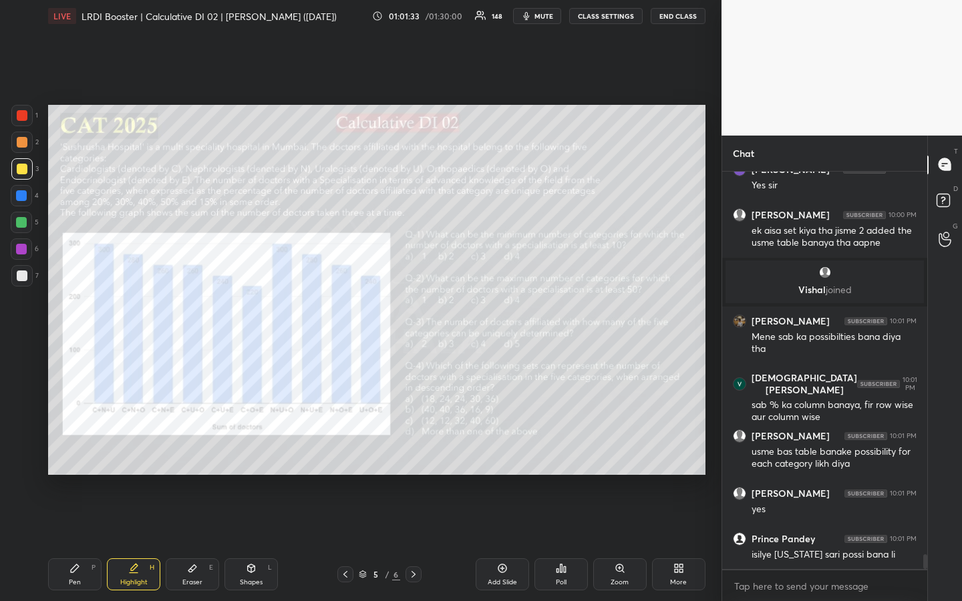
scroll to position [10564, 0]
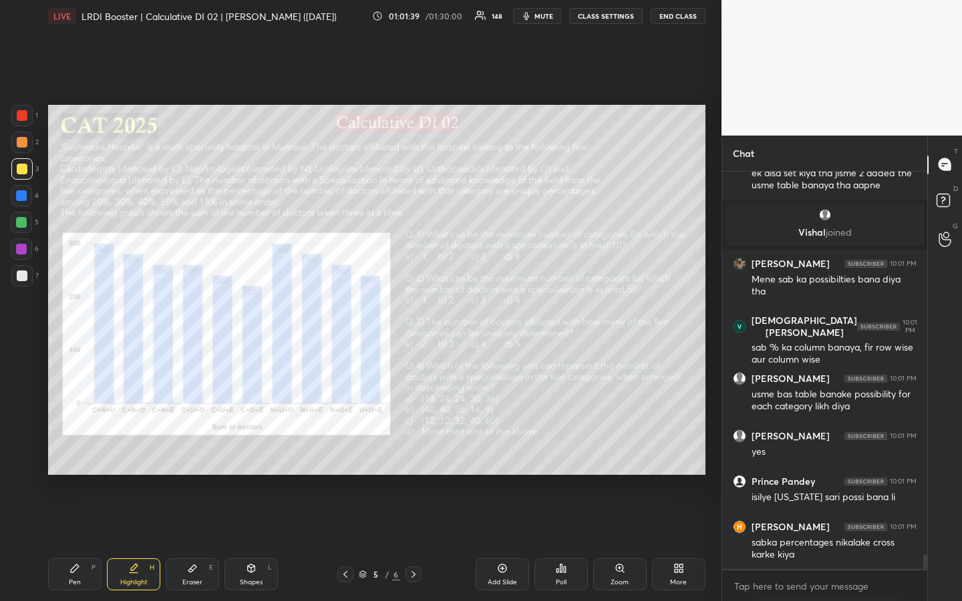
click at [67, 450] on div "Pen P" at bounding box center [74, 574] width 53 height 32
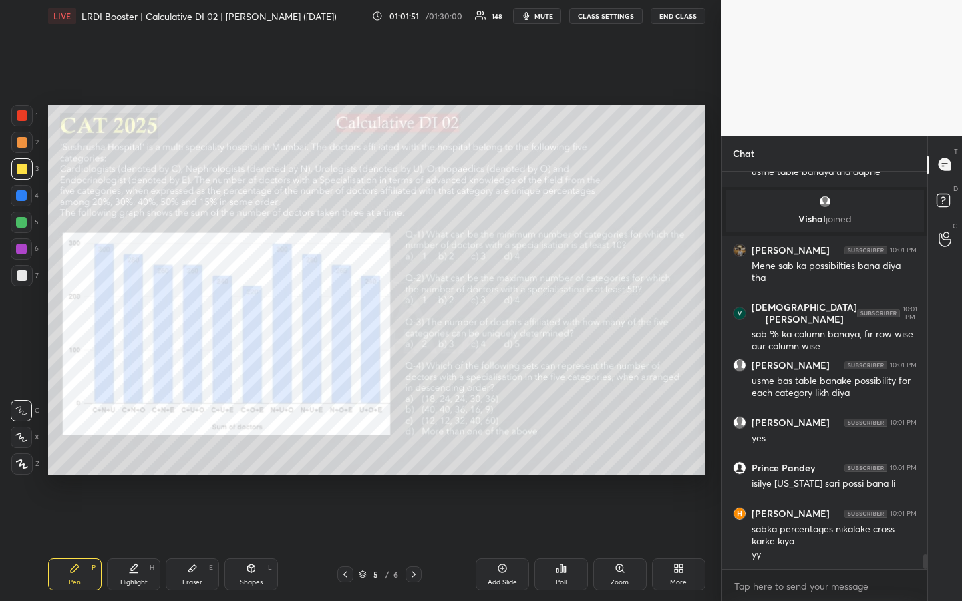
click at [19, 279] on div at bounding box center [22, 276] width 11 height 11
click at [138, 450] on div "Highlight" at bounding box center [133, 582] width 27 height 7
click at [23, 116] on div at bounding box center [22, 115] width 11 height 11
click at [77, 450] on div "Pen P" at bounding box center [74, 574] width 53 height 32
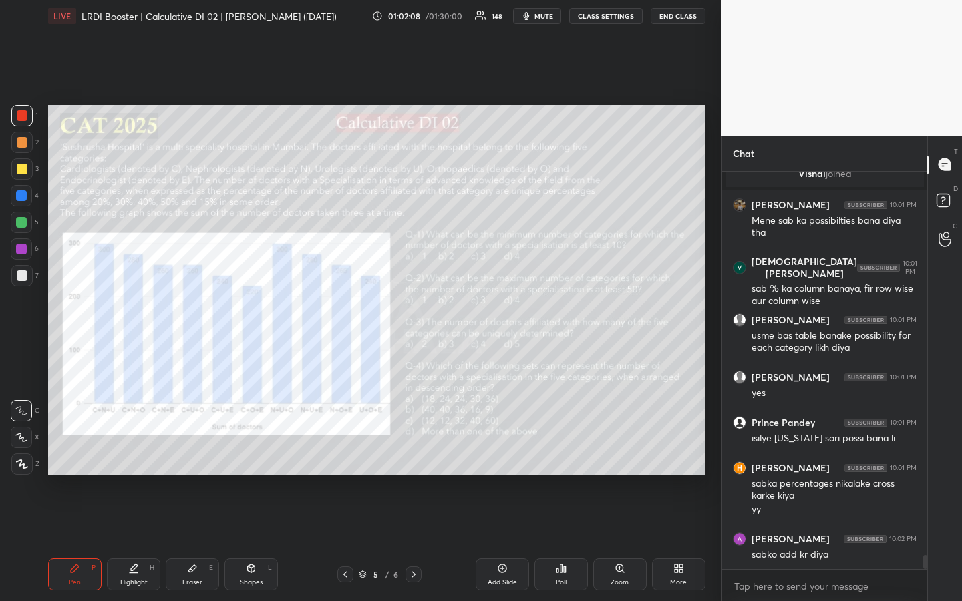
scroll to position [10669, 0]
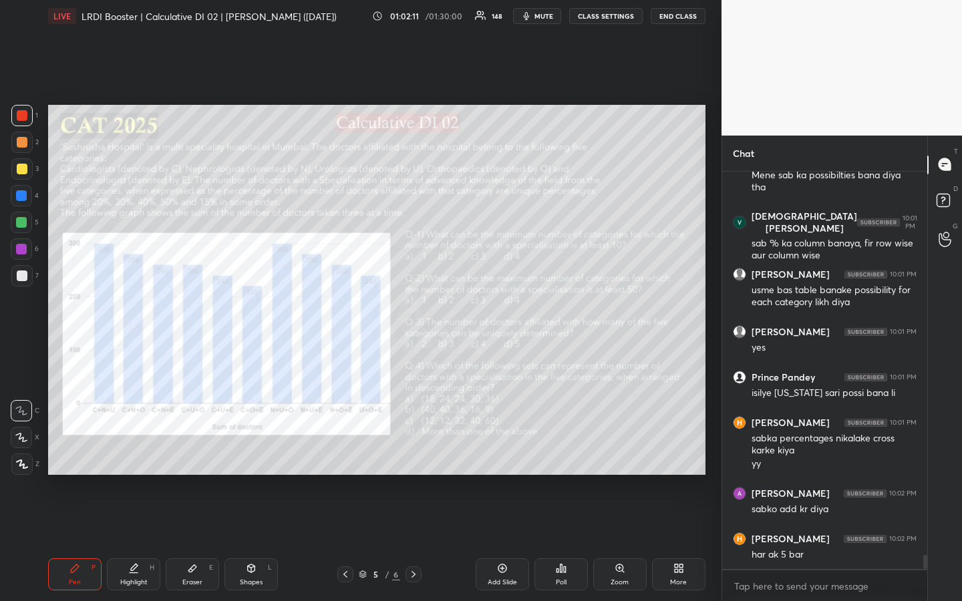
click at [135, 450] on div "Highlight H" at bounding box center [133, 574] width 53 height 32
click at [74, 450] on div "Pen" at bounding box center [75, 582] width 12 height 7
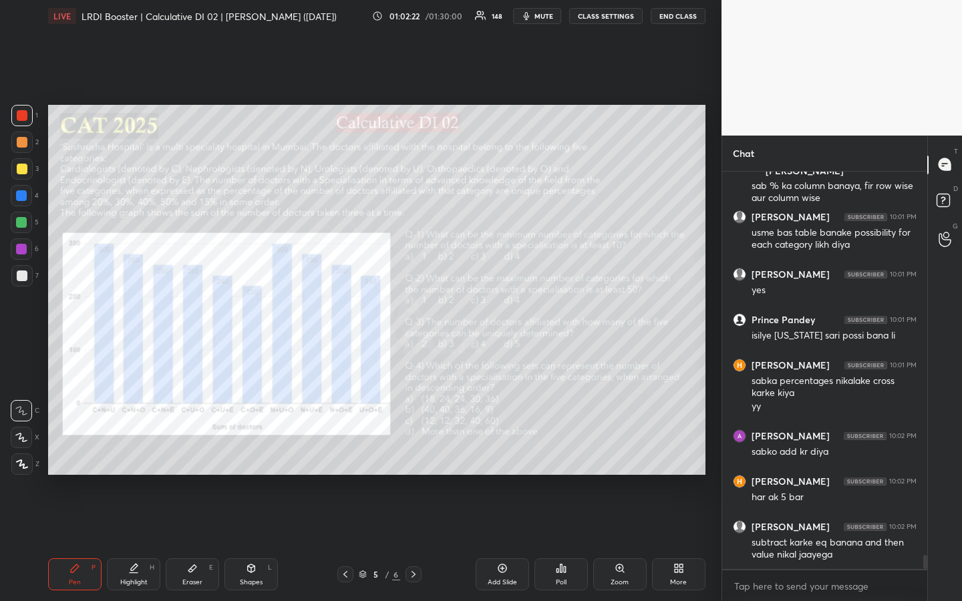
scroll to position [10771, 0]
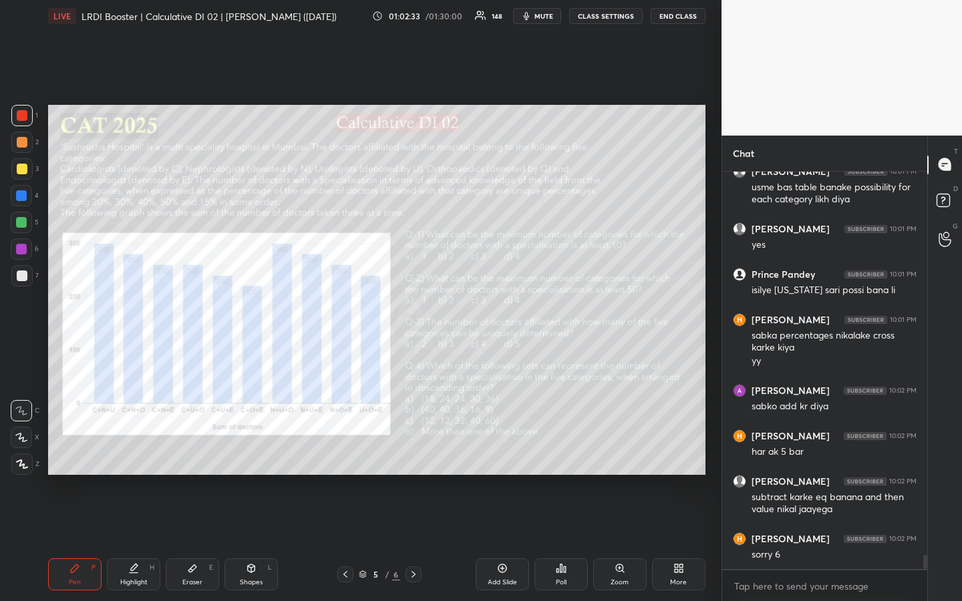
click at [138, 450] on div "Highlight H" at bounding box center [133, 574] width 53 height 32
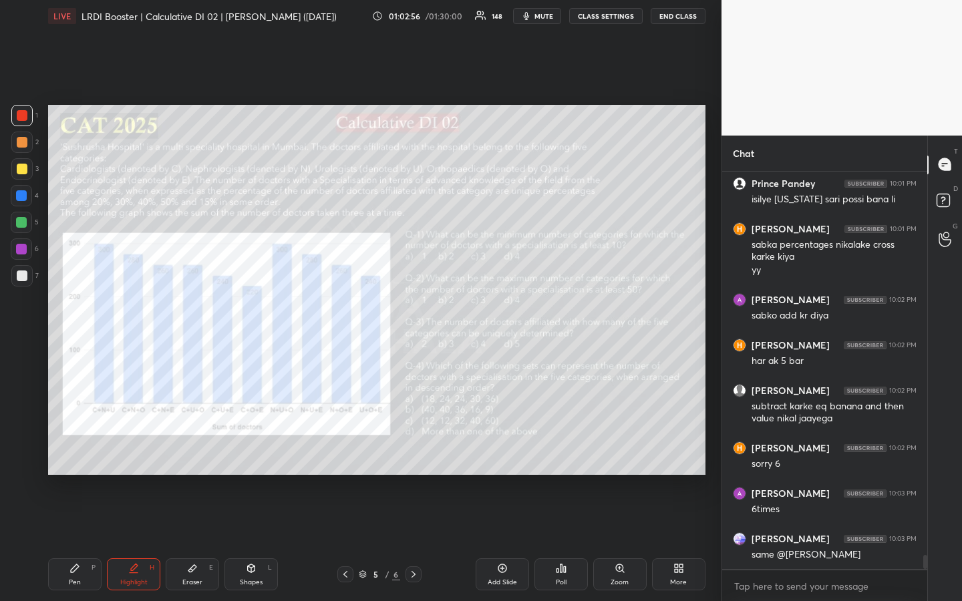
scroll to position [10908, 0]
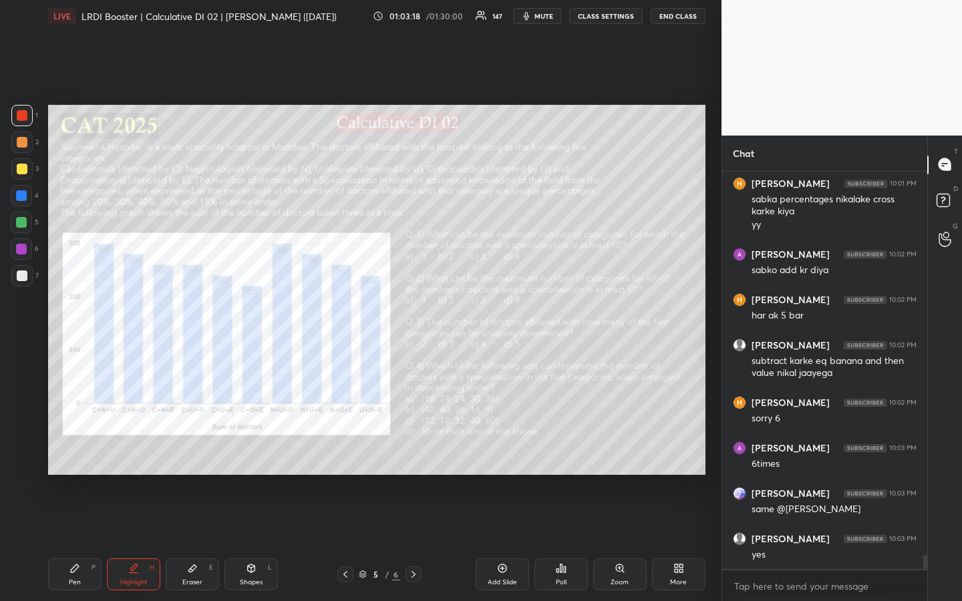
click at [198, 450] on div "Eraser E" at bounding box center [192, 574] width 53 height 32
click at [86, 450] on div "Pen P" at bounding box center [74, 574] width 53 height 32
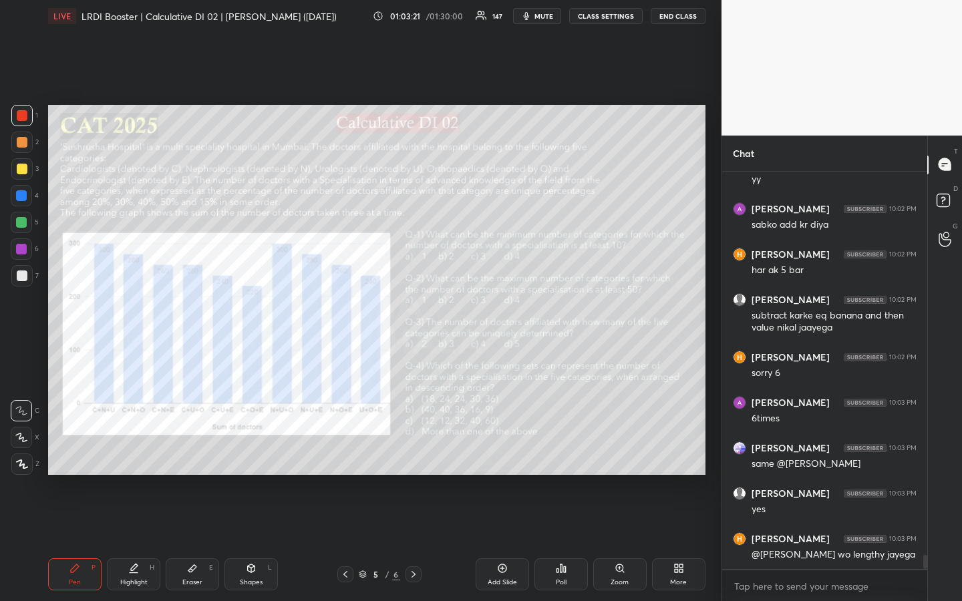
click at [23, 274] on div at bounding box center [22, 276] width 11 height 11
drag, startPoint x: 135, startPoint y: 571, endPoint x: 136, endPoint y: 538, distance: 32.8
click at [136, 450] on icon at bounding box center [133, 568] width 11 height 11
click at [77, 450] on div "Pen" at bounding box center [75, 582] width 12 height 7
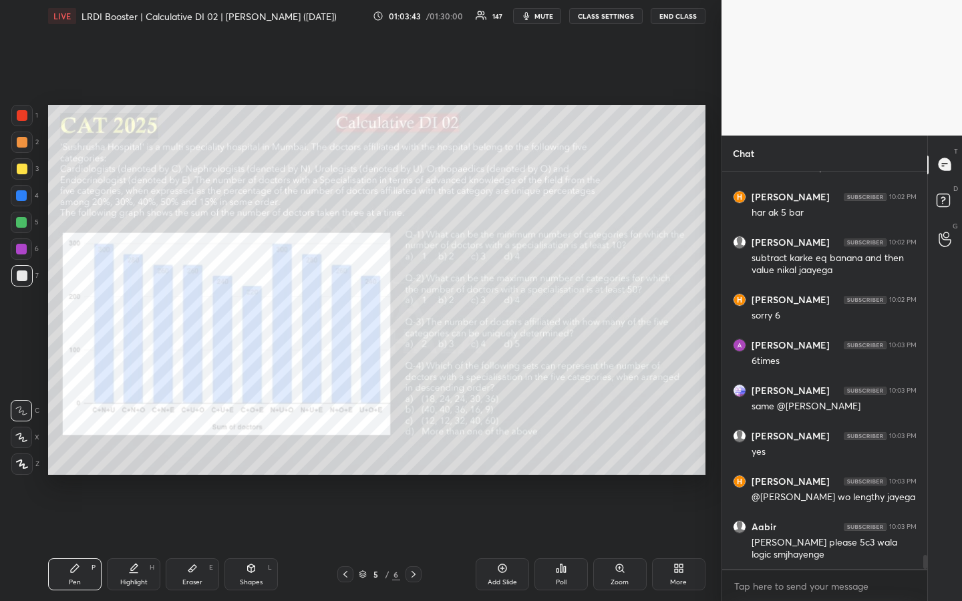
scroll to position [11056, 0]
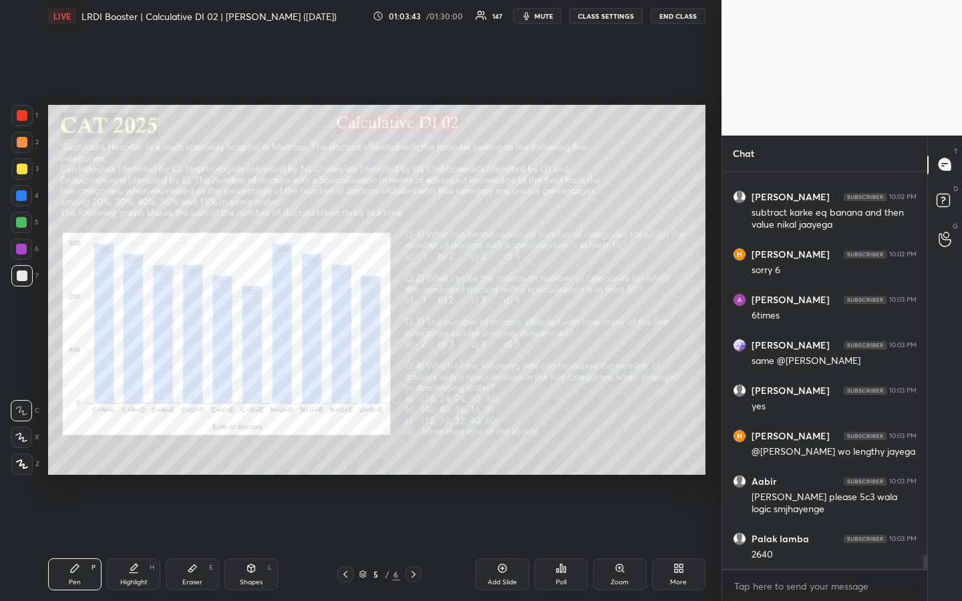
click at [142, 450] on div "Highlight" at bounding box center [133, 582] width 27 height 7
click at [21, 146] on div at bounding box center [22, 142] width 11 height 11
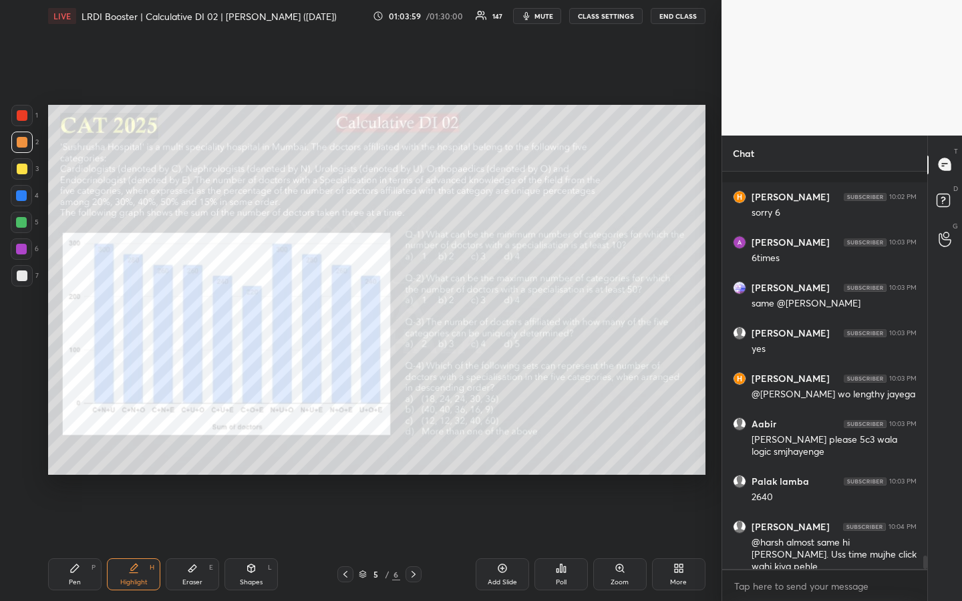
scroll to position [11171, 0]
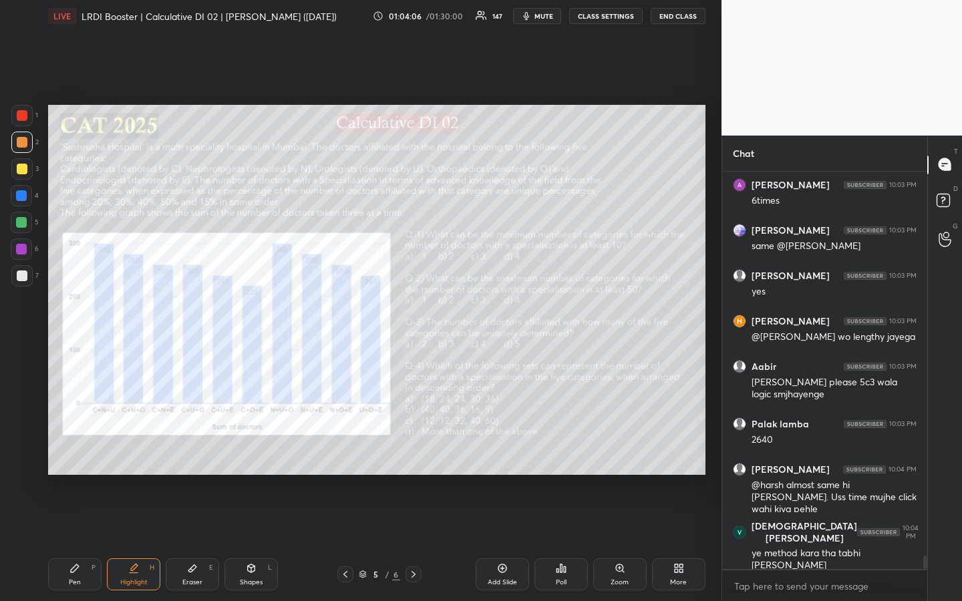
drag, startPoint x: 73, startPoint y: 574, endPoint x: 93, endPoint y: 557, distance: 26.1
click at [73, 450] on div "Pen P" at bounding box center [74, 574] width 53 height 32
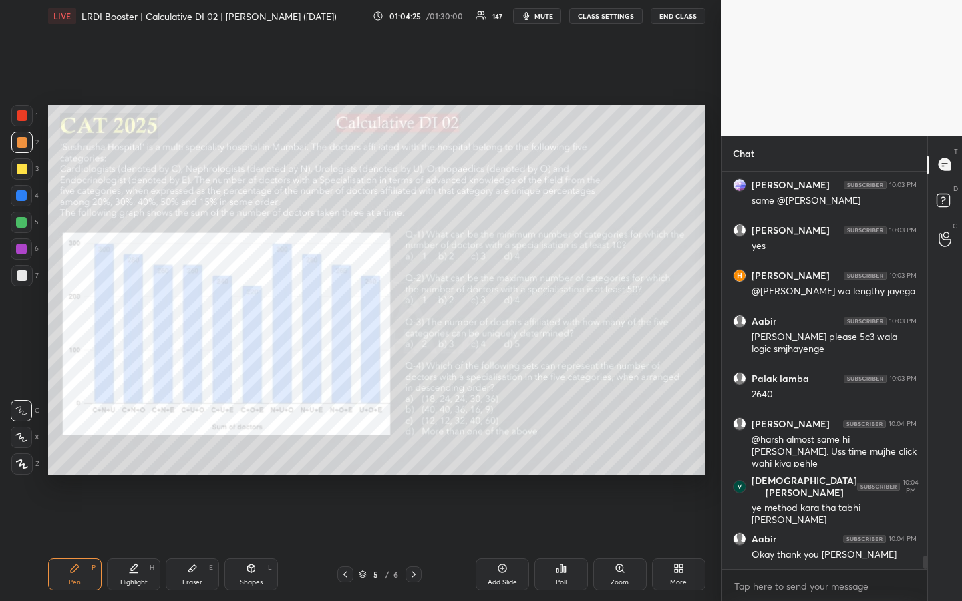
drag, startPoint x: 142, startPoint y: 580, endPoint x: 158, endPoint y: 565, distance: 21.7
click at [140, 450] on div "Highlight" at bounding box center [133, 582] width 27 height 7
click at [71, 450] on div "Pen" at bounding box center [75, 582] width 12 height 7
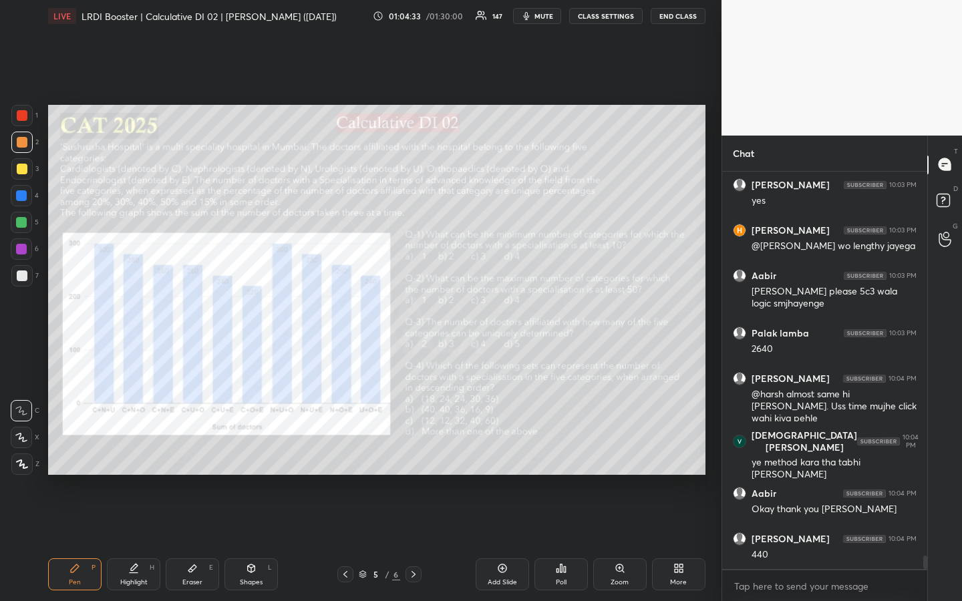
click at [199, 450] on div "Eraser" at bounding box center [192, 582] width 20 height 7
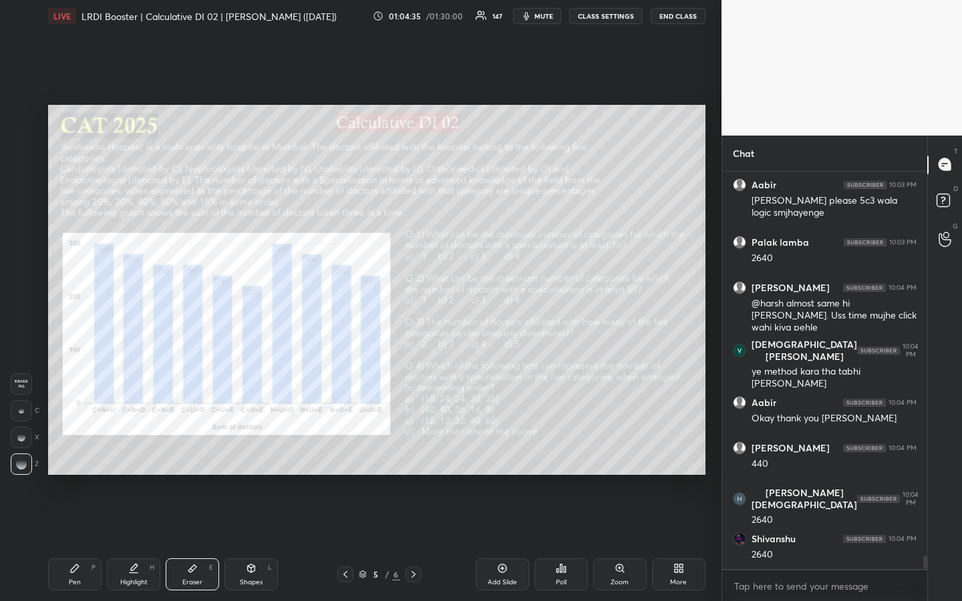
scroll to position [11409, 0]
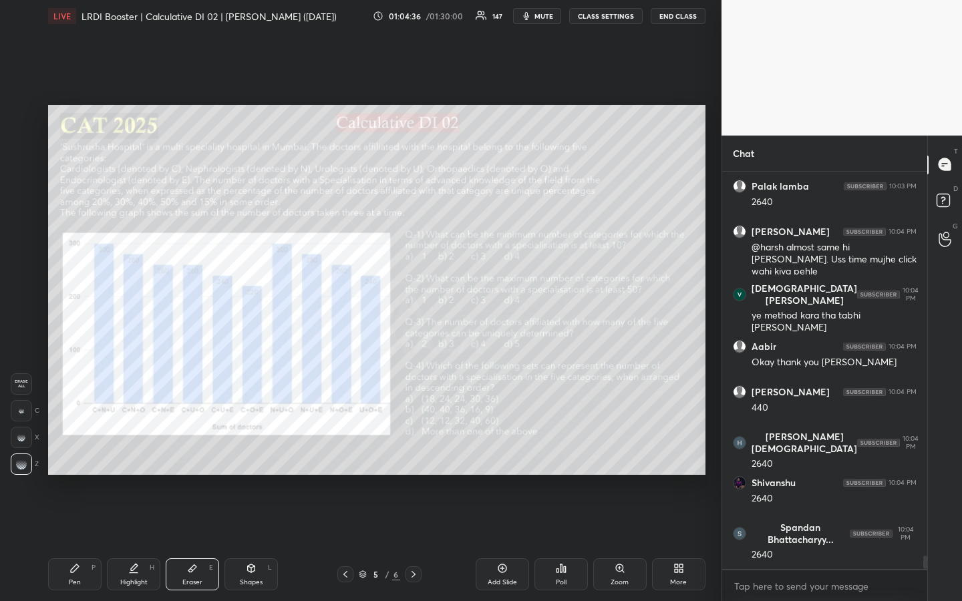
drag, startPoint x: 69, startPoint y: 576, endPoint x: 86, endPoint y: 564, distance: 20.2
click at [72, 450] on div "Pen P" at bounding box center [74, 574] width 53 height 32
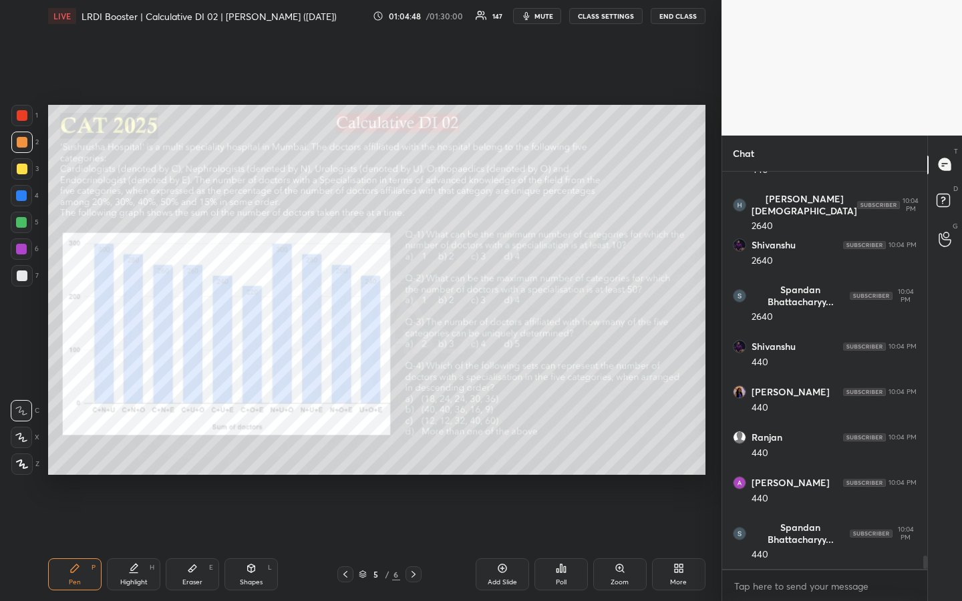
scroll to position [11692, 0]
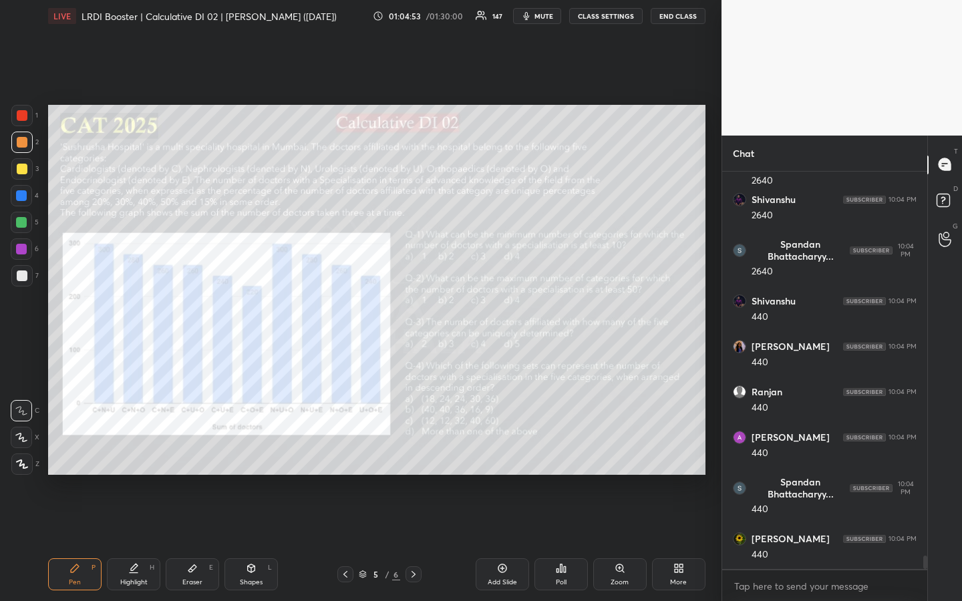
click at [21, 279] on div at bounding box center [22, 276] width 11 height 11
click at [142, 450] on div "Highlight" at bounding box center [133, 582] width 27 height 7
click at [79, 450] on div "Pen P" at bounding box center [74, 574] width 53 height 32
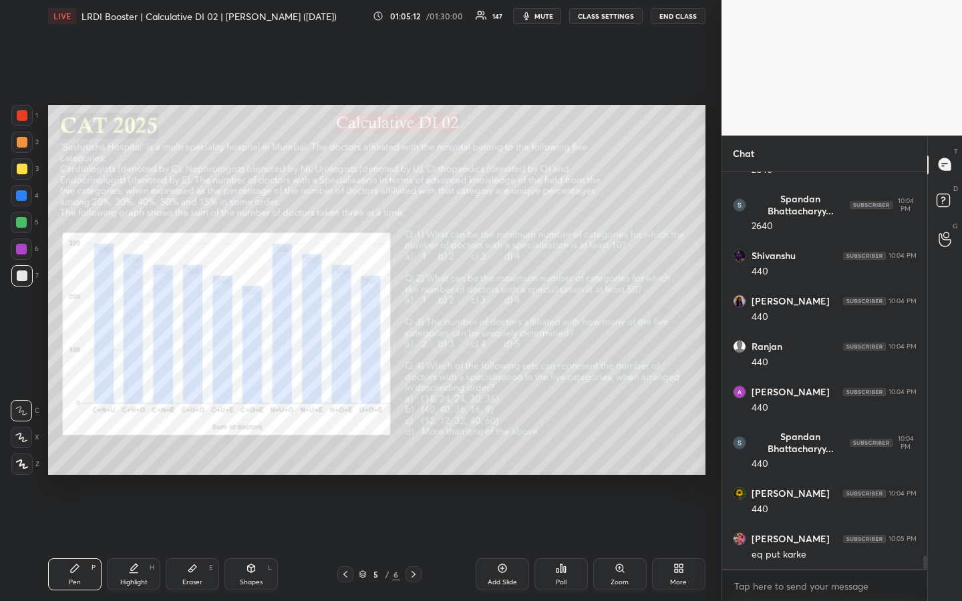
click at [72, 450] on div "Pen P" at bounding box center [74, 574] width 53 height 32
click at [19, 112] on div at bounding box center [22, 115] width 11 height 11
click at [130, 450] on div "Highlight H" at bounding box center [133, 574] width 53 height 32
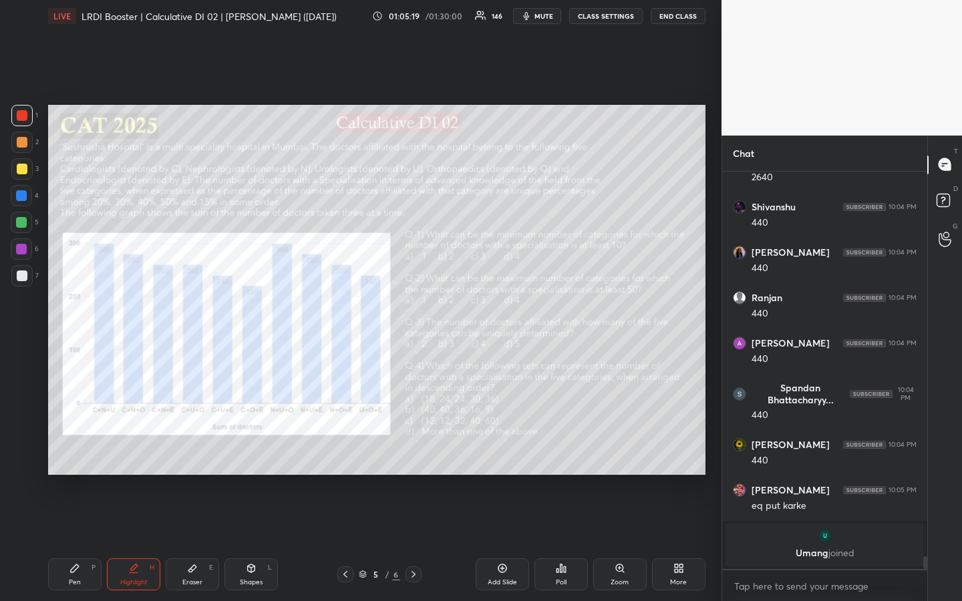
scroll to position [11382, 0]
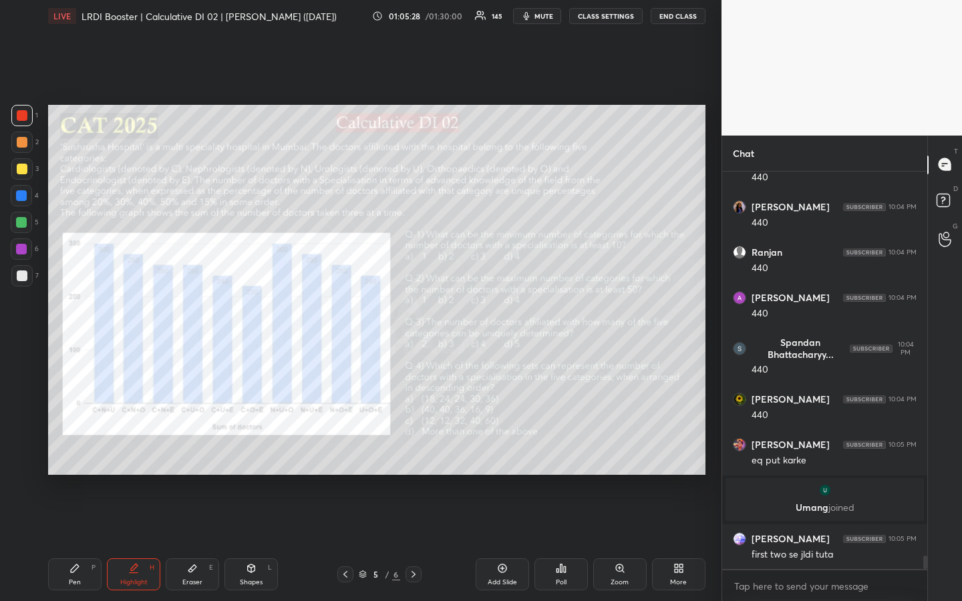
click at [75, 450] on icon at bounding box center [74, 568] width 11 height 11
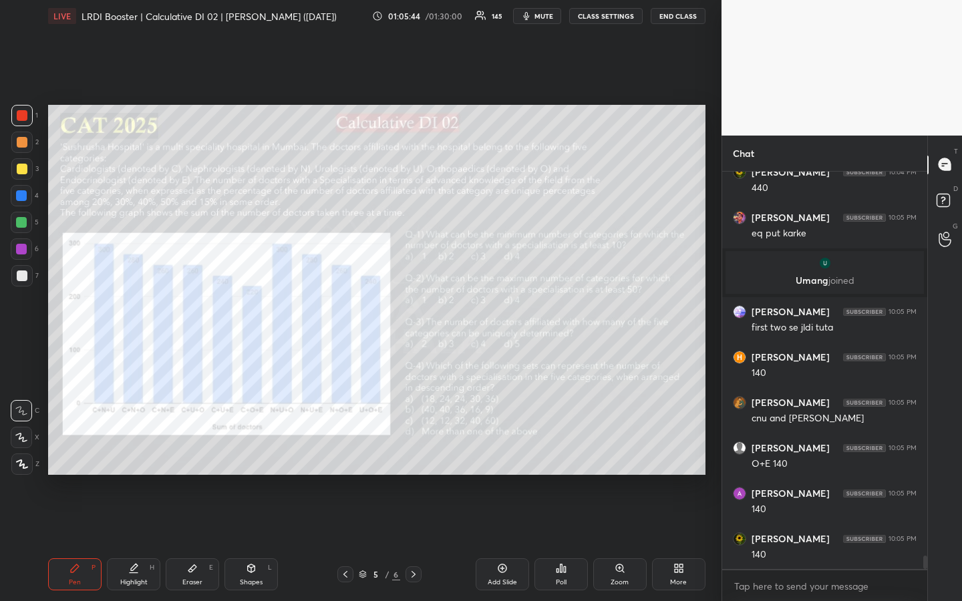
scroll to position [11654, 0]
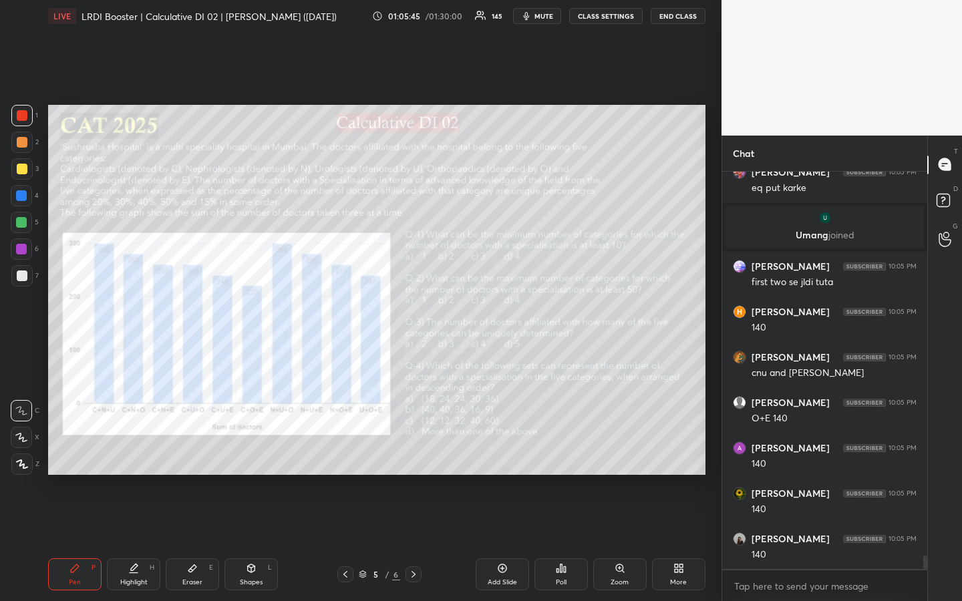
click at [138, 450] on div "Highlight H" at bounding box center [133, 574] width 53 height 32
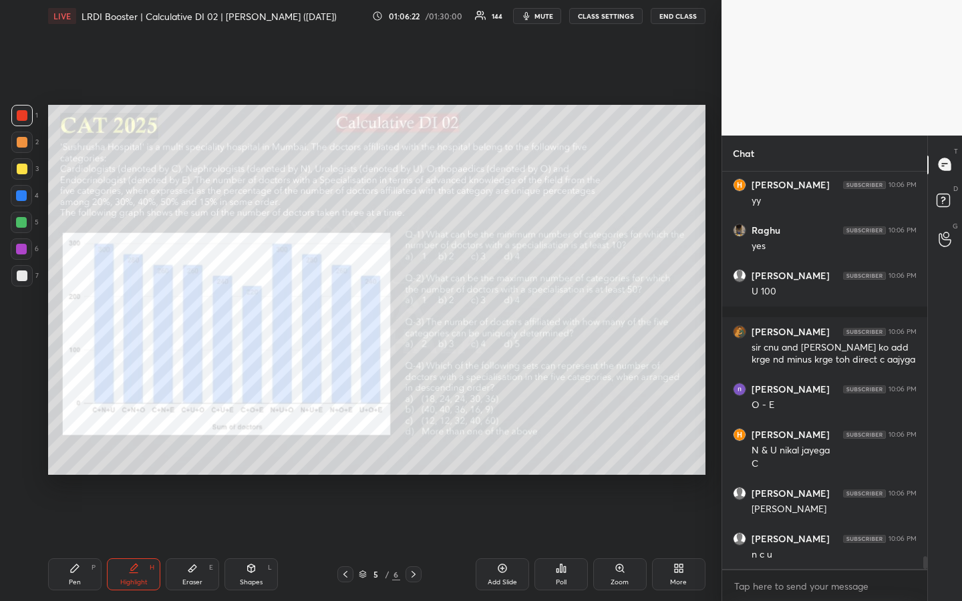
scroll to position [12235, 0]
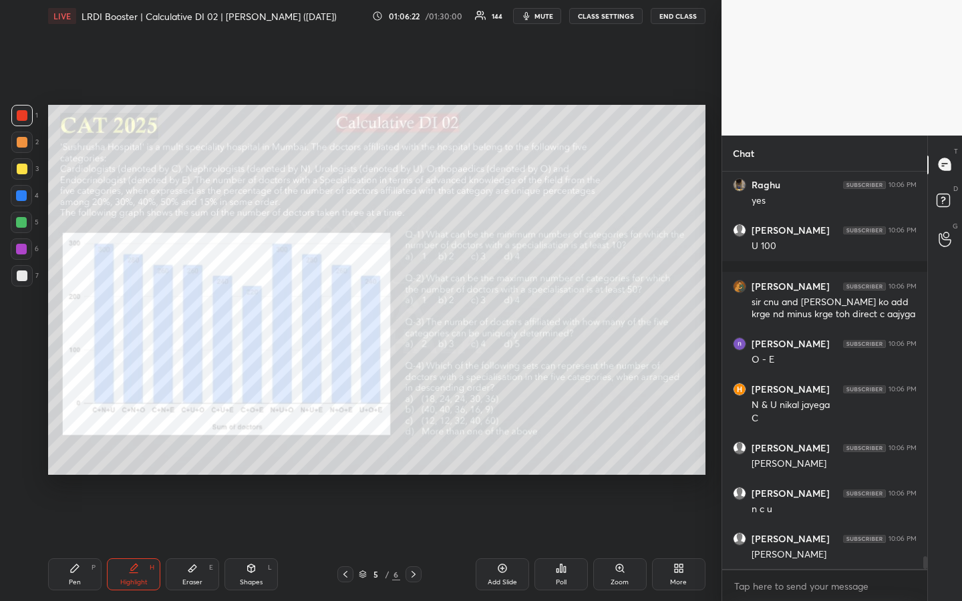
click at [65, 450] on div "Pen P" at bounding box center [74, 574] width 53 height 32
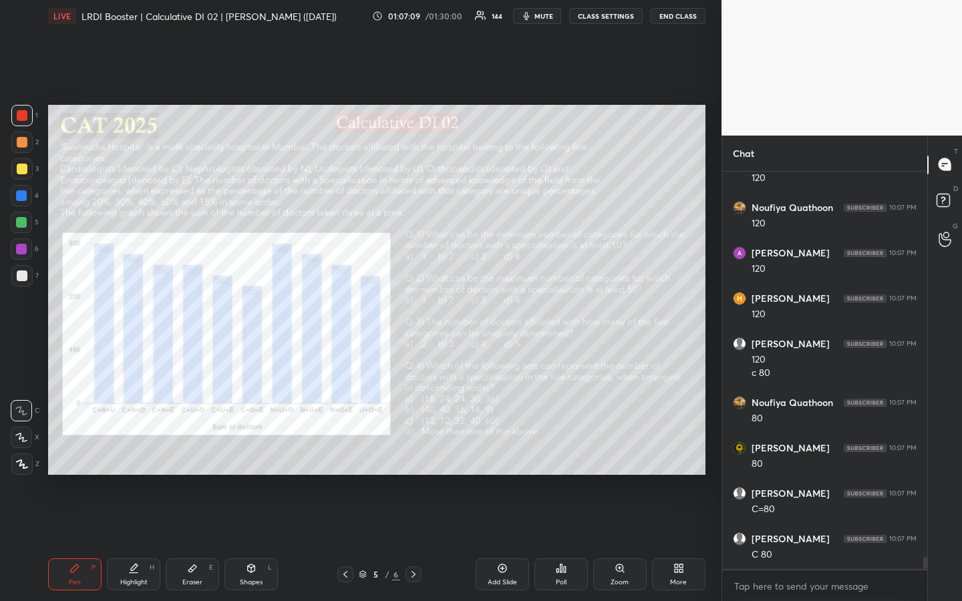
scroll to position [12778, 0]
click at [136, 450] on div "Highlight" at bounding box center [133, 582] width 27 height 7
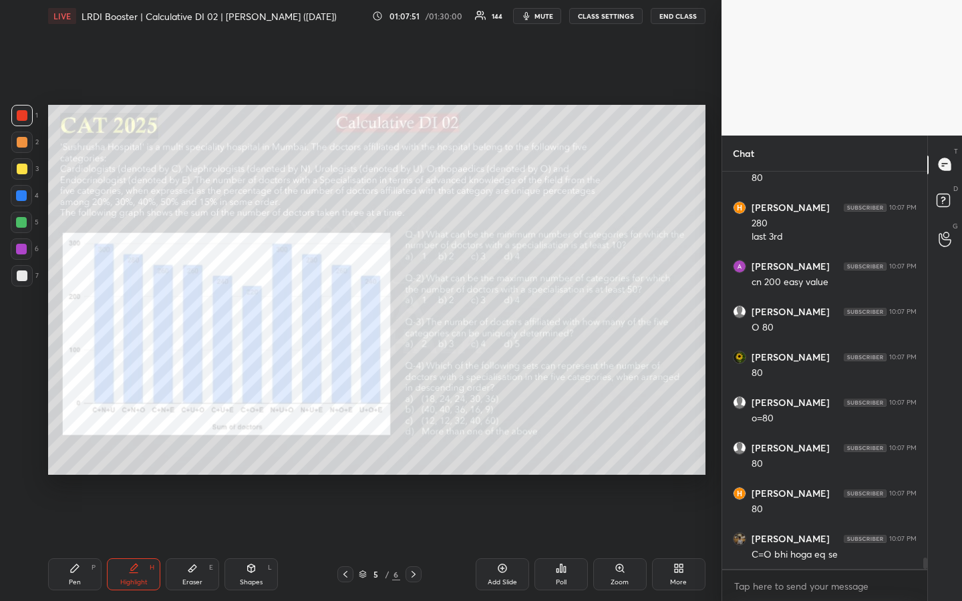
scroll to position [13201, 0]
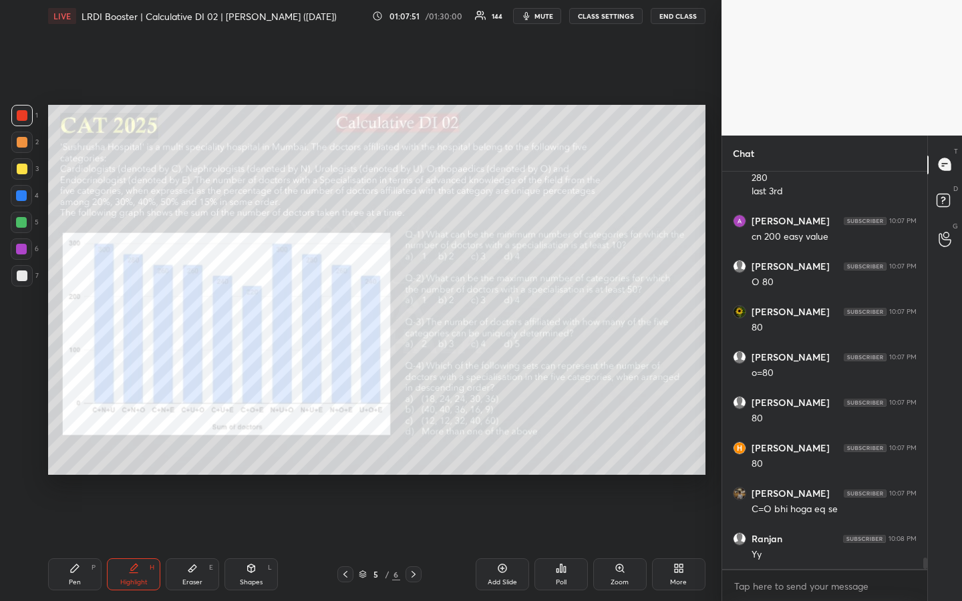
click at [68, 450] on div "Pen P" at bounding box center [74, 574] width 53 height 32
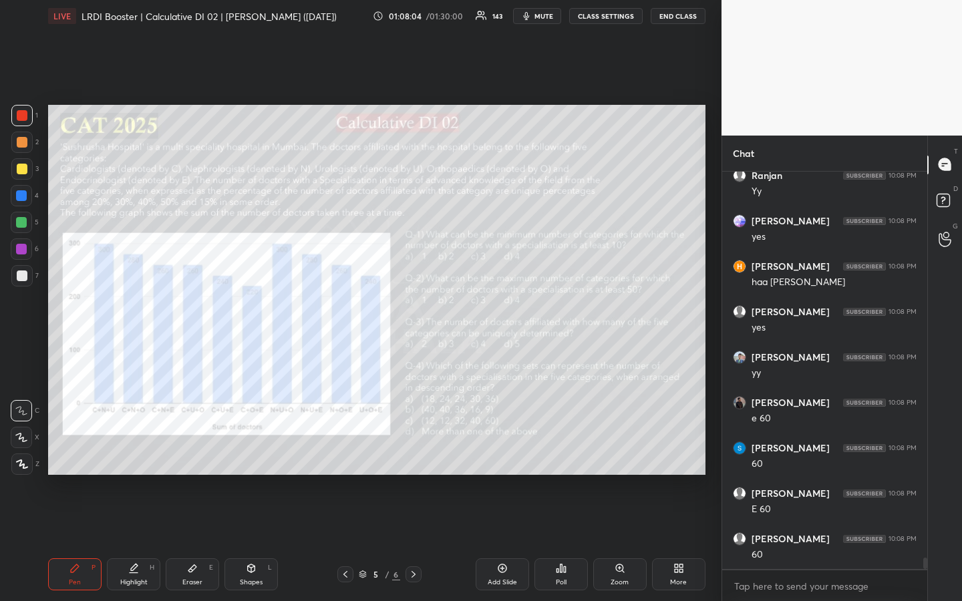
scroll to position [13621, 0]
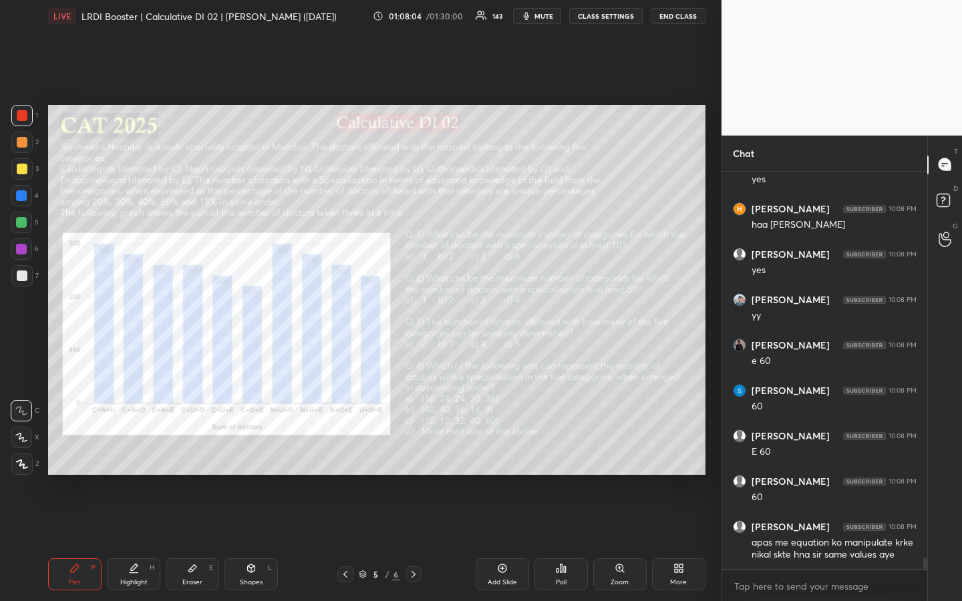
click at [21, 171] on div at bounding box center [22, 169] width 11 height 11
click at [138, 450] on div "Highlight" at bounding box center [133, 582] width 27 height 7
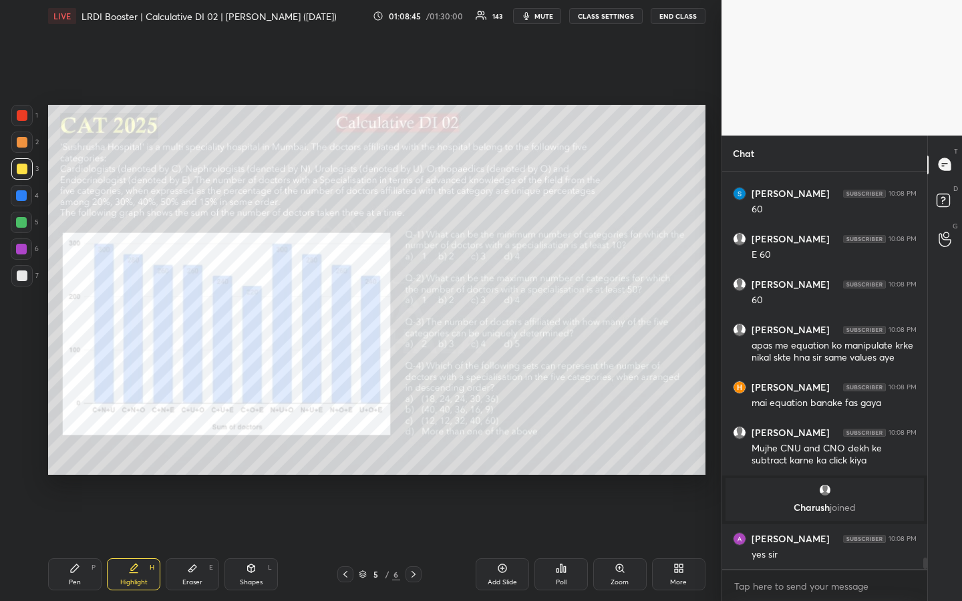
scroll to position [13386, 0]
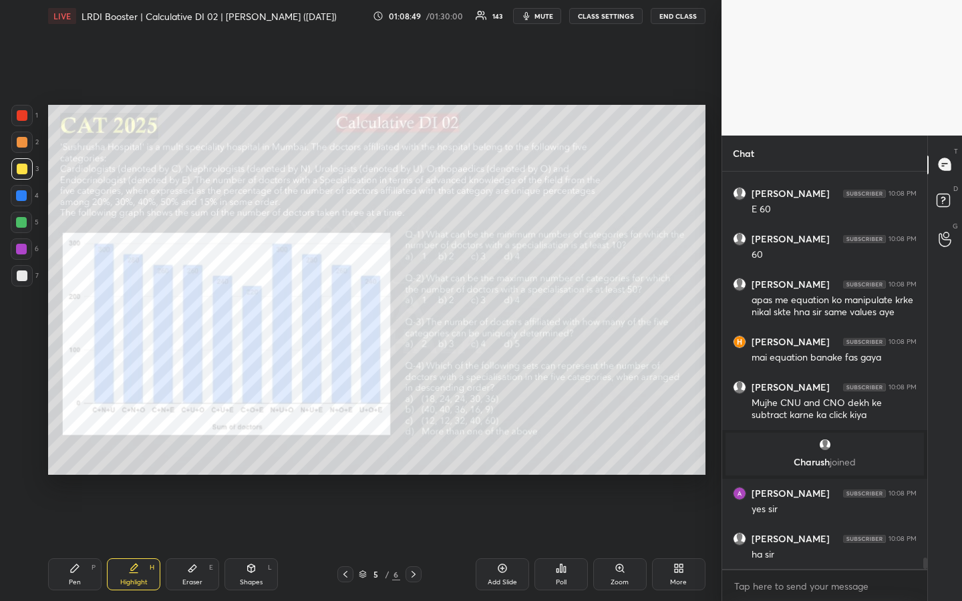
click at [73, 450] on div "Pen P" at bounding box center [74, 574] width 53 height 32
drag, startPoint x: 140, startPoint y: 580, endPoint x: 285, endPoint y: 506, distance: 162.8
click at [143, 450] on div "Highlight" at bounding box center [133, 582] width 27 height 7
click at [85, 450] on div "Pen P" at bounding box center [74, 574] width 53 height 32
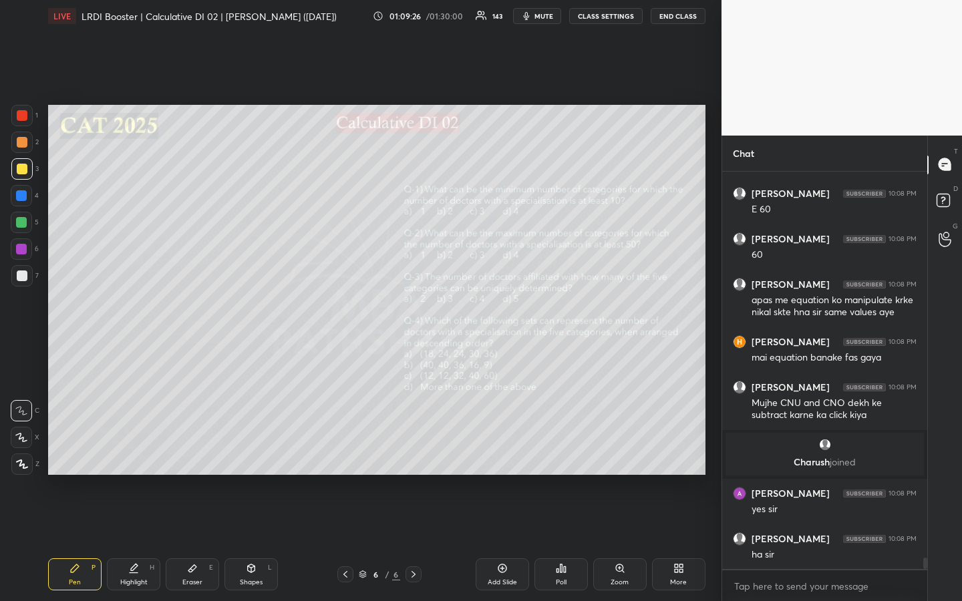
drag, startPoint x: 129, startPoint y: 565, endPoint x: 140, endPoint y: 525, distance: 41.5
click at [128, 450] on icon at bounding box center [133, 568] width 11 height 11
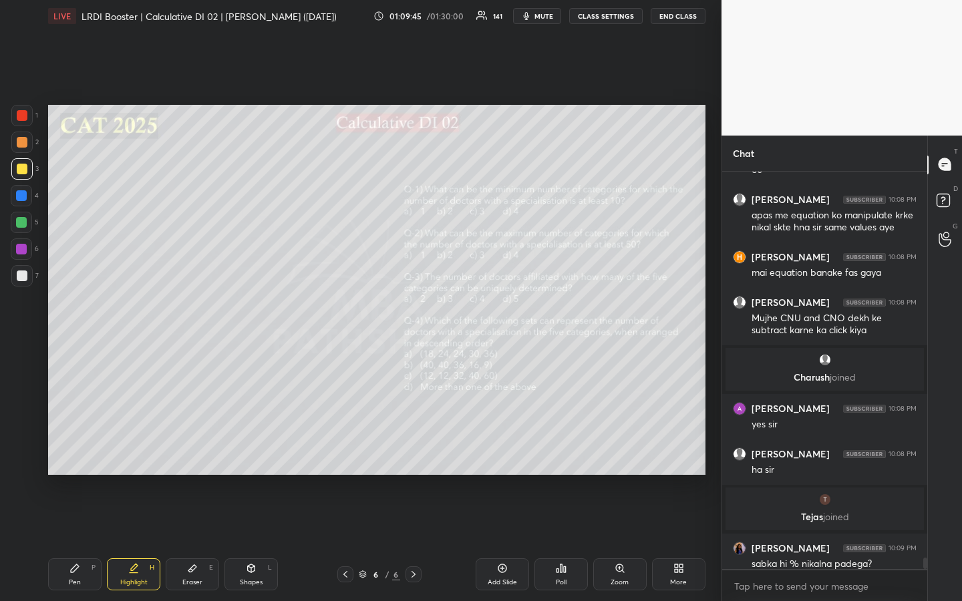
scroll to position [13444, 0]
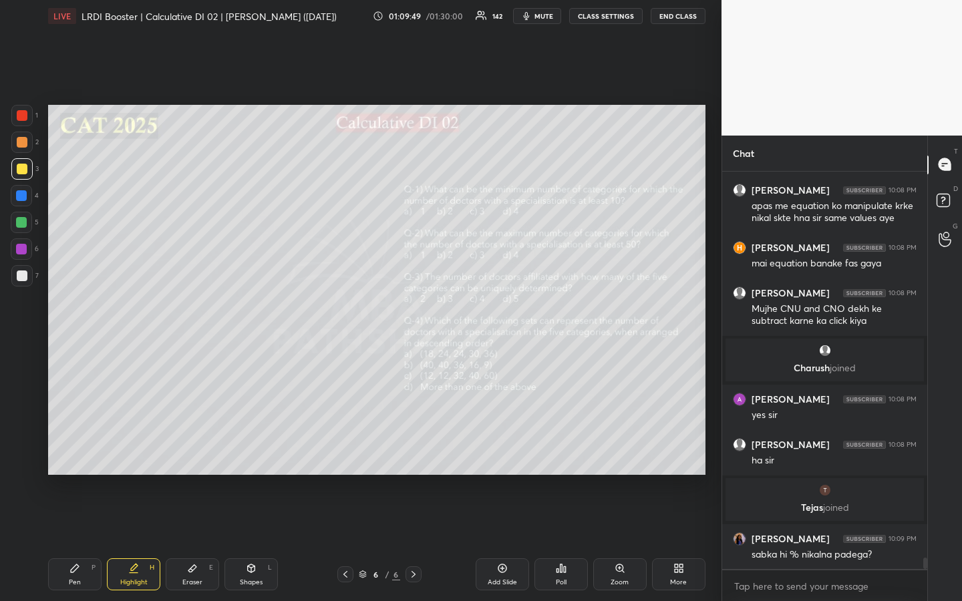
click at [128, 450] on div "Highlight H" at bounding box center [133, 574] width 53 height 32
drag, startPoint x: 139, startPoint y: 583, endPoint x: 135, endPoint y: 566, distance: 17.8
click at [137, 450] on div "Highlight" at bounding box center [133, 582] width 27 height 7
click at [231, 450] on div "Shapes L" at bounding box center [250, 574] width 53 height 32
click at [25, 450] on div at bounding box center [21, 464] width 21 height 21
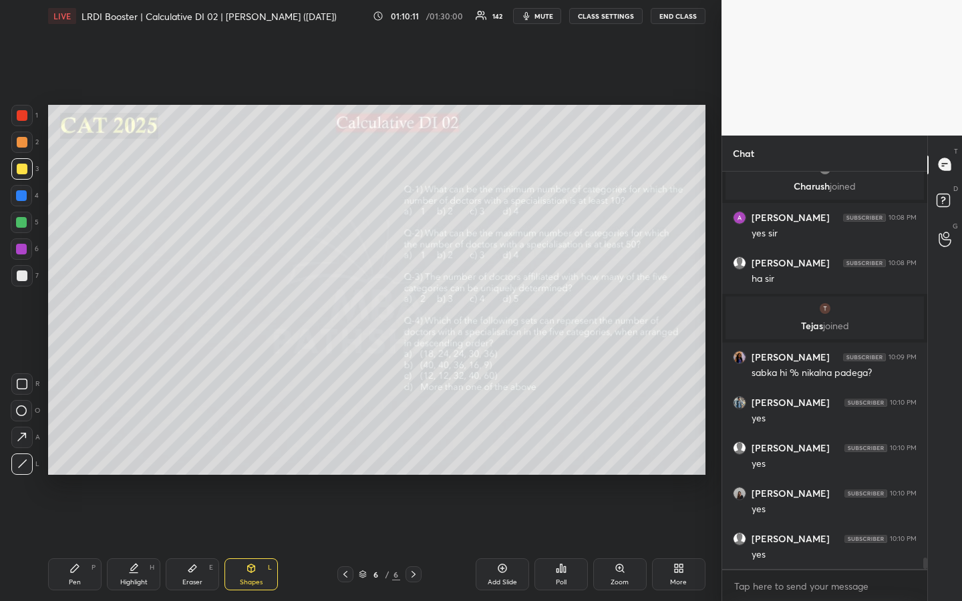
scroll to position [13671, 0]
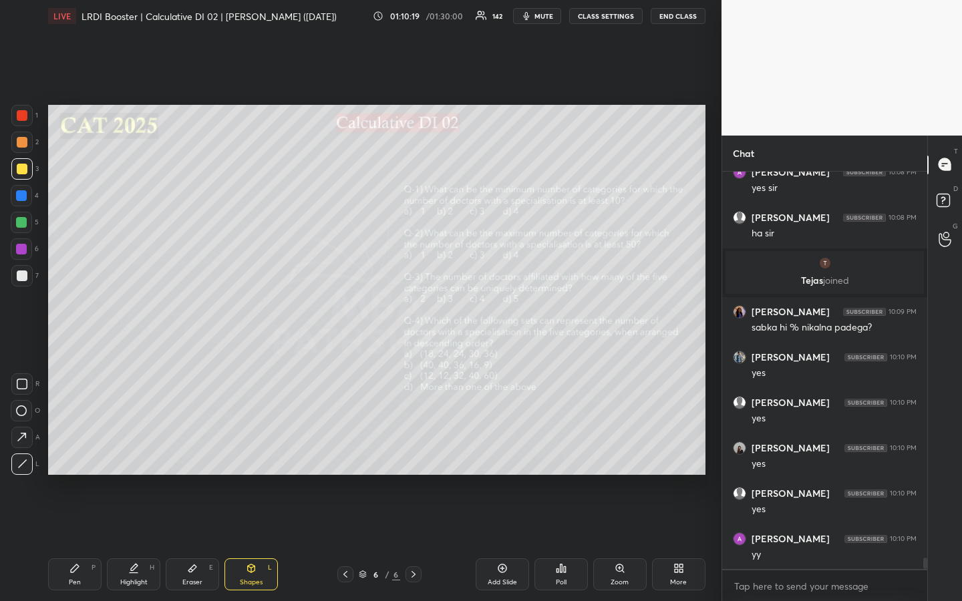
click at [73, 450] on div "Pen" at bounding box center [75, 582] width 12 height 7
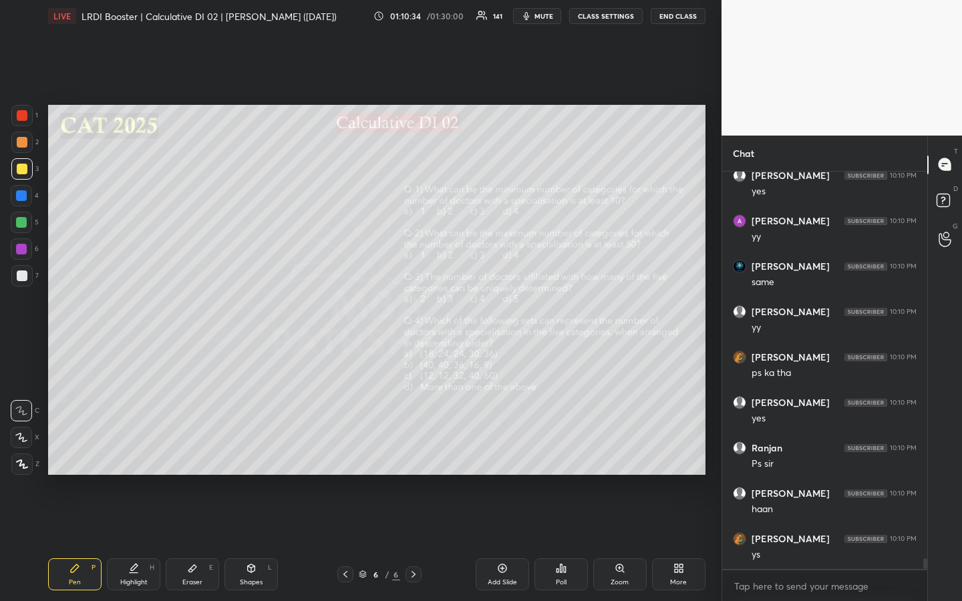
scroll to position [14034, 0]
click at [79, 450] on div "Pen" at bounding box center [75, 582] width 12 height 7
drag, startPoint x: 20, startPoint y: 279, endPoint x: 26, endPoint y: 285, distance: 8.5
click at [19, 279] on div at bounding box center [22, 276] width 11 height 11
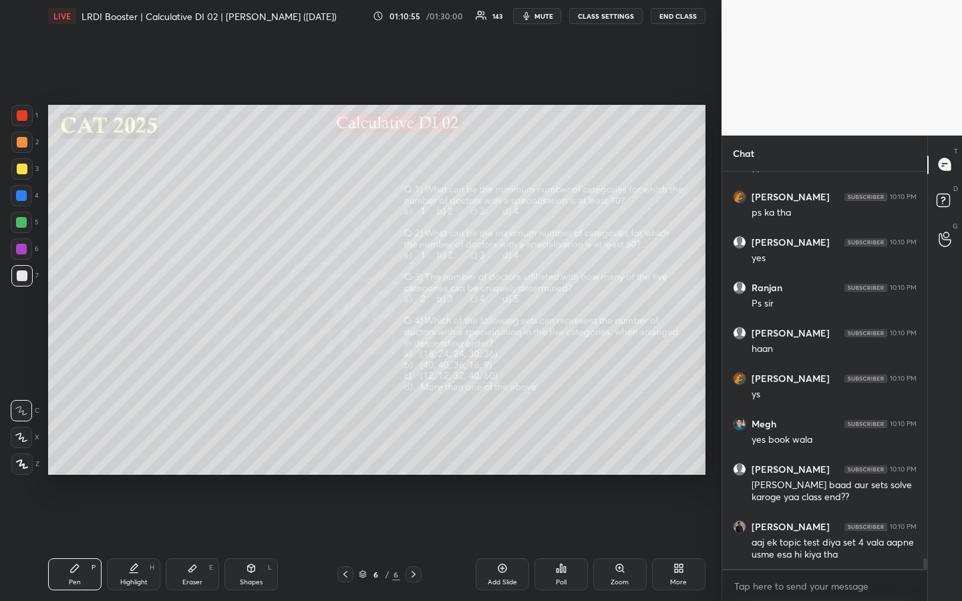
scroll to position [14194, 0]
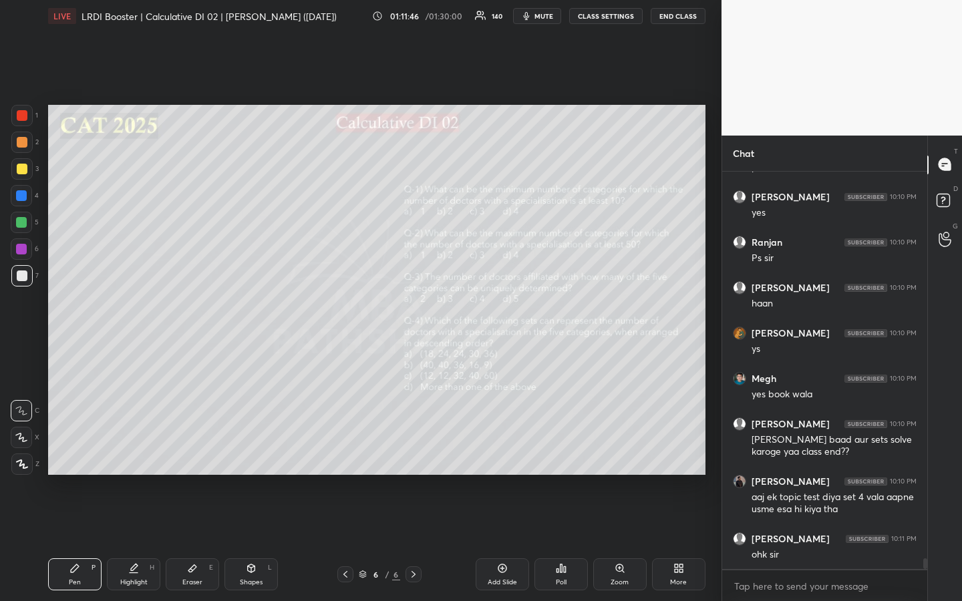
click at [85, 450] on div "Pen P" at bounding box center [74, 574] width 53 height 32
click at [27, 174] on div at bounding box center [21, 168] width 21 height 21
click at [26, 283] on div at bounding box center [21, 275] width 21 height 21
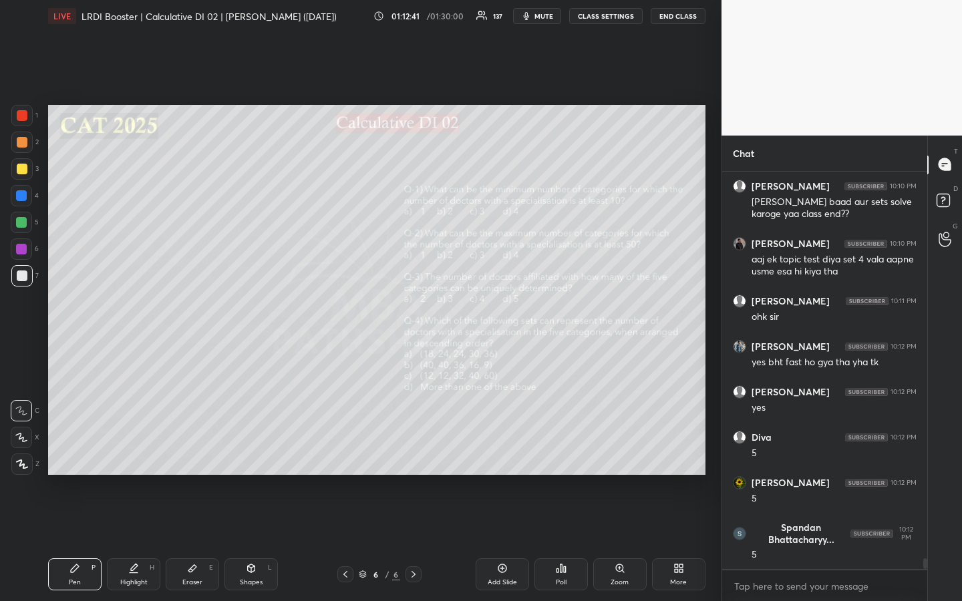
scroll to position [14490, 0]
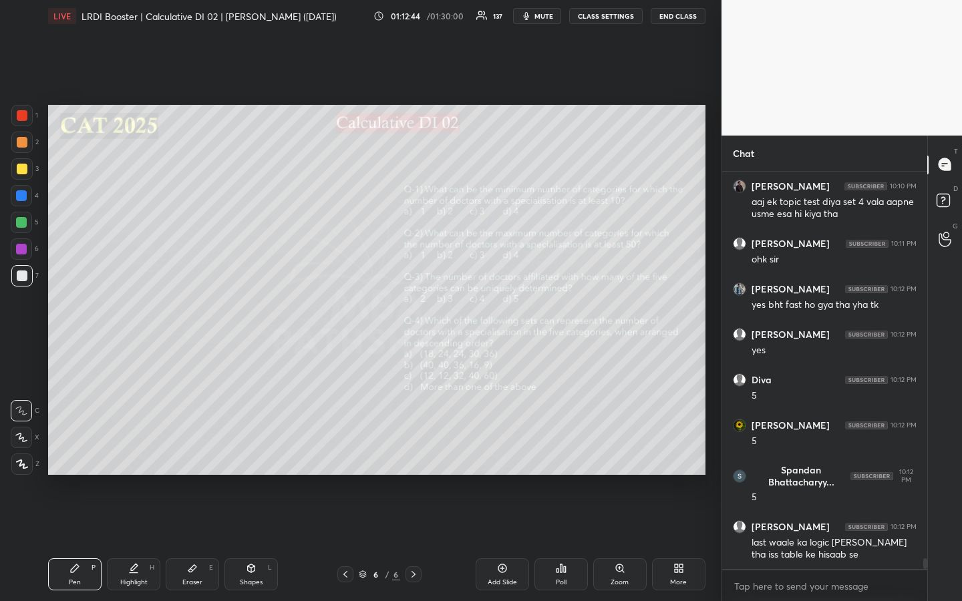
click at [134, 450] on div "Highlight H" at bounding box center [133, 574] width 53 height 32
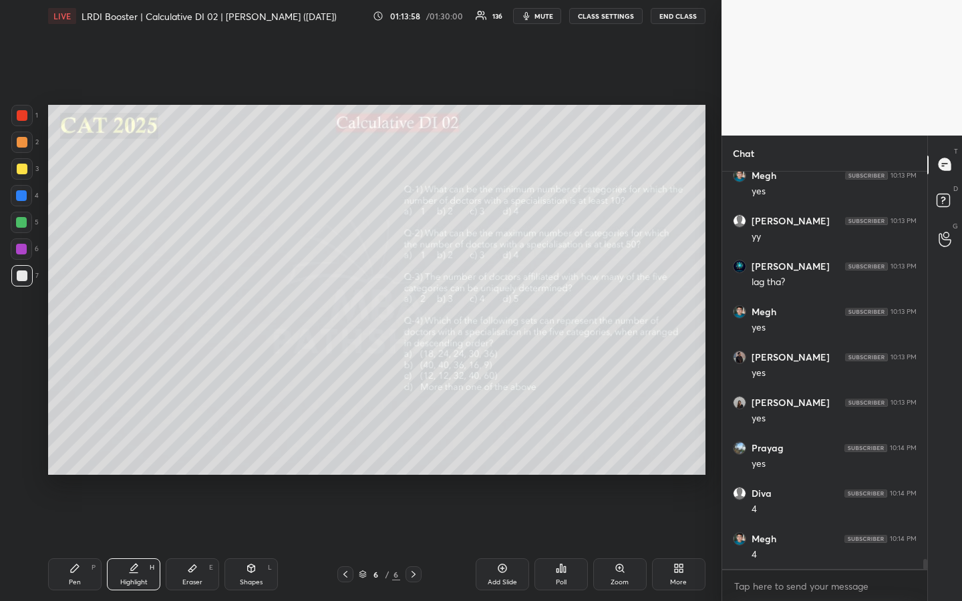
scroll to position [15131, 0]
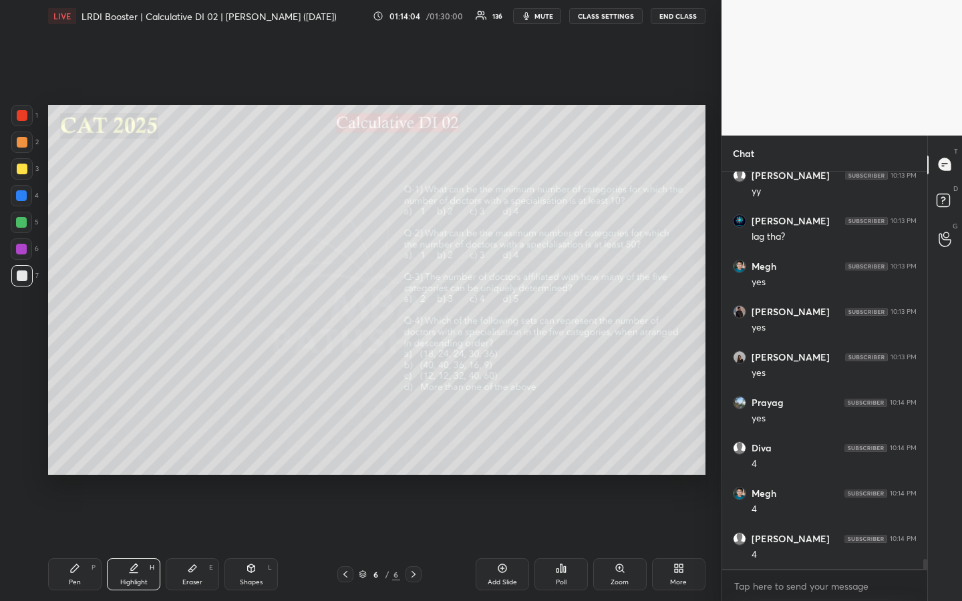
click at [75, 450] on div "Pen" at bounding box center [75, 582] width 12 height 7
click at [136, 450] on div "Highlight H" at bounding box center [133, 574] width 53 height 32
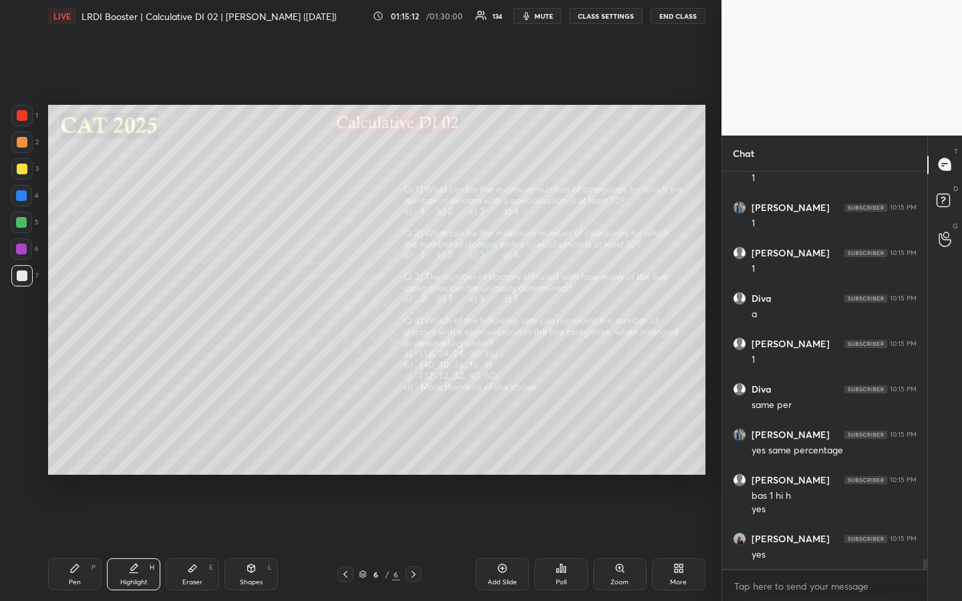
scroll to position [15825, 0]
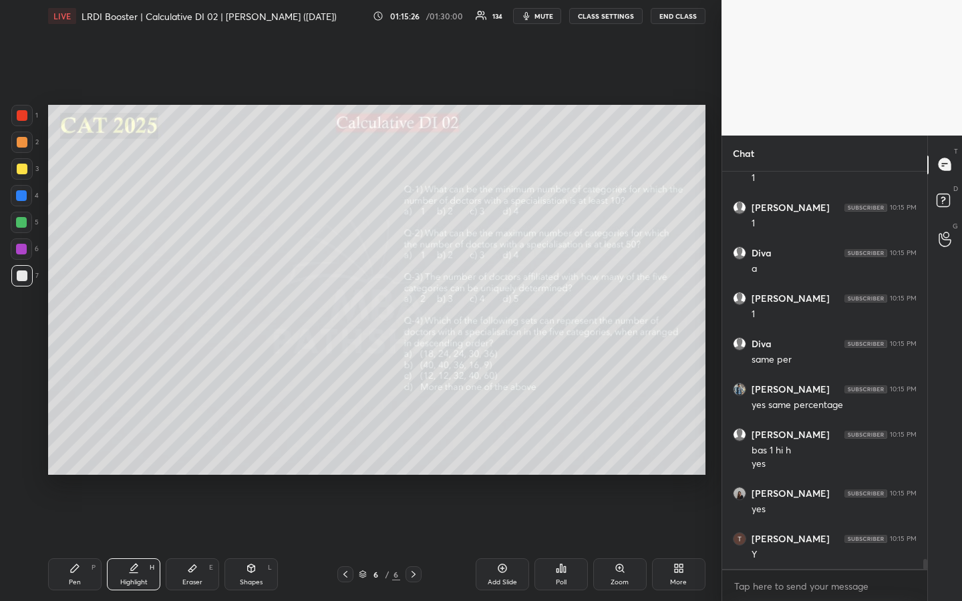
click at [75, 450] on div "Pen" at bounding box center [75, 582] width 12 height 7
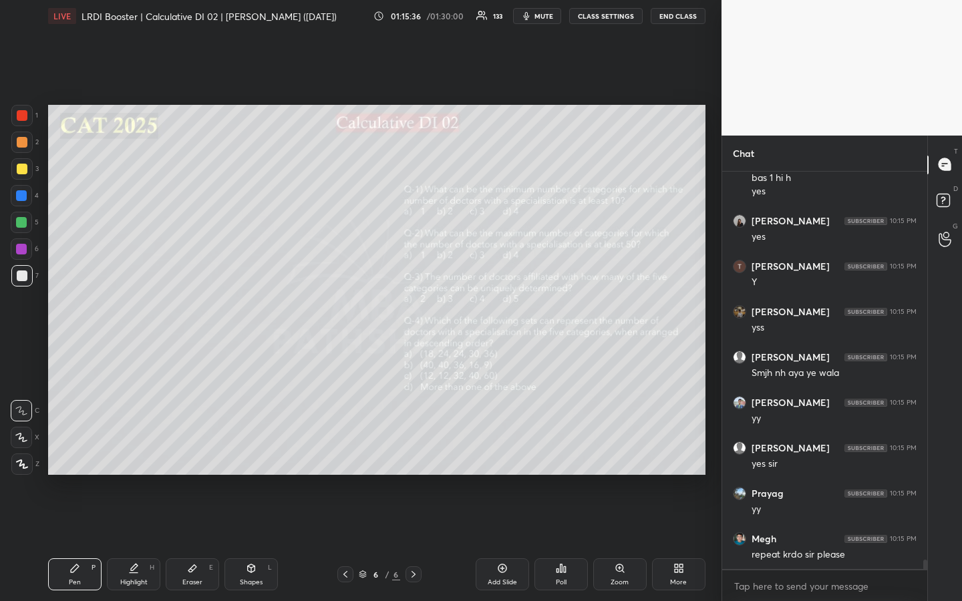
scroll to position [16111, 0]
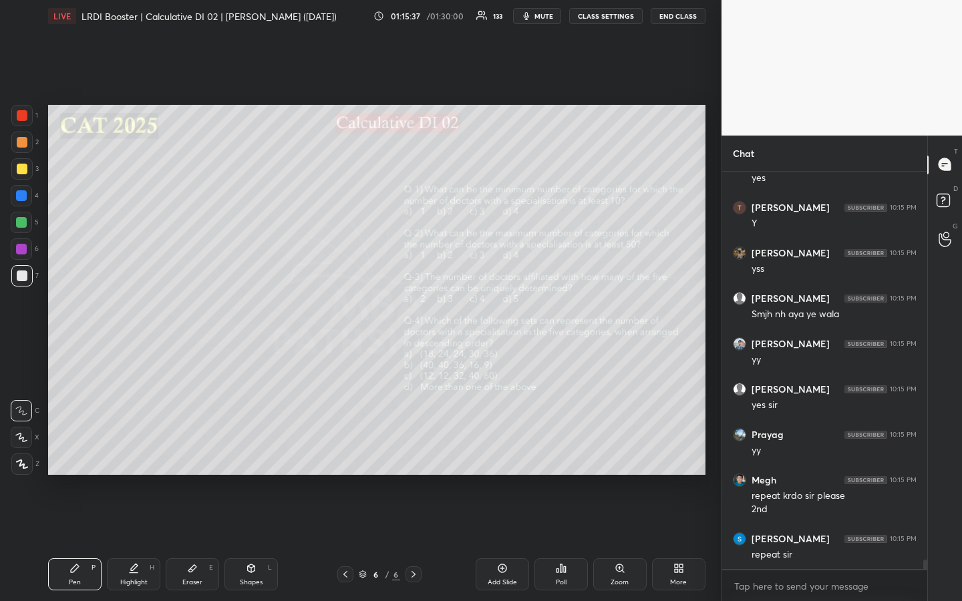
click at [129, 450] on div "Highlight" at bounding box center [133, 582] width 27 height 7
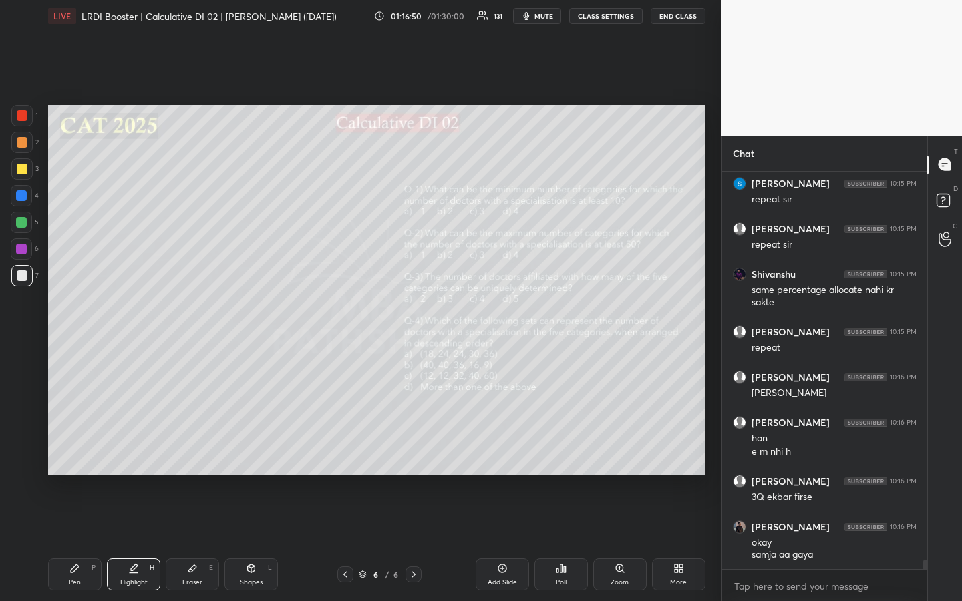
scroll to position [16561, 0]
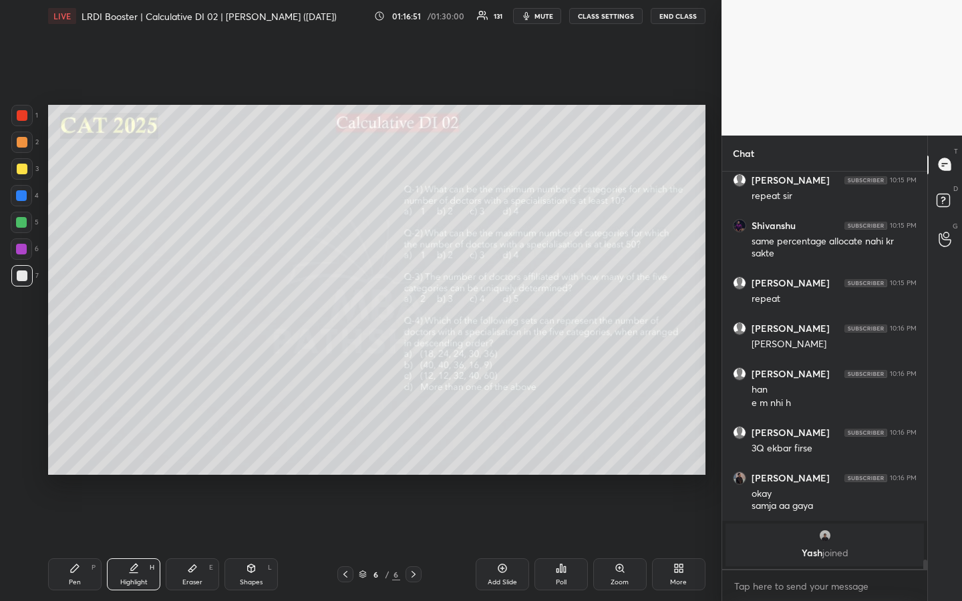
click at [75, 450] on div "Pen" at bounding box center [75, 582] width 12 height 7
click at [126, 450] on div "Highlight" at bounding box center [133, 582] width 27 height 7
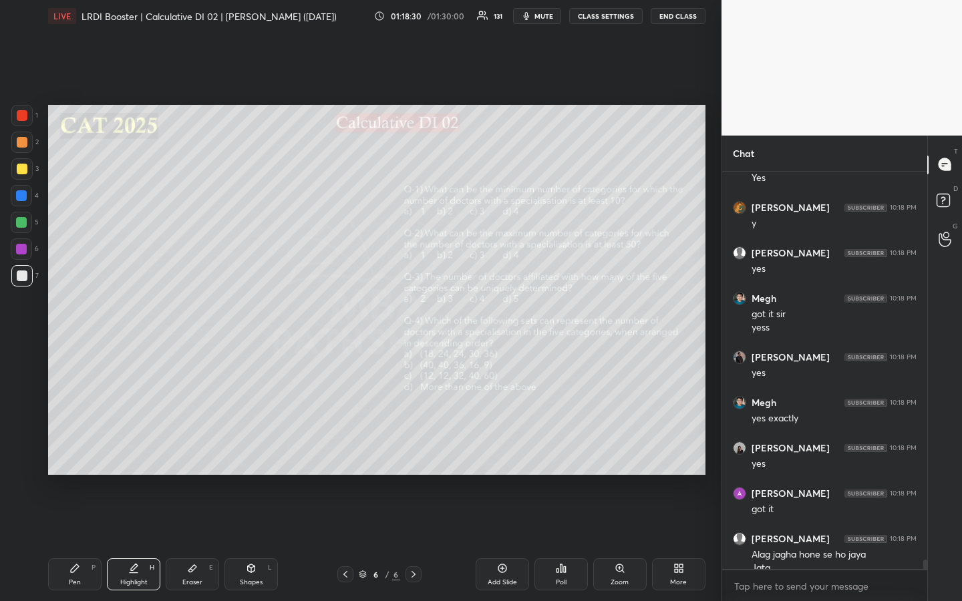
scroll to position [16547, 0]
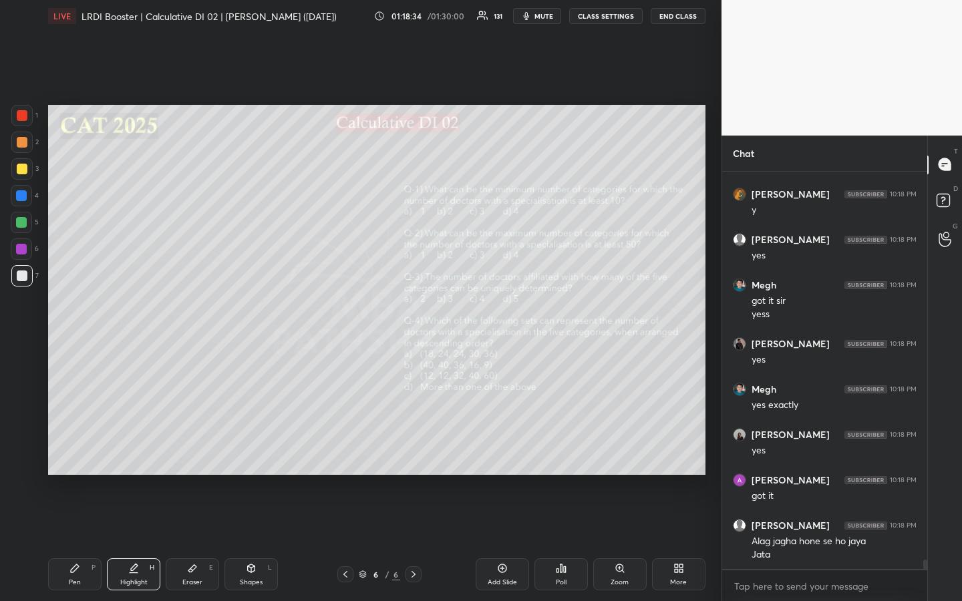
drag, startPoint x: 130, startPoint y: 573, endPoint x: 130, endPoint y: 545, distance: 28.1
click at [130, 450] on icon at bounding box center [133, 568] width 11 height 11
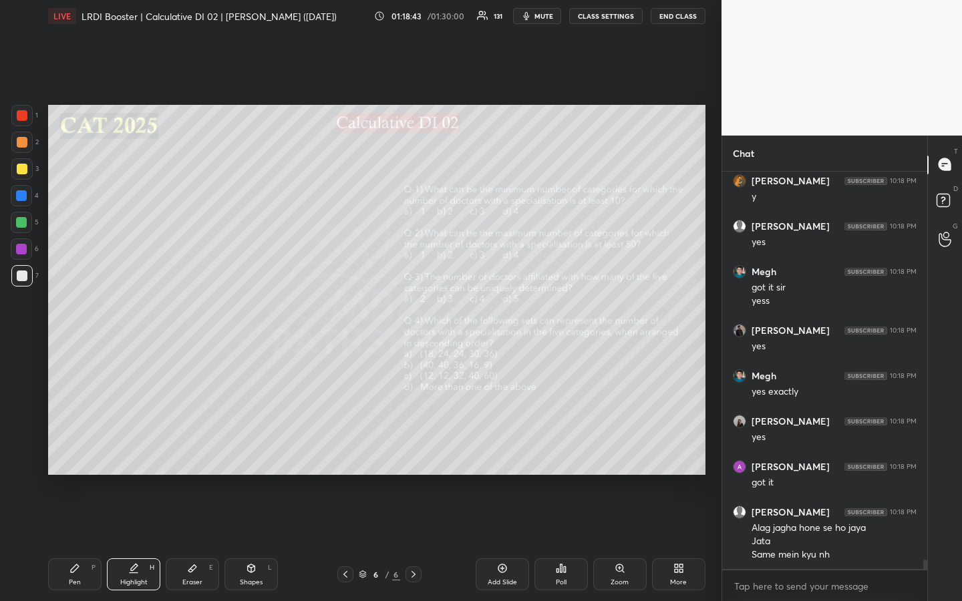
drag, startPoint x: 79, startPoint y: 569, endPoint x: 87, endPoint y: 559, distance: 12.4
click at [79, 450] on div "Pen P" at bounding box center [74, 574] width 53 height 32
click at [19, 228] on div at bounding box center [21, 222] width 21 height 21
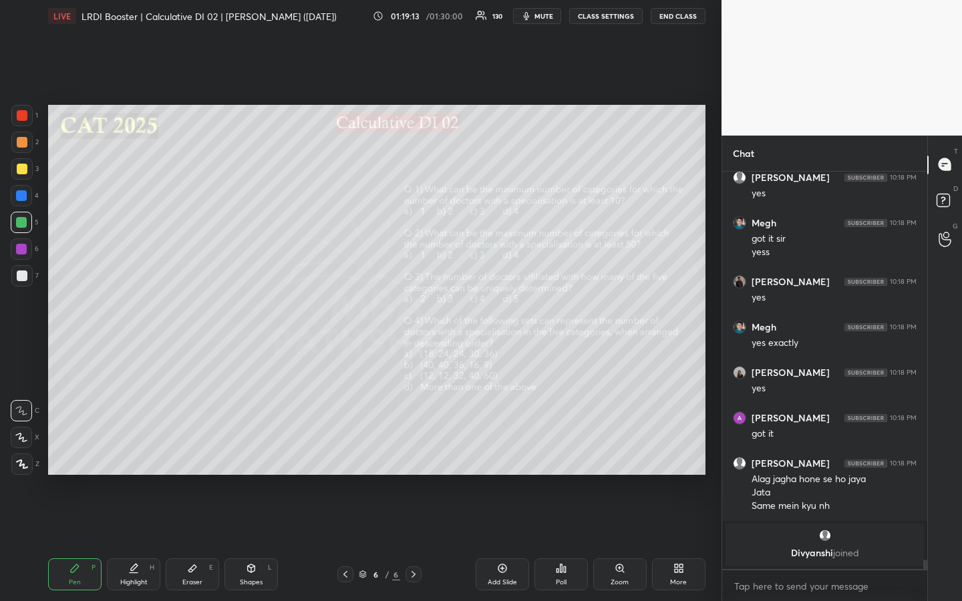
scroll to position [16484, 0]
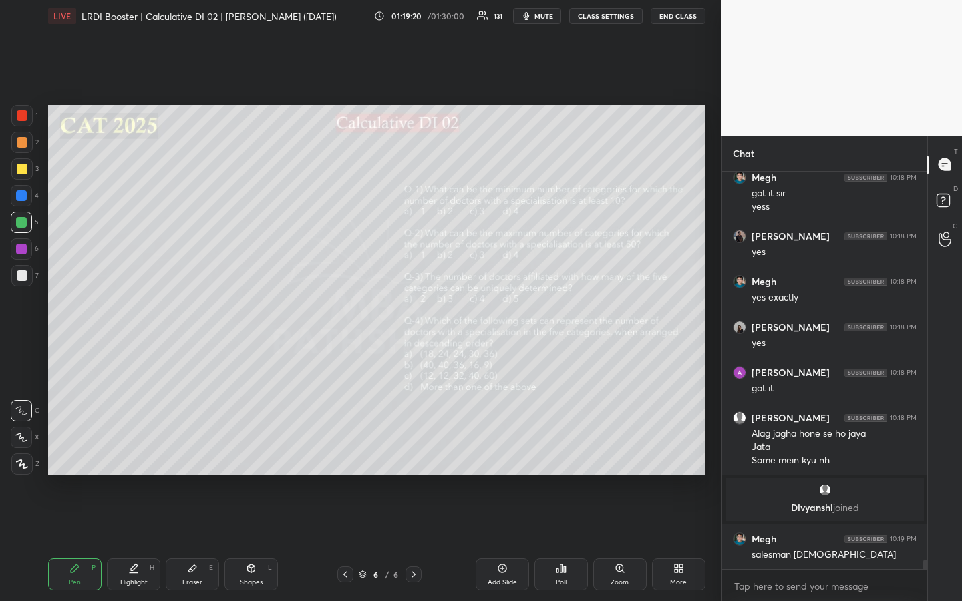
click at [77, 450] on icon at bounding box center [74, 568] width 11 height 11
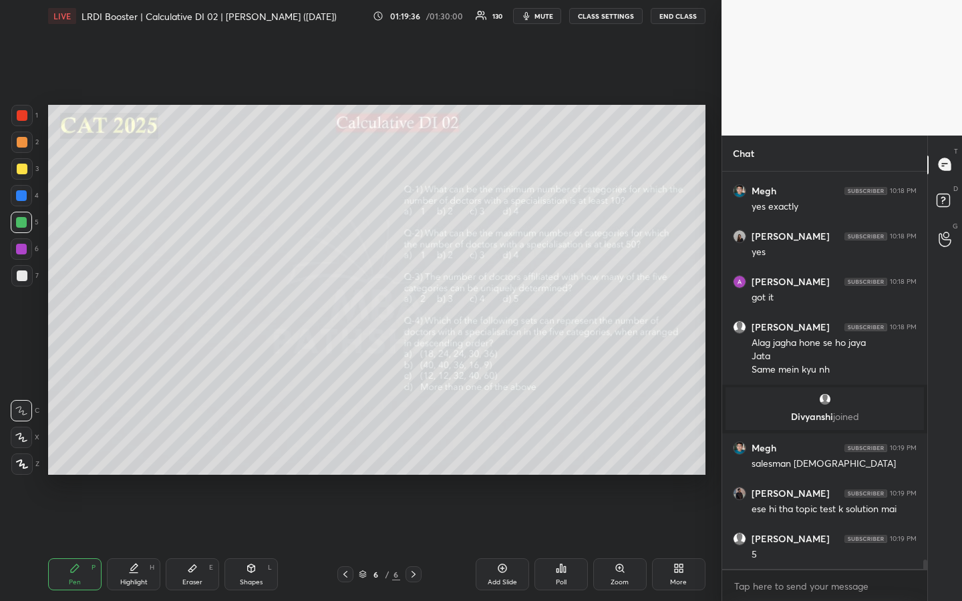
scroll to position [16620, 0]
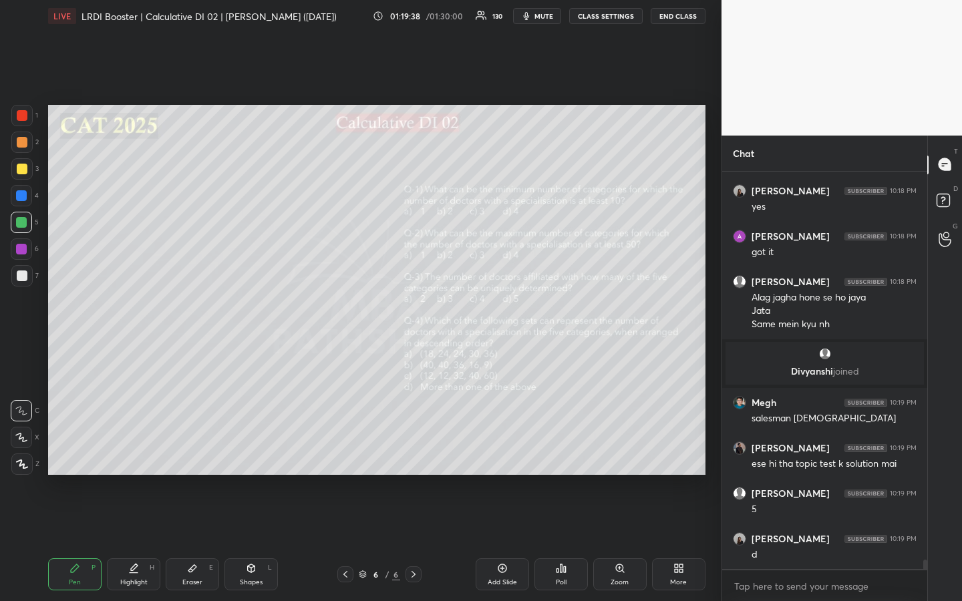
click at [86, 450] on div "Pen P" at bounding box center [74, 574] width 53 height 32
click at [141, 450] on div "Highlight H" at bounding box center [133, 574] width 53 height 32
drag, startPoint x: 74, startPoint y: 582, endPoint x: 116, endPoint y: 540, distance: 59.0
click at [77, 450] on div "Pen" at bounding box center [75, 582] width 12 height 7
click at [139, 450] on div "Highlight H" at bounding box center [133, 574] width 53 height 32
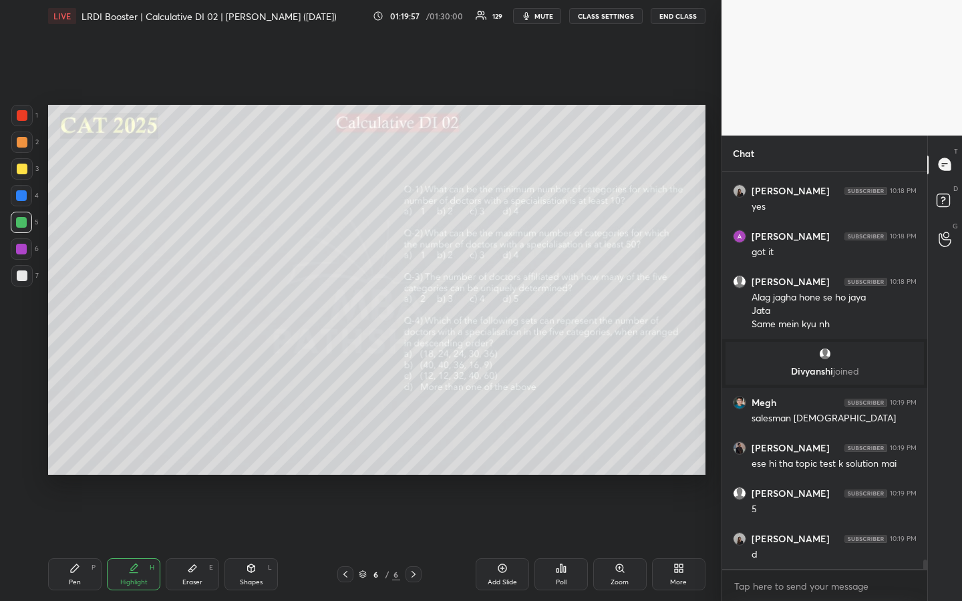
click at [79, 450] on div "Pen P" at bounding box center [74, 574] width 53 height 32
click at [136, 450] on div "Highlight H" at bounding box center [133, 574] width 53 height 32
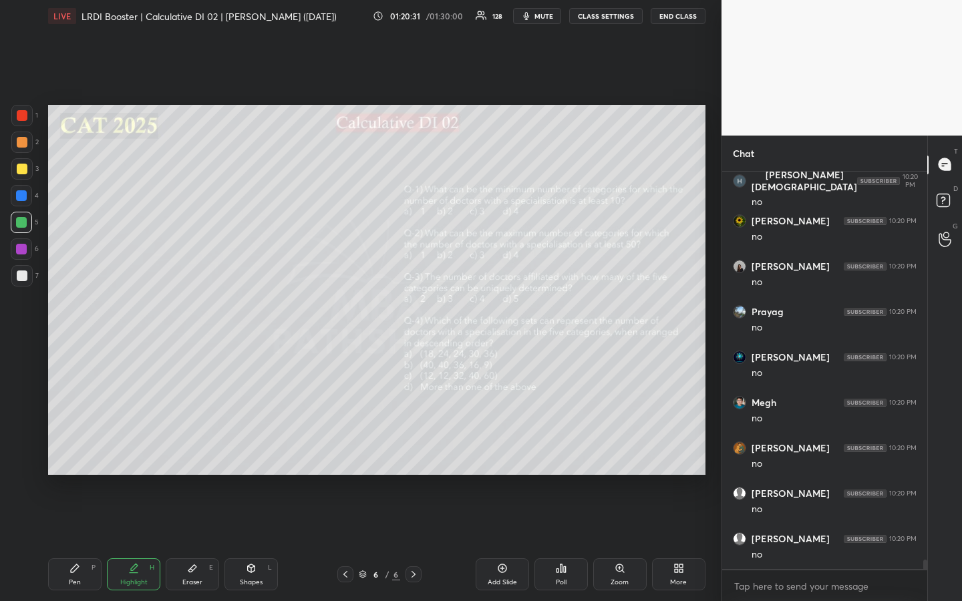
scroll to position [17074, 0]
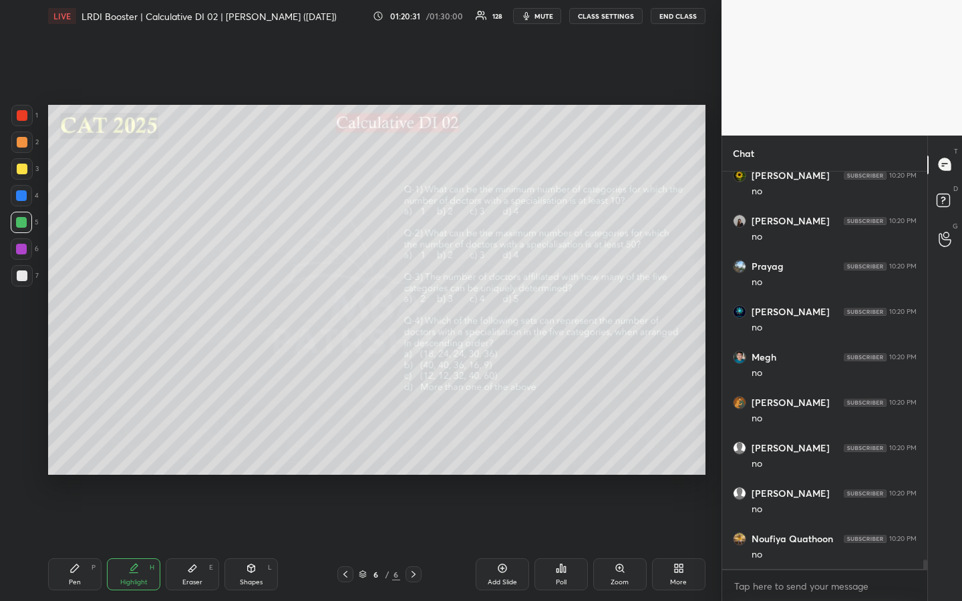
click at [76, 450] on div "Pen P" at bounding box center [74, 574] width 53 height 32
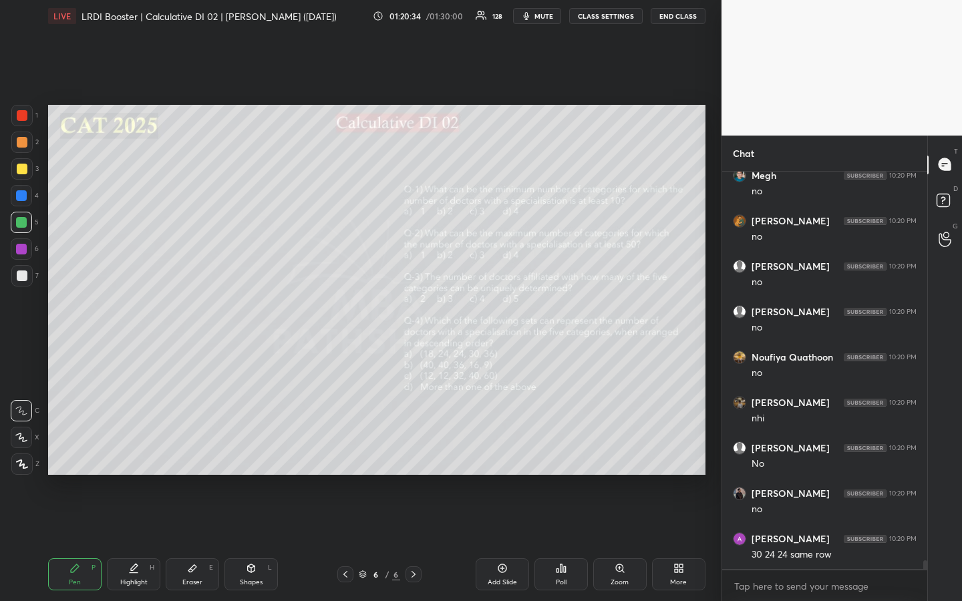
scroll to position [17302, 0]
click at [134, 450] on div "Highlight" at bounding box center [133, 582] width 27 height 7
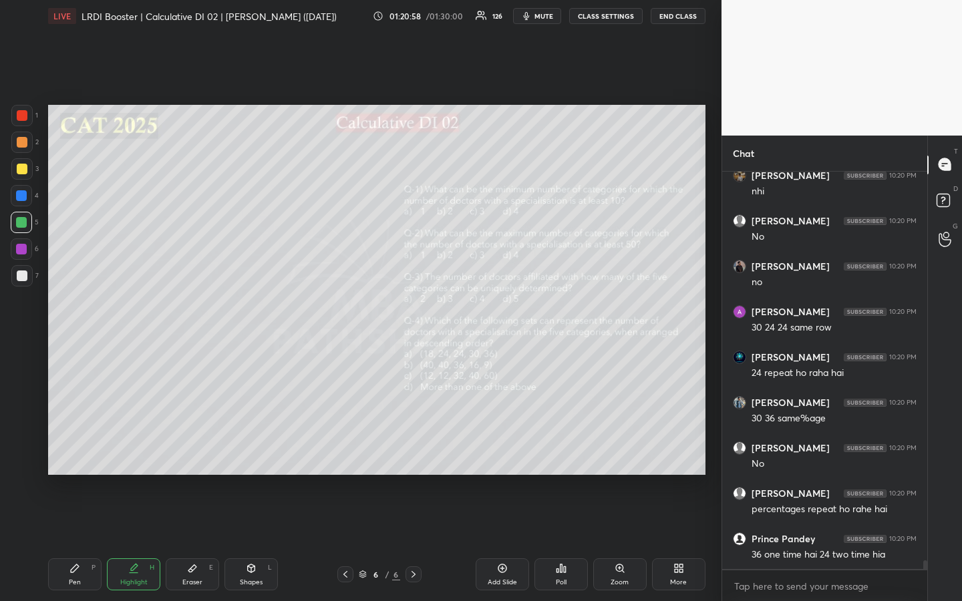
scroll to position [17529, 0]
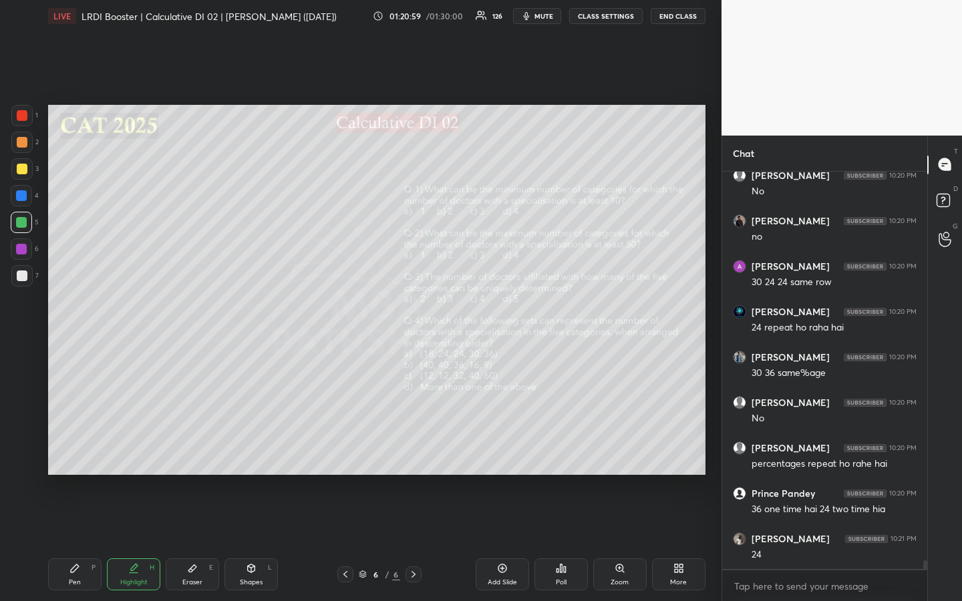
click at [77, 450] on div "Pen P" at bounding box center [74, 574] width 53 height 32
drag, startPoint x: 131, startPoint y: 576, endPoint x: 143, endPoint y: 548, distance: 29.9
click at [132, 450] on div "Highlight H" at bounding box center [133, 574] width 53 height 32
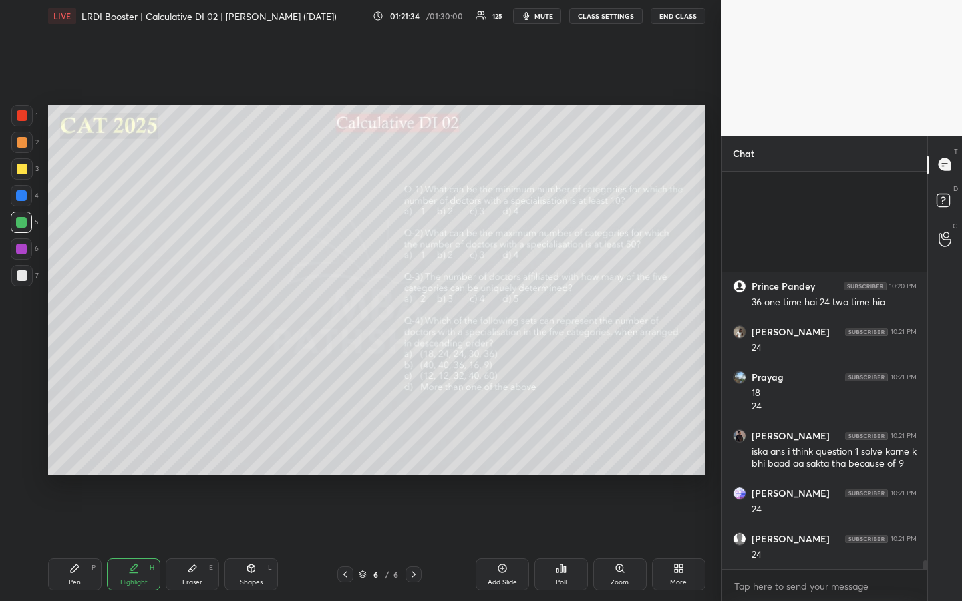
scroll to position [17884, 0]
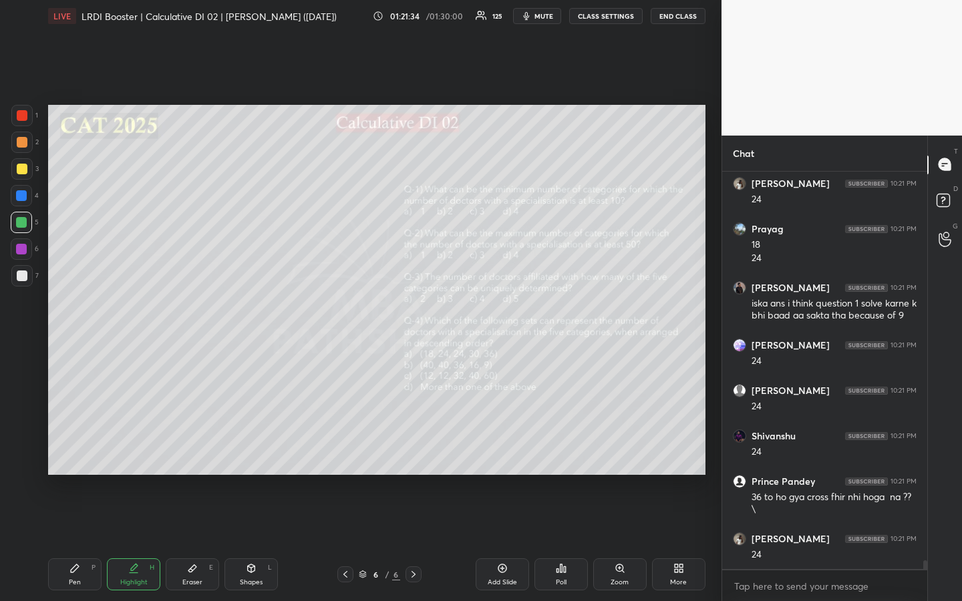
click at [69, 450] on div "Pen" at bounding box center [75, 582] width 12 height 7
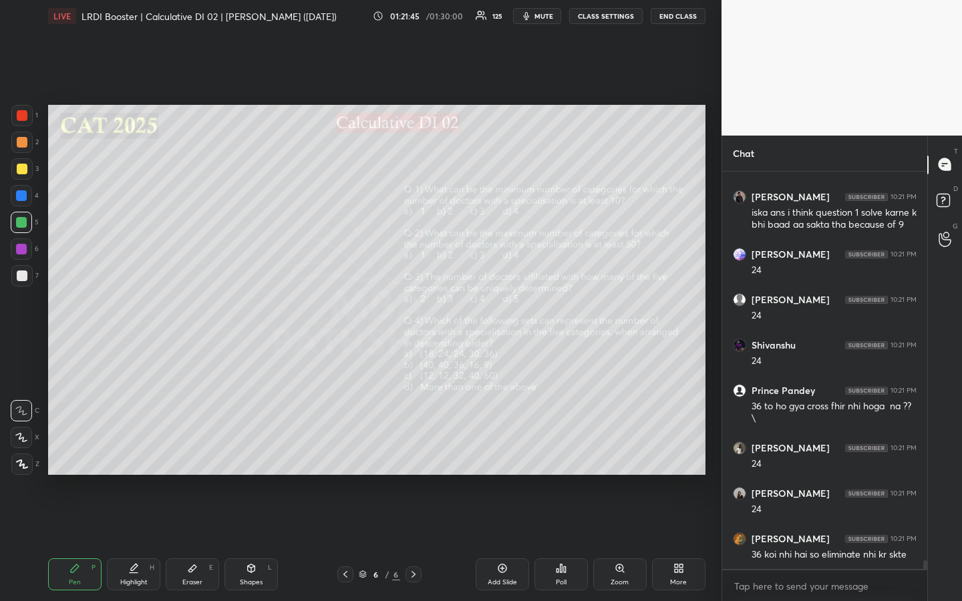
scroll to position [17988, 0]
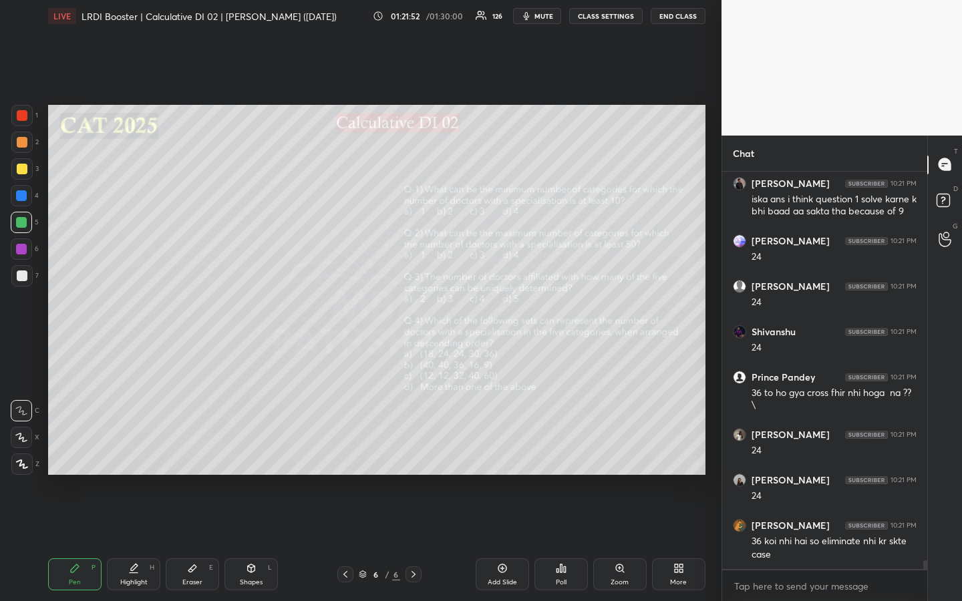
click at [140, 450] on div "Highlight H" at bounding box center [133, 574] width 53 height 32
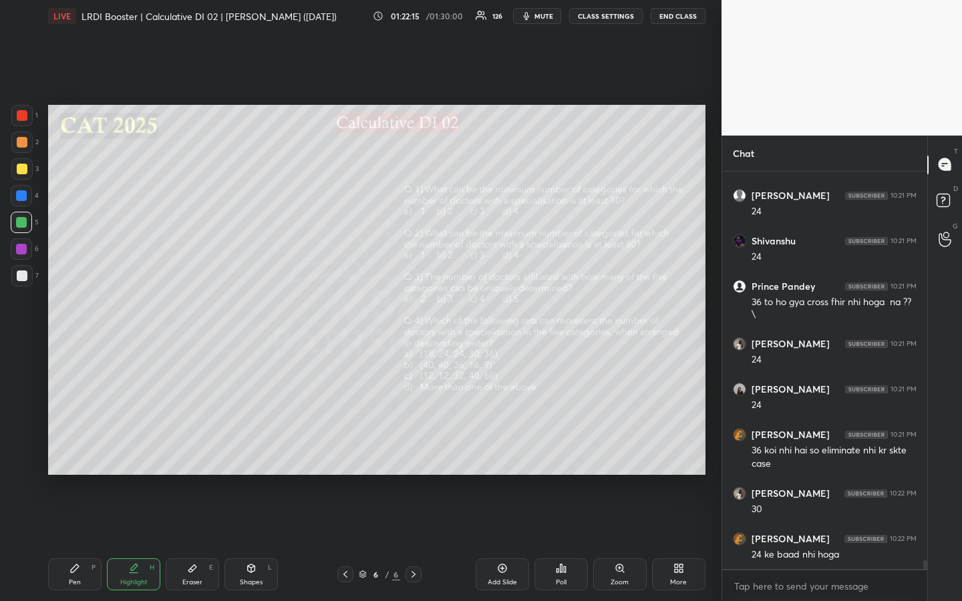
scroll to position [18092, 0]
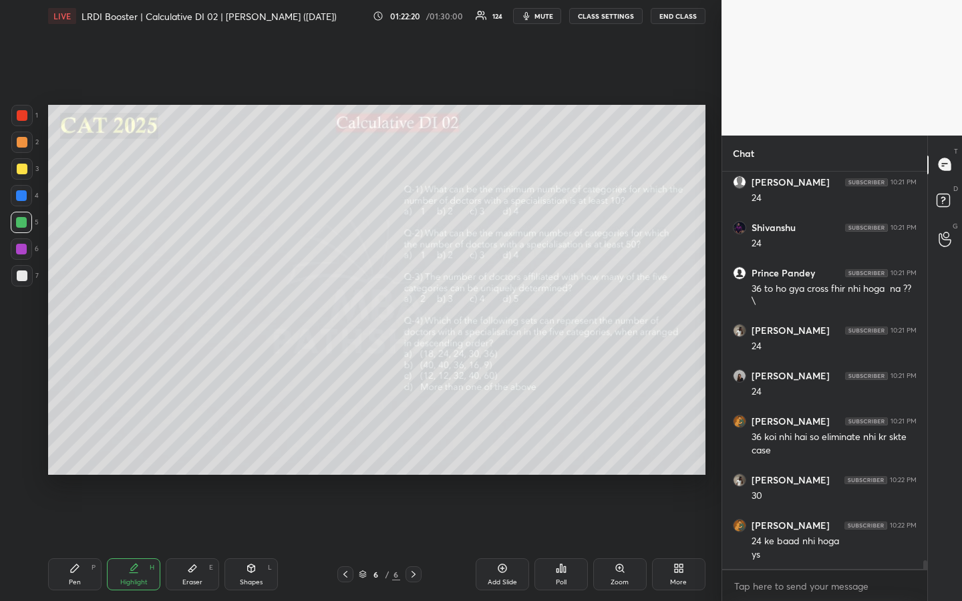
click at [77, 450] on div "Pen" at bounding box center [75, 582] width 12 height 7
click at [202, 450] on div "Eraser" at bounding box center [192, 582] width 20 height 7
click at [23, 416] on div at bounding box center [21, 410] width 21 height 21
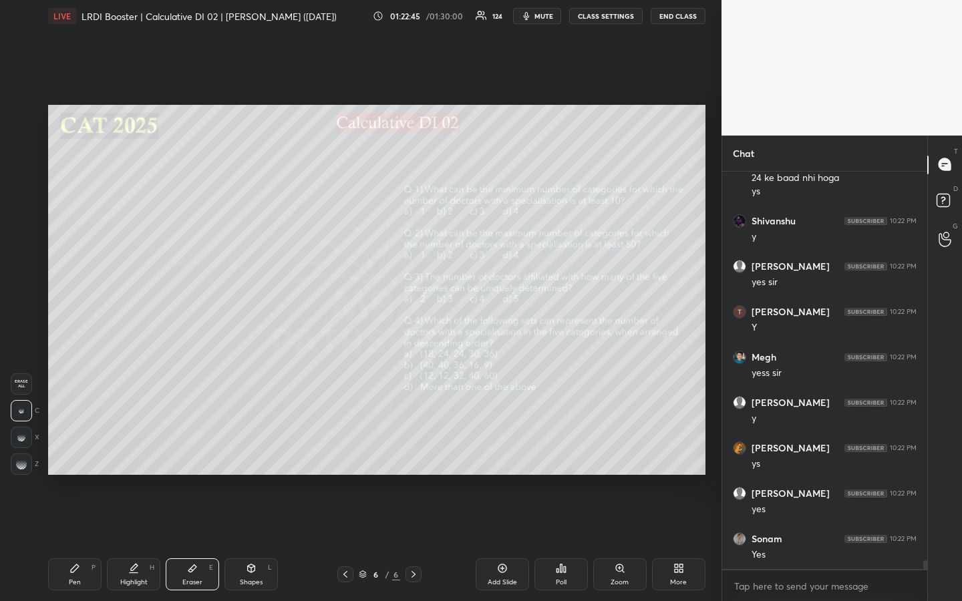
scroll to position [18501, 0]
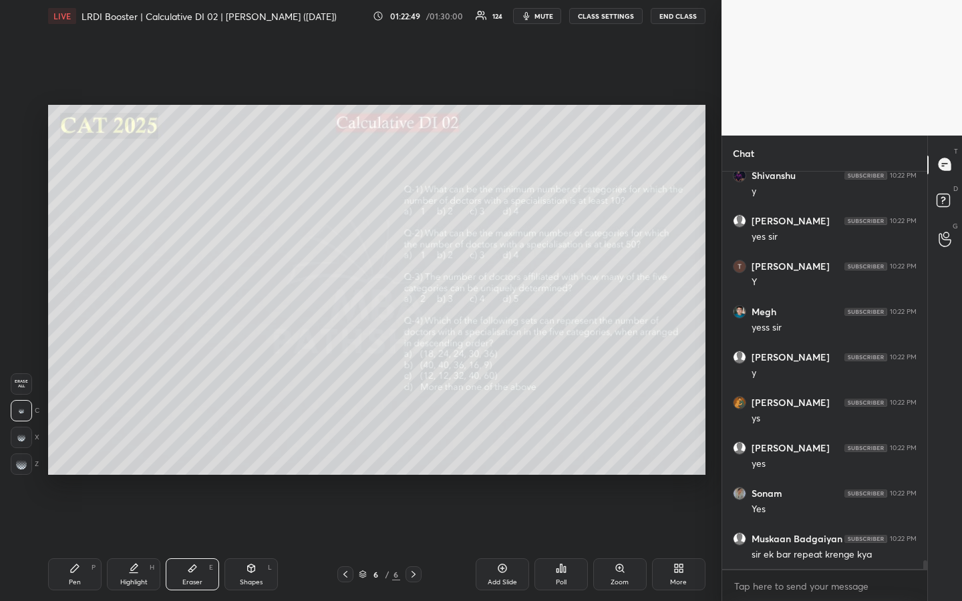
drag, startPoint x: 79, startPoint y: 573, endPoint x: 94, endPoint y: 554, distance: 24.3
click at [76, 450] on div "Pen P" at bounding box center [74, 574] width 53 height 32
drag, startPoint x: 16, startPoint y: 277, endPoint x: 38, endPoint y: 325, distance: 52.9
click at [15, 278] on div at bounding box center [21, 275] width 21 height 21
click at [128, 450] on icon at bounding box center [133, 568] width 11 height 11
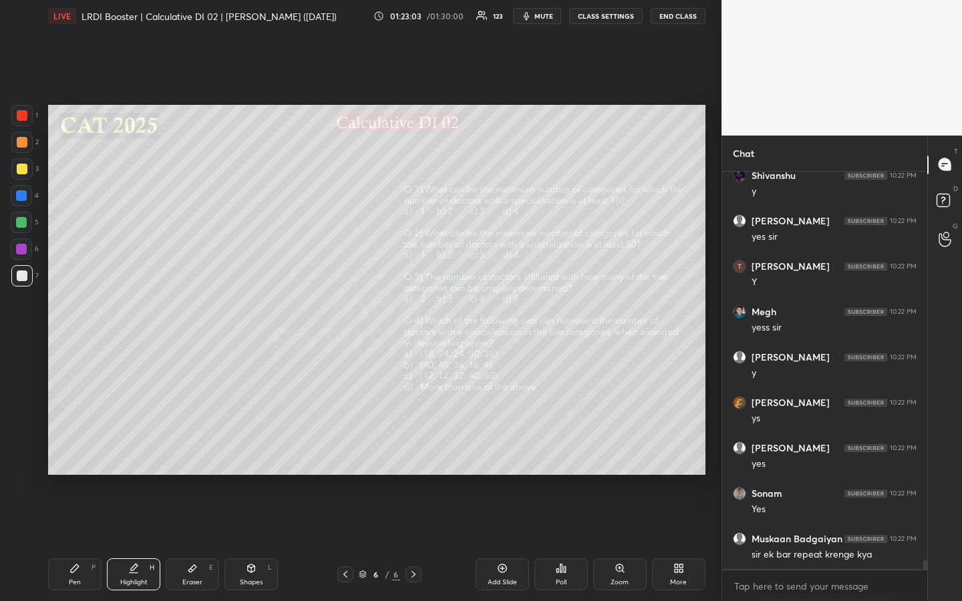
click at [85, 450] on div "Pen P" at bounding box center [74, 574] width 53 height 32
click at [140, 450] on div "Highlight H" at bounding box center [133, 574] width 53 height 32
click at [72, 450] on div "Pen" at bounding box center [75, 582] width 12 height 7
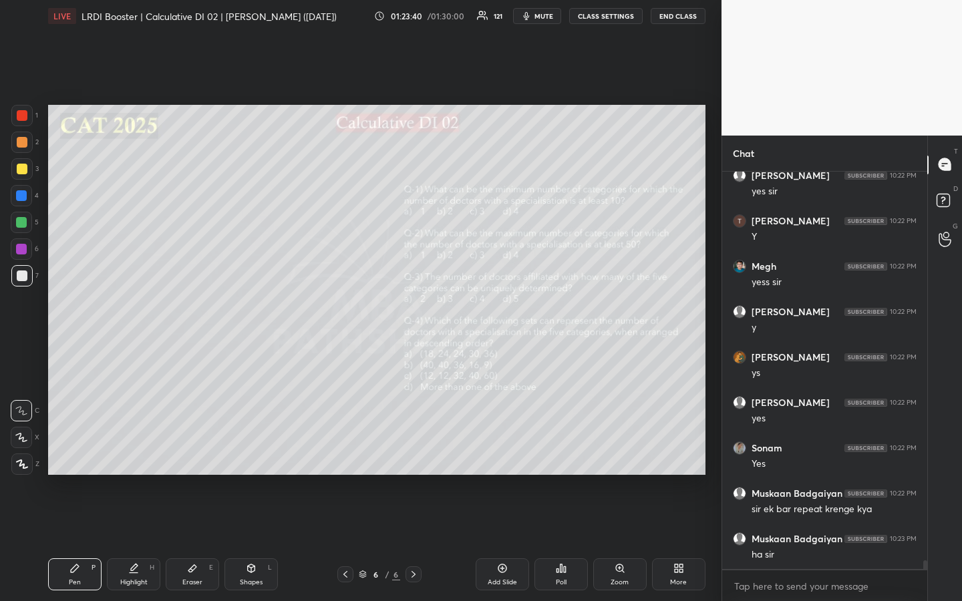
click at [132, 450] on div "Highlight" at bounding box center [133, 582] width 27 height 7
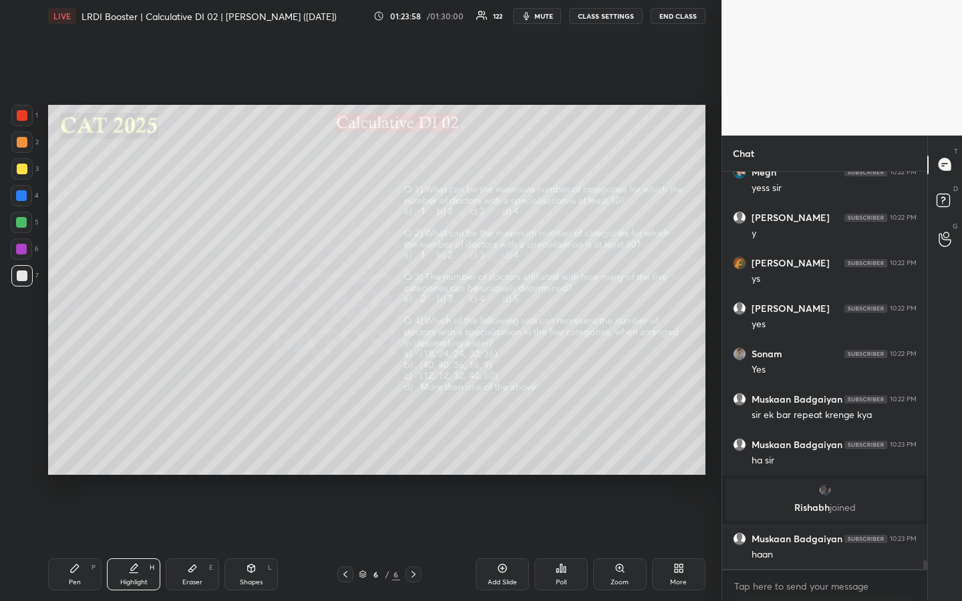
scroll to position [18025, 0]
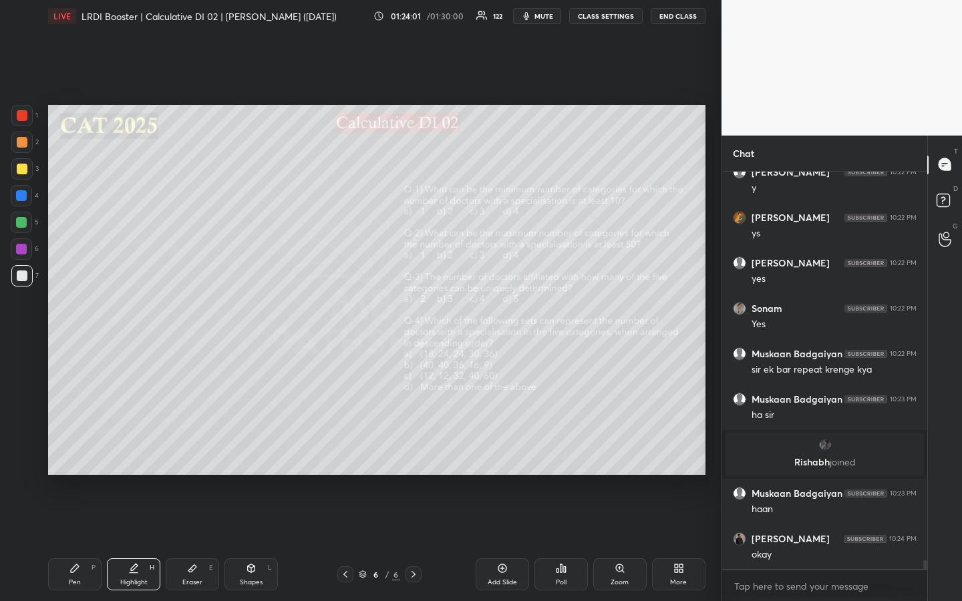
click at [74, 450] on div "Pen P" at bounding box center [74, 574] width 53 height 32
click at [196, 450] on icon at bounding box center [192, 568] width 11 height 11
click at [23, 409] on rect at bounding box center [23, 409] width 1 height 1
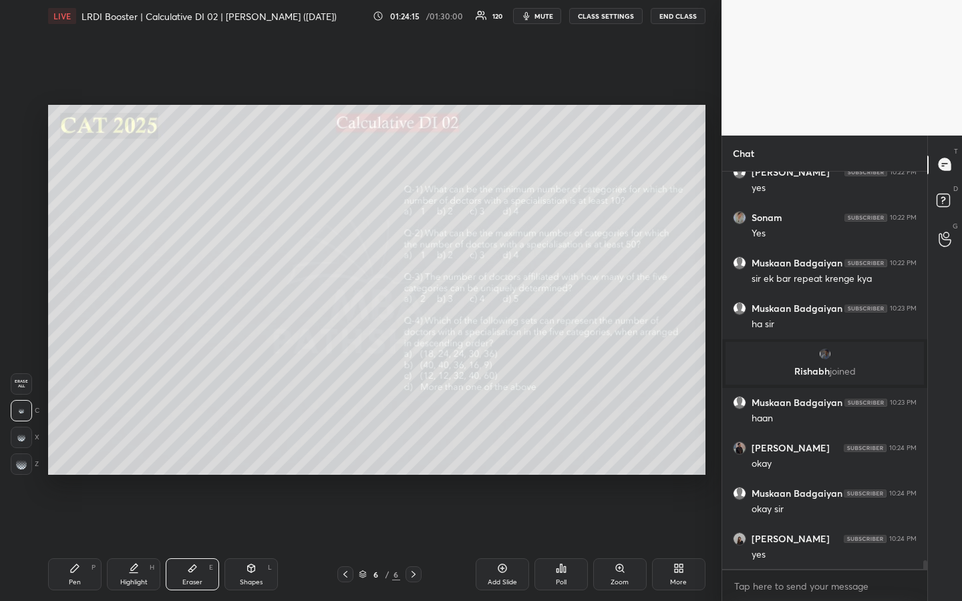
scroll to position [18161, 0]
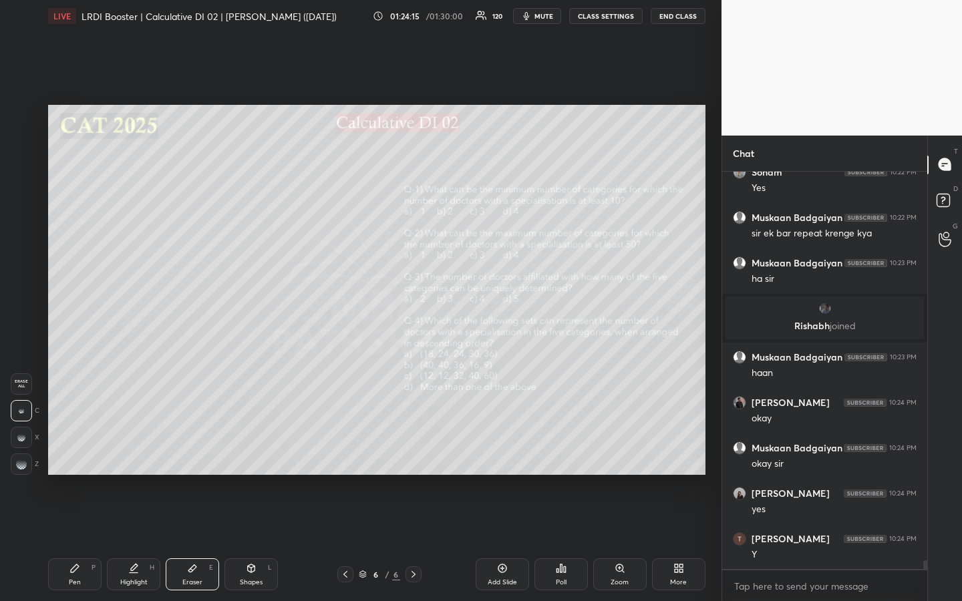
click at [64, 450] on div "Pen P Highlight H Eraser E Shapes L 6 / 6 Add Slide Poll Zoom More" at bounding box center [376, 574] width 657 height 53
click at [74, 450] on icon at bounding box center [74, 568] width 11 height 11
click at [20, 221] on div at bounding box center [21, 222] width 11 height 11
click at [139, 450] on div "Highlight" at bounding box center [133, 582] width 27 height 7
click at [80, 450] on div "Pen P" at bounding box center [74, 574] width 53 height 32
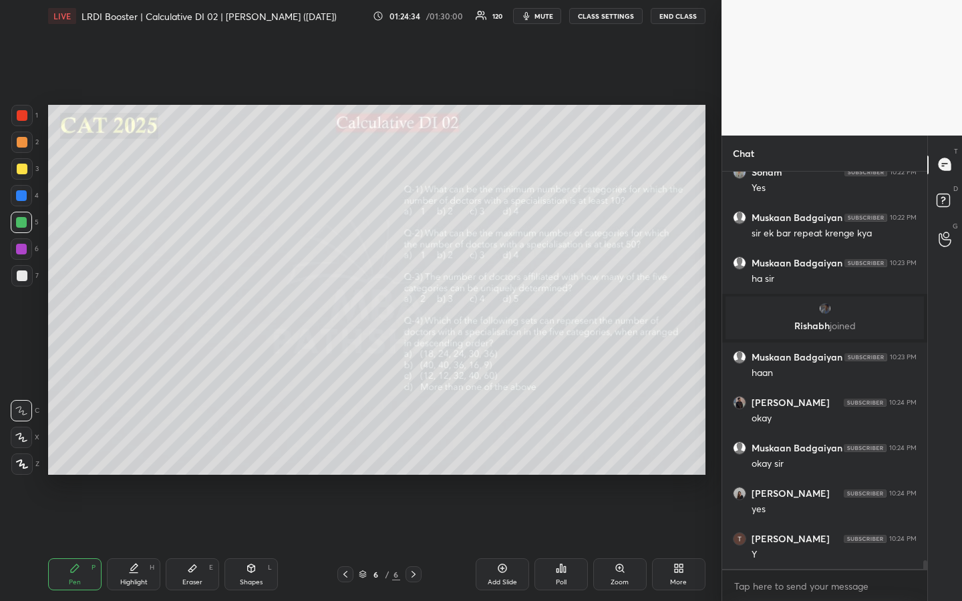
click at [136, 450] on icon at bounding box center [133, 568] width 11 height 11
click at [75, 450] on div "Pen P" at bounding box center [74, 574] width 53 height 32
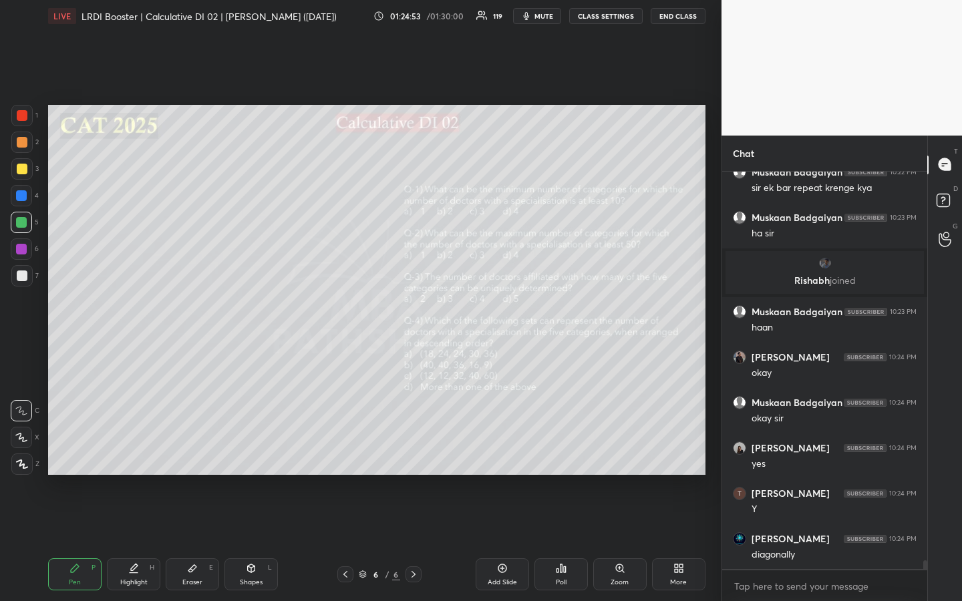
click at [144, 450] on div "Highlight H" at bounding box center [133, 574] width 53 height 32
drag, startPoint x: 194, startPoint y: 582, endPoint x: 247, endPoint y: 536, distance: 71.0
click at [196, 450] on div "Eraser" at bounding box center [192, 582] width 20 height 7
drag, startPoint x: 79, startPoint y: 579, endPoint x: 120, endPoint y: 558, distance: 45.7
click at [82, 450] on div "Pen P" at bounding box center [74, 574] width 53 height 32
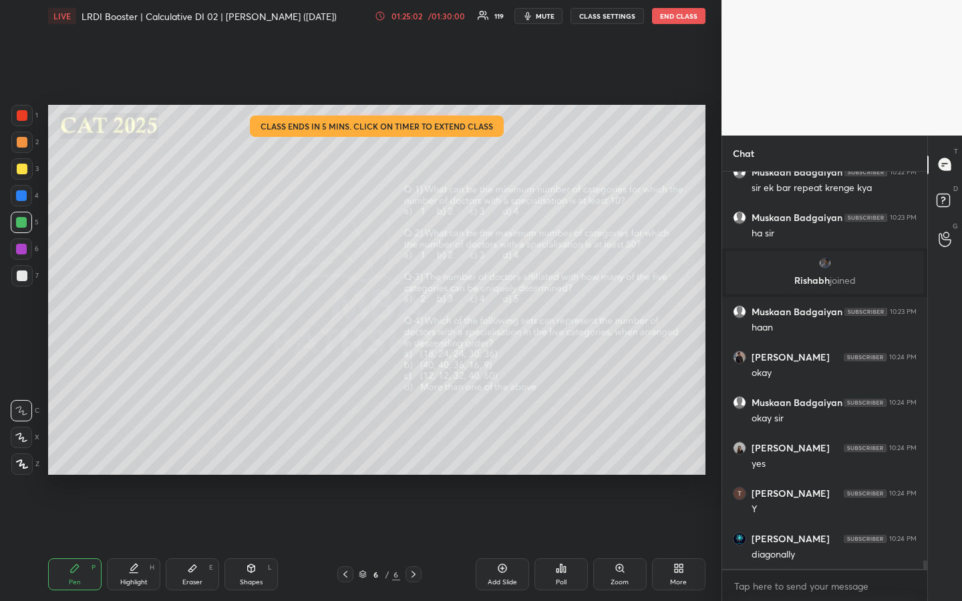
click at [140, 450] on div "Highlight" at bounding box center [133, 582] width 27 height 7
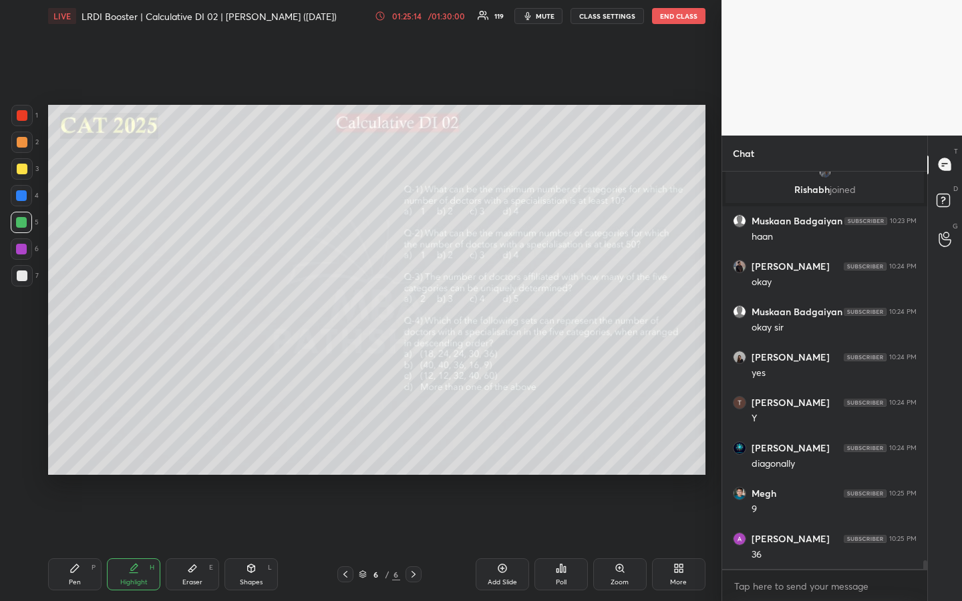
scroll to position [18343, 0]
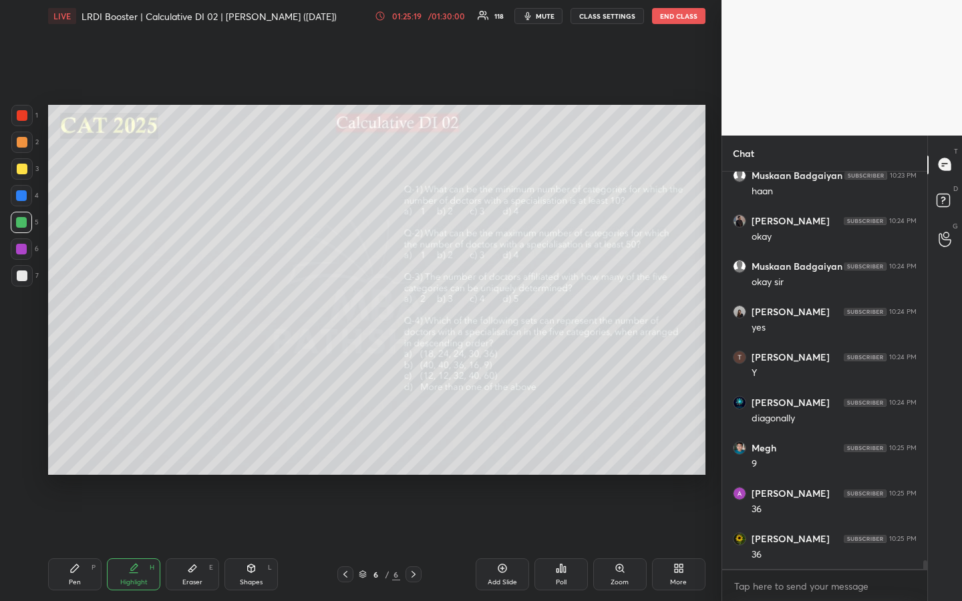
click at [80, 450] on div "Pen P" at bounding box center [74, 574] width 53 height 32
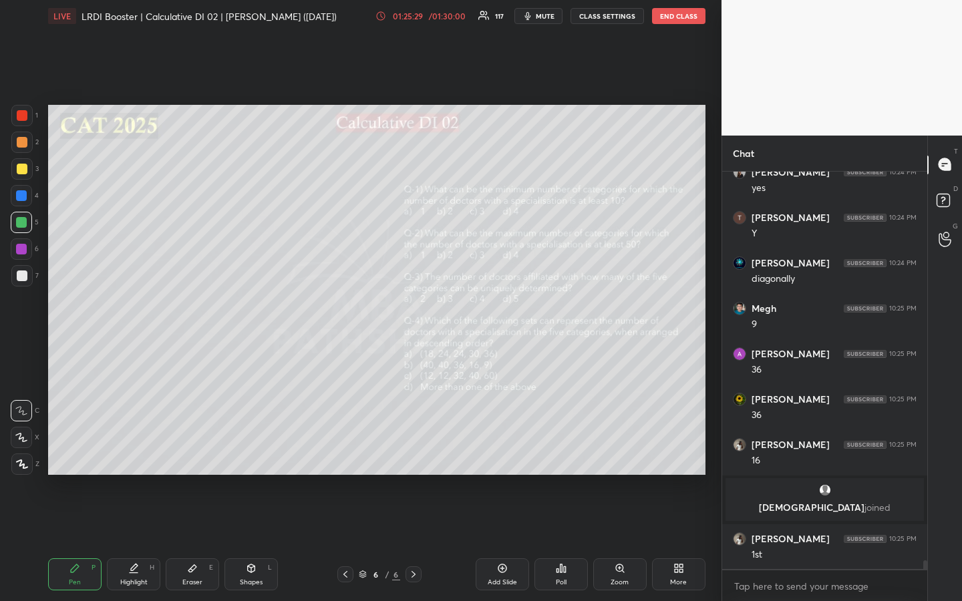
scroll to position [18323, 0]
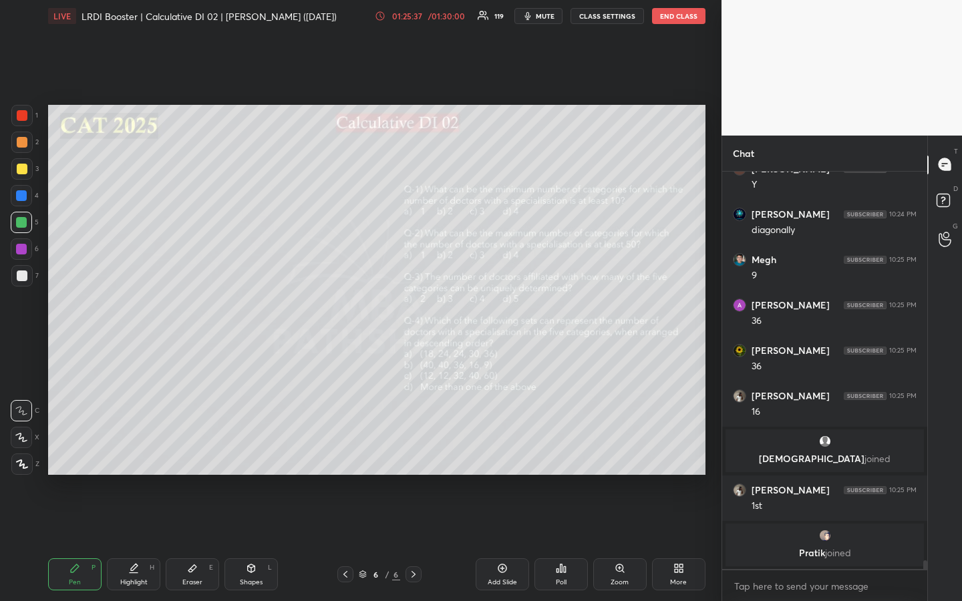
click at [130, 450] on div "Highlight" at bounding box center [133, 582] width 27 height 7
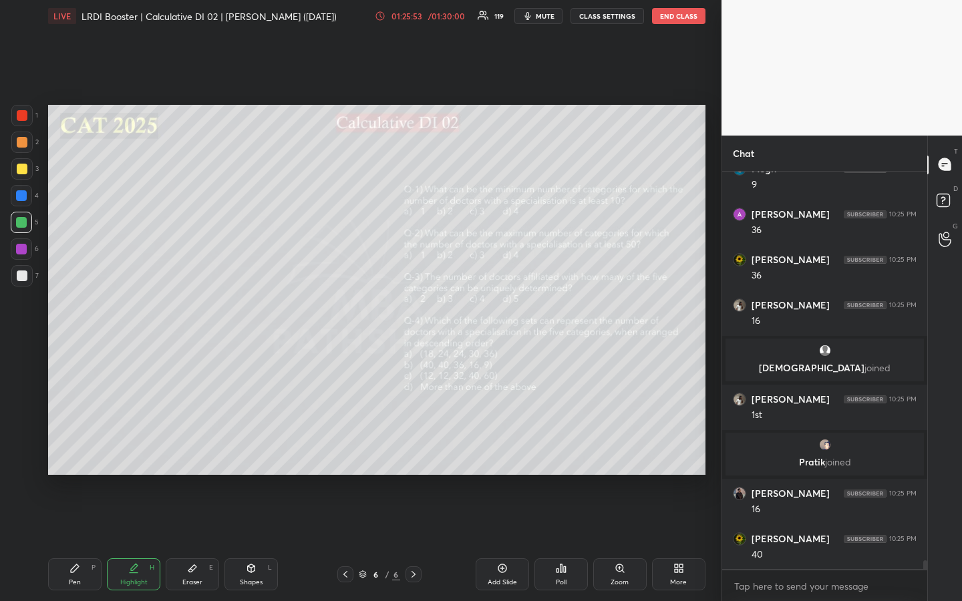
scroll to position [18435, 0]
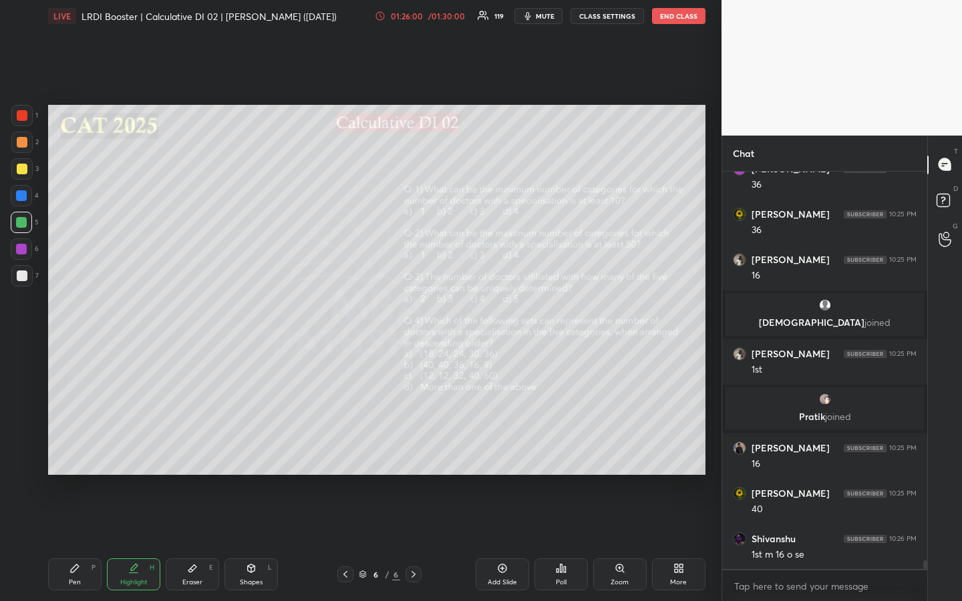
click at [75, 450] on div "Pen P" at bounding box center [74, 574] width 53 height 32
click at [134, 450] on div "Highlight" at bounding box center [133, 582] width 27 height 7
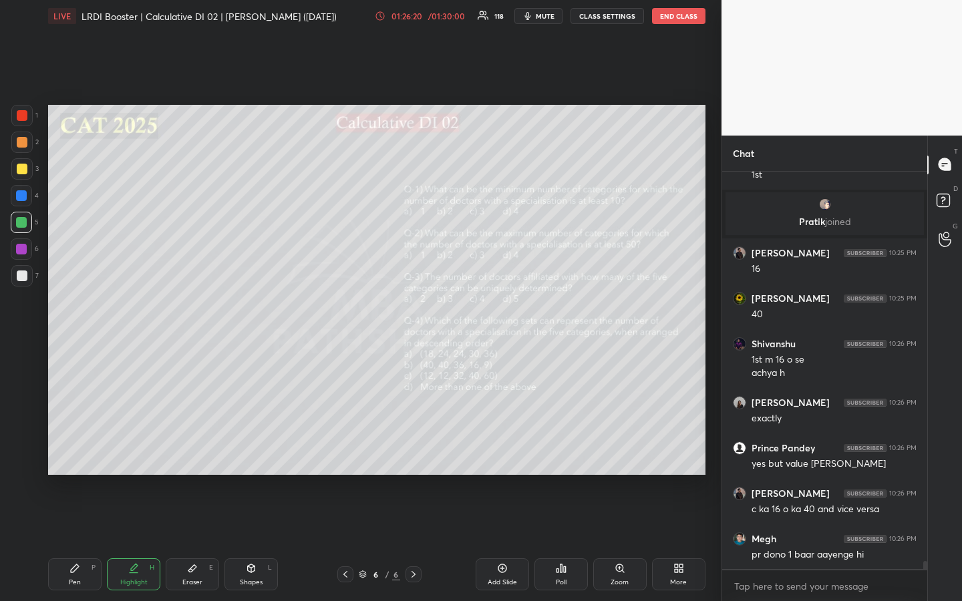
scroll to position [18675, 0]
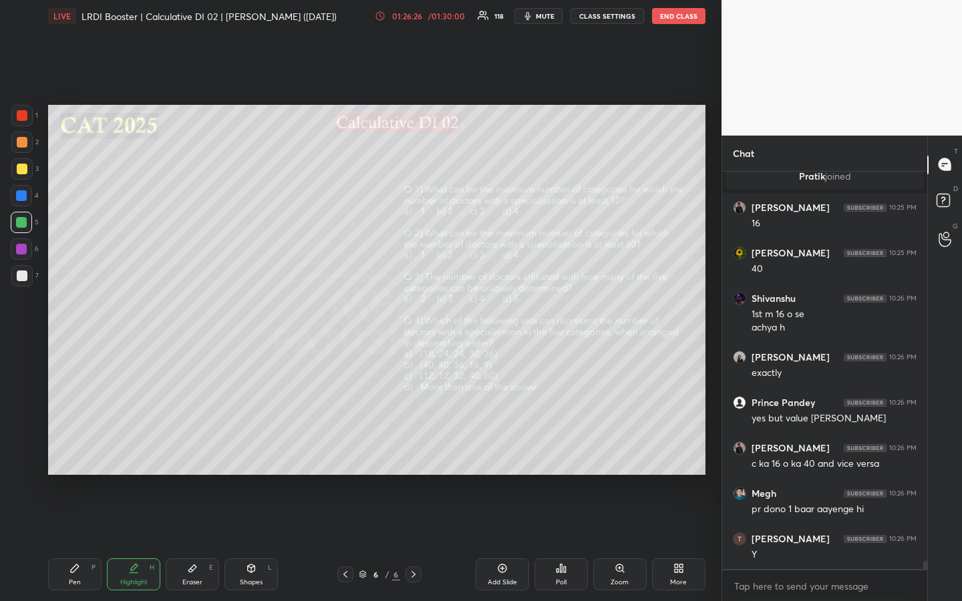
click at [72, 450] on div "Pen" at bounding box center [75, 582] width 12 height 7
click at [138, 450] on div "Highlight" at bounding box center [133, 582] width 27 height 7
click at [76, 450] on div "Pen P" at bounding box center [74, 574] width 53 height 32
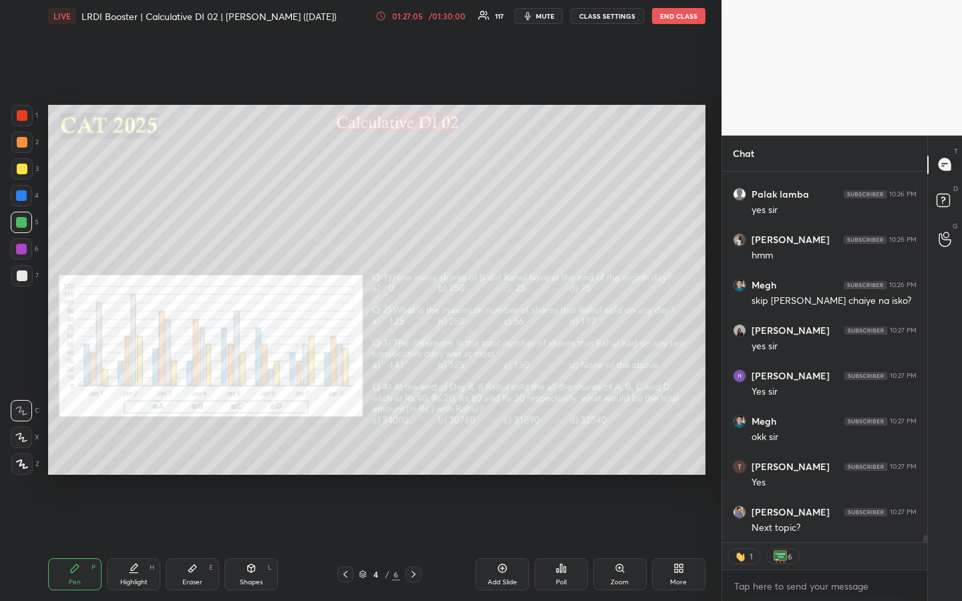
scroll to position [19338, 0]
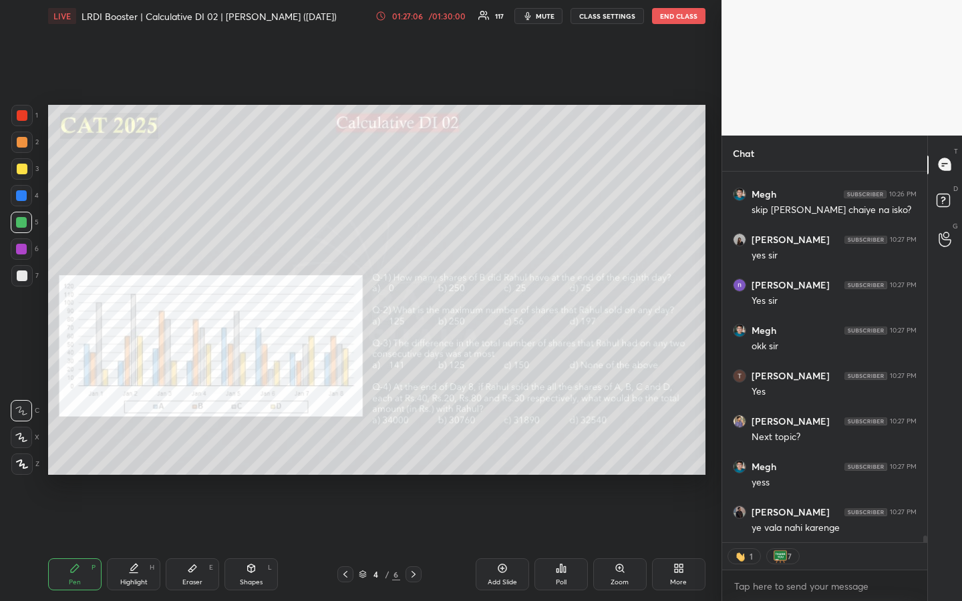
click at [714, 415] on div "1 2 3 4 5 6 7 R O A L C X Z Erase all C X Z LIVE LRDI Booster | Calculative DI …" at bounding box center [360, 300] width 721 height 601
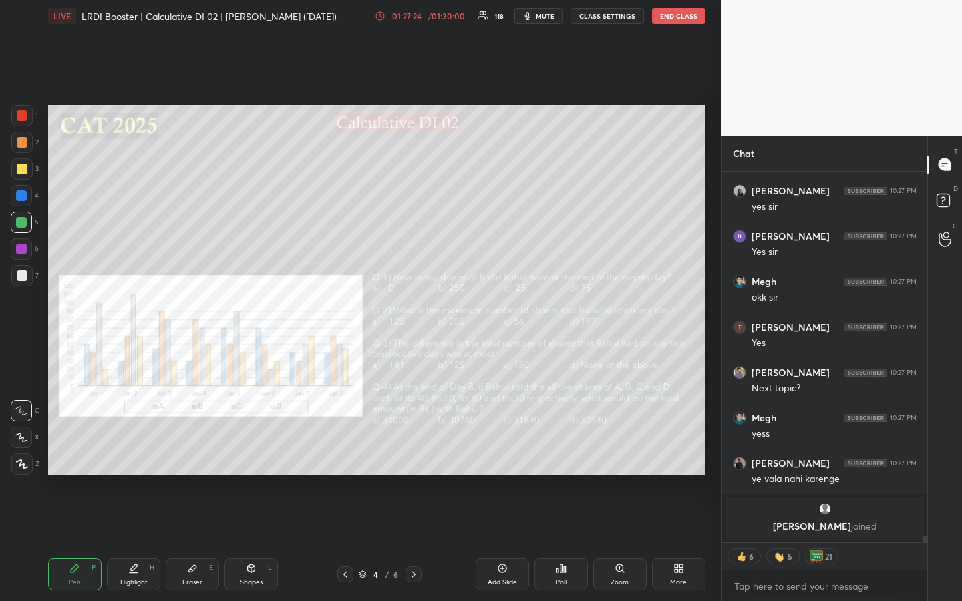
click at [714, 422] on div "1 2 3 4 5 6 7 R O A L C X Z Erase all C X Z LIVE LRDI Booster | Calculative DI …" at bounding box center [360, 300] width 721 height 601
click at [712, 415] on div "1 2 3 4 5 6 7 R O A L C X Z Erase all C X Z LIVE LRDI Booster | Calculative DI …" at bounding box center [360, 300] width 721 height 601
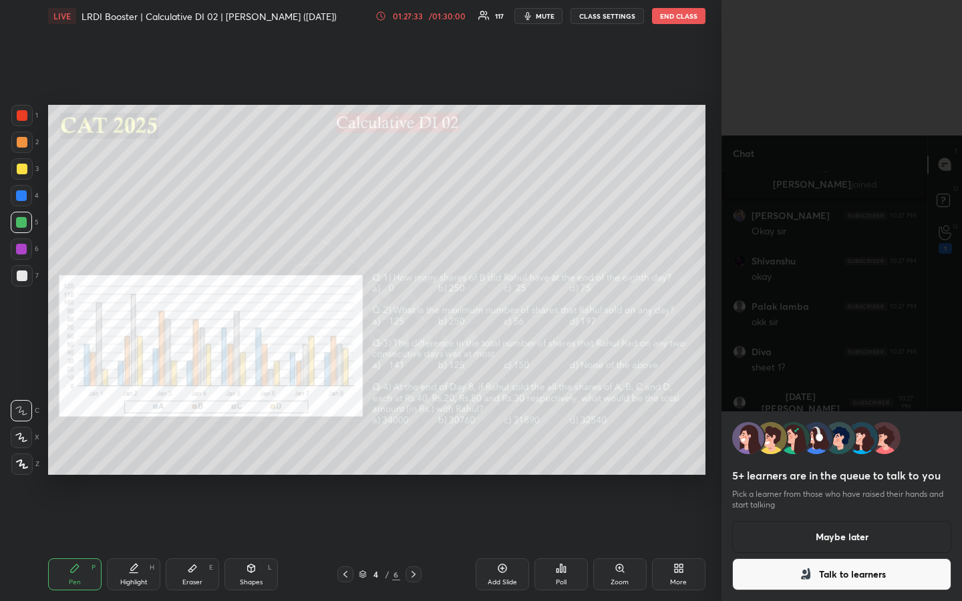
scroll to position [19474, 0]
click at [853, 450] on button "Talk to learners" at bounding box center [841, 574] width 219 height 32
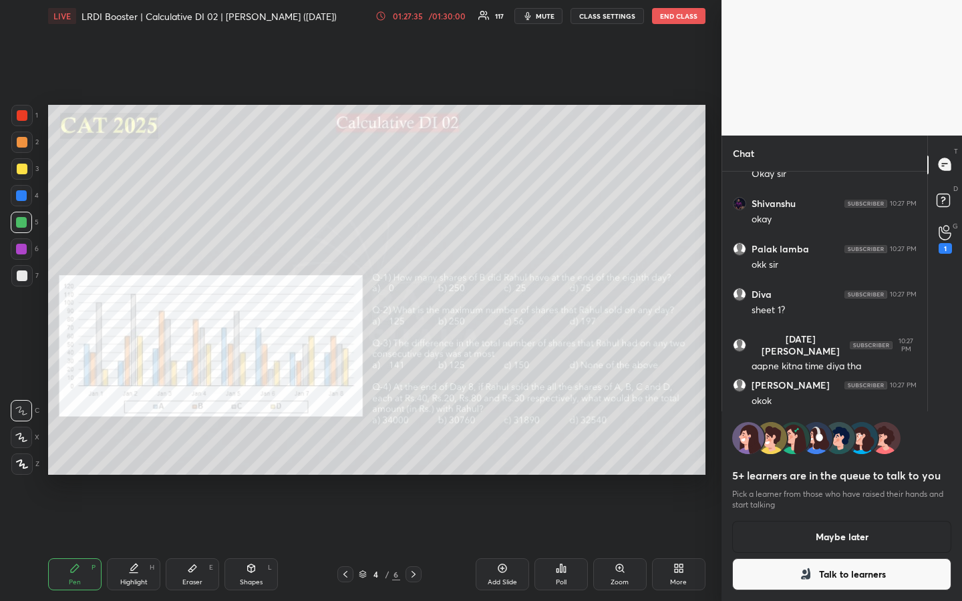
scroll to position [5, 5]
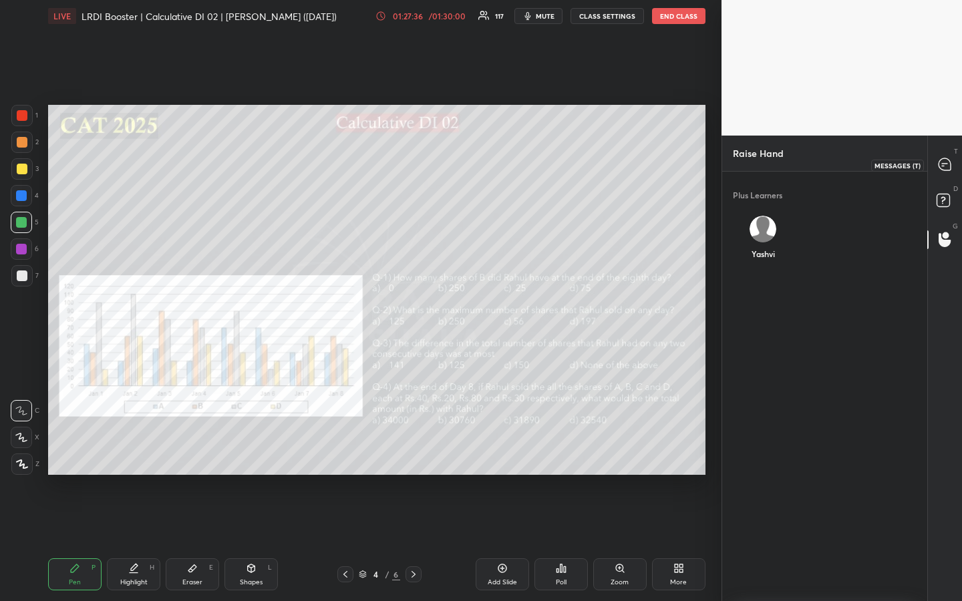
click at [952, 158] on div at bounding box center [945, 165] width 27 height 24
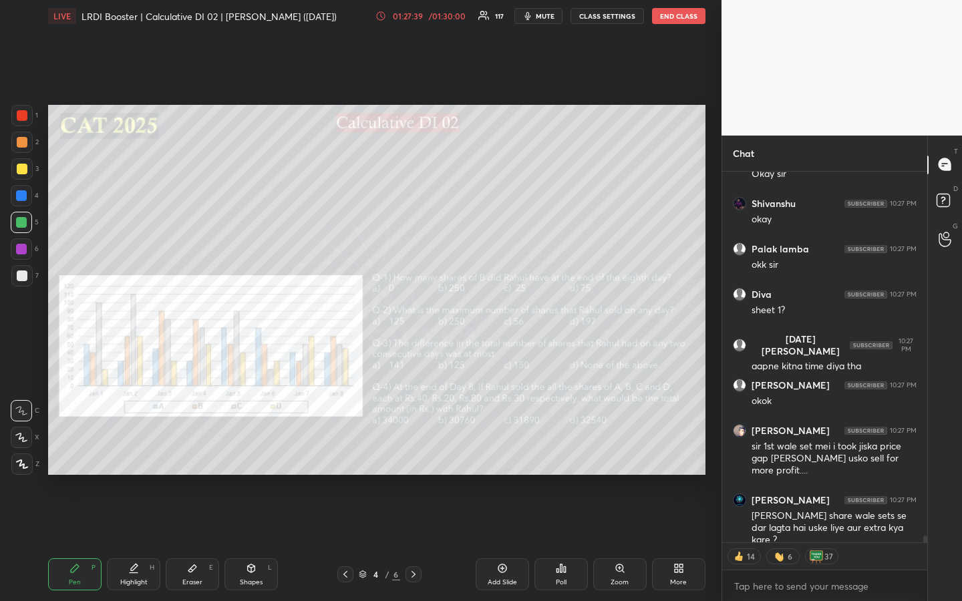
click at [943, 450] on div "T Messages (T) D Doubts (D) G Raise Hand (G)" at bounding box center [944, 369] width 35 height 466
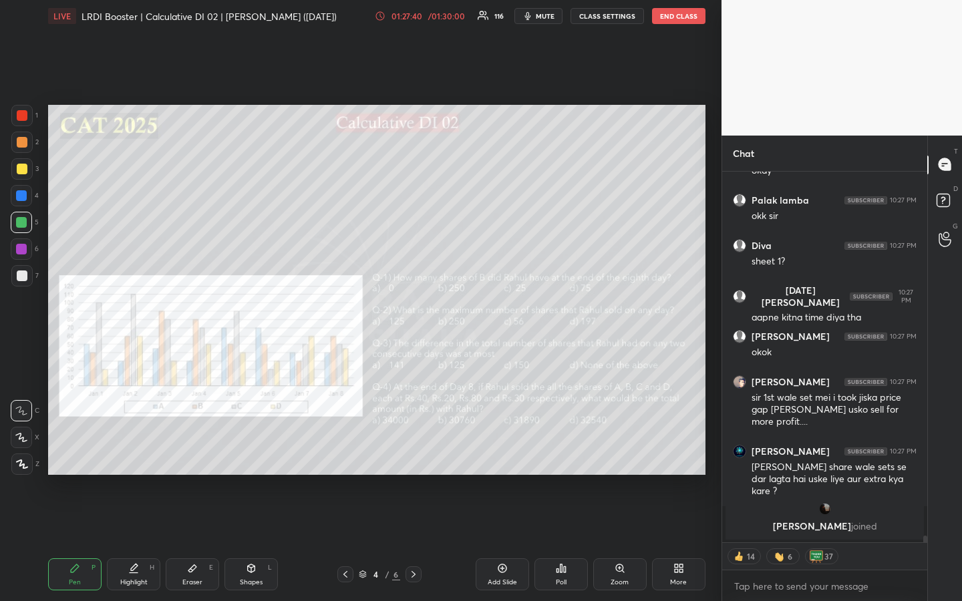
click at [943, 406] on div "T Messages (T) D Doubts (D) G Raise Hand (G)" at bounding box center [944, 369] width 35 height 466
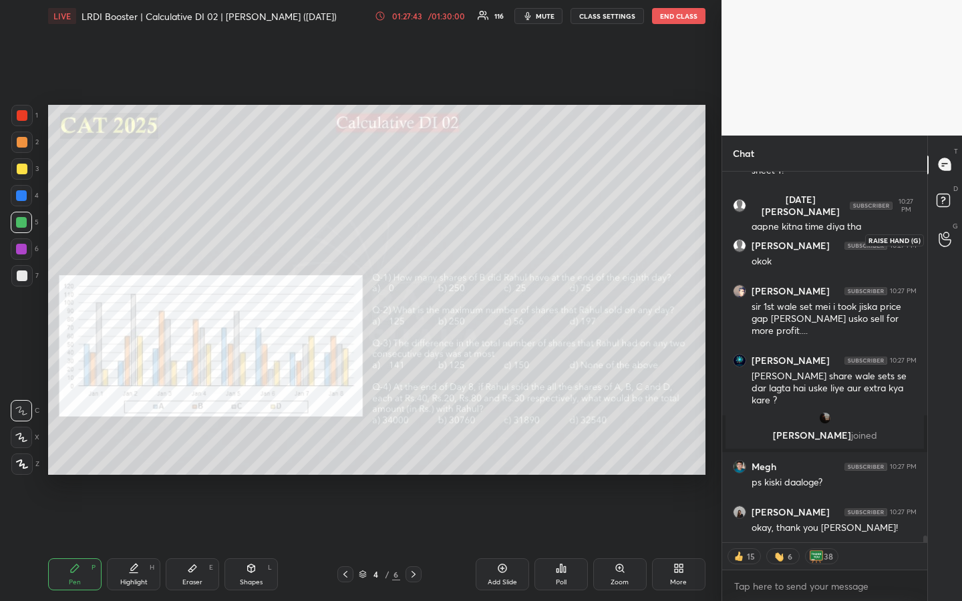
scroll to position [19527, 0]
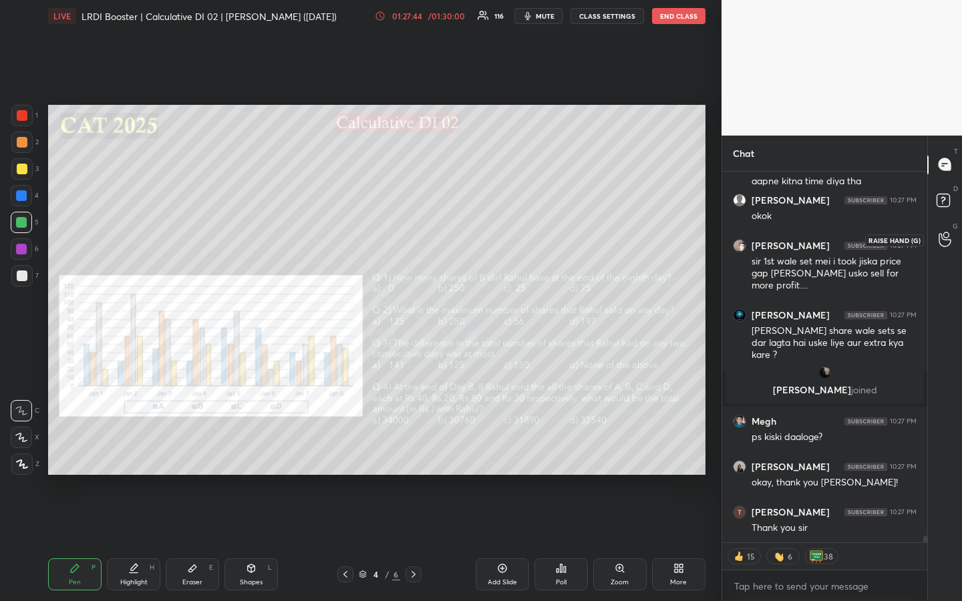
click at [946, 242] on icon at bounding box center [944, 239] width 13 height 15
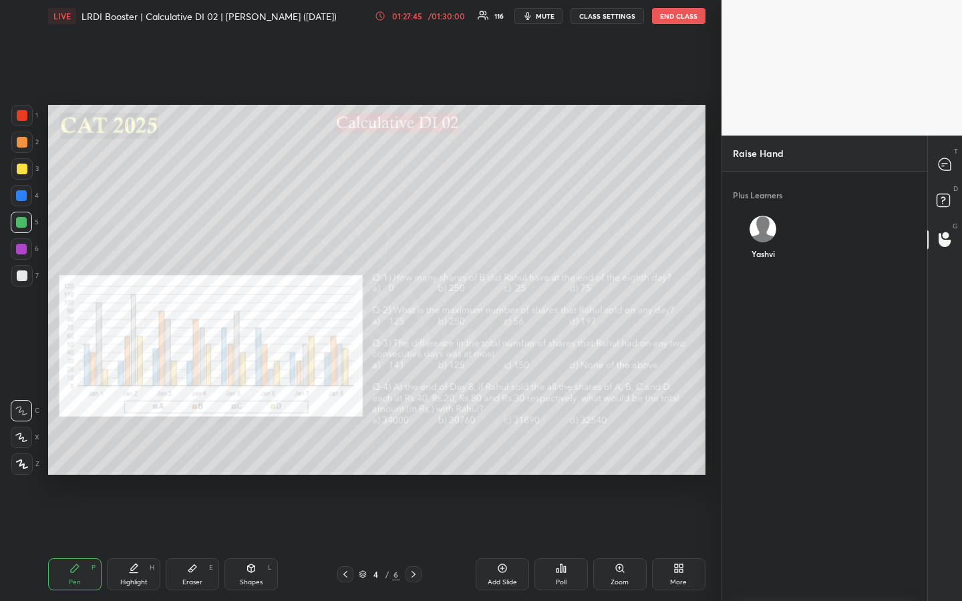
click at [755, 235] on div "Yashvi" at bounding box center [763, 240] width 61 height 71
click at [771, 254] on button "INVITE" at bounding box center [763, 262] width 50 height 17
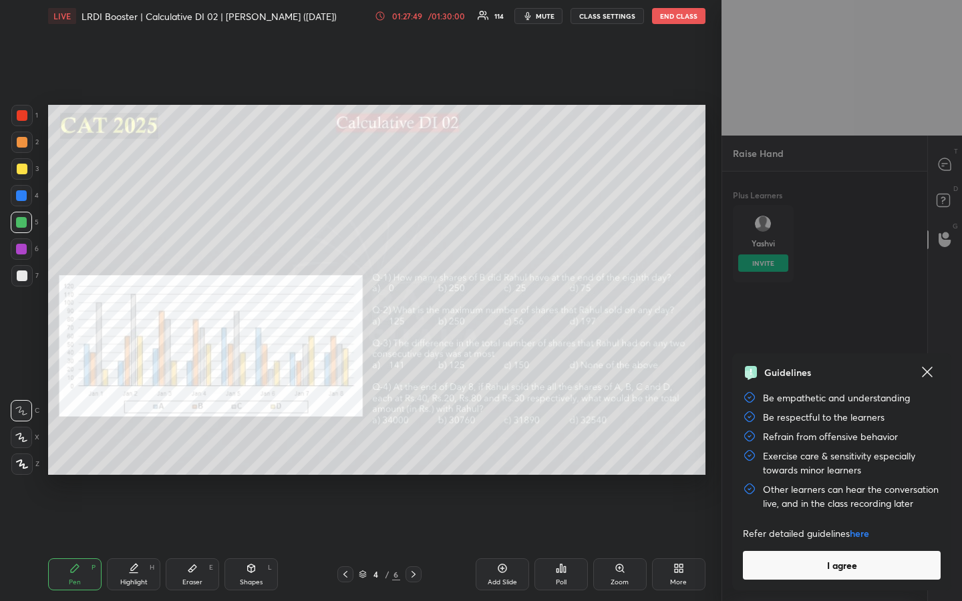
click at [845, 450] on button "I agree" at bounding box center [842, 565] width 198 height 29
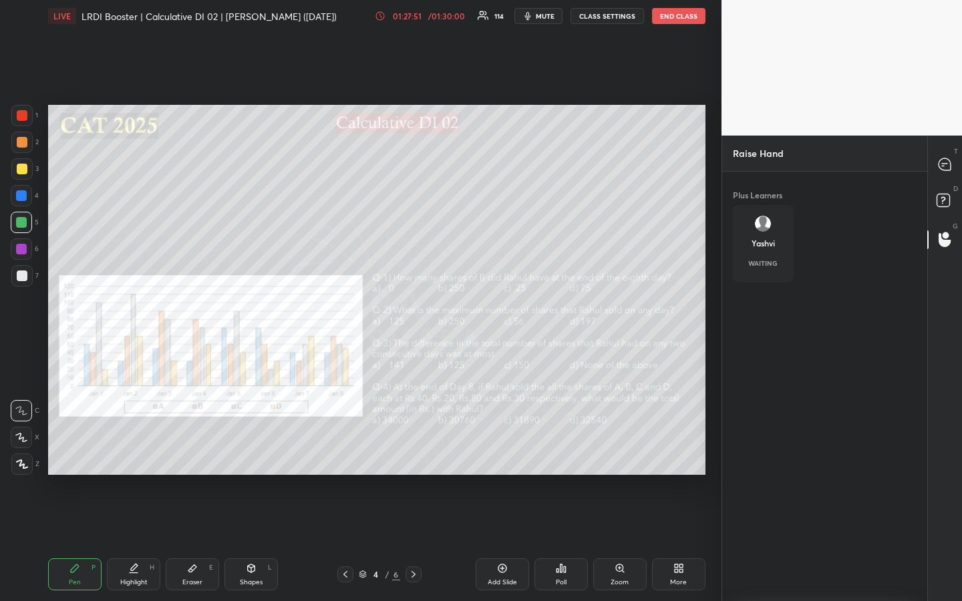
scroll to position [365, 201]
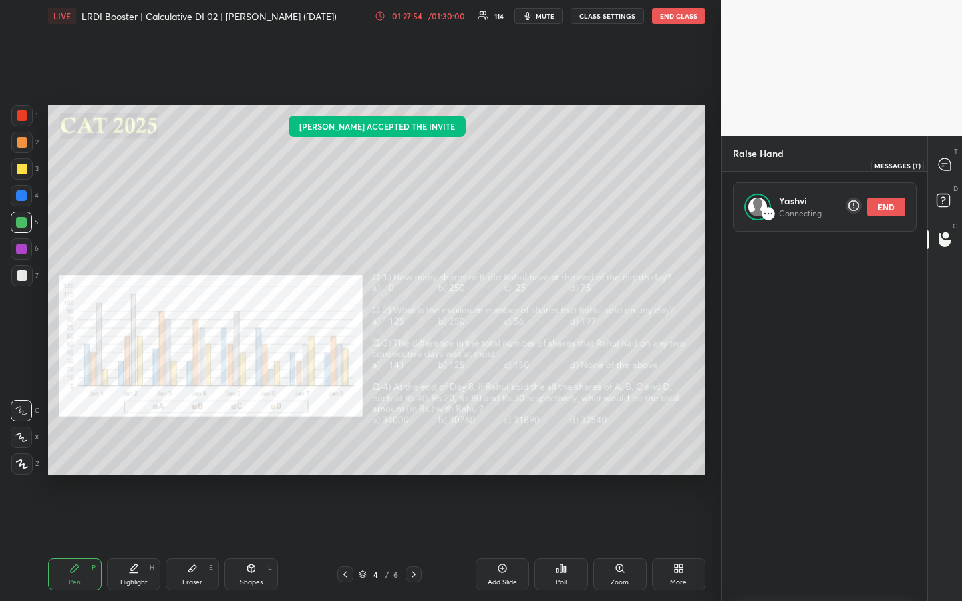
click at [942, 170] on icon at bounding box center [944, 164] width 12 height 12
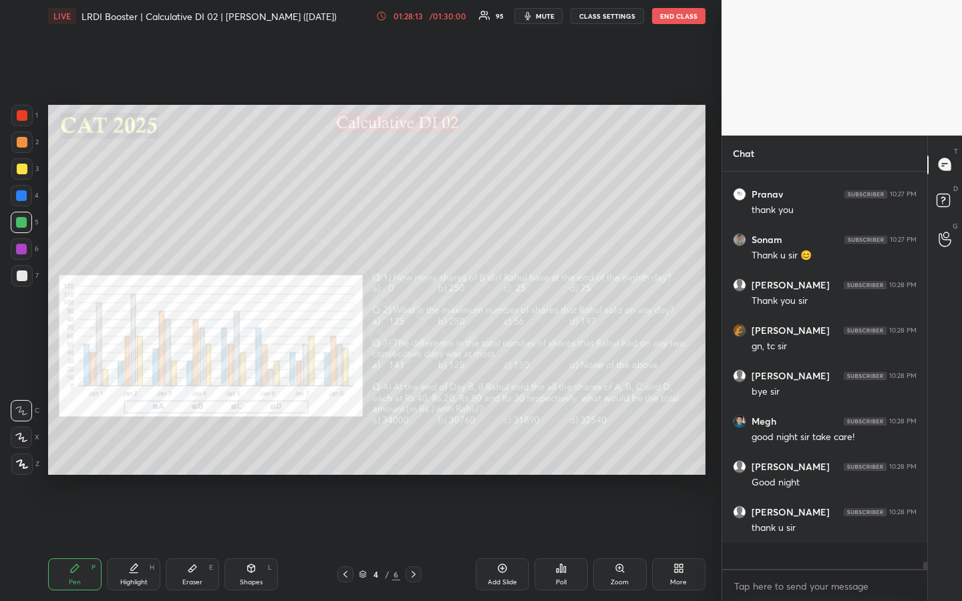
scroll to position [20356, 0]
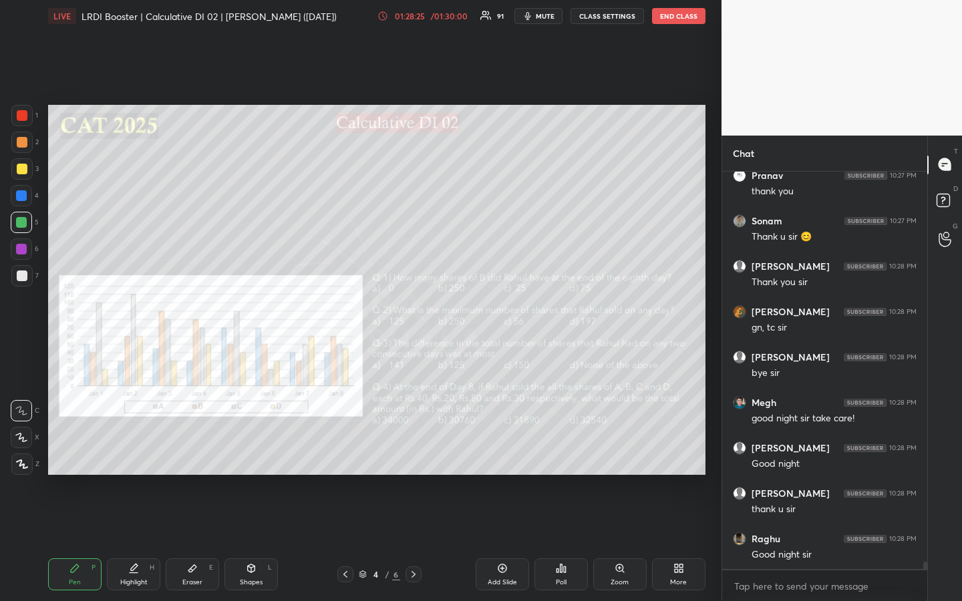
click at [502, 450] on icon at bounding box center [502, 568] width 9 height 9
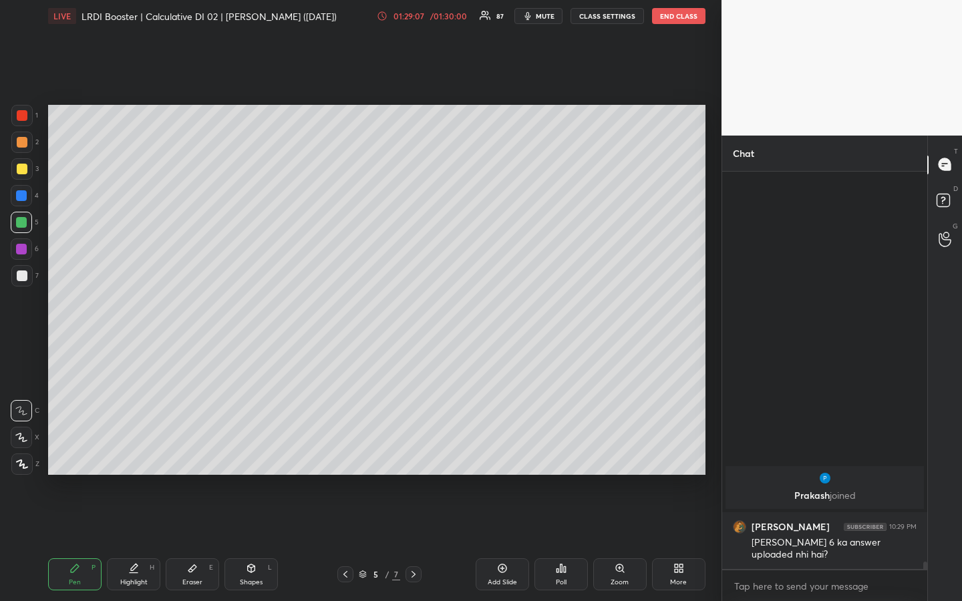
scroll to position [20073, 0]
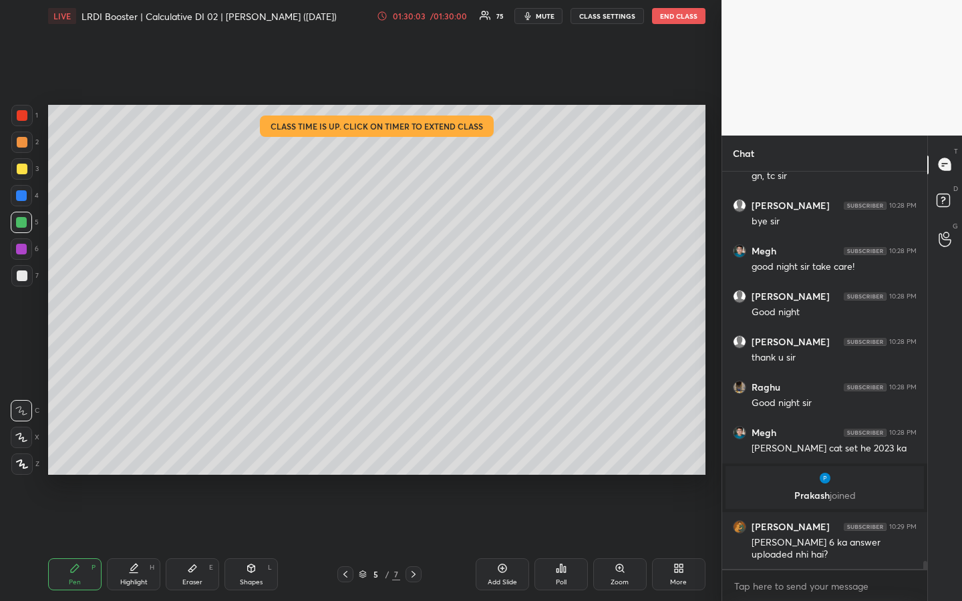
click at [129, 450] on div "Highlight" at bounding box center [133, 582] width 27 height 7
click at [73, 450] on div "Pen" at bounding box center [75, 582] width 12 height 7
drag, startPoint x: 21, startPoint y: 170, endPoint x: 33, endPoint y: 177, distance: 14.1
click at [21, 172] on div at bounding box center [22, 169] width 11 height 11
click at [138, 450] on div "Highlight H" at bounding box center [133, 574] width 53 height 32
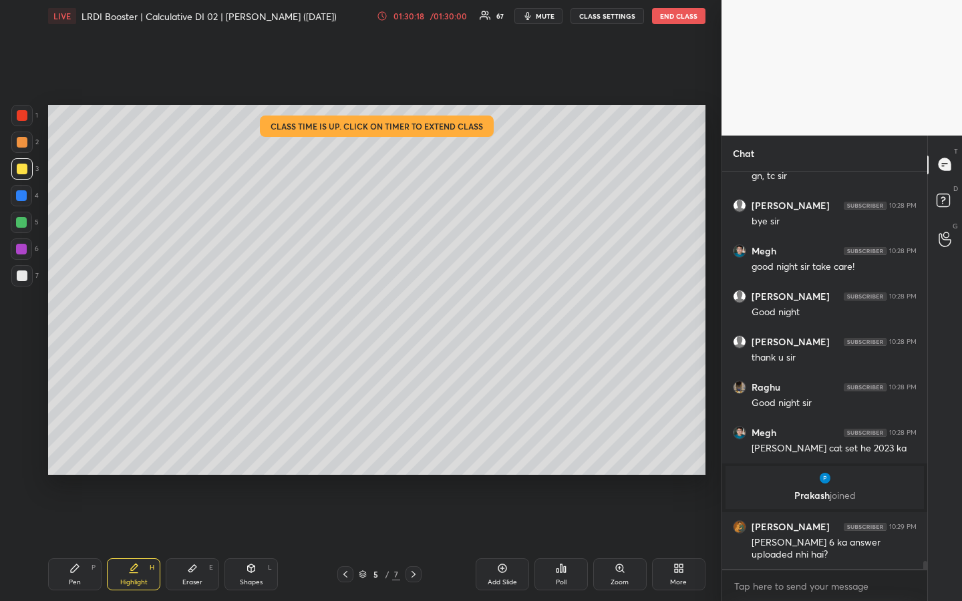
click at [77, 450] on icon at bounding box center [74, 568] width 11 height 11
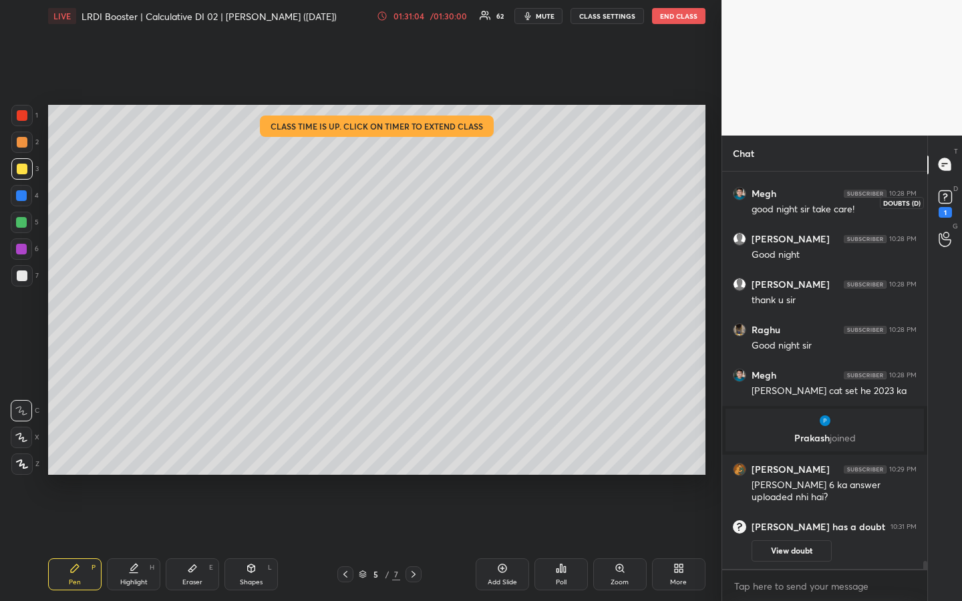
click at [942, 194] on rect at bounding box center [944, 196] width 13 height 13
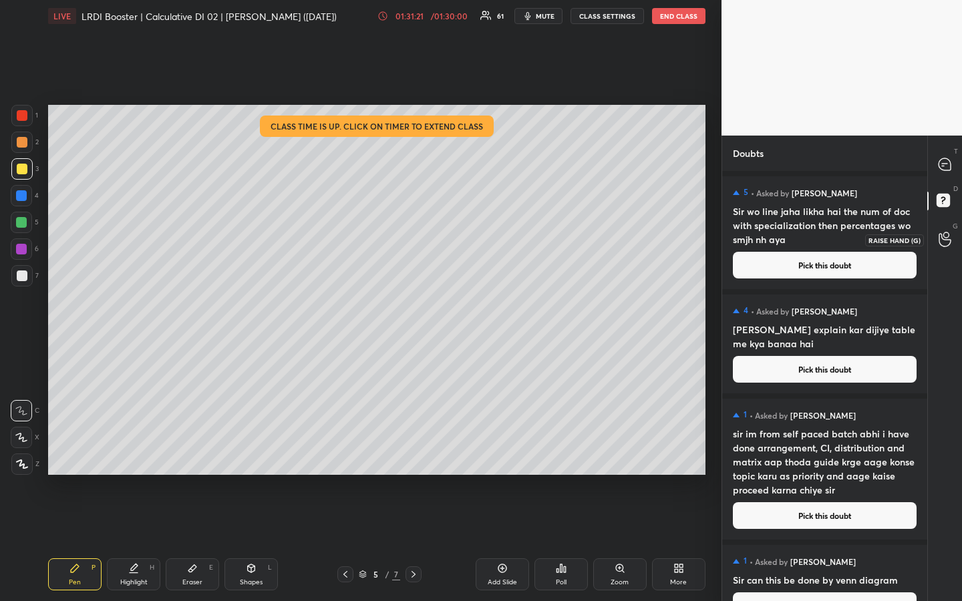
click at [942, 238] on icon at bounding box center [944, 239] width 13 height 15
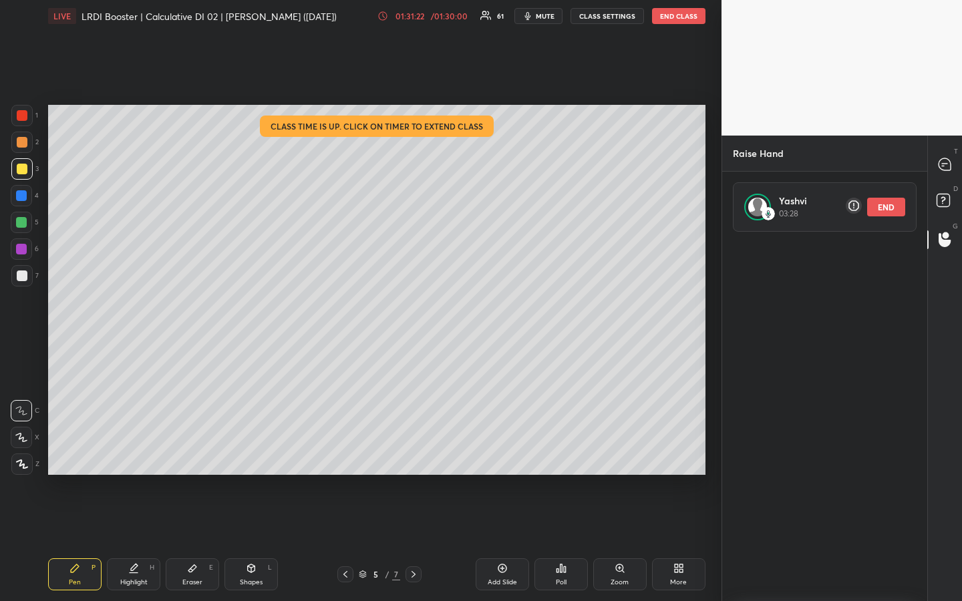
click at [890, 212] on button "END" at bounding box center [886, 207] width 38 height 19
click at [947, 170] on icon at bounding box center [944, 164] width 12 height 12
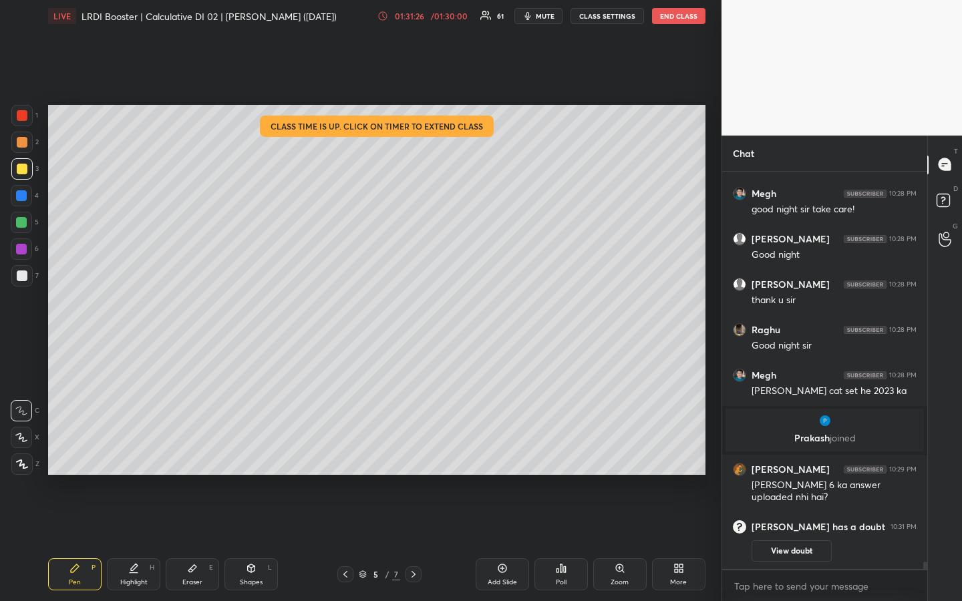
click at [713, 381] on div "1 2 3 4 5 6 7 R O A L C X Z Erase all C X Z LIVE LRDI Booster | Calculative DI …" at bounding box center [360, 300] width 721 height 601
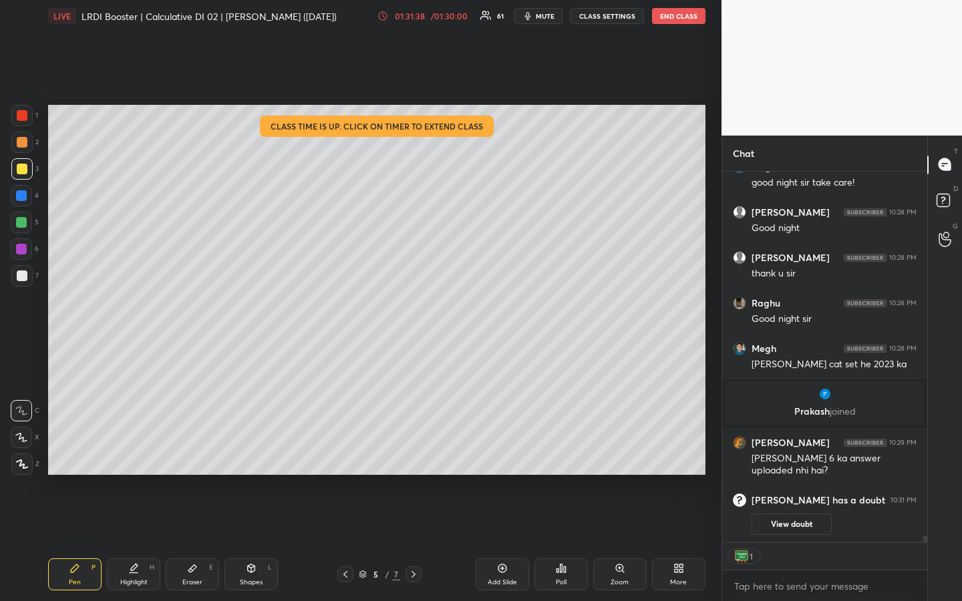
scroll to position [20291, 0]
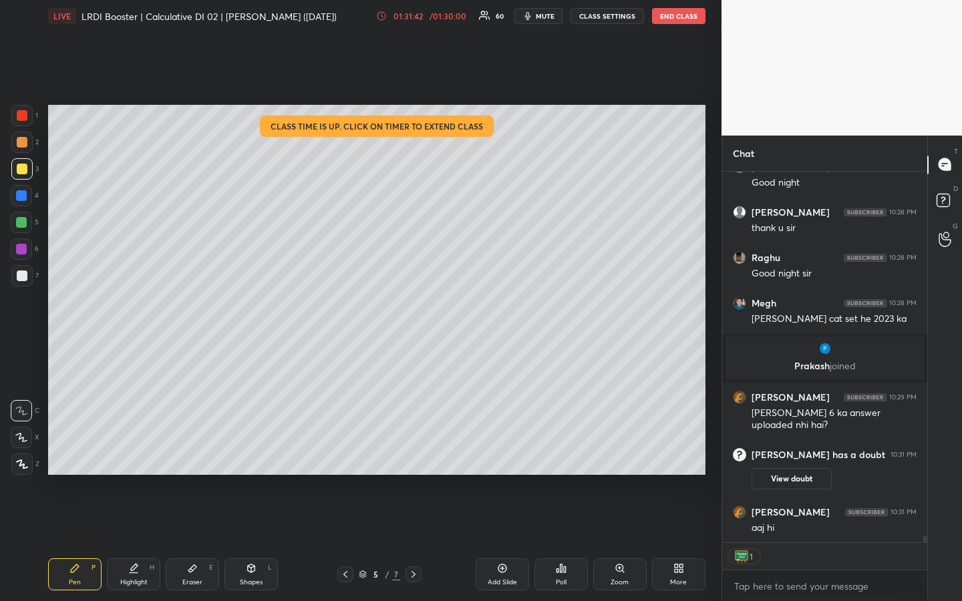
click at [712, 277] on div "1 2 3 4 5 6 7 R O A L C X Z Erase all C X Z LIVE LRDI Booster | Calculative DI …" at bounding box center [360, 300] width 721 height 601
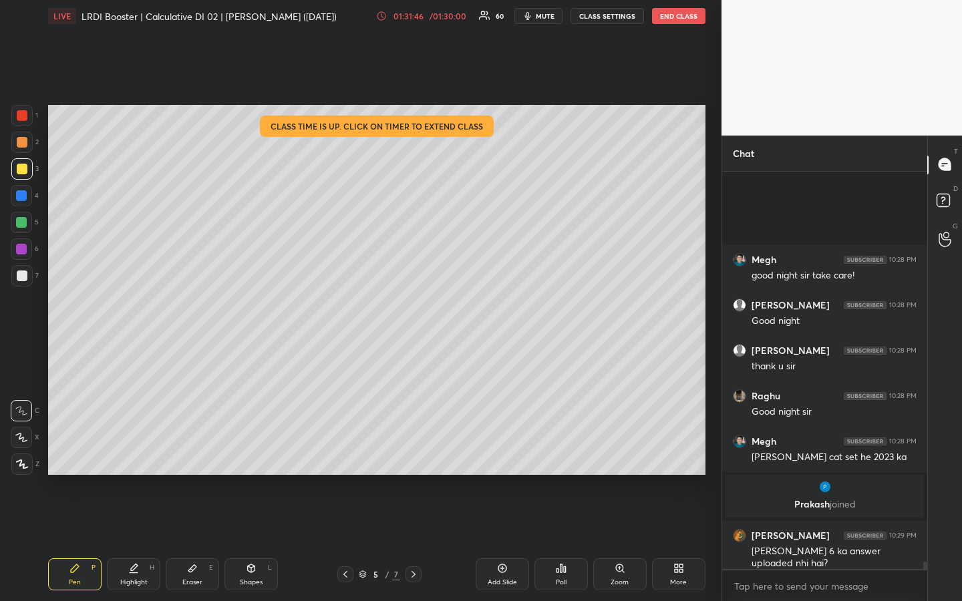
scroll to position [20425, 0]
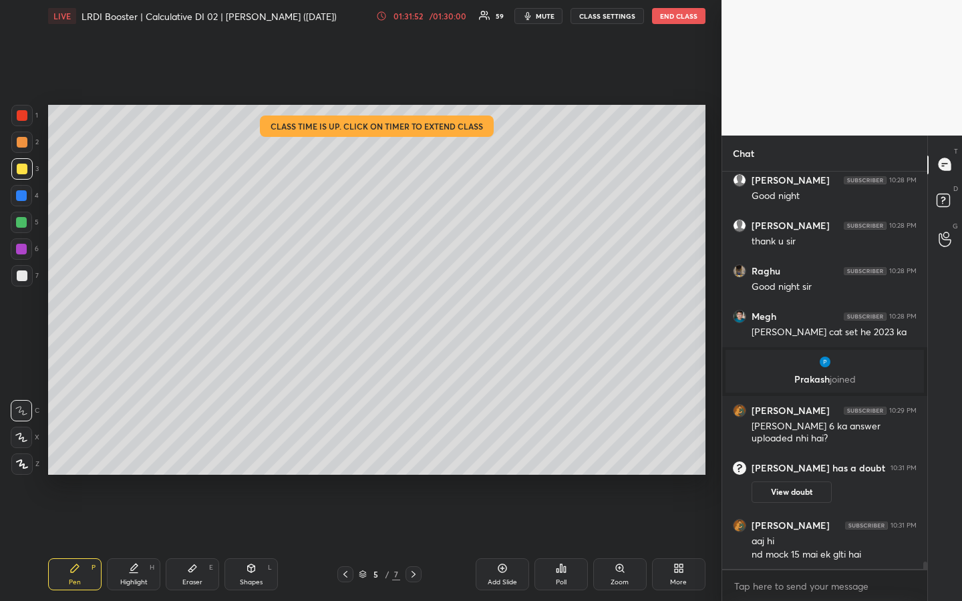
click at [712, 276] on div "1 2 3 4 5 6 7 R O A L C X Z Erase all C X Z LIVE LRDI Booster | Calculative DI …" at bounding box center [360, 300] width 721 height 601
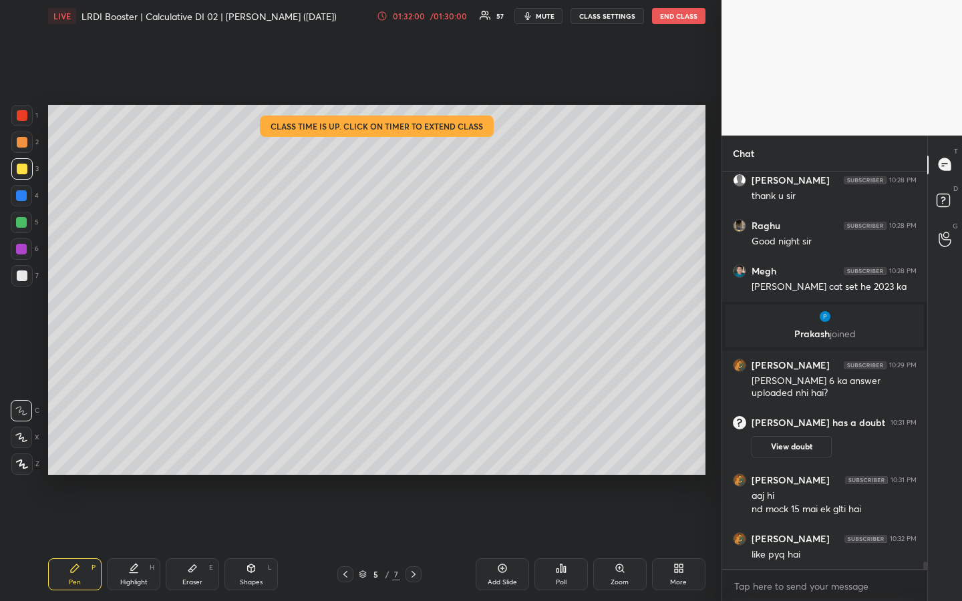
click at [713, 279] on div "1 2 3 4 5 6 7 R O A L C X Z Erase all C X Z LIVE LRDI Booster | Calculative DI …" at bounding box center [360, 300] width 721 height 601
click at [714, 287] on div "1 2 3 4 5 6 7 R O A L C X Z Erase all C X Z LIVE LRDI Booster | Calculative DI …" at bounding box center [360, 300] width 721 height 601
click at [713, 279] on div "1 2 3 4 5 6 7 R O A L C X Z Erase all C X Z LIVE LRDI Booster | Calculative DI …" at bounding box center [360, 300] width 721 height 601
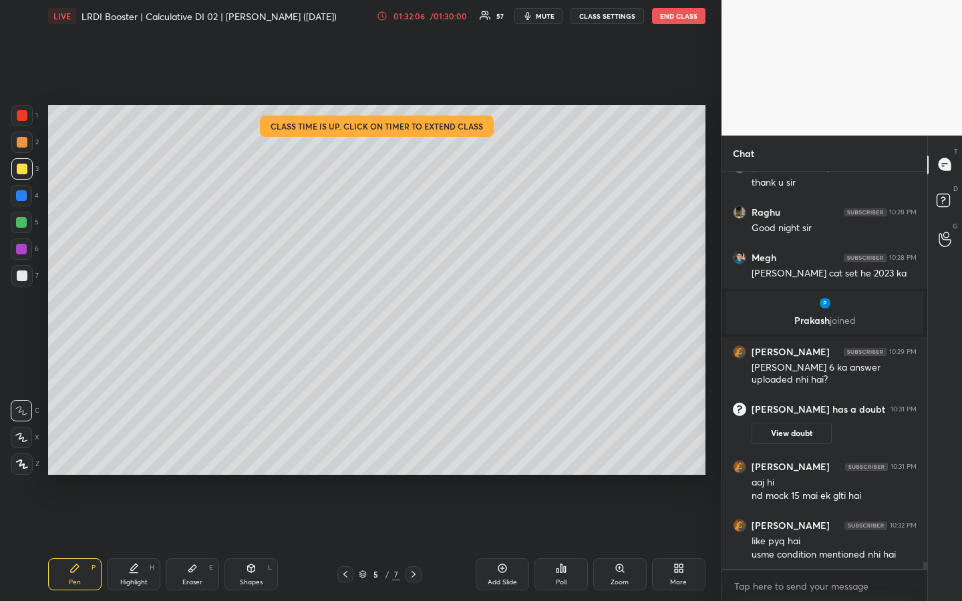
click at [712, 279] on div "1 2 3 4 5 6 7 R O A L C X Z Erase all C X Z LIVE LRDI Booster | Calculative DI …" at bounding box center [360, 300] width 721 height 601
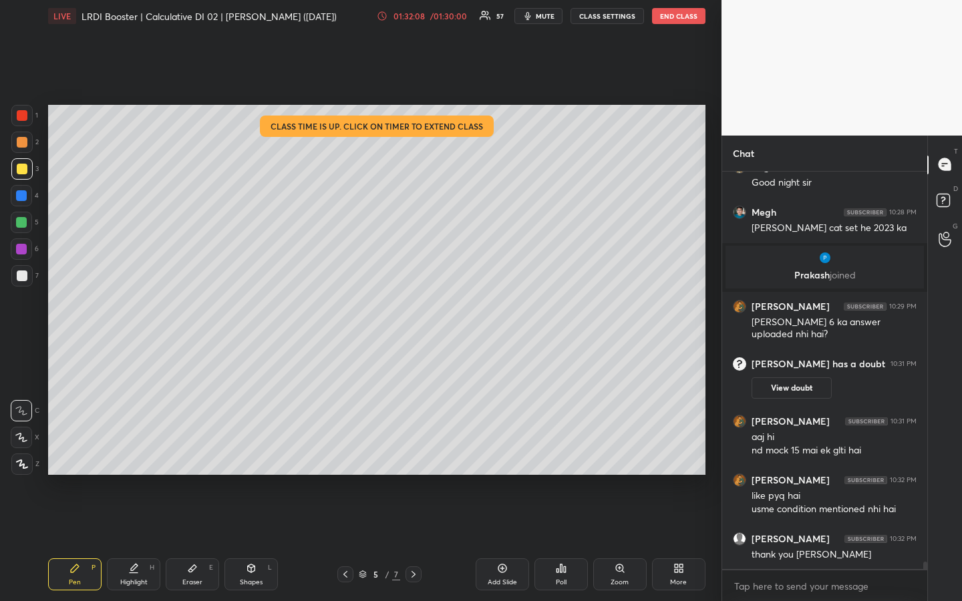
click at [712, 279] on div "1 2 3 4 5 6 7 R O A L C X Z Erase all C X Z LIVE LRDI Booster | Calculative DI …" at bounding box center [360, 300] width 721 height 601
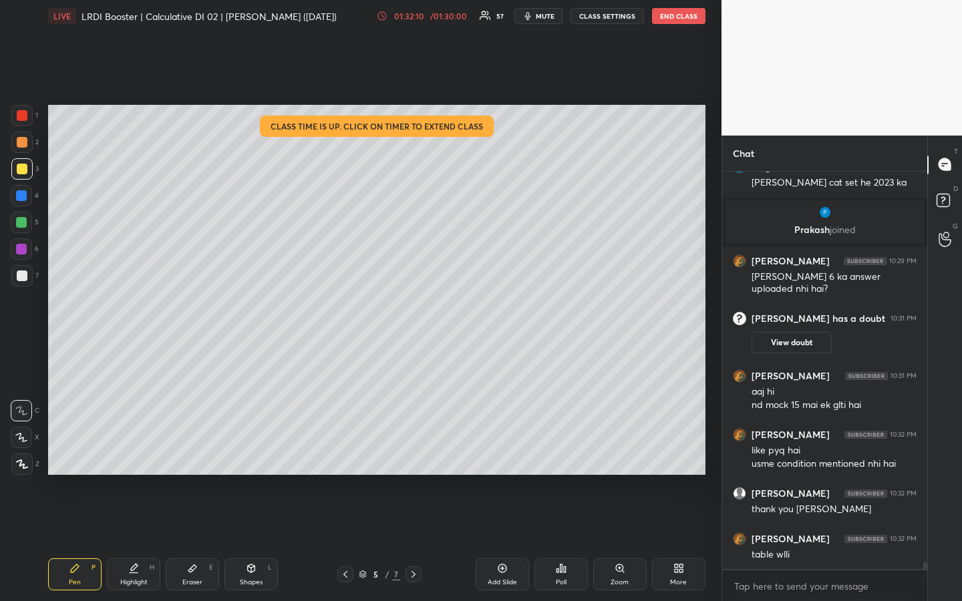
click at [713, 298] on div "1 2 3 4 5 6 7 R O A L C X Z Erase all C X Z LIVE LRDI Booster | Calculative DI …" at bounding box center [360, 300] width 721 height 601
click at [711, 296] on div "1 2 3 4 5 6 7 R O A L C X Z Erase all C X Z LIVE LRDI Booster | Calculative DI …" at bounding box center [360, 300] width 721 height 601
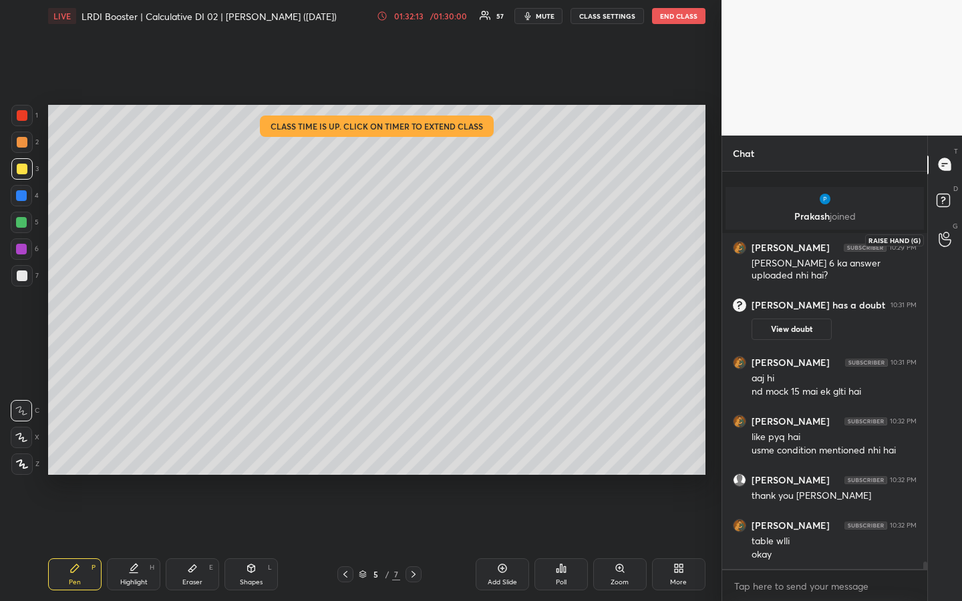
click at [946, 234] on icon at bounding box center [944, 239] width 13 height 15
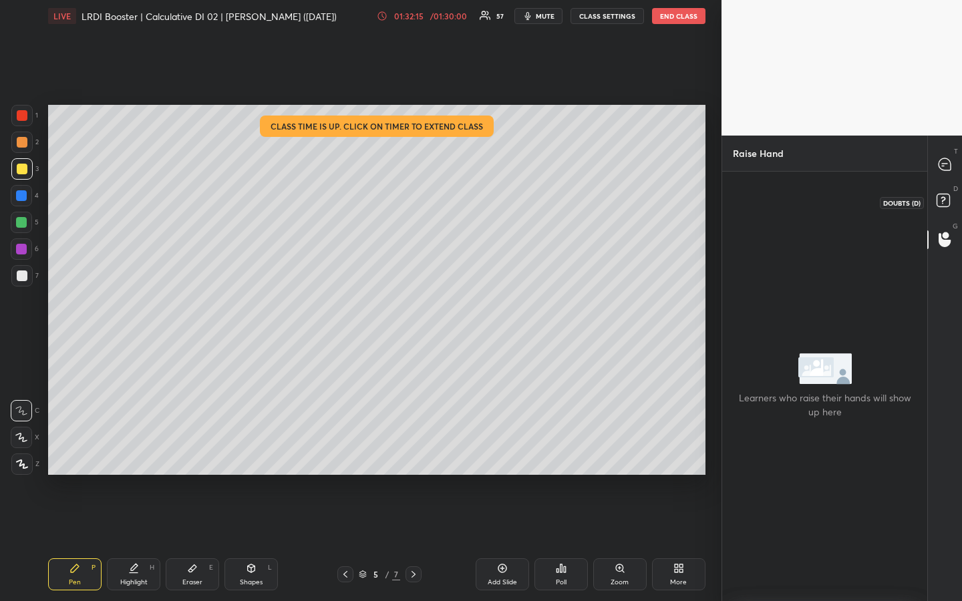
click at [939, 197] on rect at bounding box center [942, 200] width 13 height 13
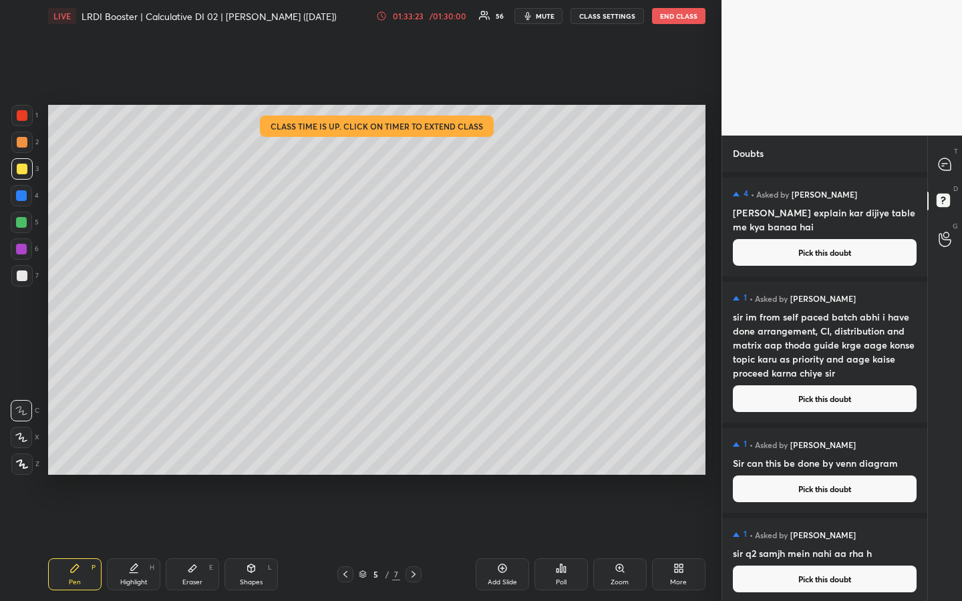
scroll to position [341, 0]
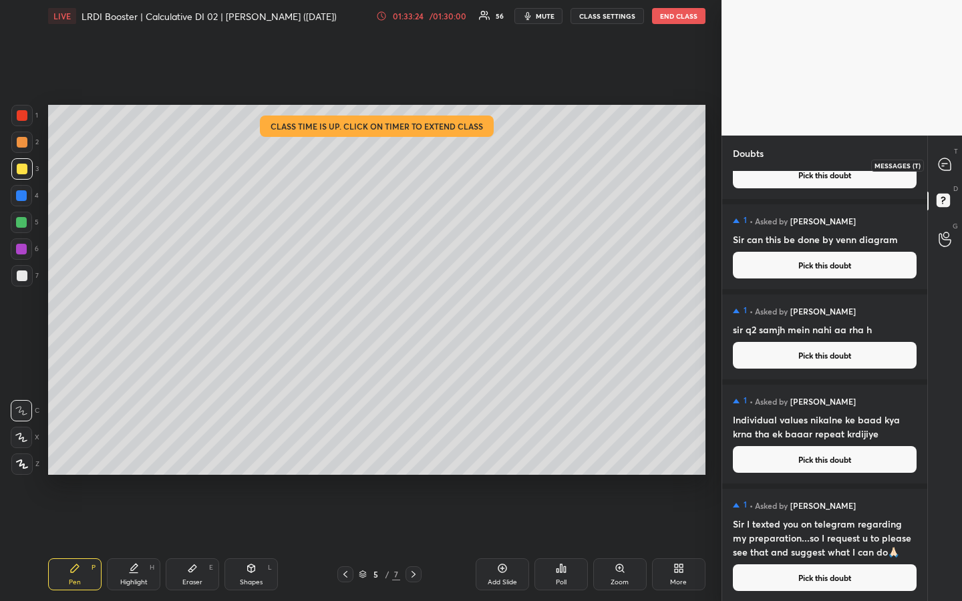
click at [948, 168] on icon at bounding box center [944, 164] width 12 height 12
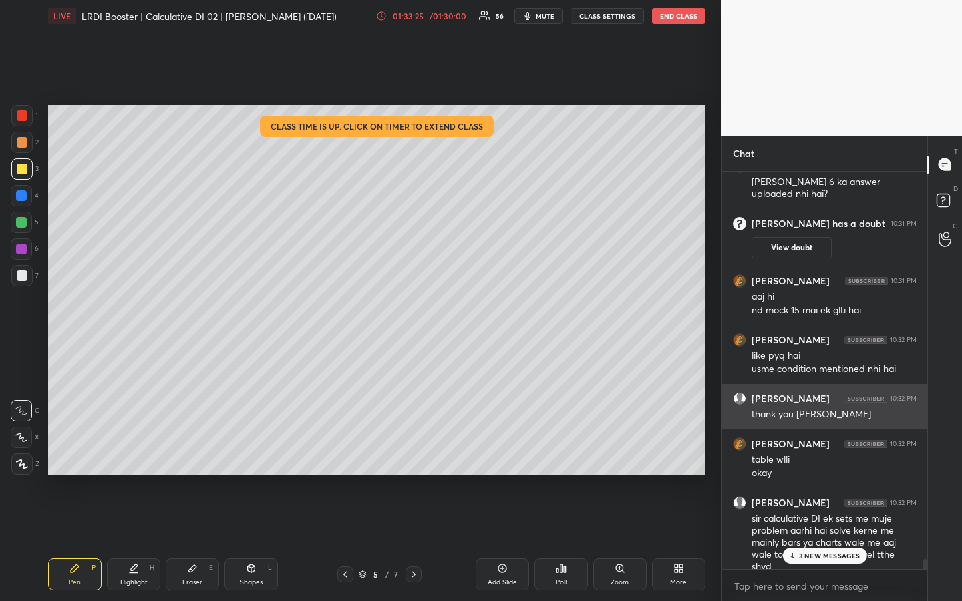
scroll to position [20833, 0]
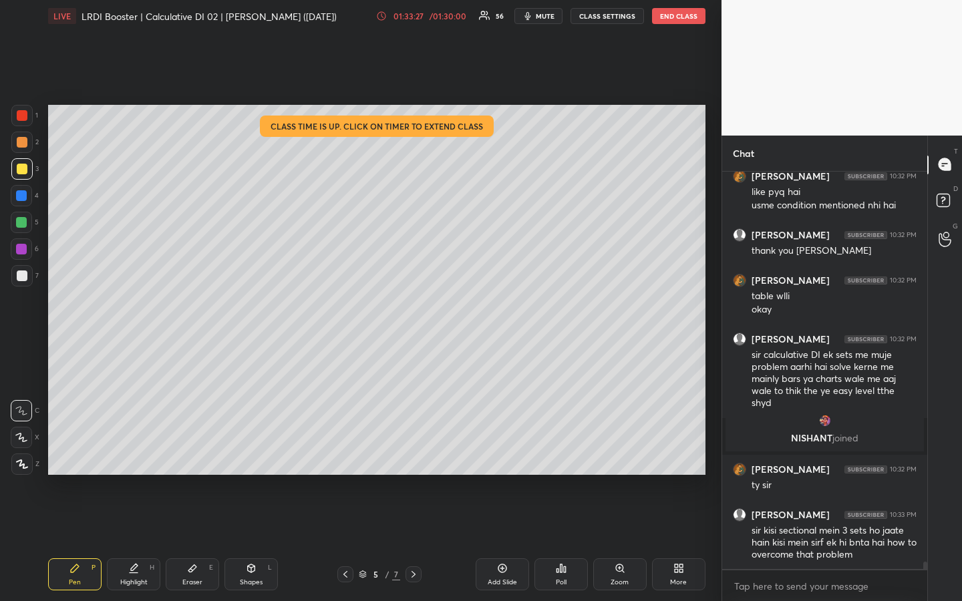
click at [946, 450] on div "T Messages (T) D Doubts (D) G Raise Hand (G)" at bounding box center [944, 369] width 35 height 466
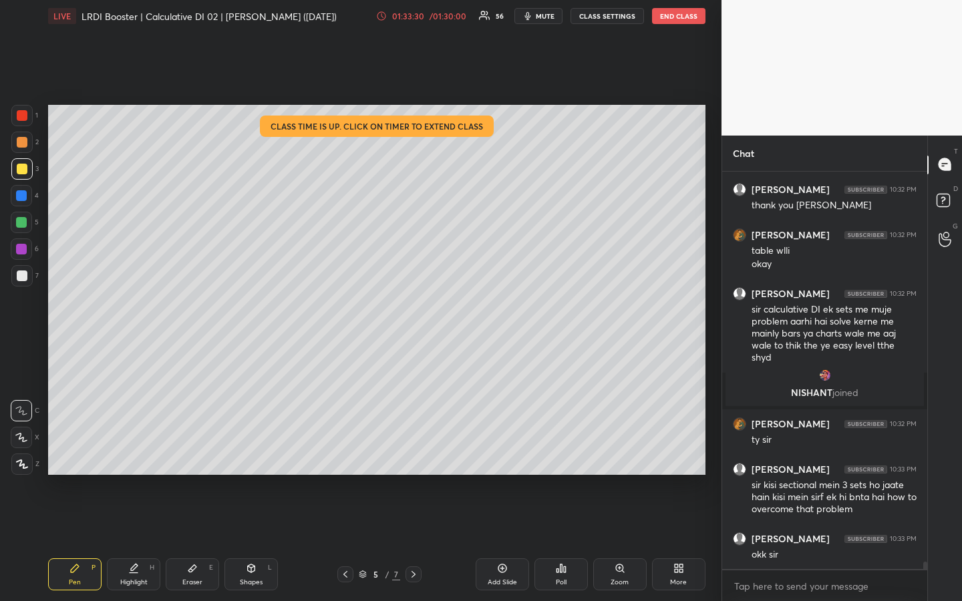
click at [943, 450] on div "T Messages (T) D Doubts (D) G Raise Hand (G)" at bounding box center [944, 369] width 35 height 466
click at [944, 450] on div "T Messages (T) D Doubts (D) G Raise Hand (G)" at bounding box center [944, 369] width 35 height 466
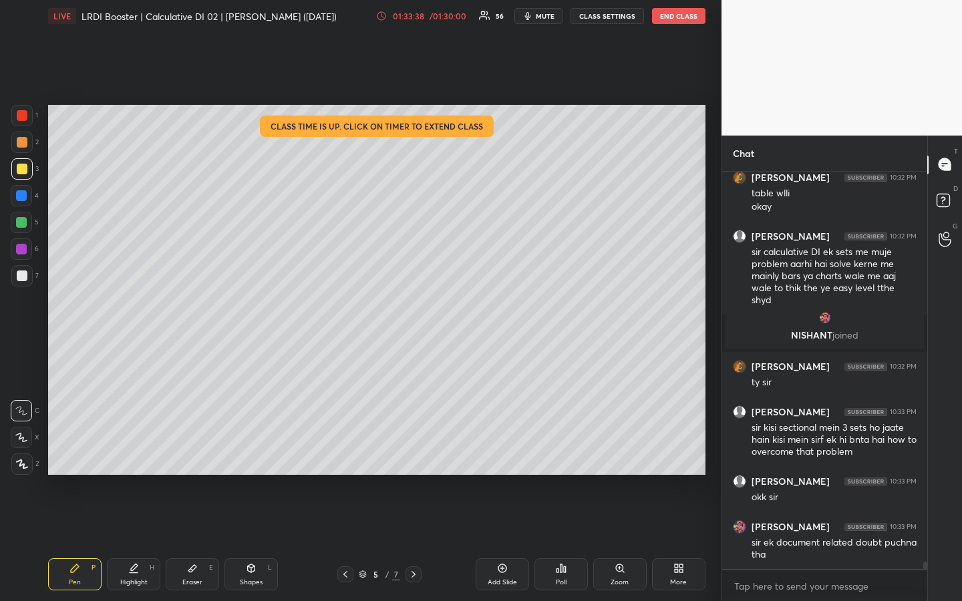
click at [943, 425] on div "T Messages (T) D Doubts (D) G Raise Hand (G)" at bounding box center [944, 369] width 35 height 466
click at [943, 424] on div "T Messages (T) D Doubts (D) G Raise Hand (G)" at bounding box center [944, 369] width 35 height 466
click at [411, 16] on div "01:33:50" at bounding box center [407, 16] width 37 height 8
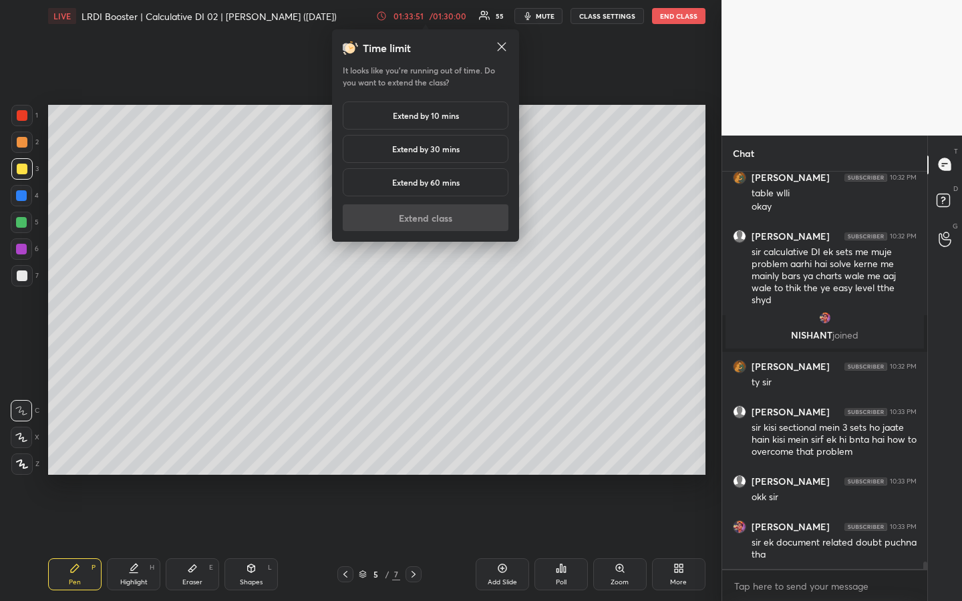
click at [421, 122] on div "Extend by 10 mins" at bounding box center [426, 116] width 166 height 28
click at [433, 228] on button "Extend class" at bounding box center [426, 217] width 166 height 27
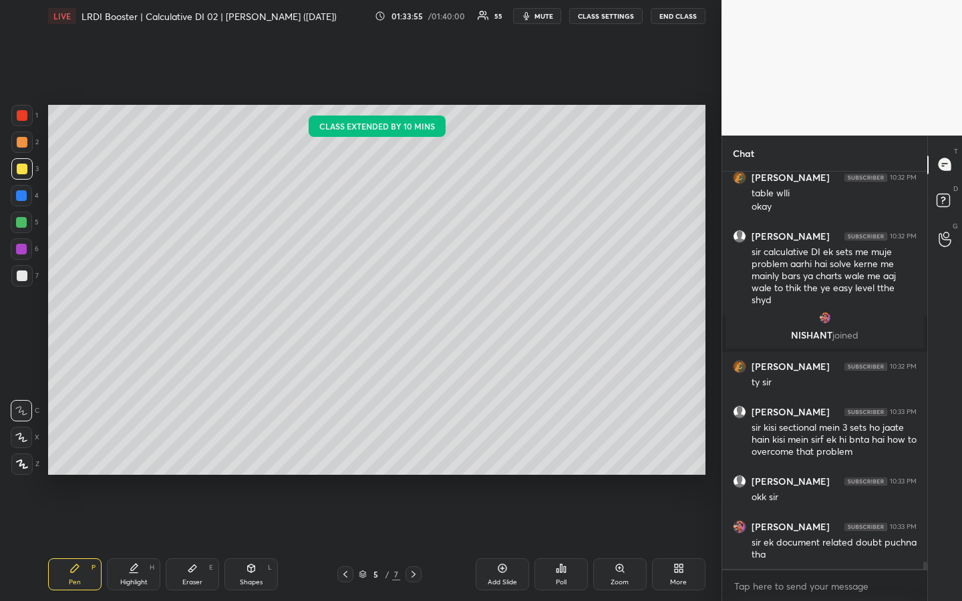
click at [942, 439] on div "T Messages (T) D Doubts (D) G Raise Hand (G)" at bounding box center [944, 369] width 35 height 466
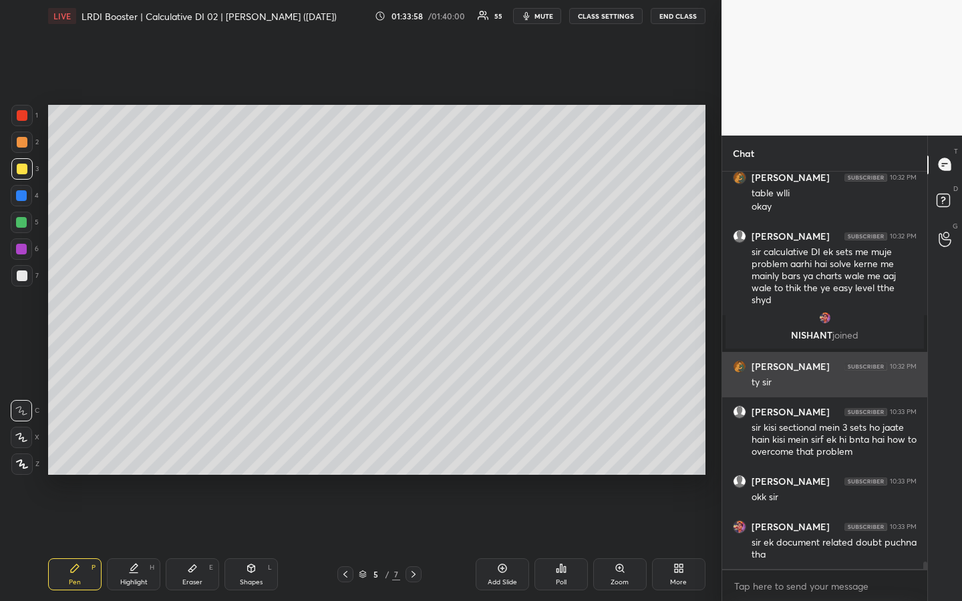
scroll to position [20982, 0]
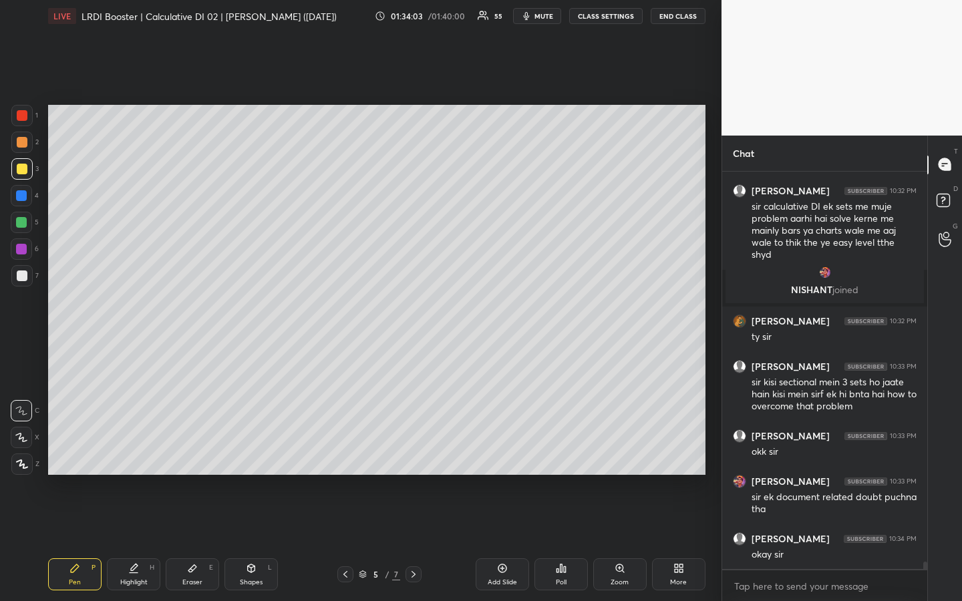
click at [835, 258] on div "[PERSON_NAME] joined" at bounding box center [824, 282] width 205 height 48
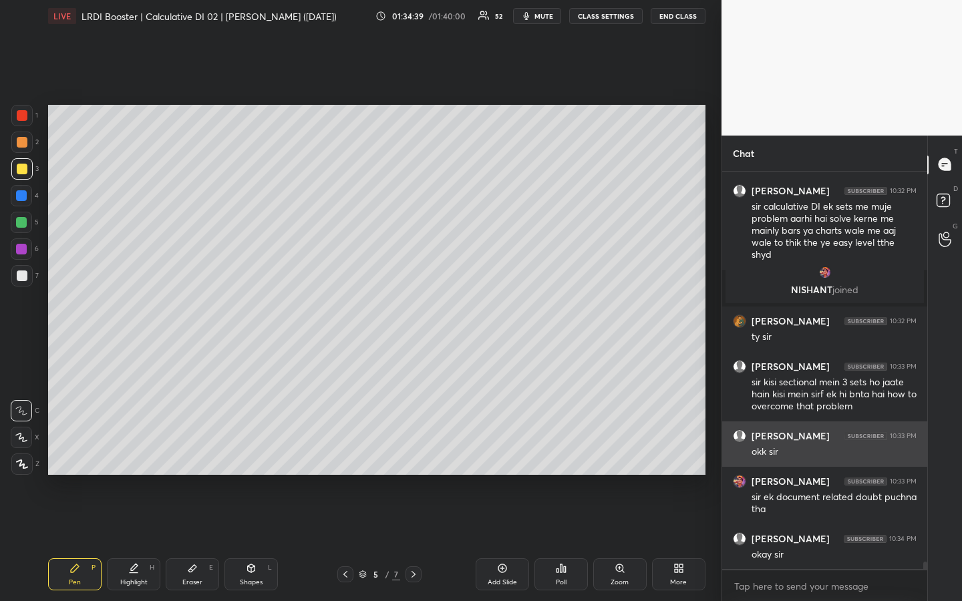
click at [831, 423] on div "[PERSON_NAME] 10:33 PM okk sir" at bounding box center [824, 443] width 205 height 45
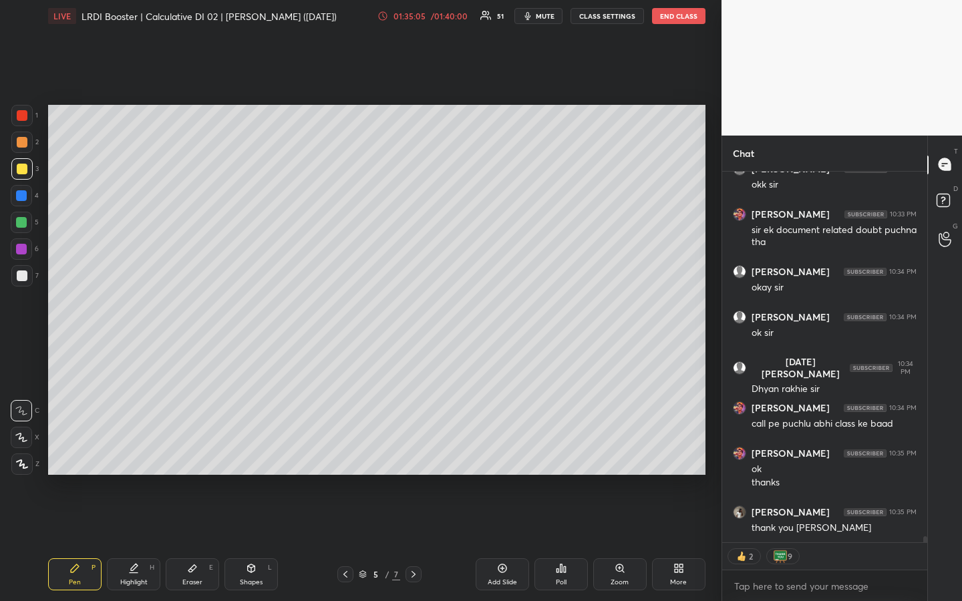
scroll to position [21442, 0]
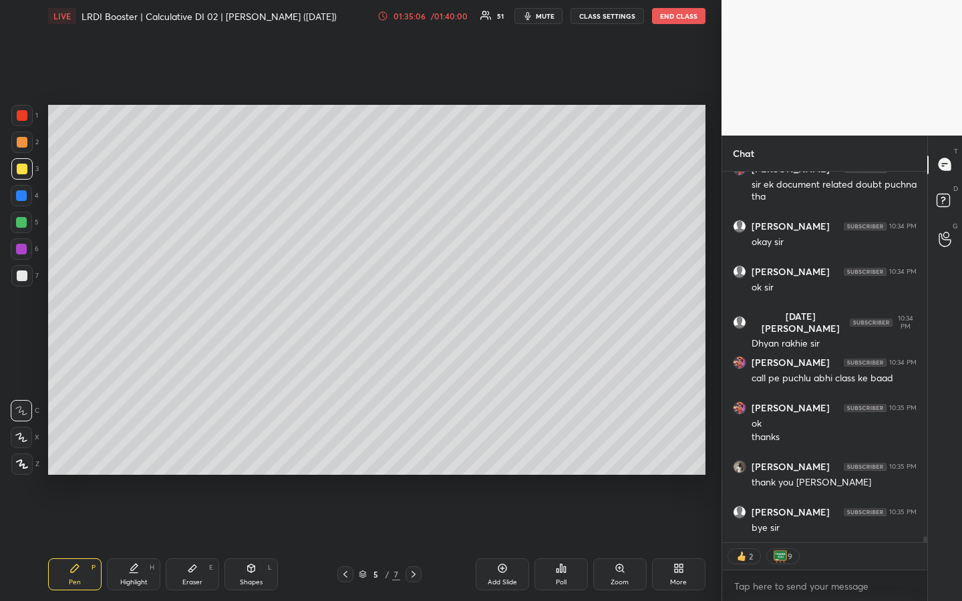
click at [675, 17] on button "END CLASS" at bounding box center [678, 16] width 53 height 16
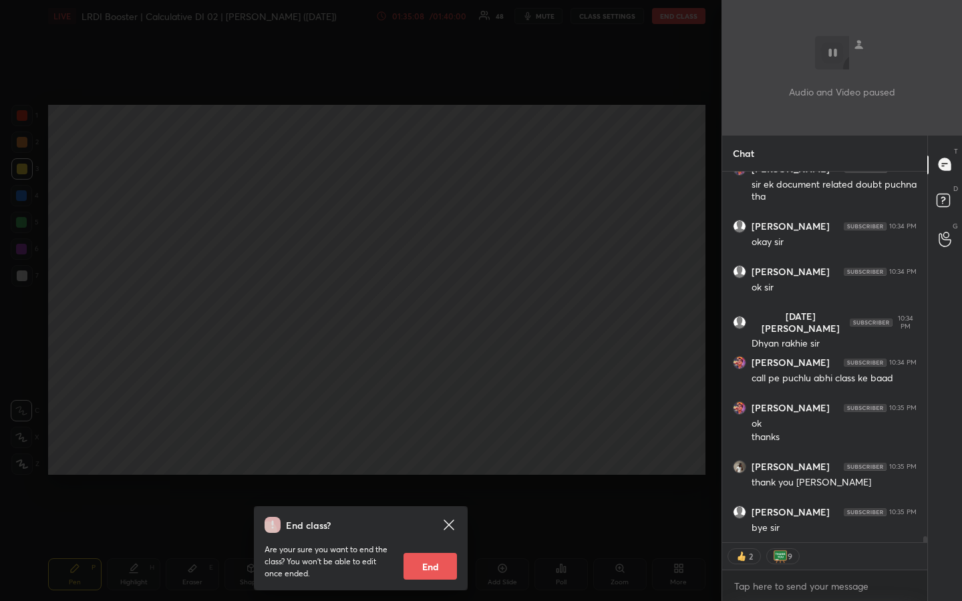
click at [432, 450] on button "End" at bounding box center [429, 566] width 53 height 27
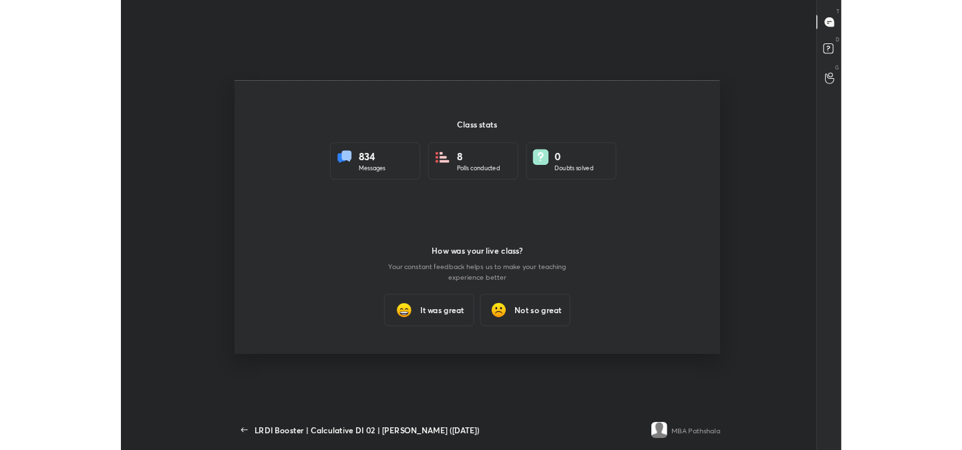
scroll to position [66426, 65840]
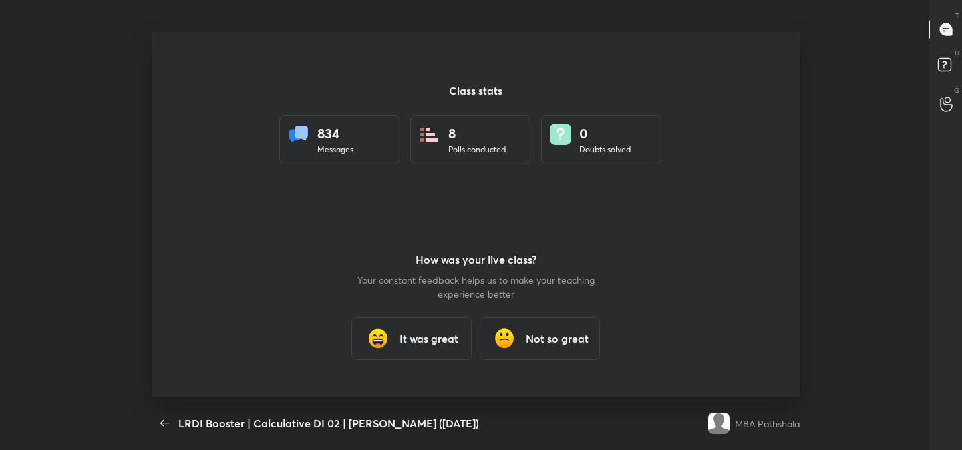
type textarea "x"
